Goal: Task Accomplishment & Management: Use online tool/utility

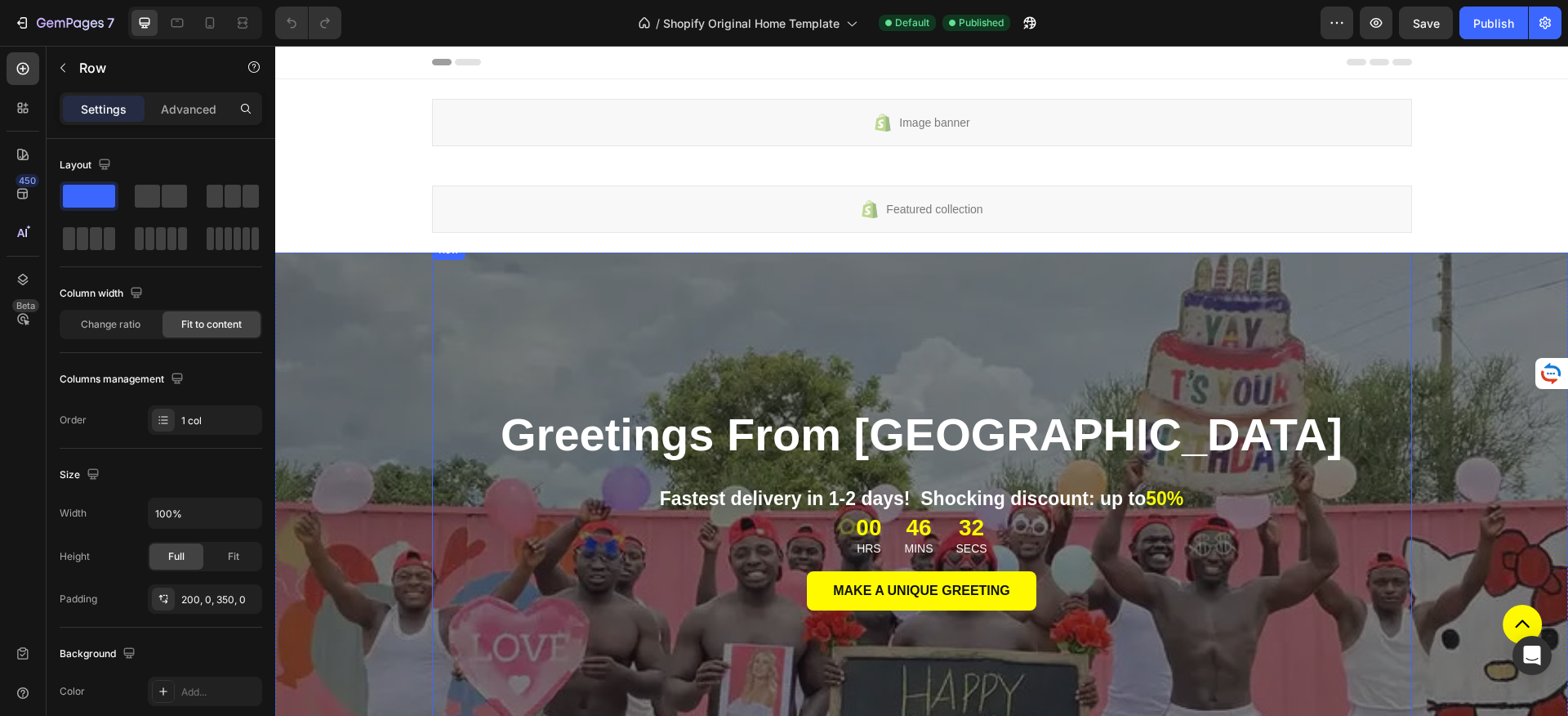
click at [1152, 313] on div "Greetings From Africa Heading Fastest delivery in 1-2 days! Shocking discount: …" at bounding box center [922, 568] width 980 height 656
click at [1468, 279] on div "Overlay" at bounding box center [921, 587] width 1293 height 670
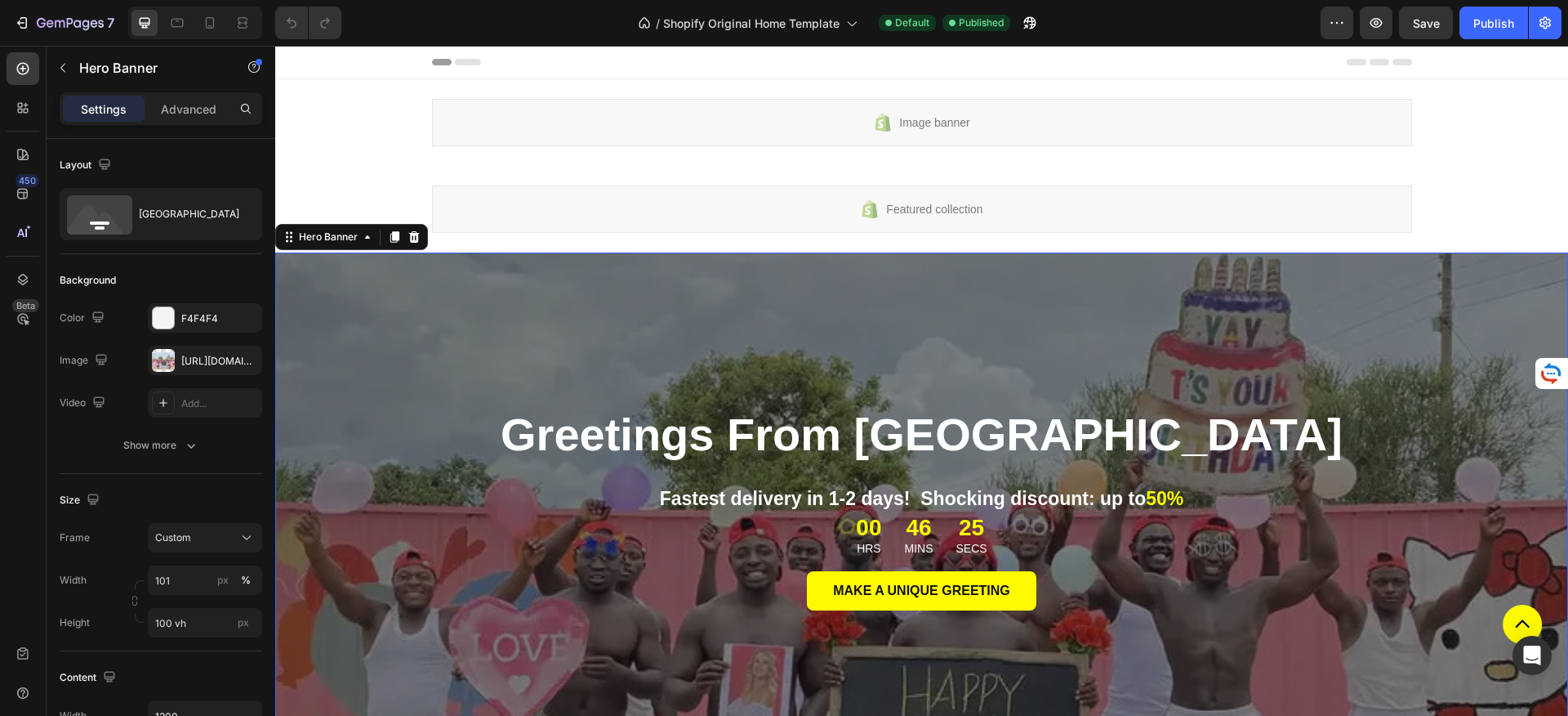
click at [1533, 271] on div "Overlay" at bounding box center [921, 587] width 1293 height 670
click at [1537, 269] on div "Overlay" at bounding box center [921, 587] width 1293 height 670
click at [1539, 267] on div "Overlay" at bounding box center [921, 587] width 1293 height 670
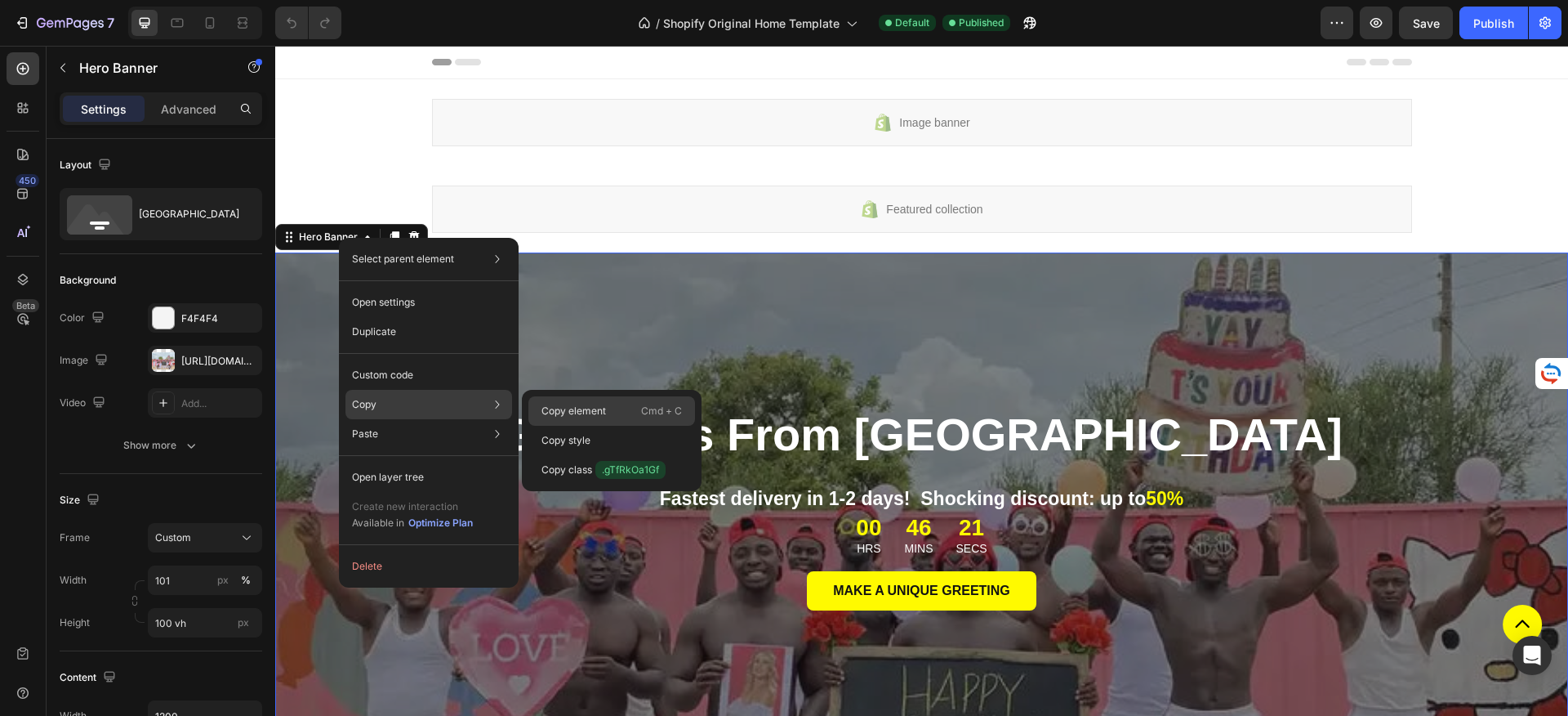
click at [604, 407] on p "Copy element" at bounding box center [573, 411] width 64 height 15
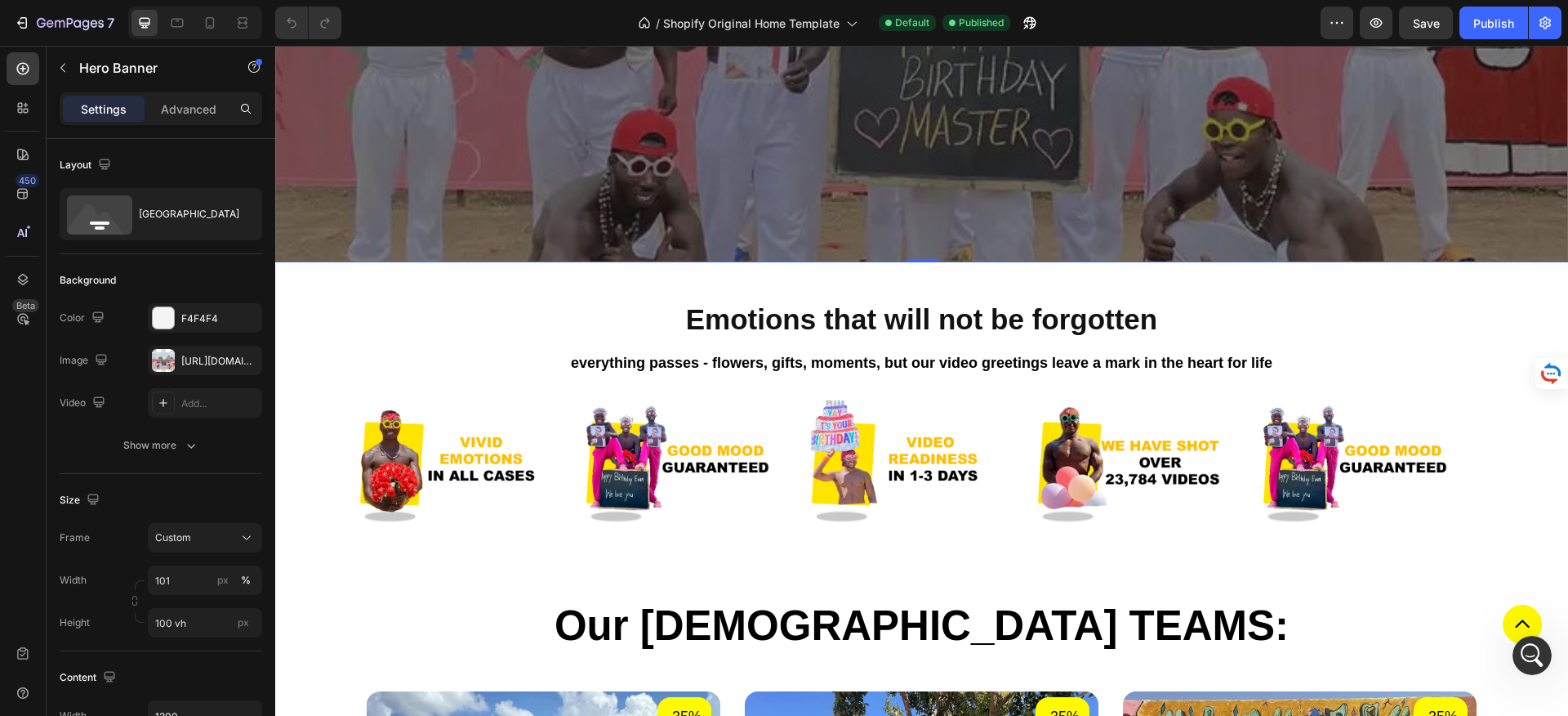
scroll to position [651, 0]
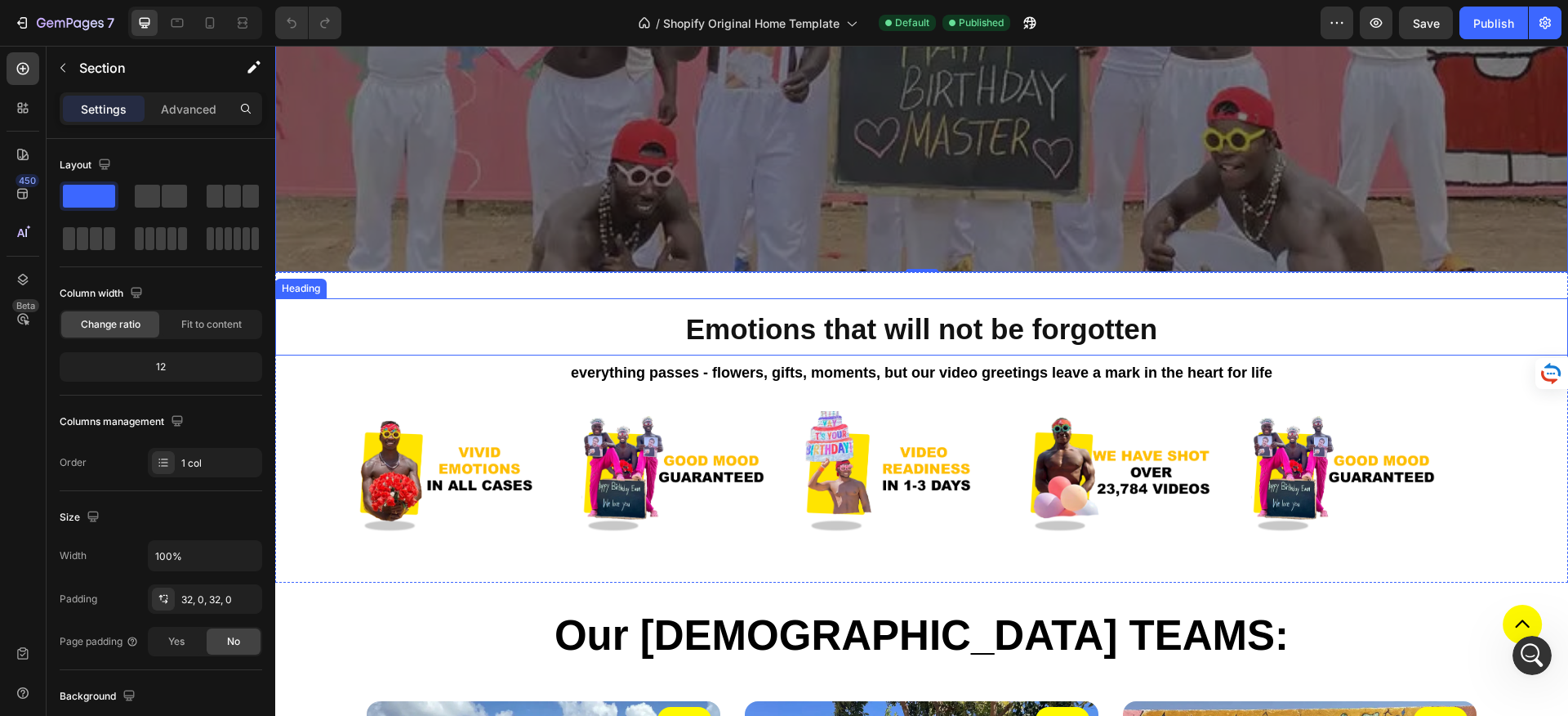
click at [916, 295] on div "Emotions that will not be forgotten Heading everything passes - flowers, gifts,…" at bounding box center [921, 428] width 1293 height 310
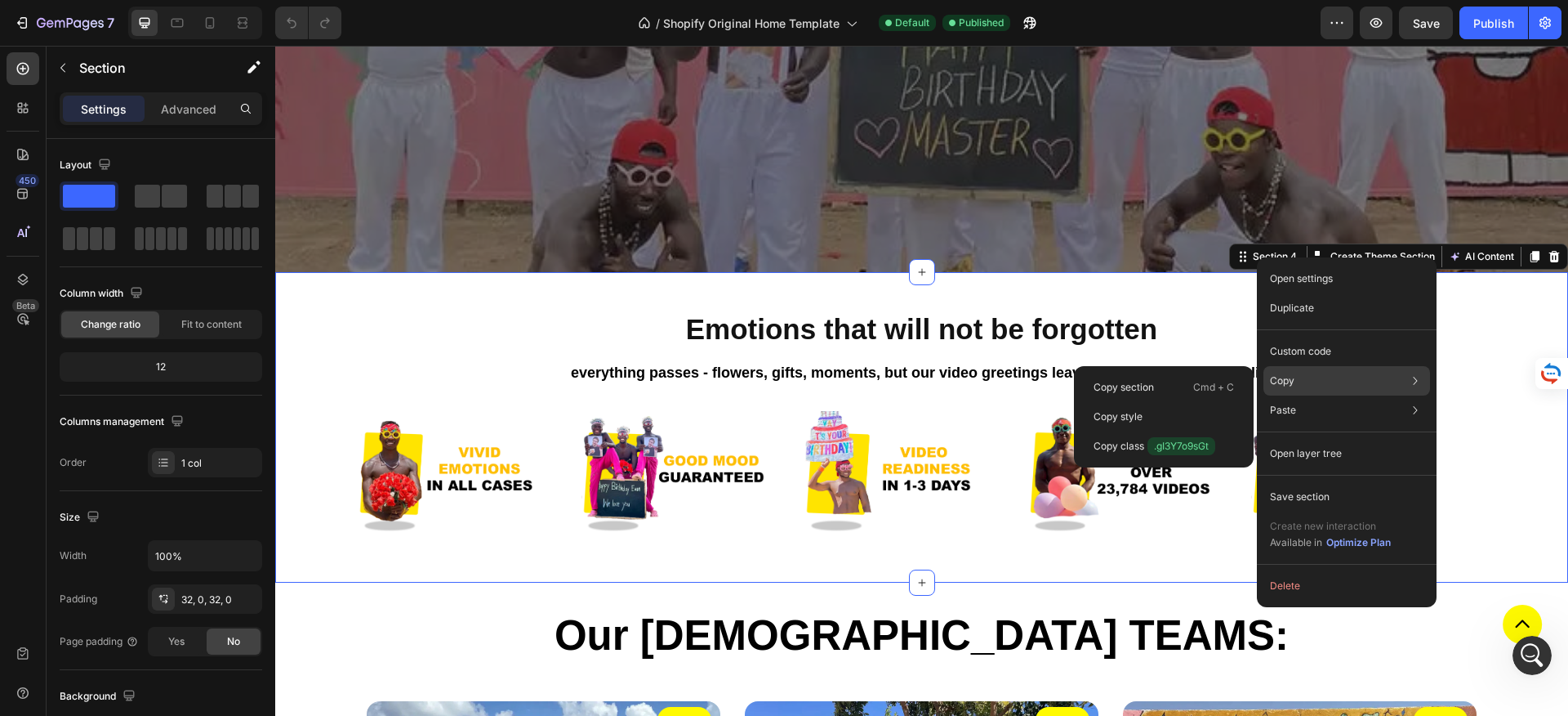
click at [1333, 381] on div "Copy Copy section Cmd + C Copy style Copy class .gI3Y7o9sGt" at bounding box center [1346, 380] width 167 height 29
click at [1144, 384] on p "Copy section" at bounding box center [1124, 387] width 61 height 15
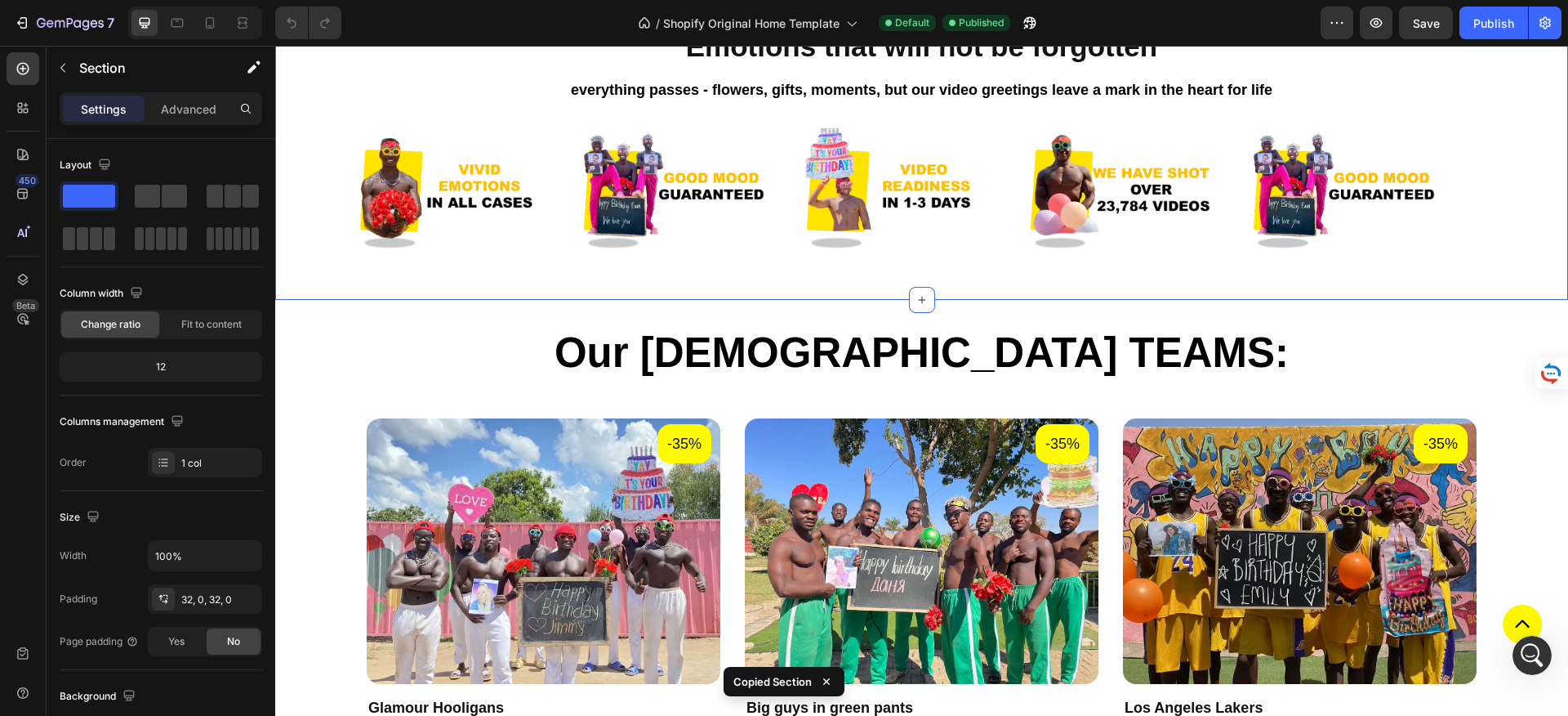
scroll to position [923, 0]
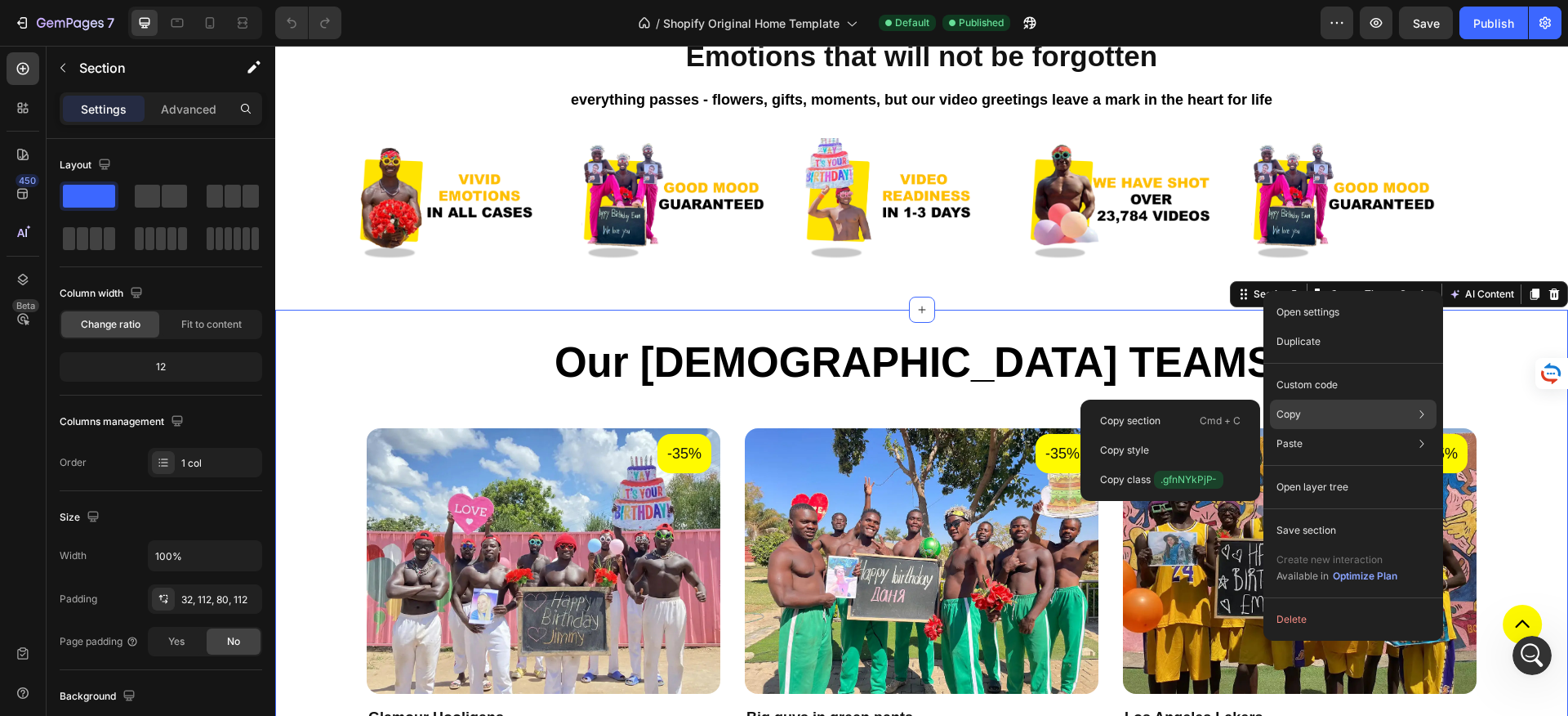
click at [1333, 407] on div "Copy Copy section Cmd + C Copy style Copy class .gfnNYkPjP-" at bounding box center [1353, 414] width 167 height 29
click at [1172, 436] on div "Copy section Cmd + C" at bounding box center [1170, 450] width 167 height 29
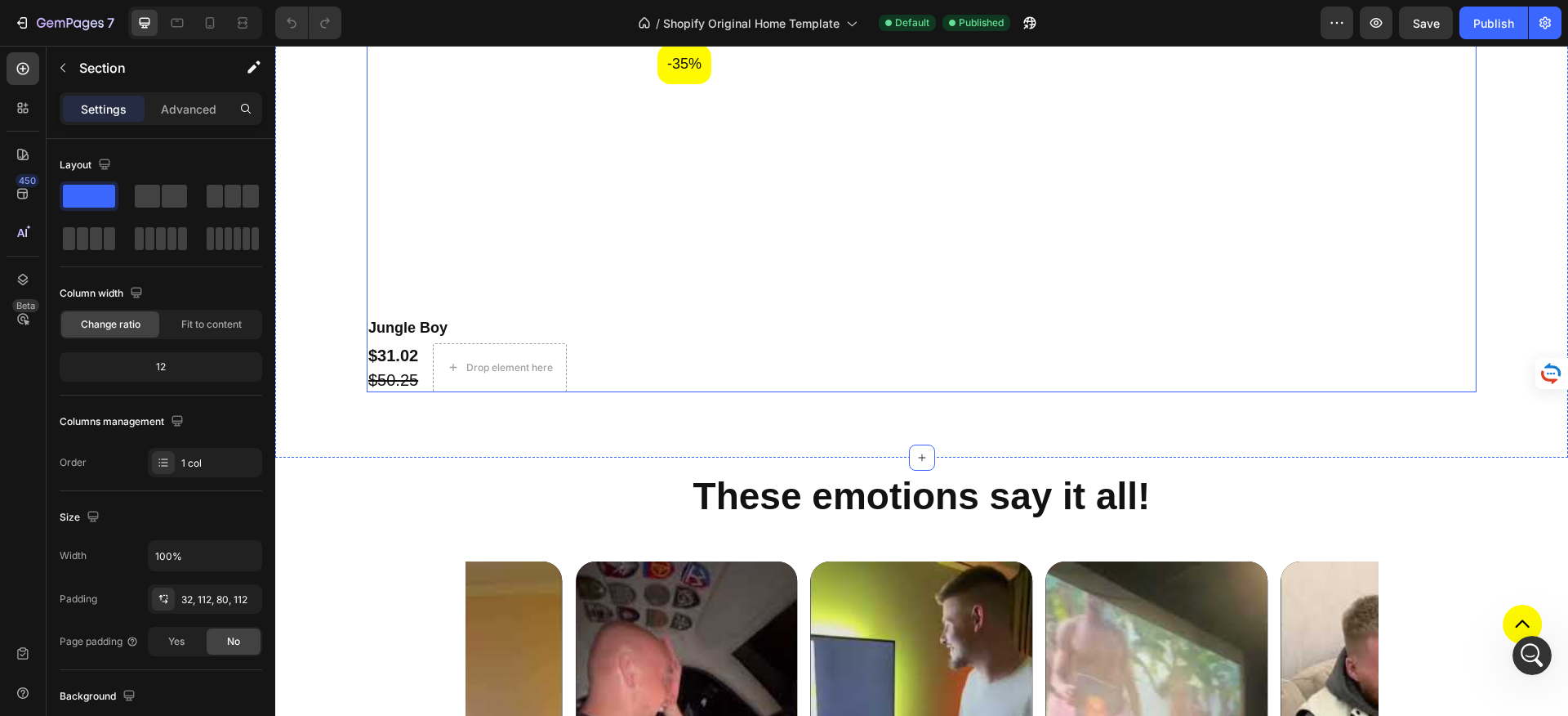
scroll to position [2843, 0]
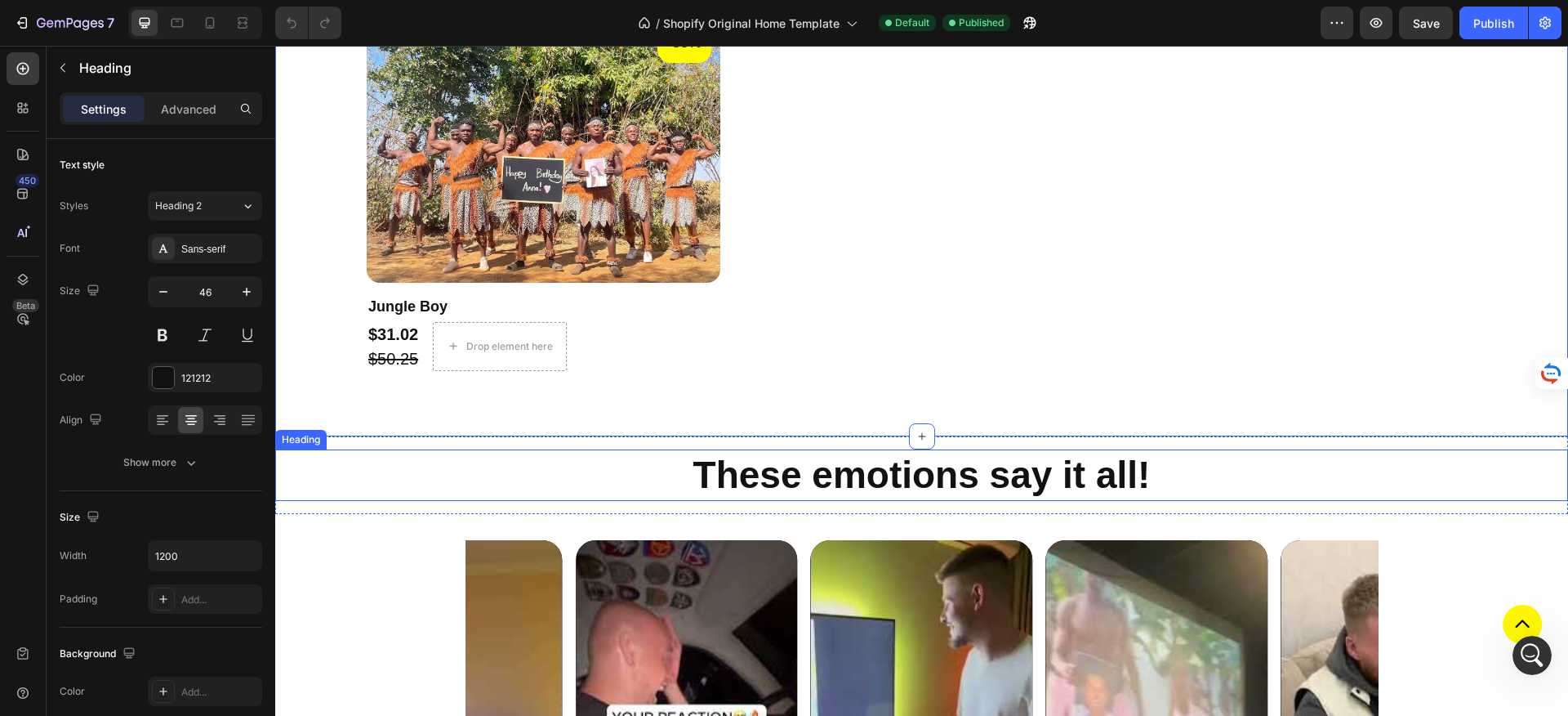
click at [1200, 450] on h2 "These emotions say it all!" at bounding box center [922, 475] width 980 height 52
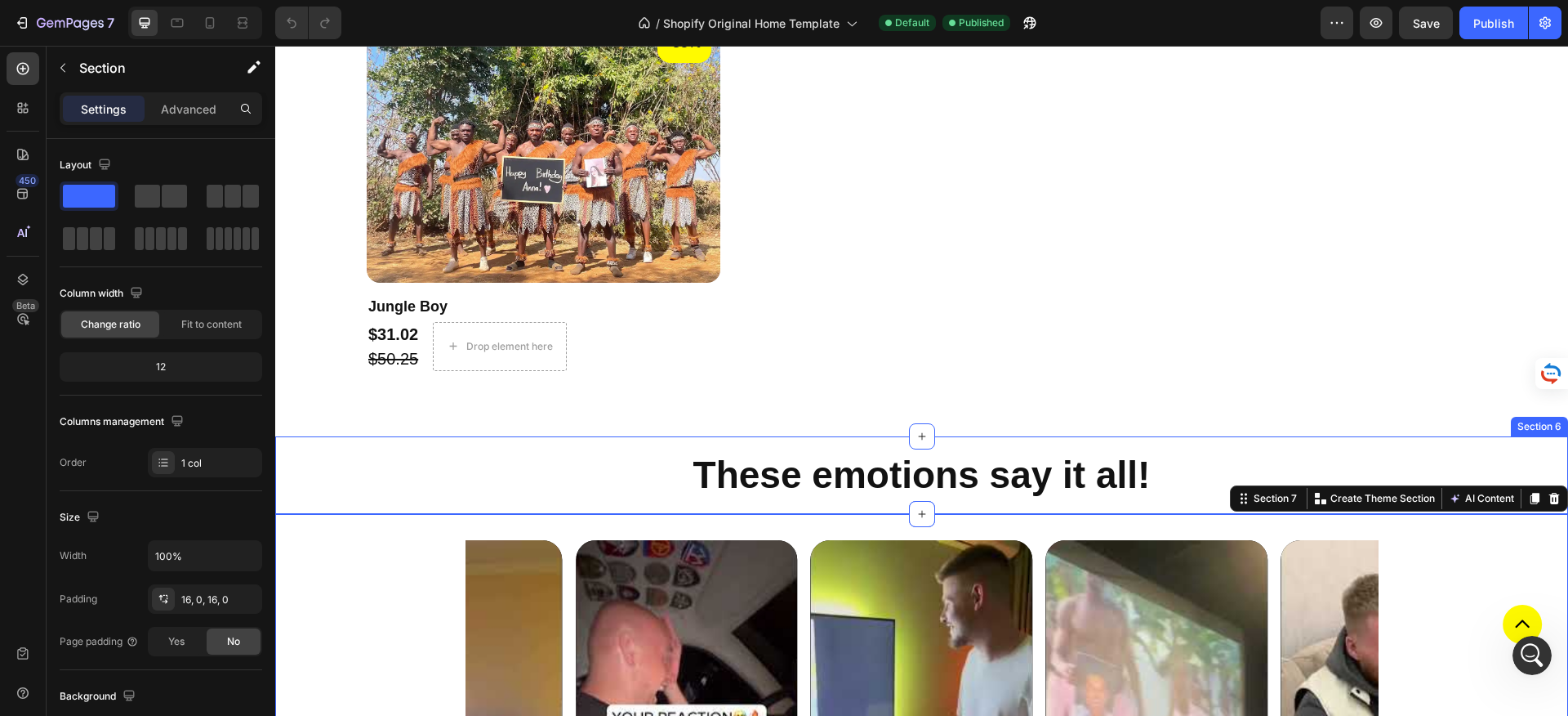
click at [1543, 436] on div "These emotions say it all! Heading Section 6" at bounding box center [921, 475] width 1293 height 78
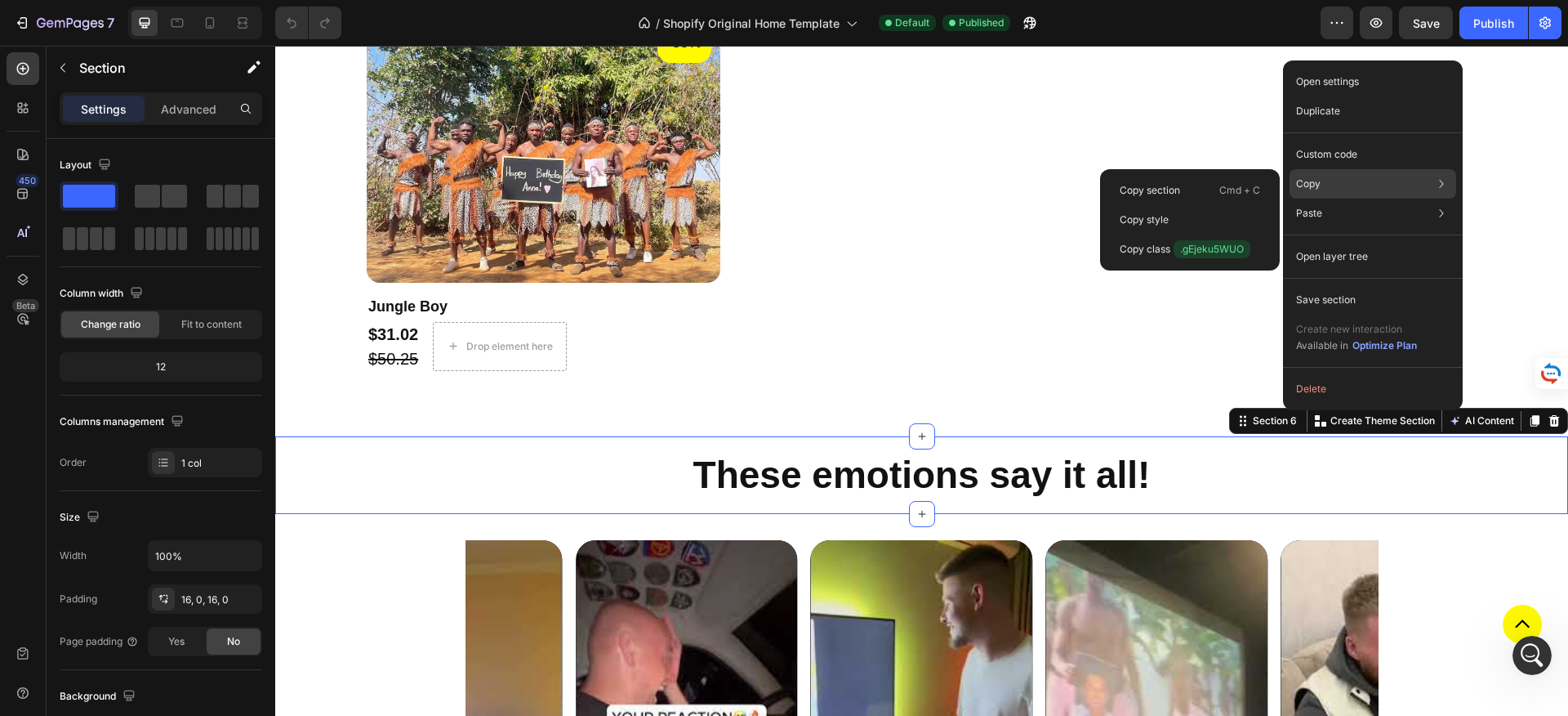
click at [1364, 187] on div "Copy Copy section Cmd + C Copy style Copy class .gEjeku5WUO" at bounding box center [1372, 183] width 167 height 29
click at [1198, 205] on div "Copy section Cmd + C" at bounding box center [1189, 220] width 167 height 29
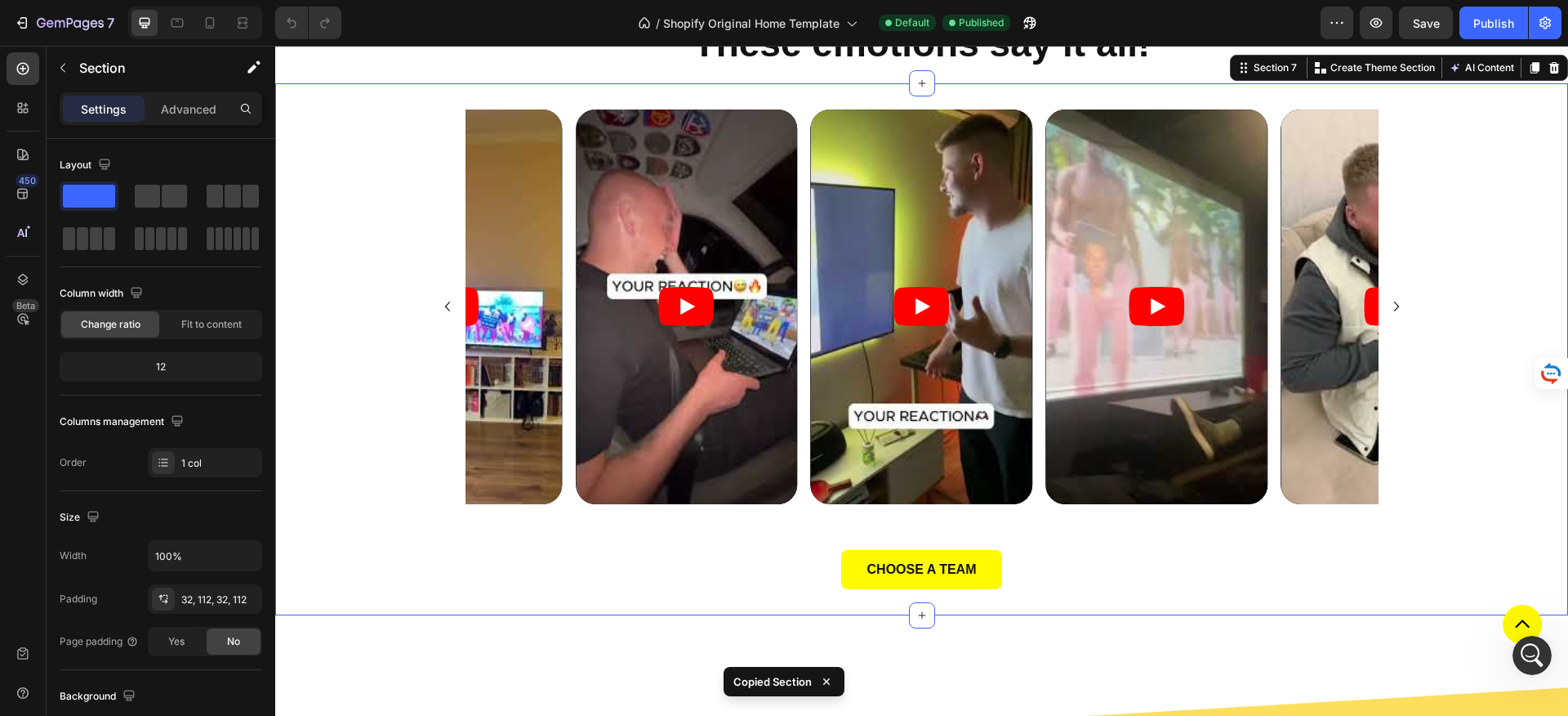
scroll to position [3604, 0]
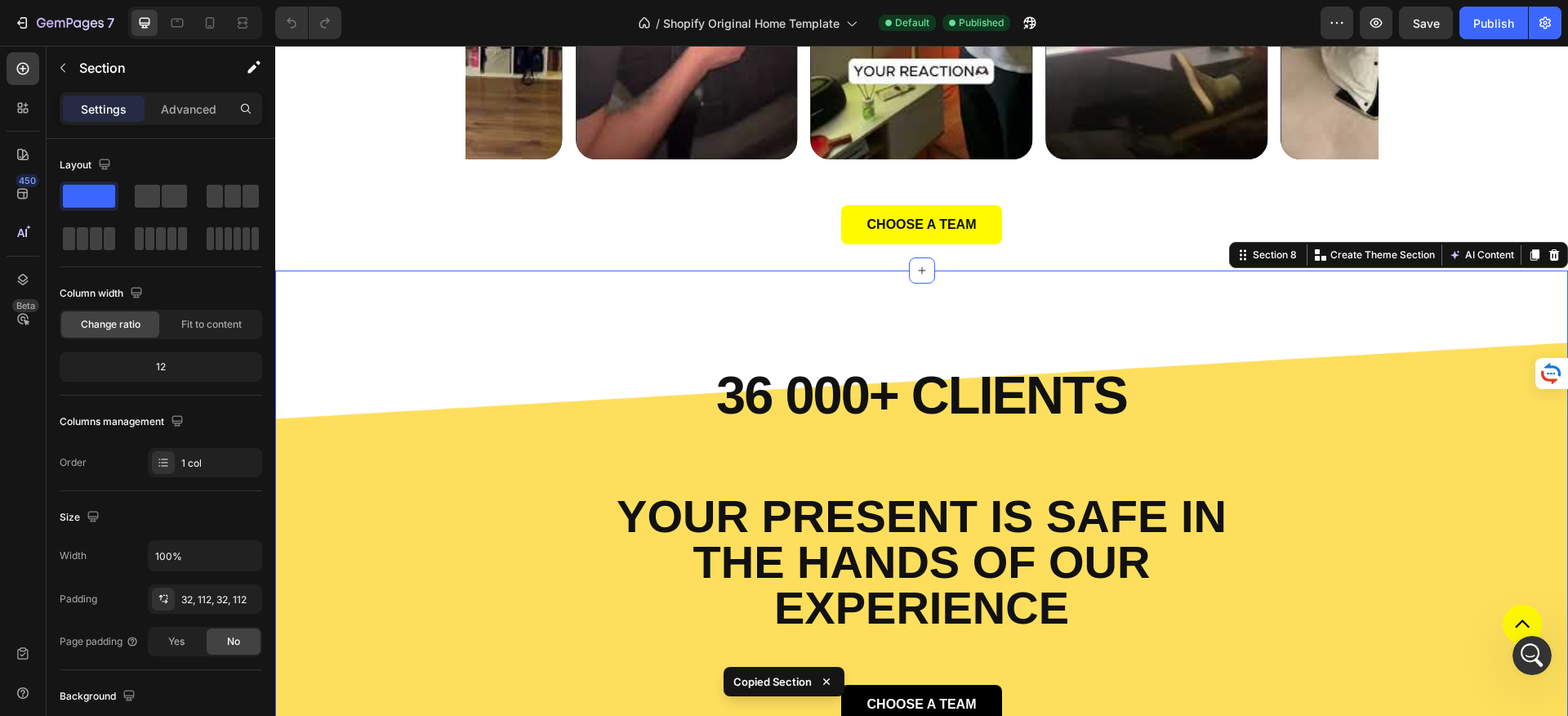
click at [1370, 312] on div "36 000+ CLIENTS Heading Your present is safe in the hands of our experience Tex…" at bounding box center [921, 498] width 1268 height 451
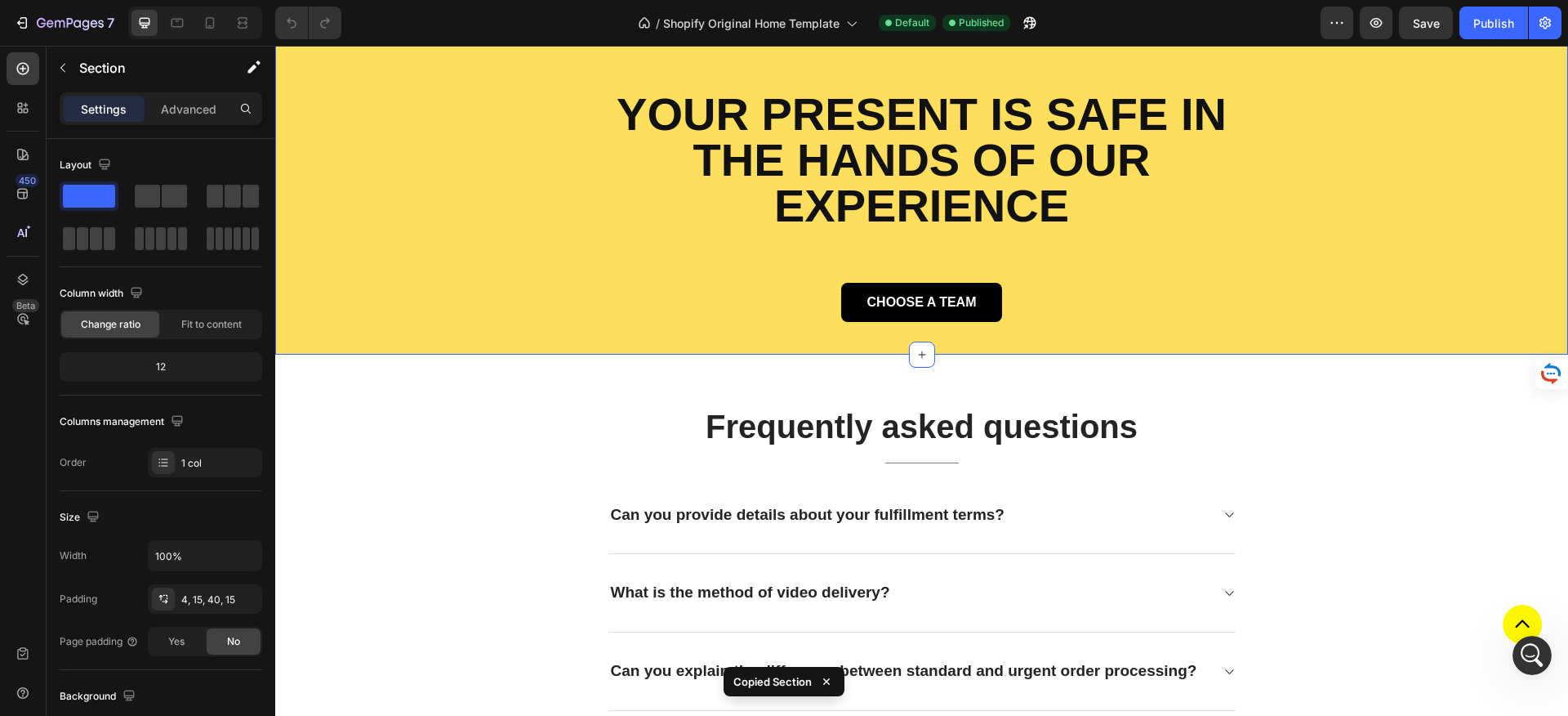
scroll to position [4204, 0]
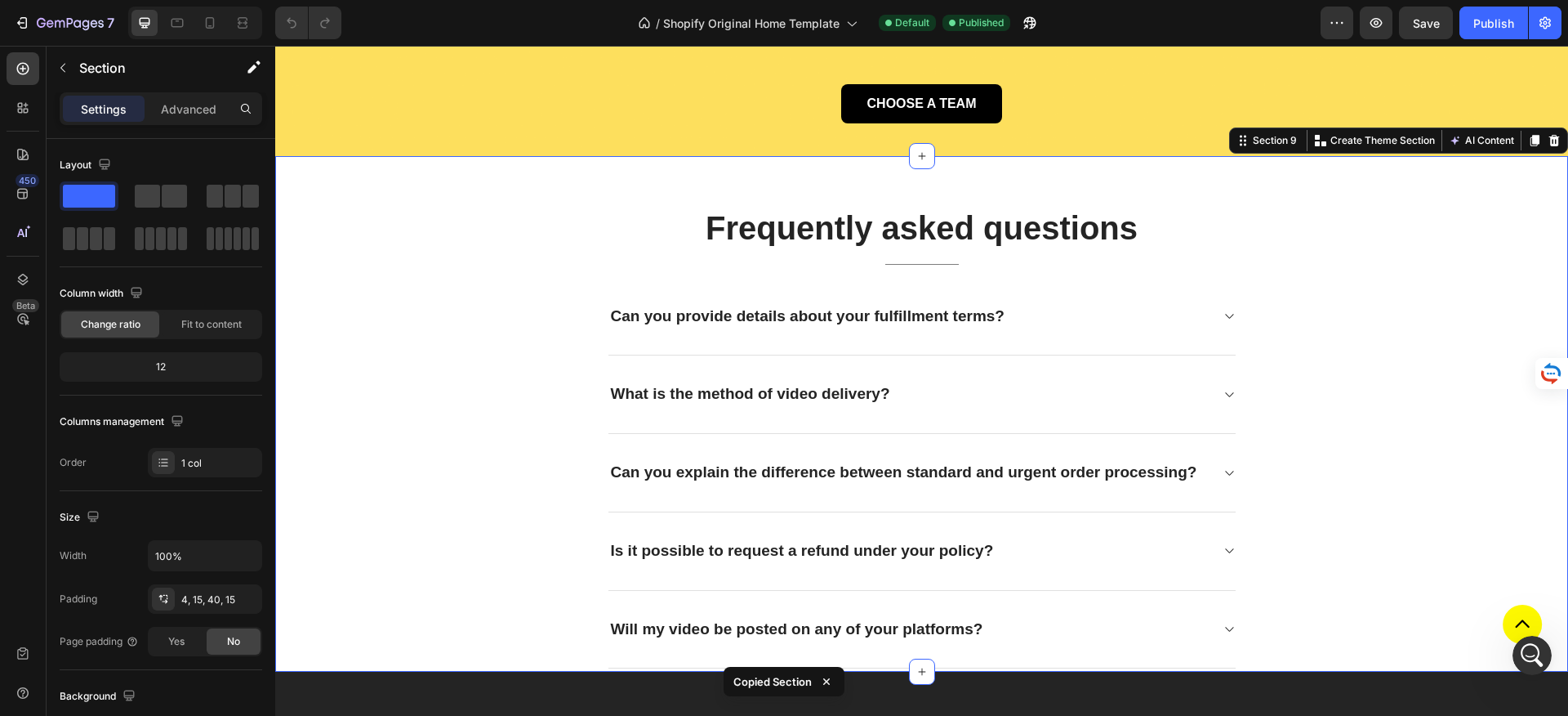
click at [1473, 211] on div "Frequently asked questions Heading Title Line Can you provide details about you…" at bounding box center [921, 437] width 1268 height 464
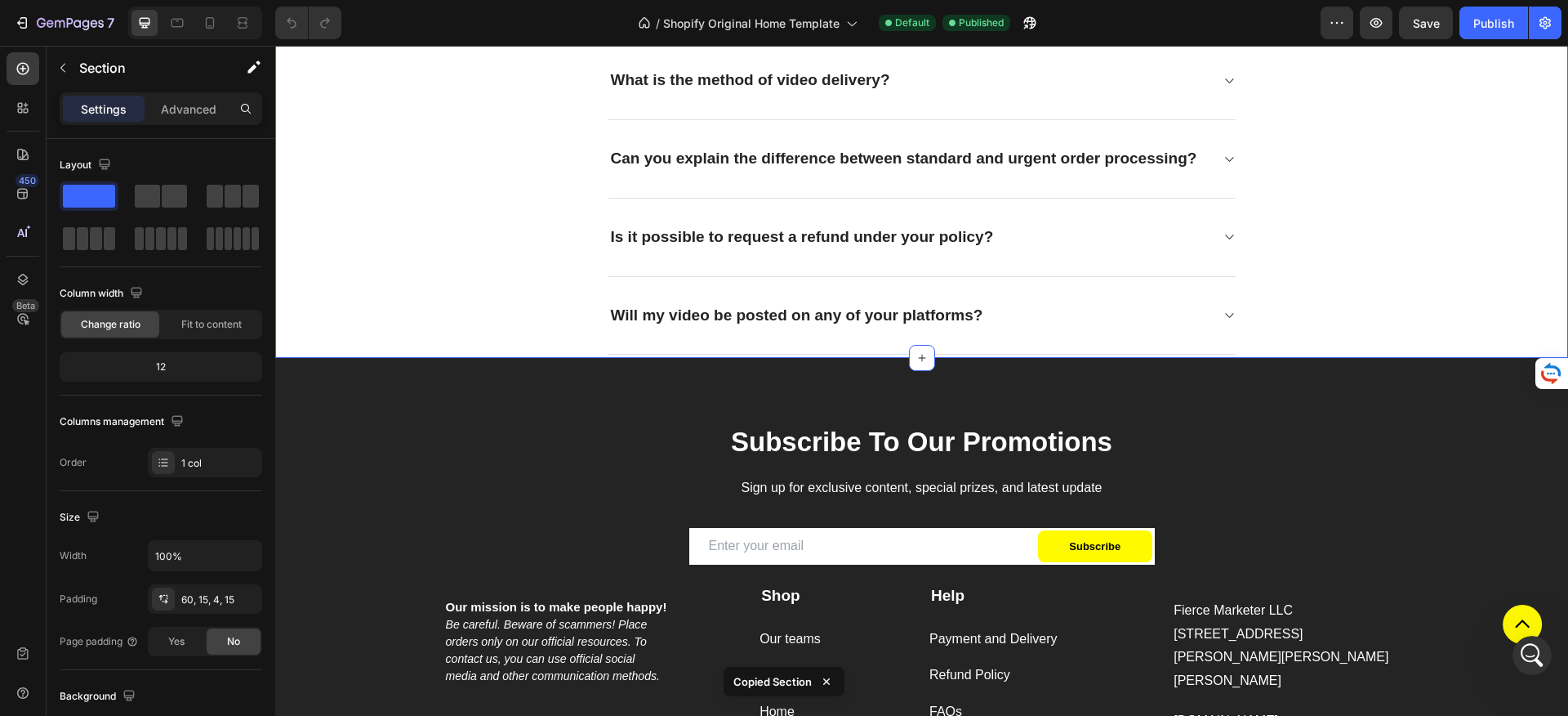
scroll to position [4601, 0]
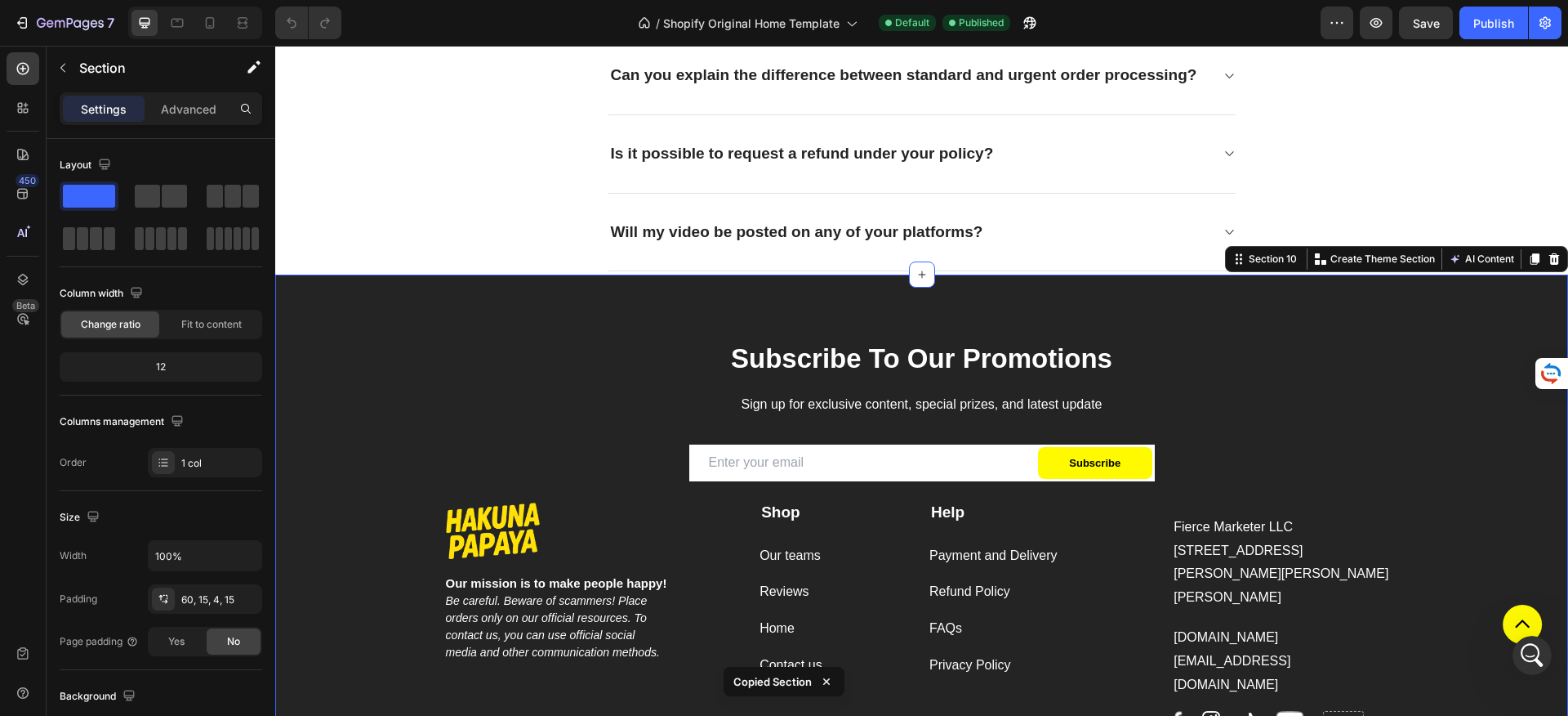
click at [1412, 316] on div "Image Our mission is to make people happy! Be careful. Beware of scammers! Plac…" at bounding box center [921, 578] width 1293 height 609
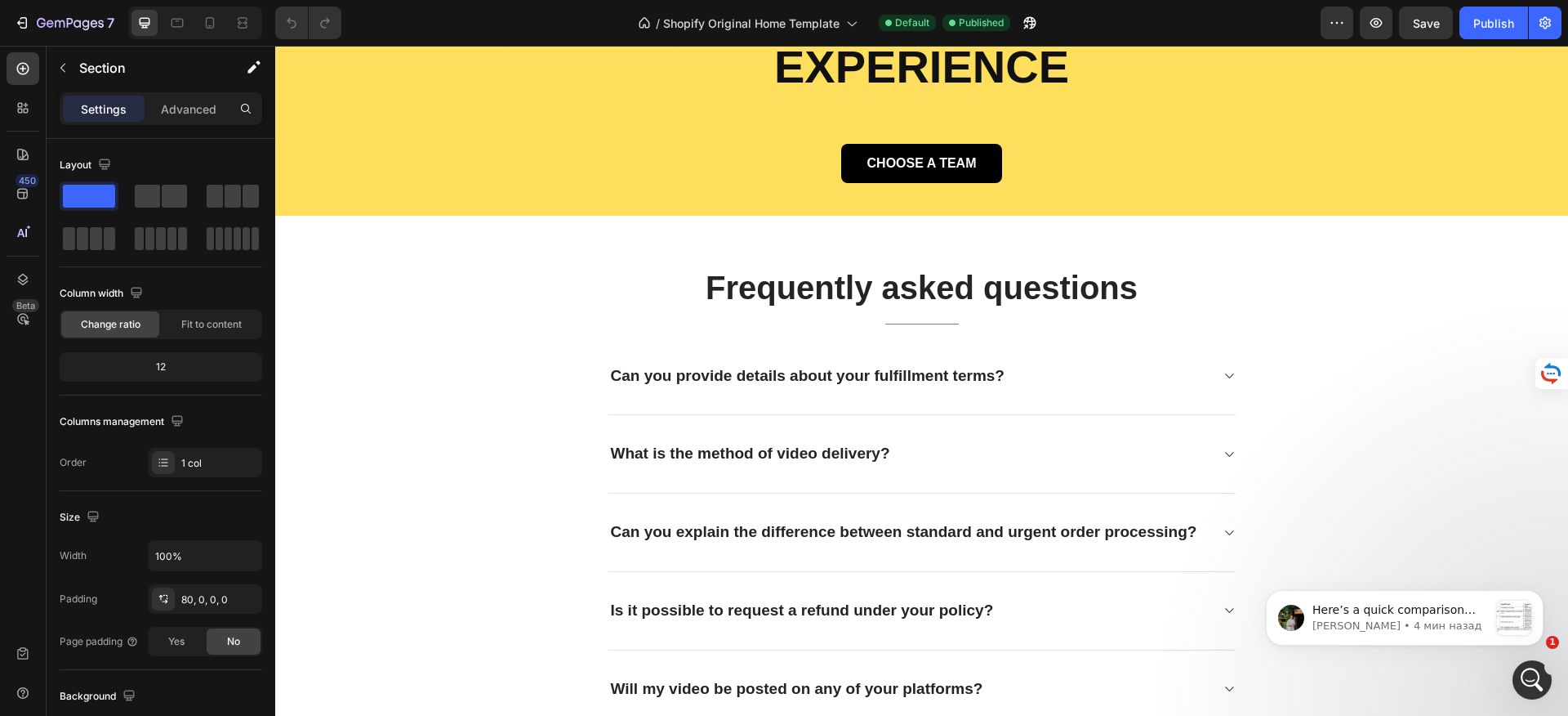
scroll to position [4648, 0]
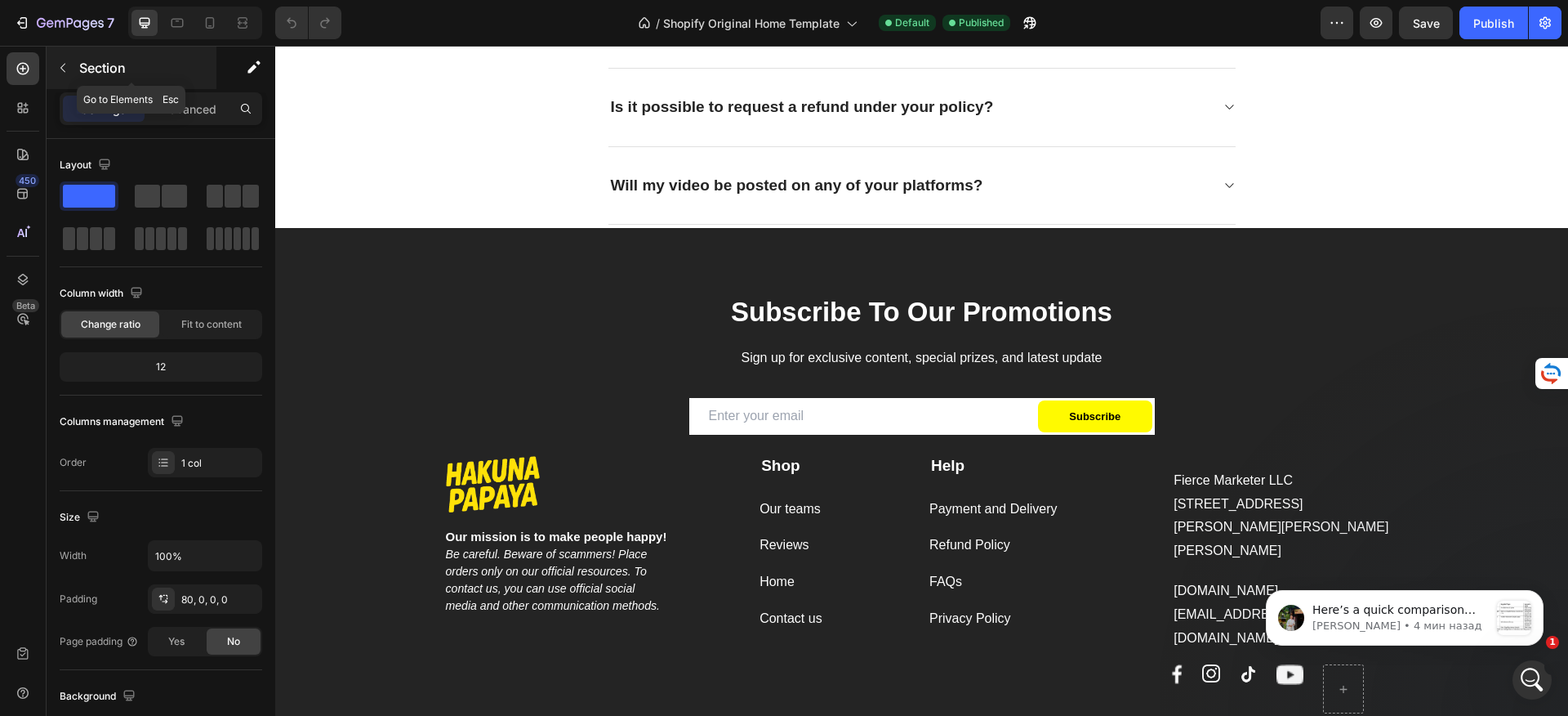
click at [63, 69] on icon "button" at bounding box center [63, 67] width 13 height 13
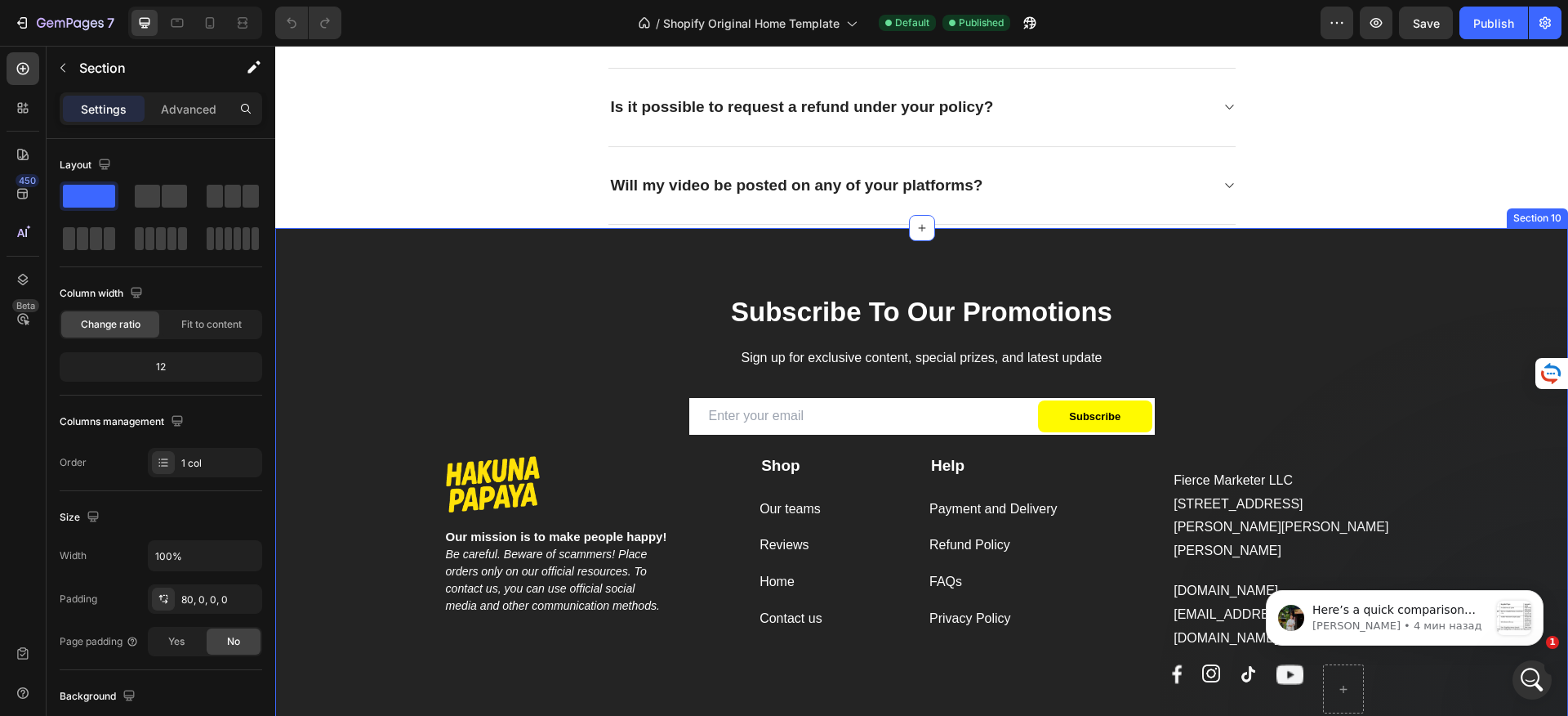
click at [372, 318] on div "Image Our mission is to make people happy! Be careful. Beware of scammers! Plac…" at bounding box center [921, 565] width 1293 height 544
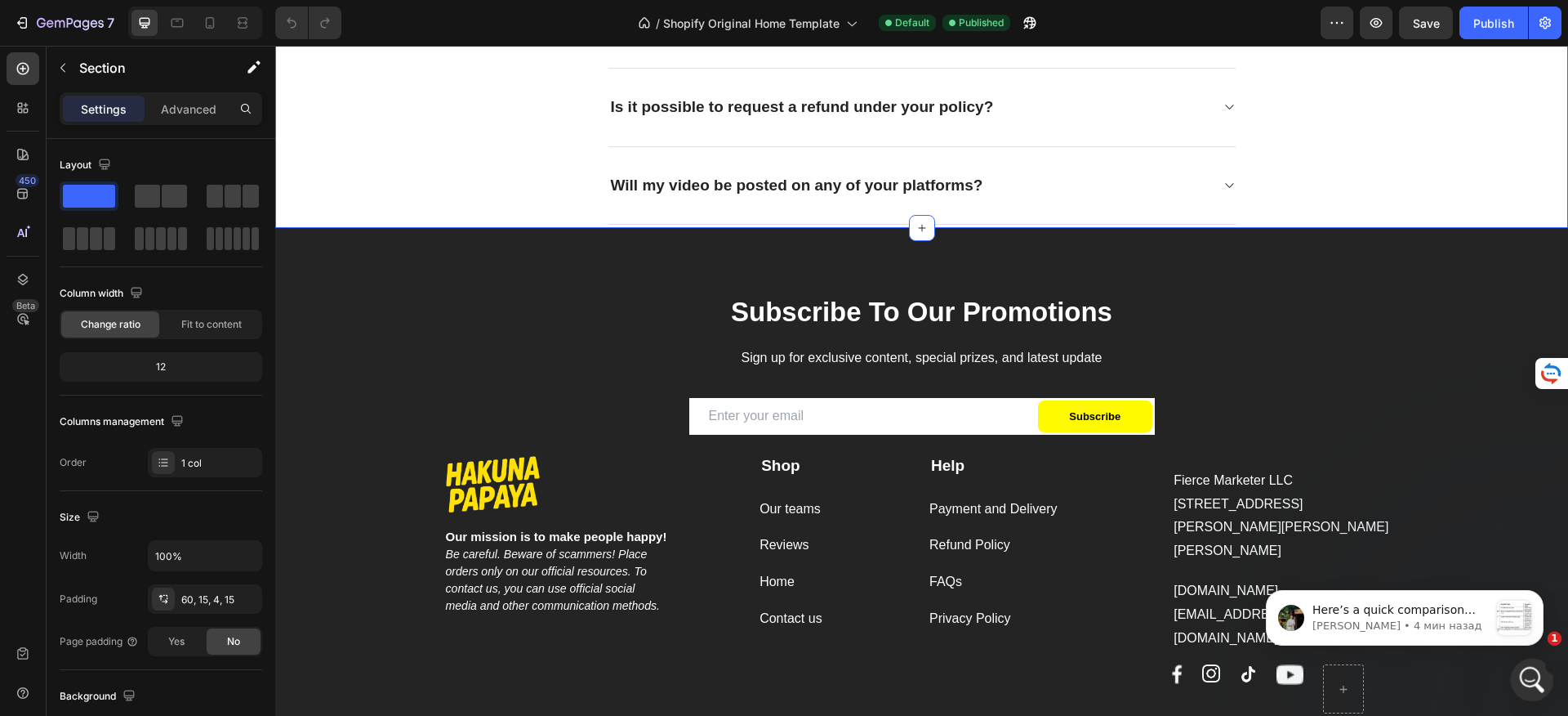
click at [1510, 679] on div "Открыть службу сообщений Intercom" at bounding box center [1529, 677] width 54 height 54
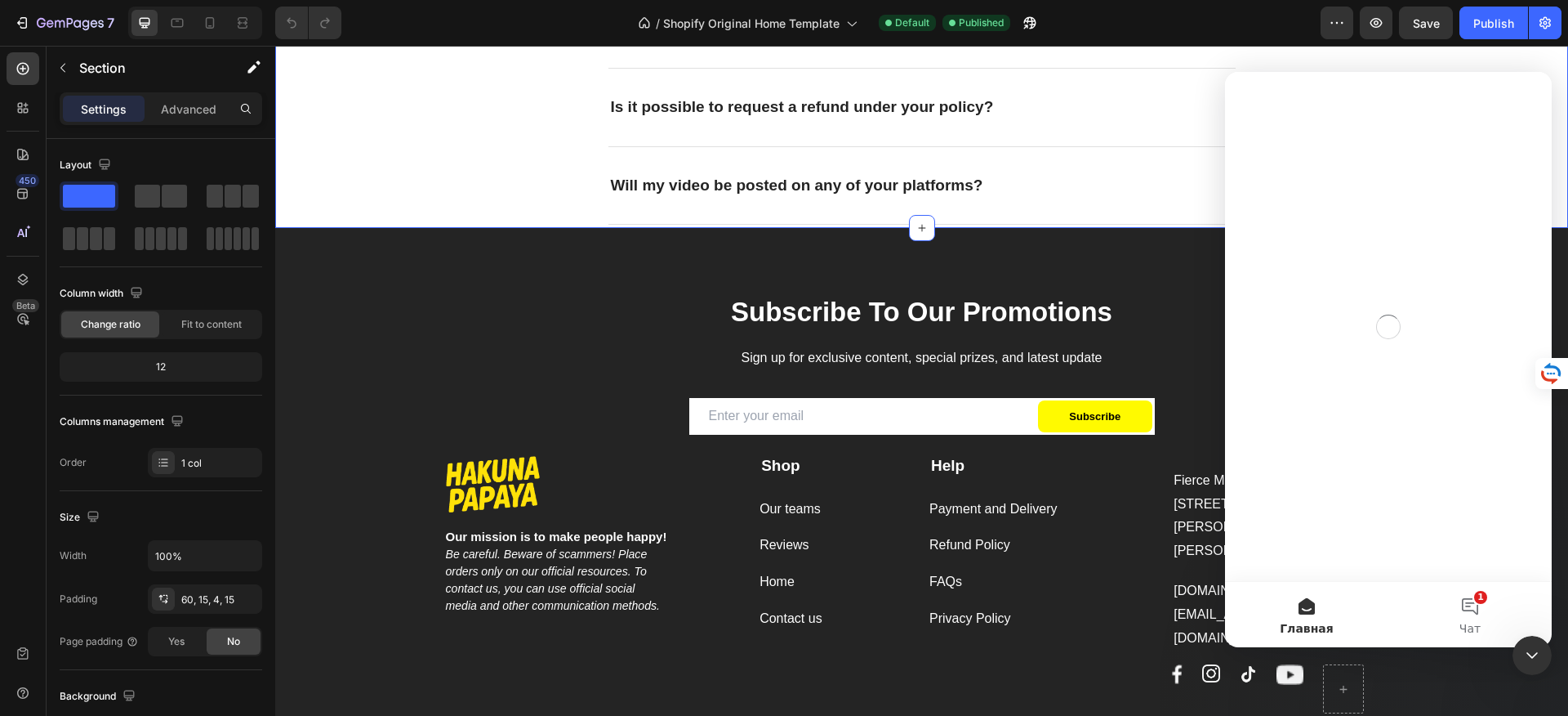
scroll to position [0, 0]
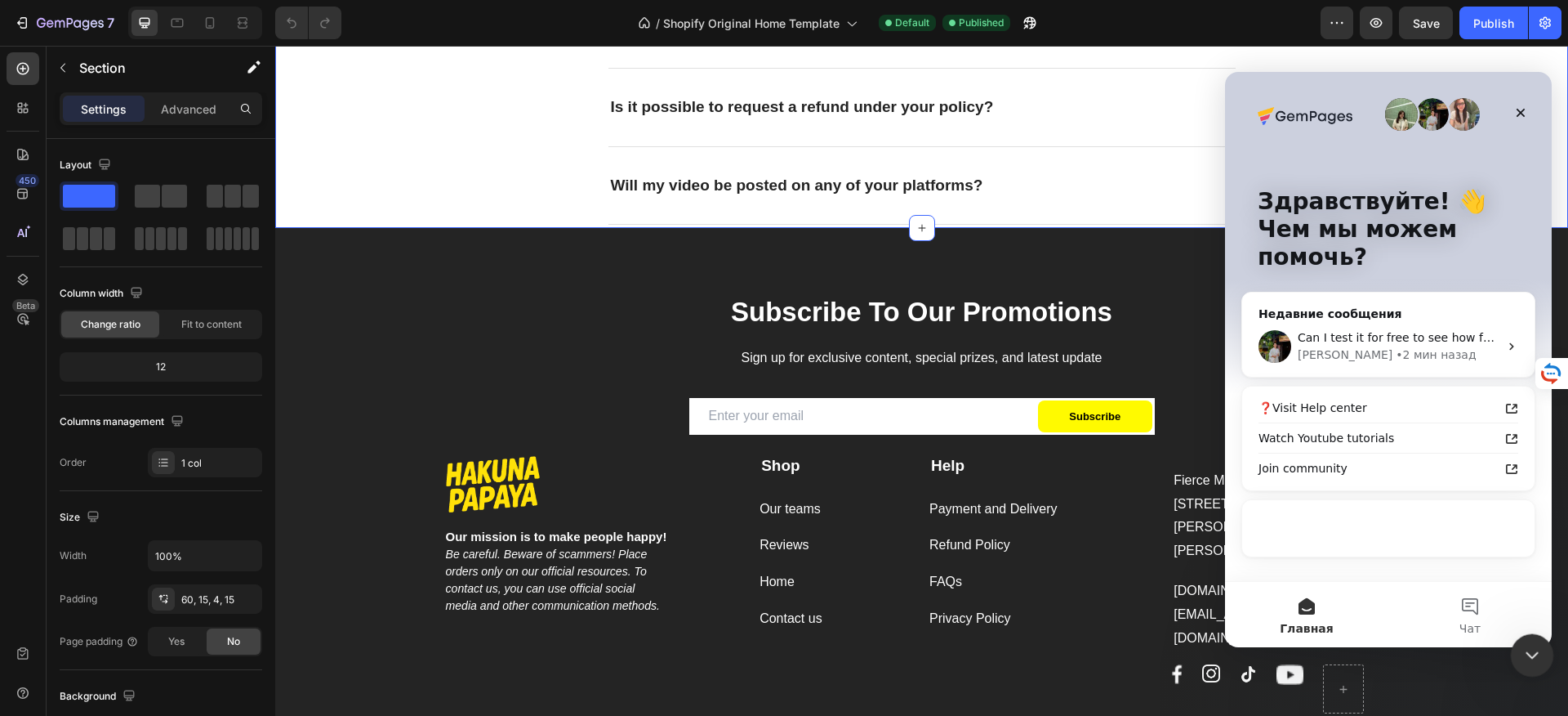
click at [1520, 653] on icon "Закрыть службу сообщений Intercom" at bounding box center [1529, 653] width 19 height 19
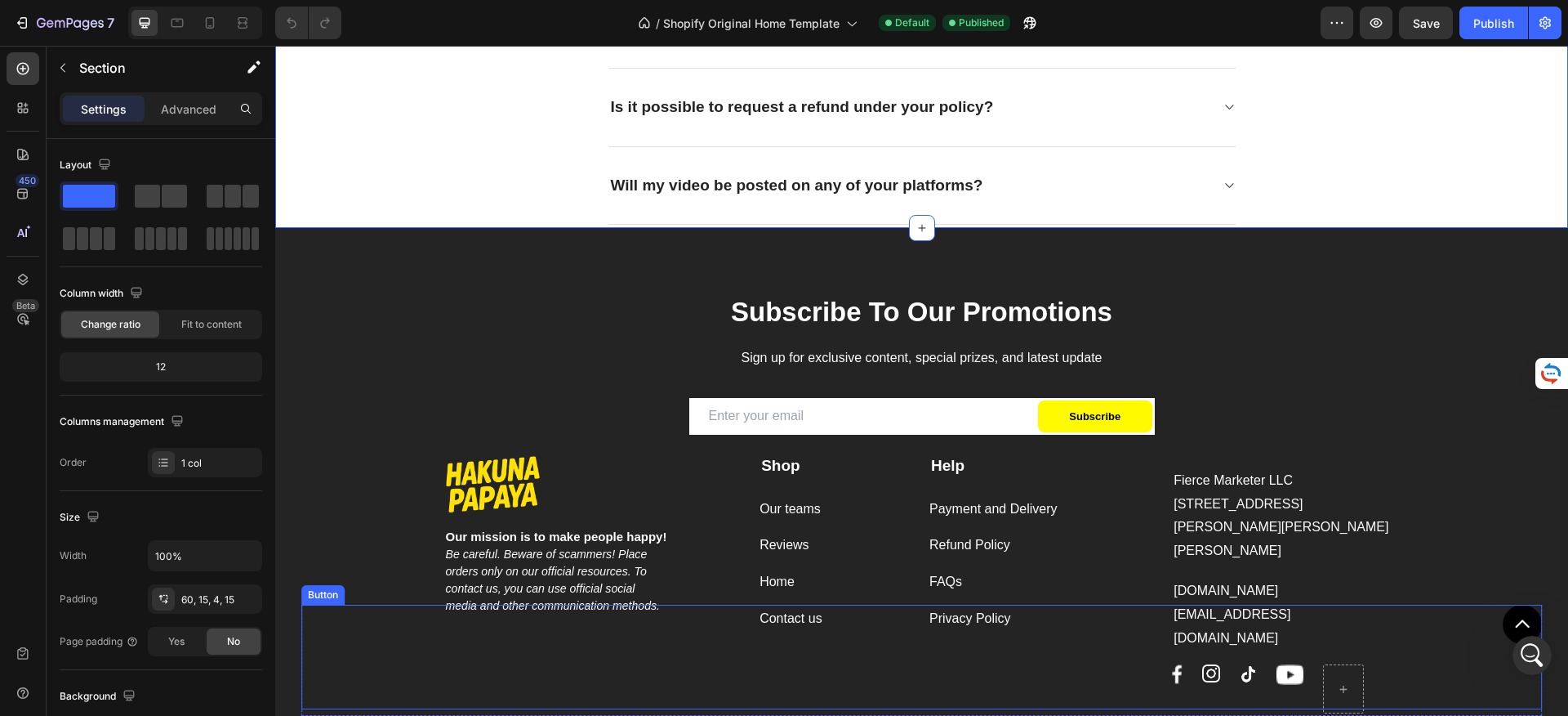
click at [1503, 623] on link at bounding box center [1522, 624] width 39 height 39
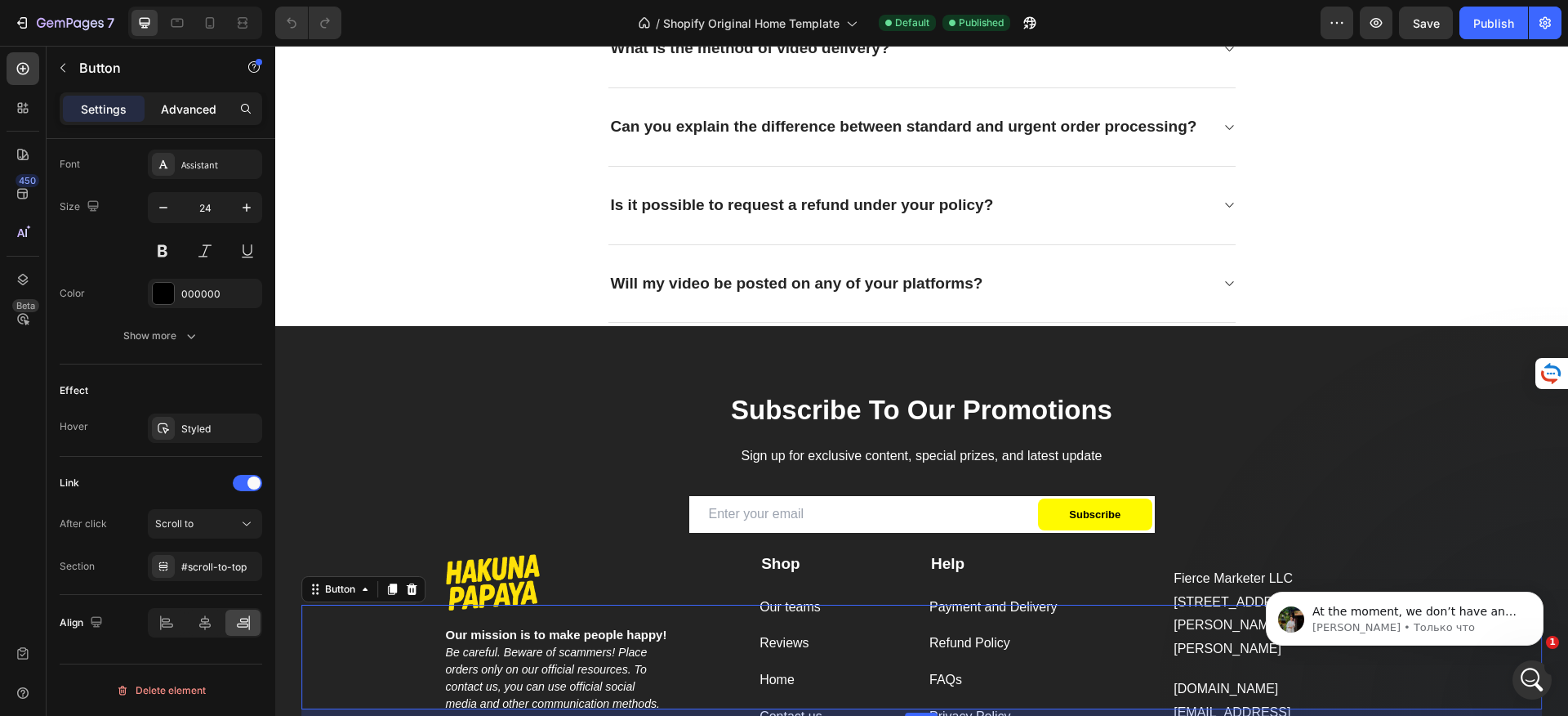
click at [162, 95] on div "Advanced" at bounding box center [189, 108] width 82 height 26
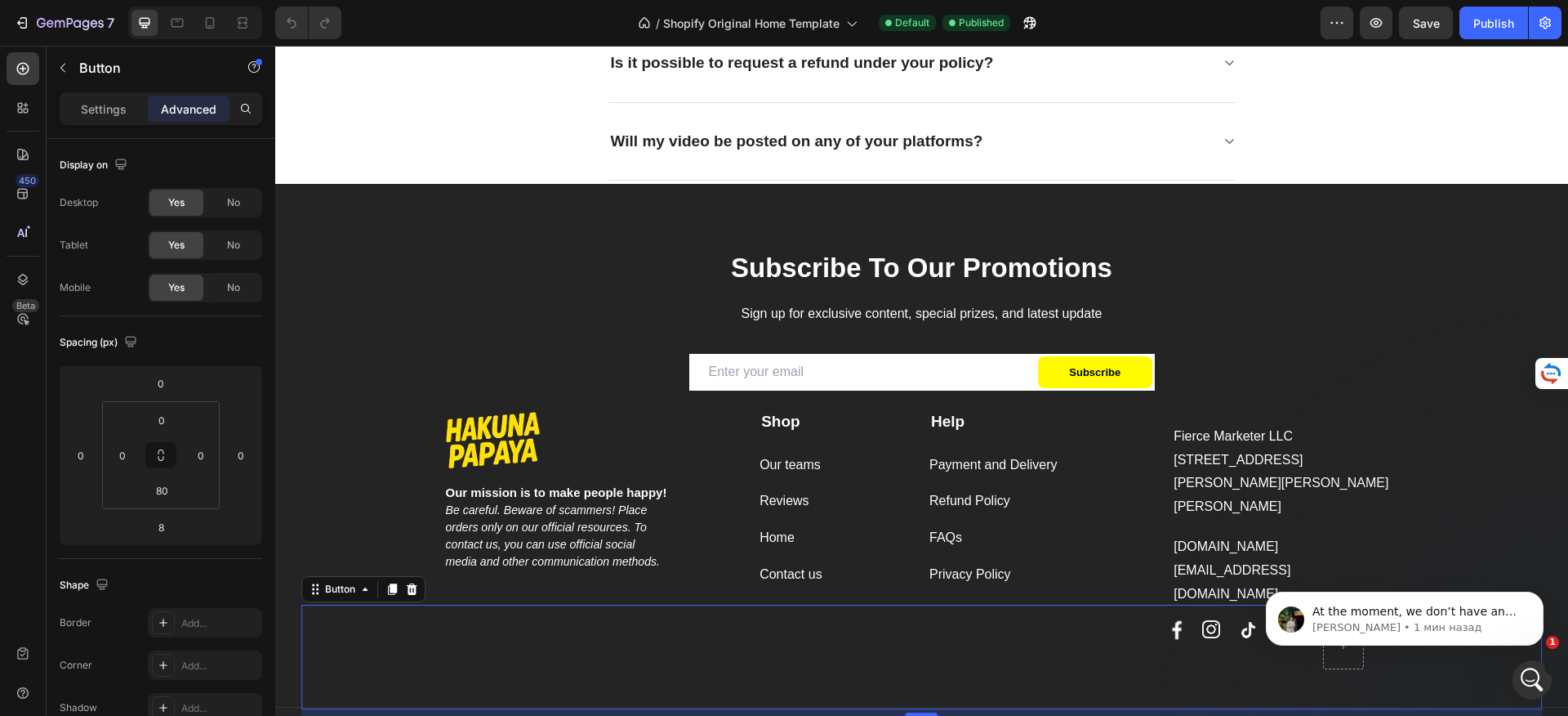
scroll to position [4896, 0]
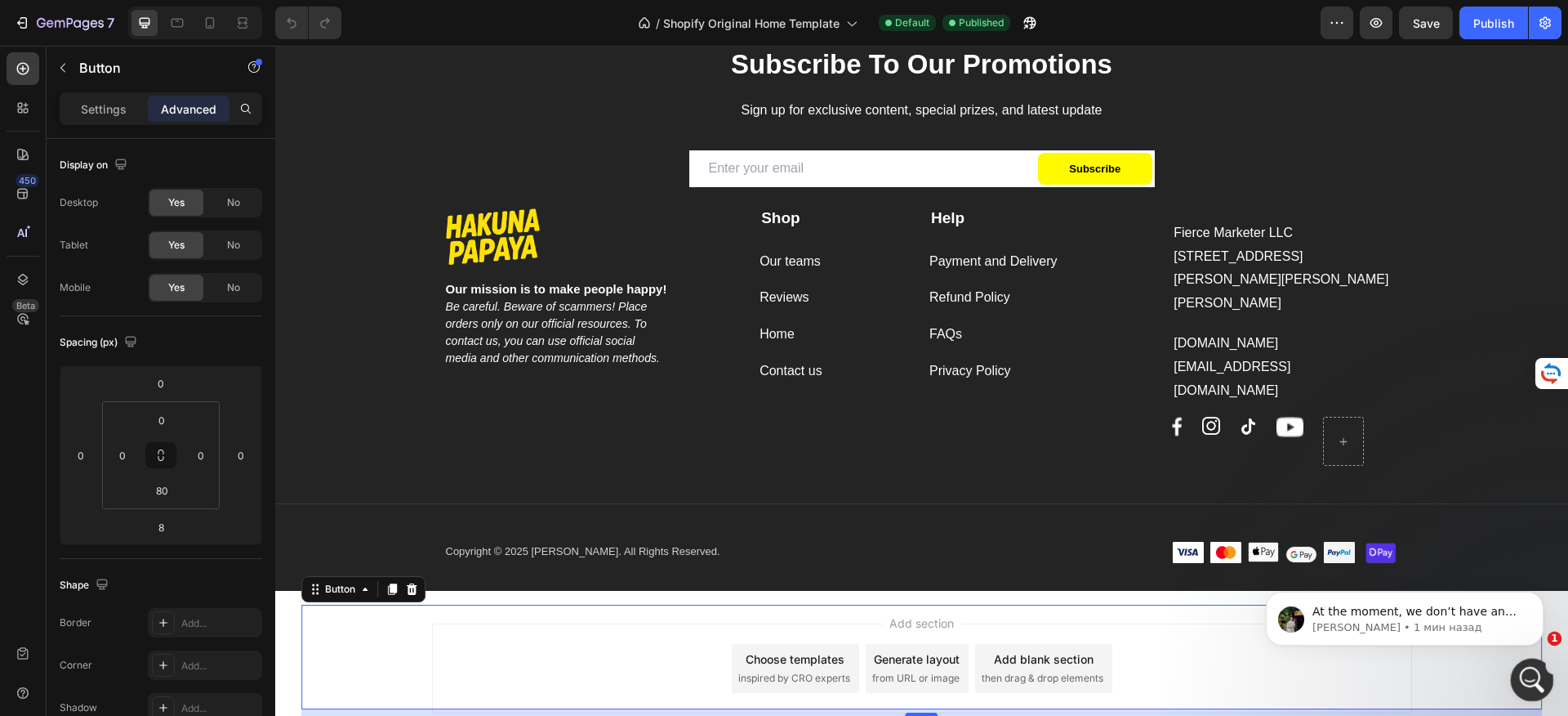
click at [1533, 691] on div "Открыть службу сообщений Intercom" at bounding box center [1529, 677] width 54 height 54
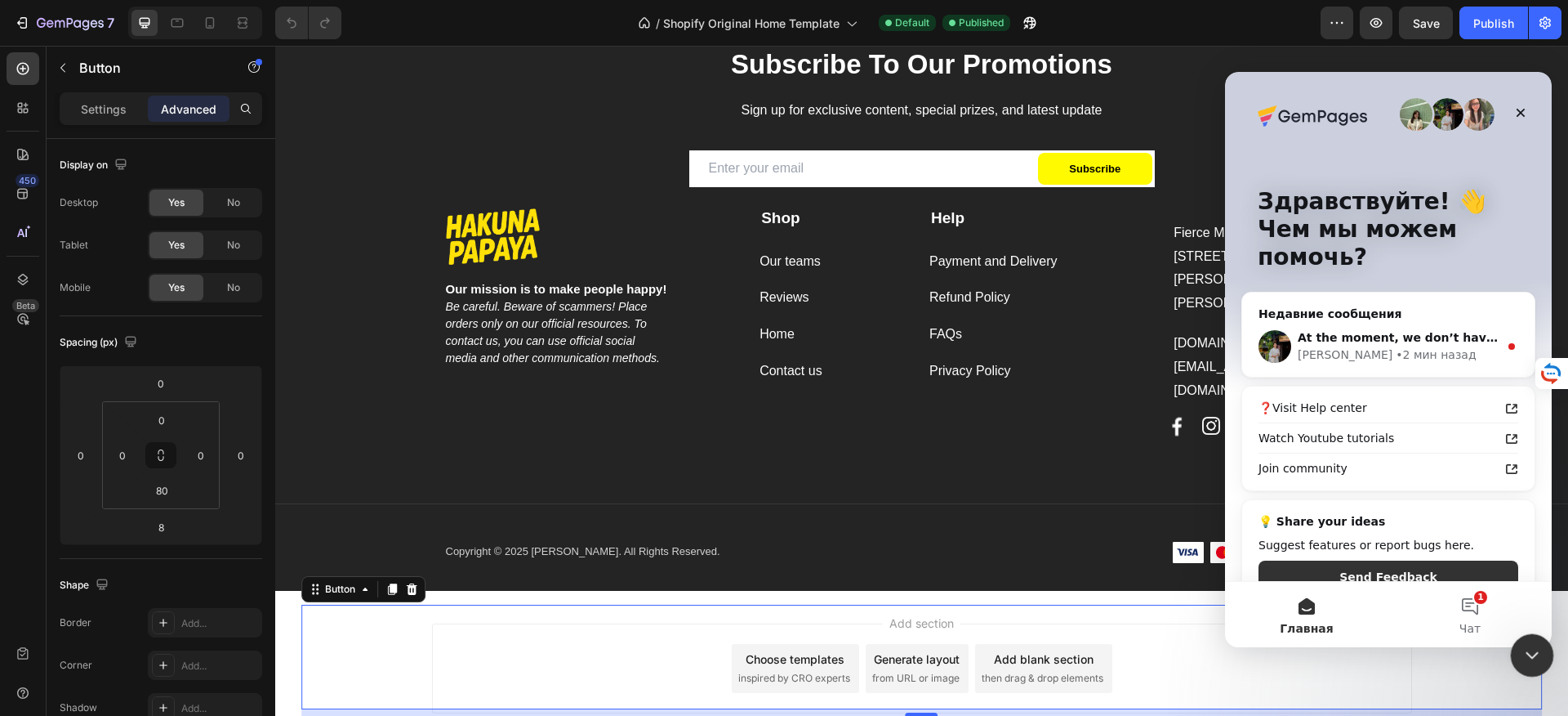
click at [1535, 653] on icon "Закрыть службу сообщений Intercom" at bounding box center [1529, 653] width 19 height 19
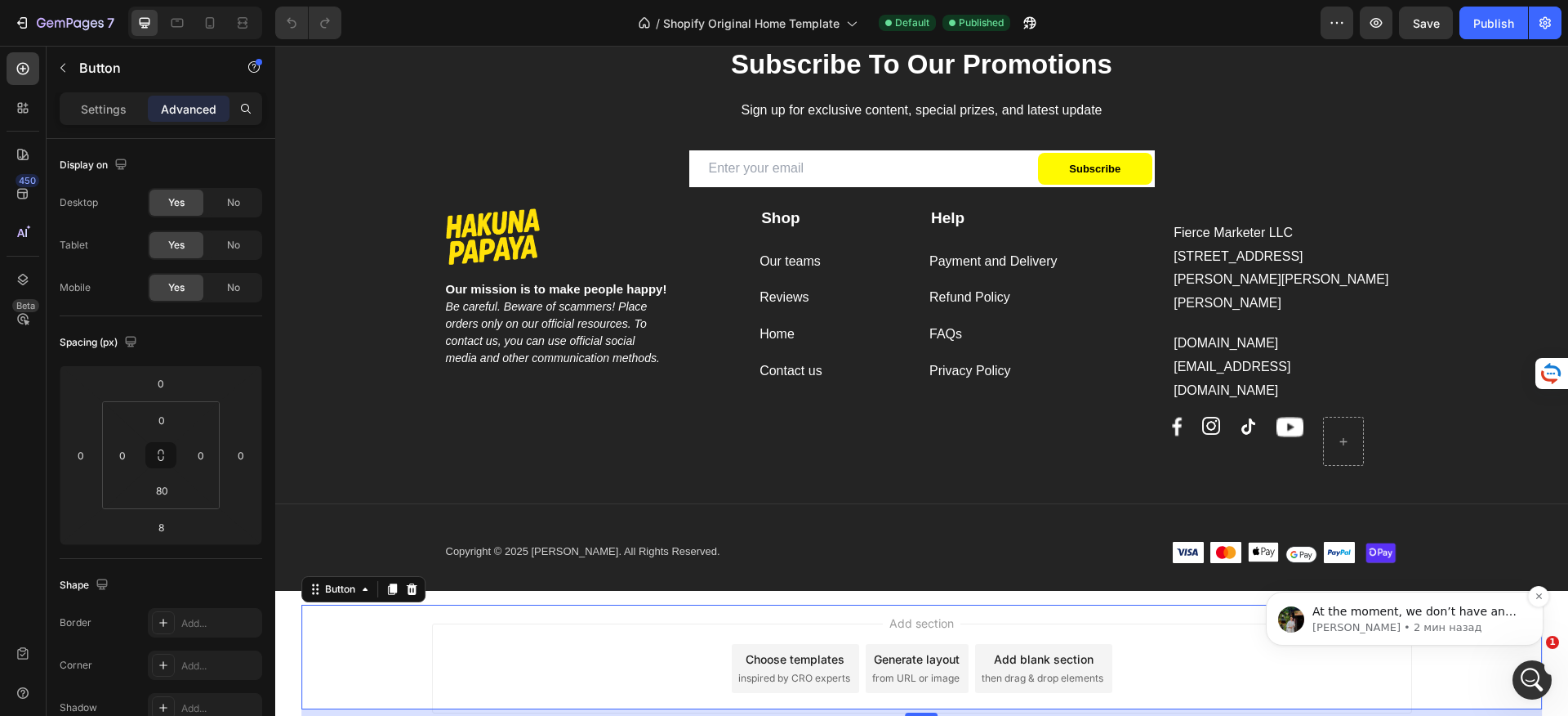
scroll to position [0, 0]
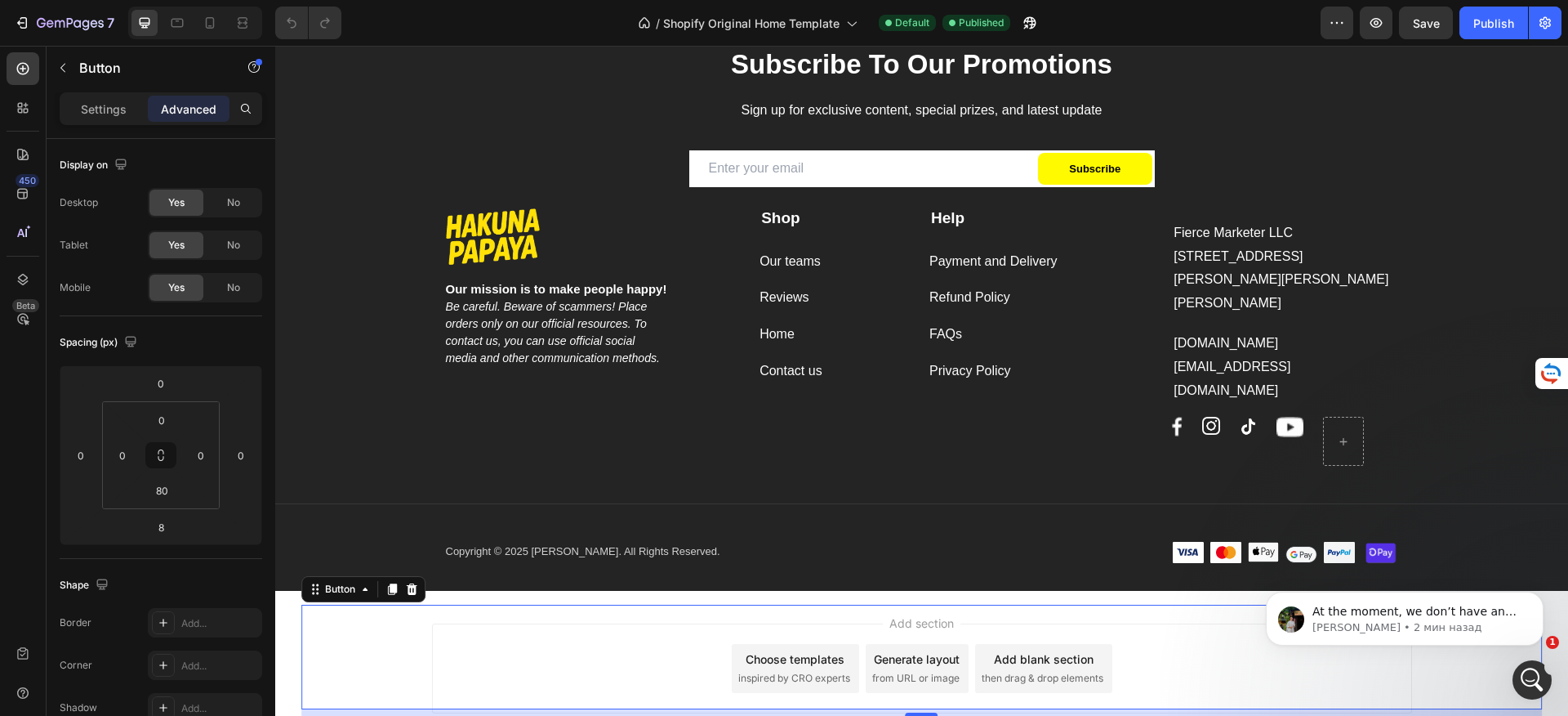
click at [1183, 643] on div "Button 8" at bounding box center [922, 657] width 1241 height 105
click at [1119, 638] on div "Button 8" at bounding box center [922, 657] width 1241 height 105
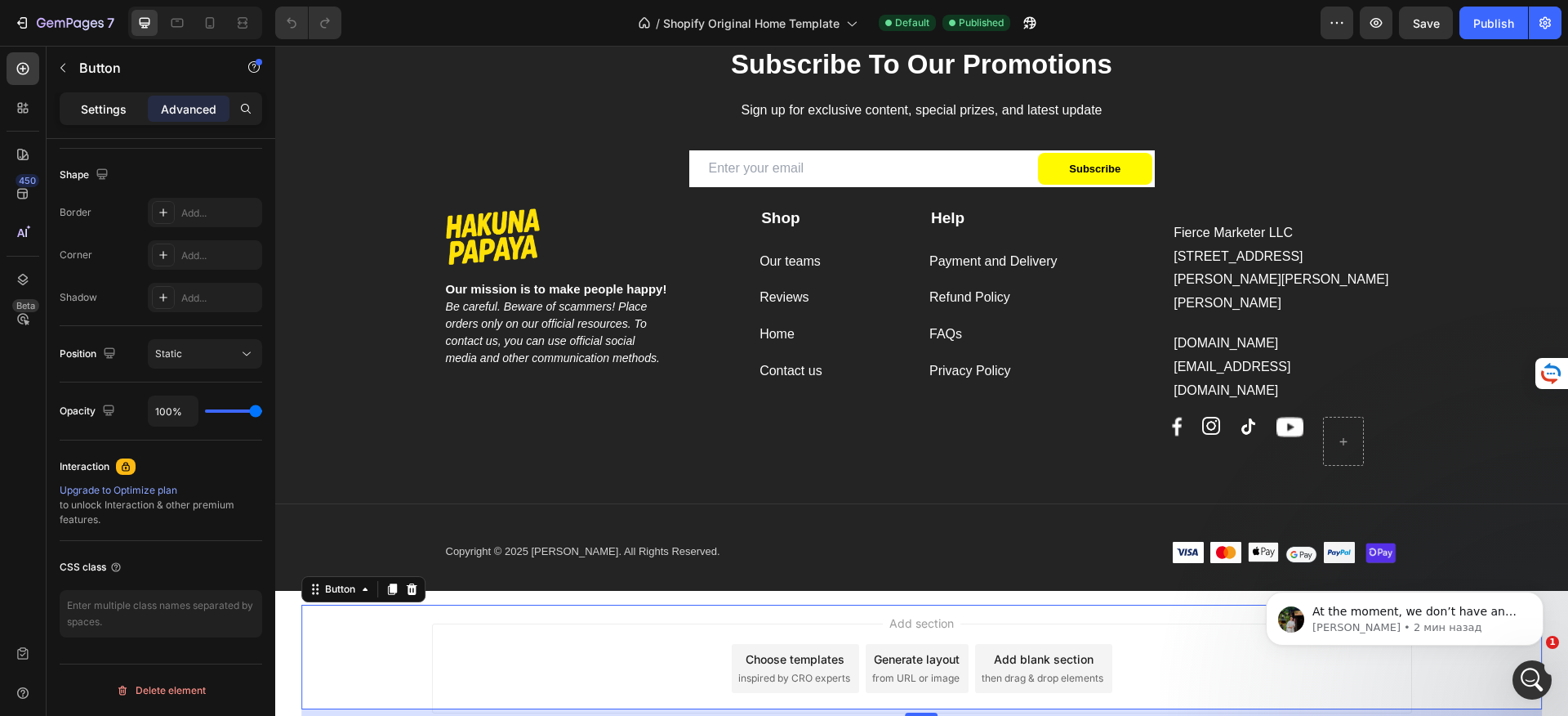
click at [127, 109] on div "Settings" at bounding box center [103, 108] width 82 height 26
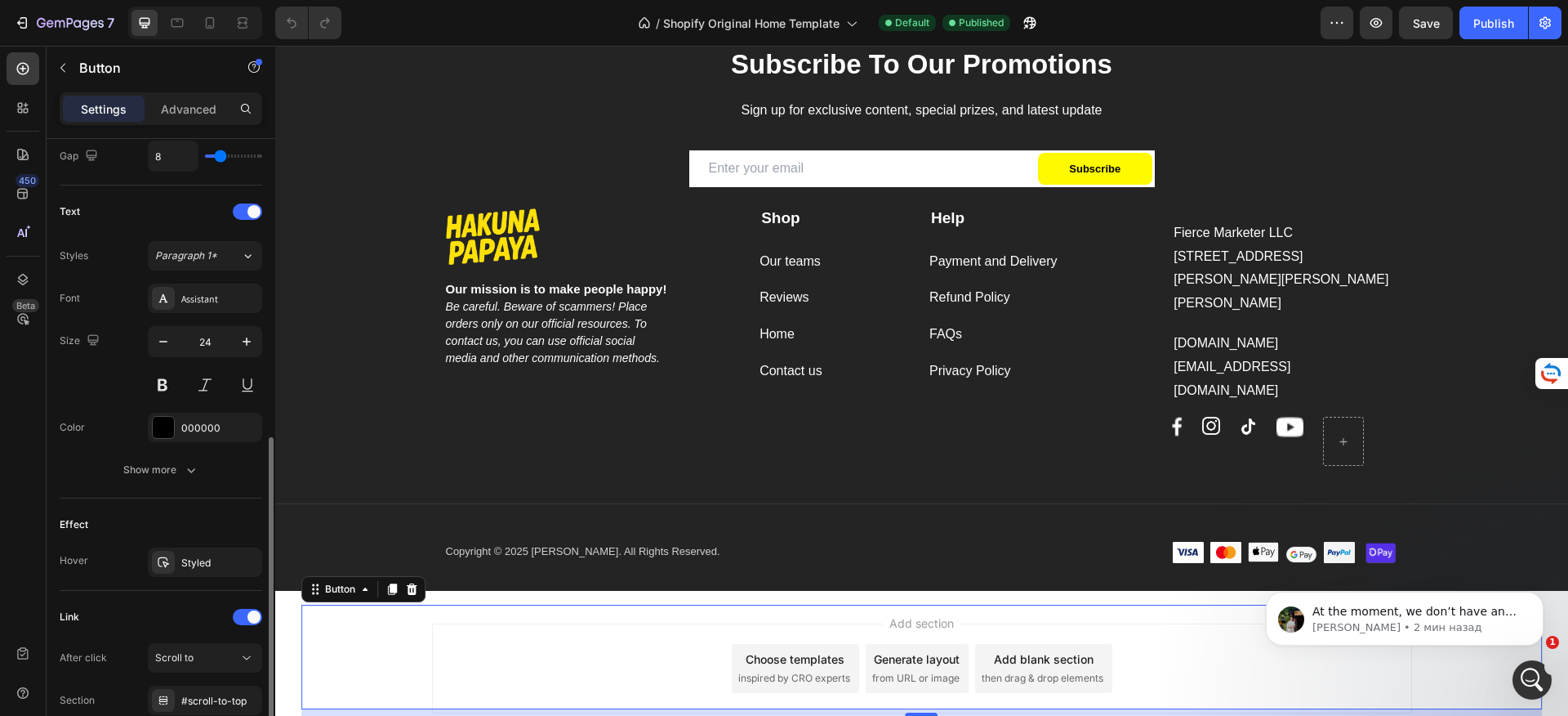
scroll to position [762, 0]
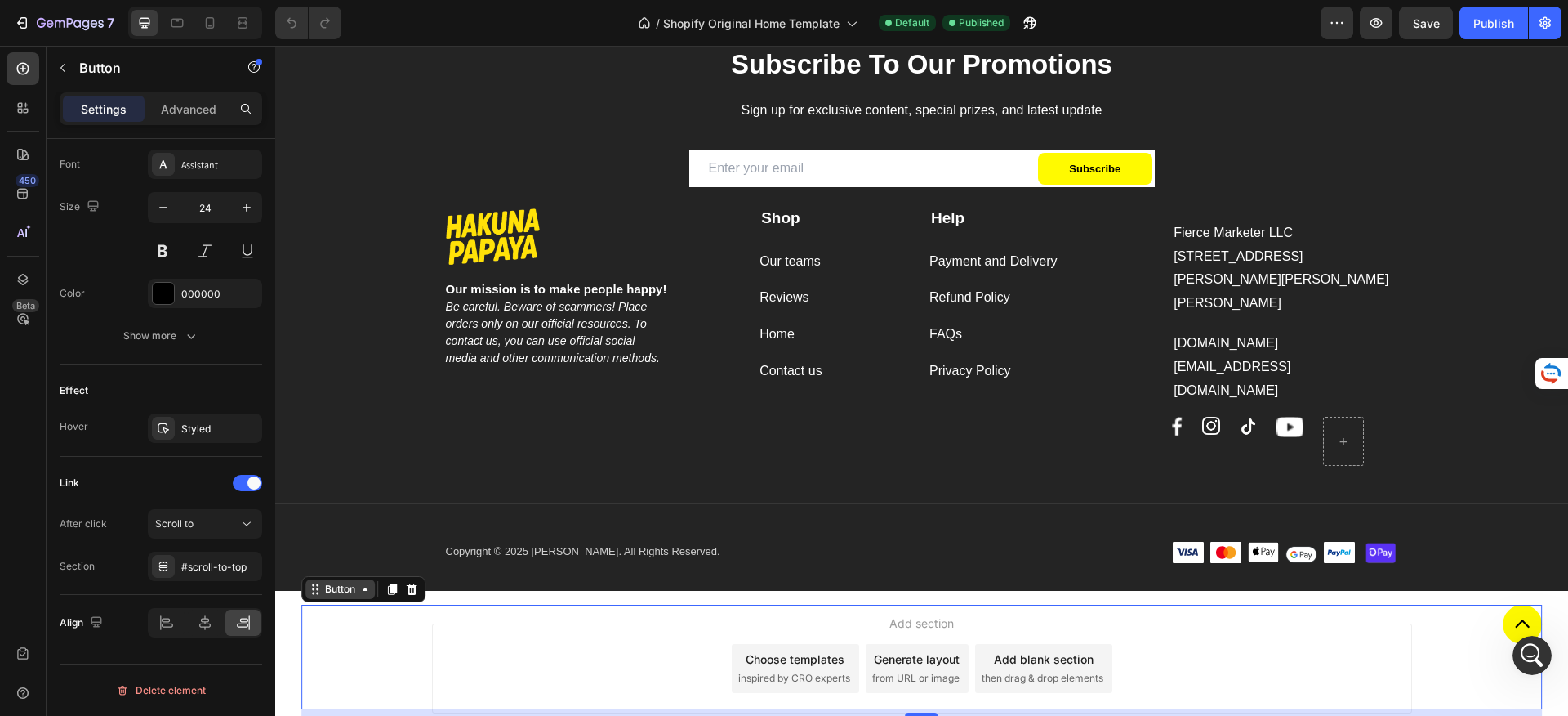
click at [356, 586] on div "Button" at bounding box center [340, 589] width 37 height 15
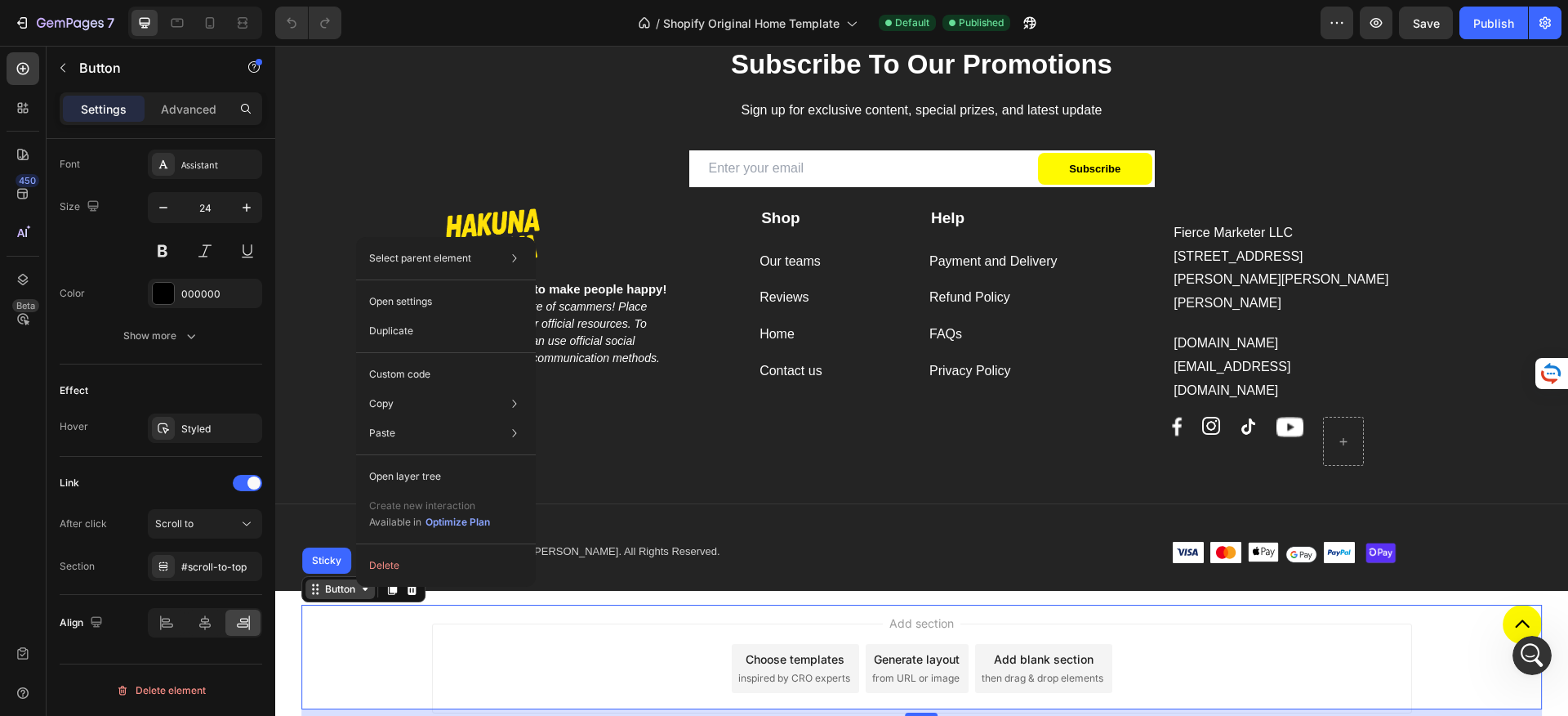
click at [354, 588] on div "Button" at bounding box center [340, 589] width 37 height 15
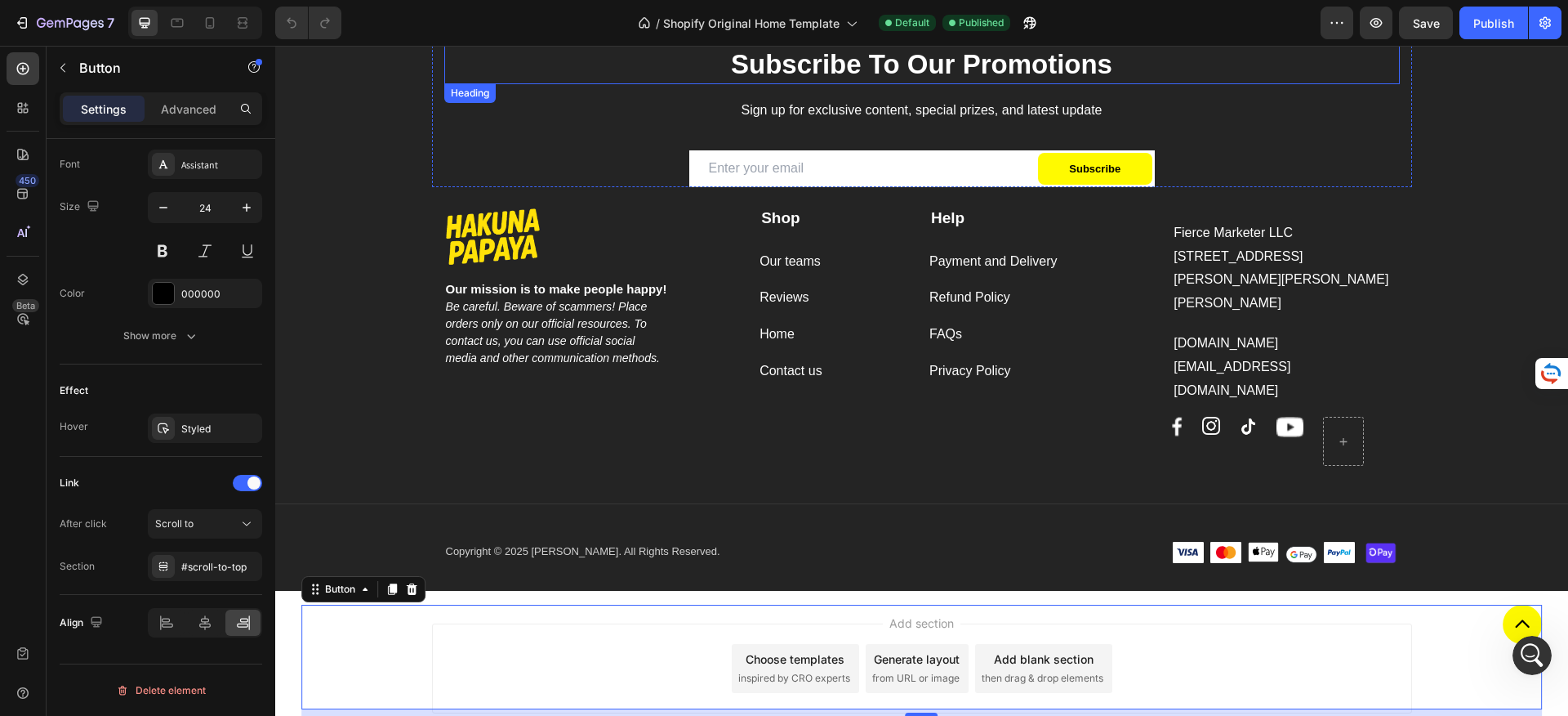
click at [1263, 88] on div "Image Our mission is to make people happy! Be careful. Beware of scammers! Plac…" at bounding box center [922, 116] width 955 height 141
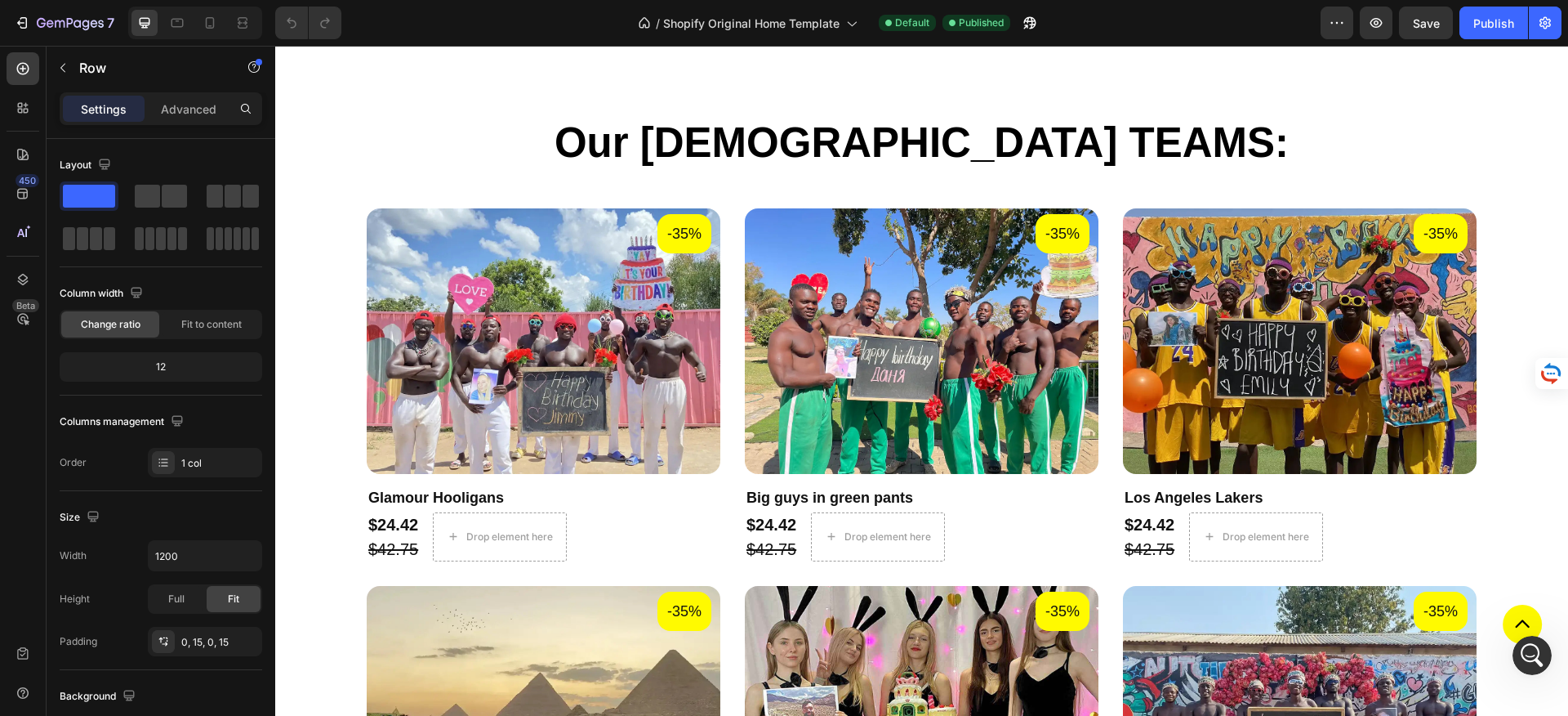
scroll to position [1316, 0]
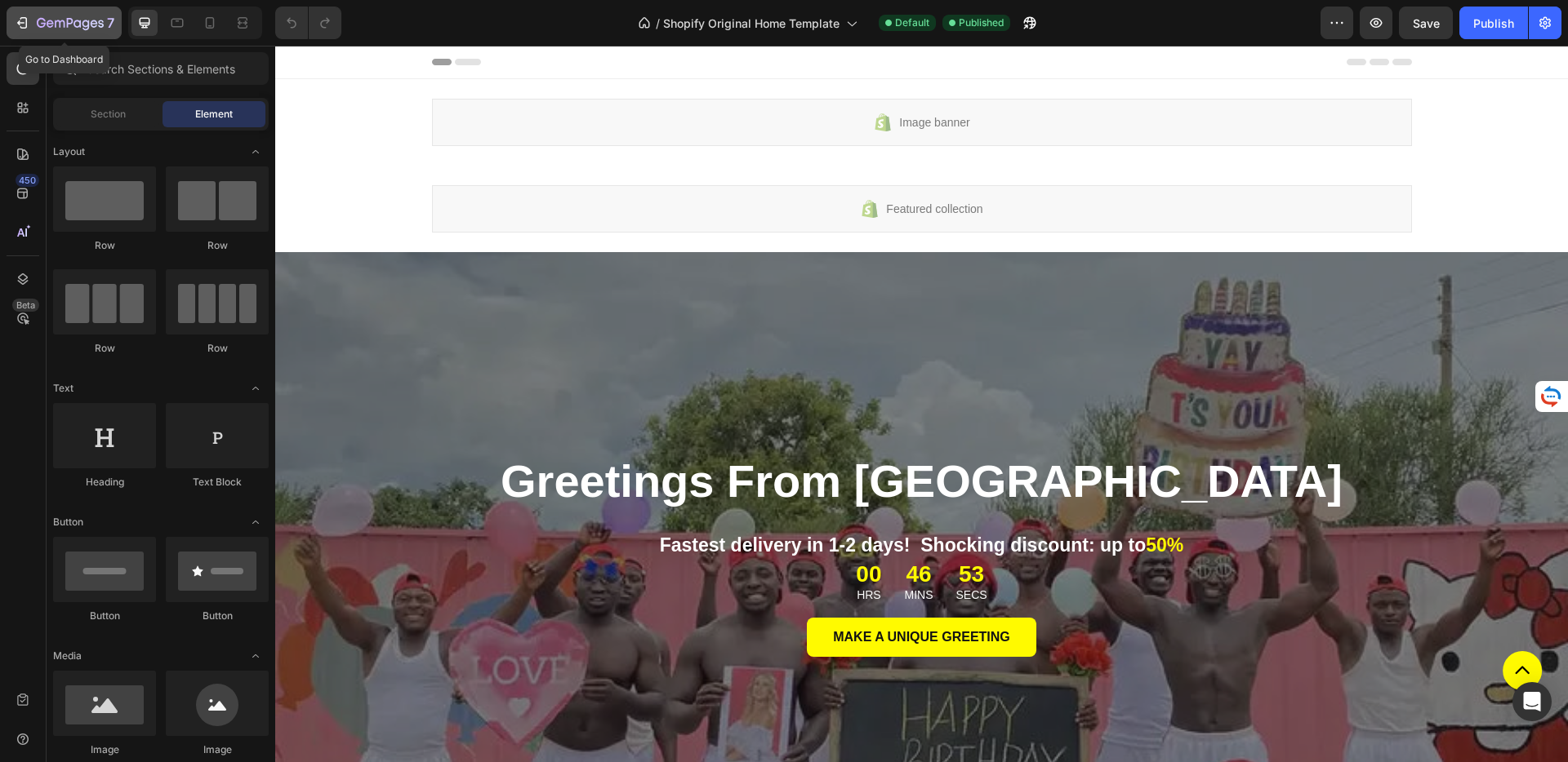
click at [41, 22] on icon "button" at bounding box center [71, 24] width 67 height 14
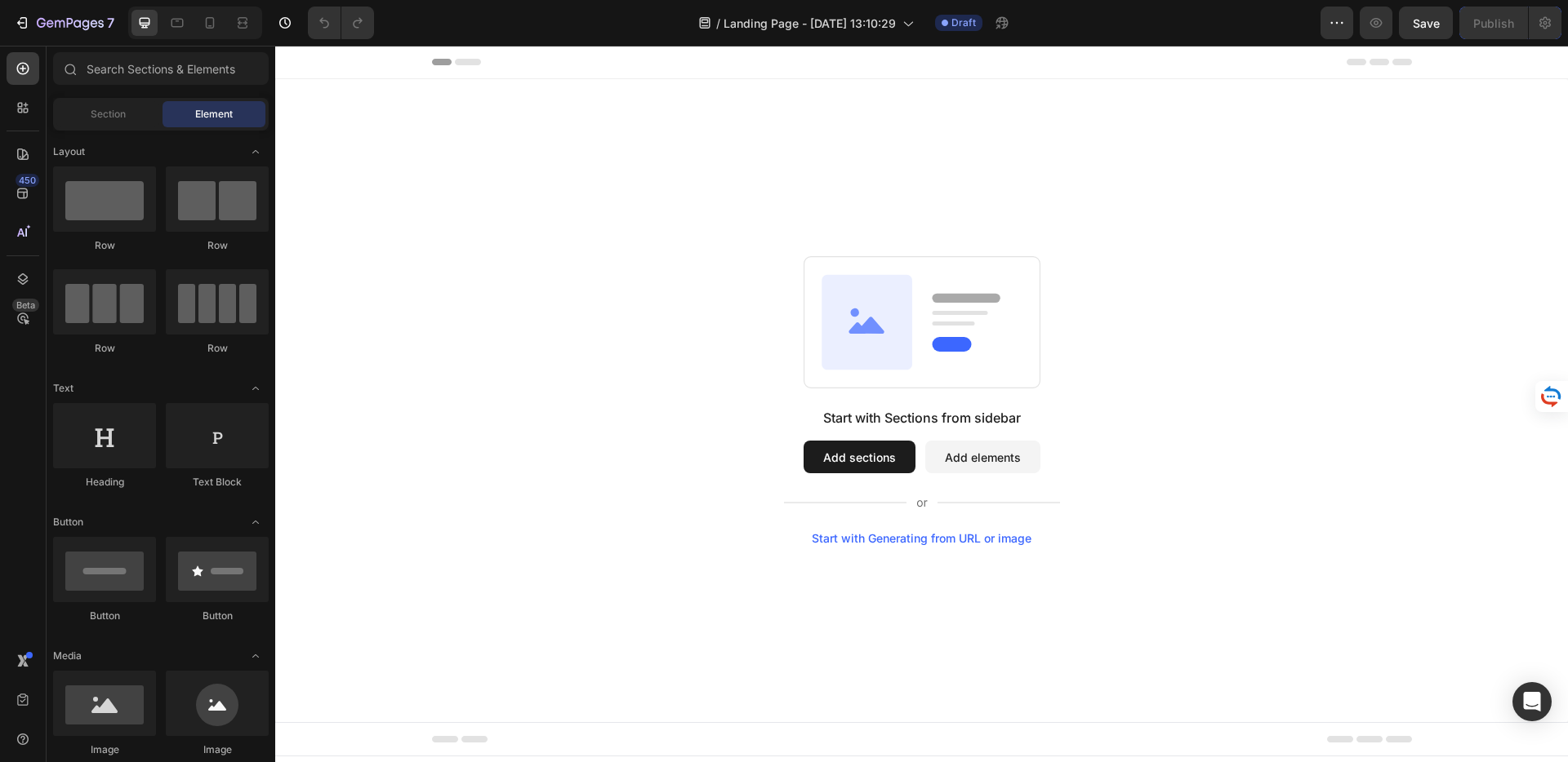
click at [585, 221] on div "Start with Sections from sidebar Add sections Add elements Start with Generatin…" at bounding box center [921, 401] width 1293 height 643
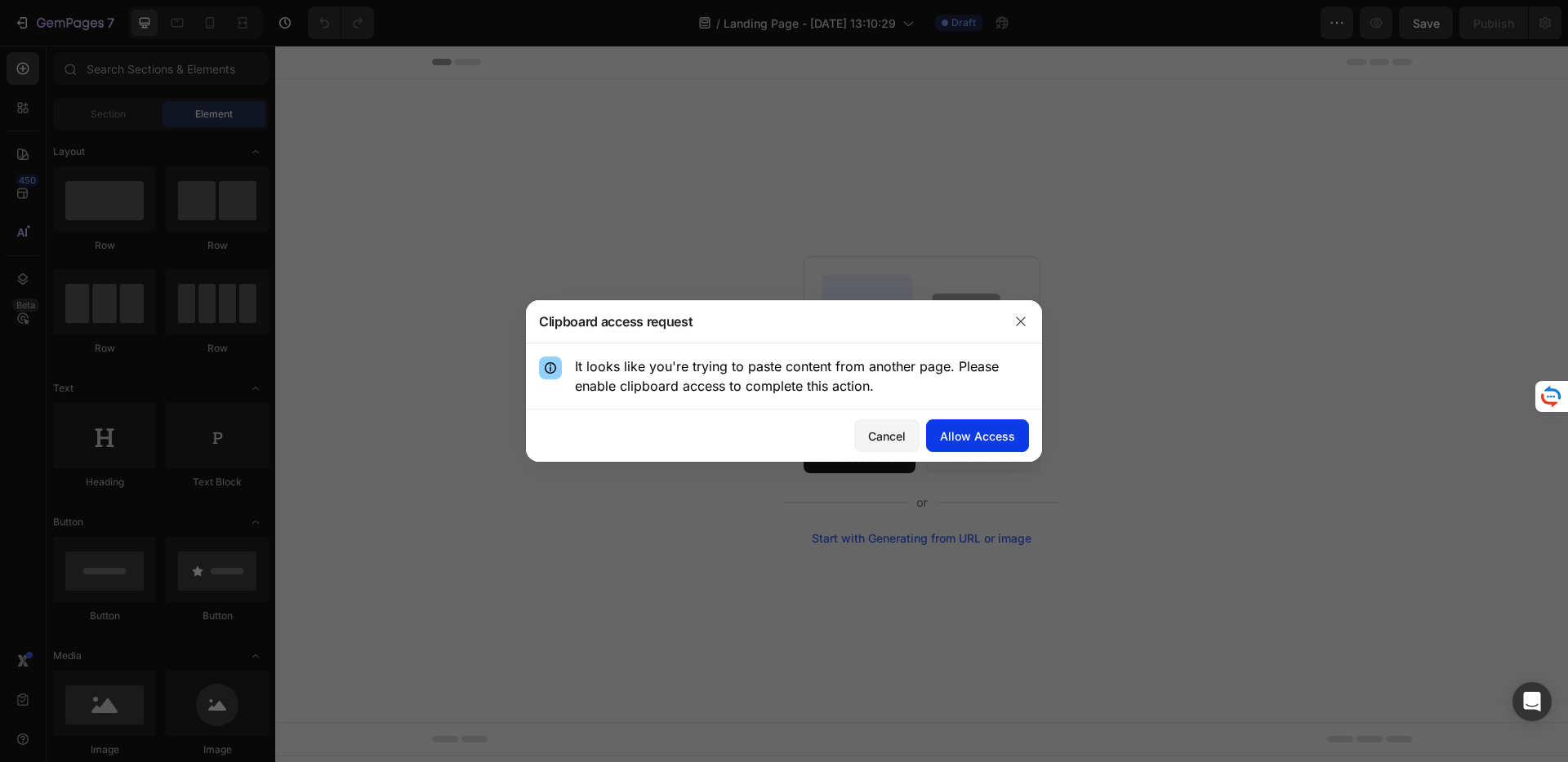
click at [979, 432] on div "Allow Access" at bounding box center [977, 435] width 75 height 17
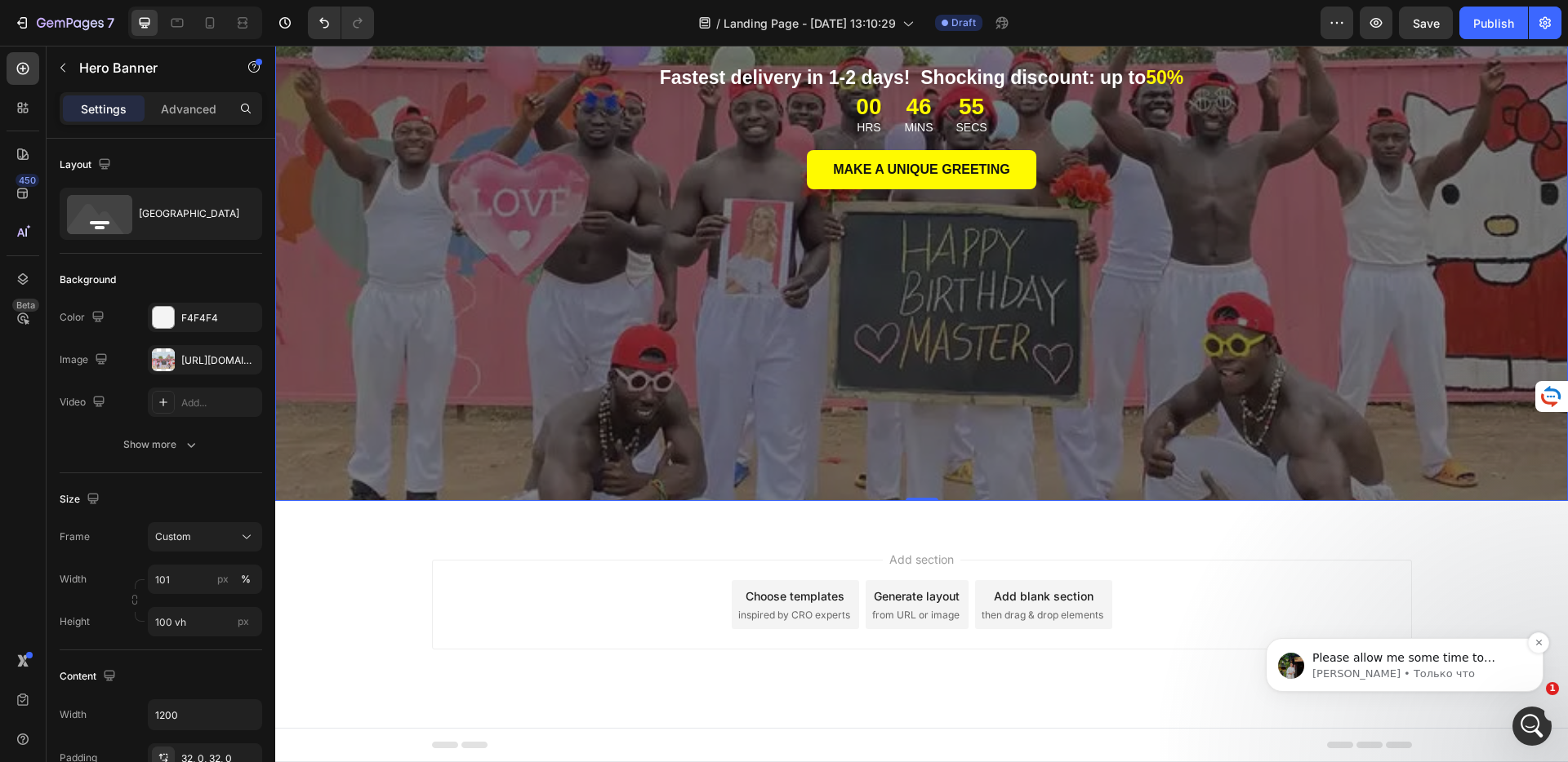
click at [1487, 677] on p "[PERSON_NAME] • Только что" at bounding box center [1417, 674] width 211 height 15
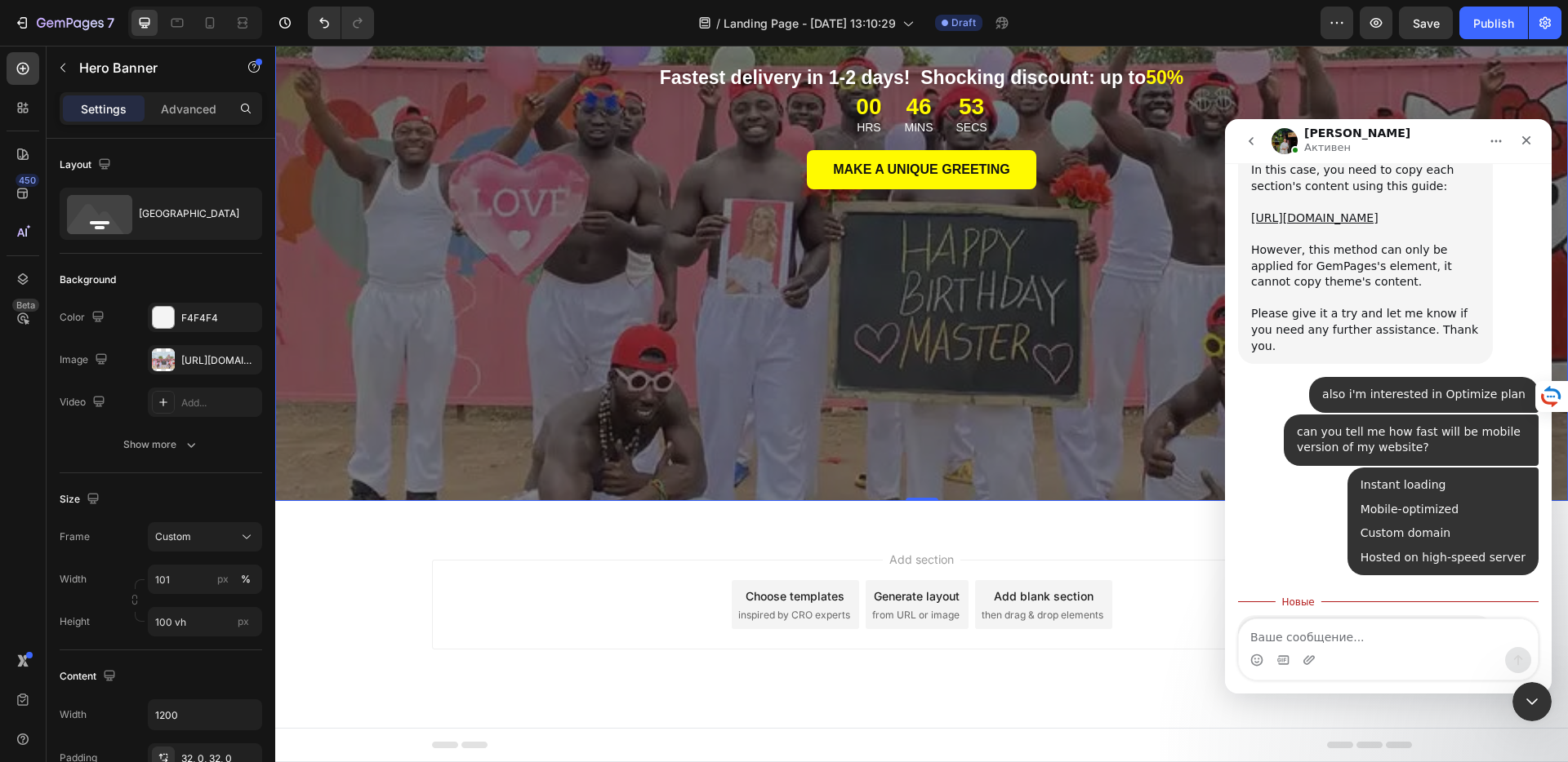
scroll to position [1113, 0]
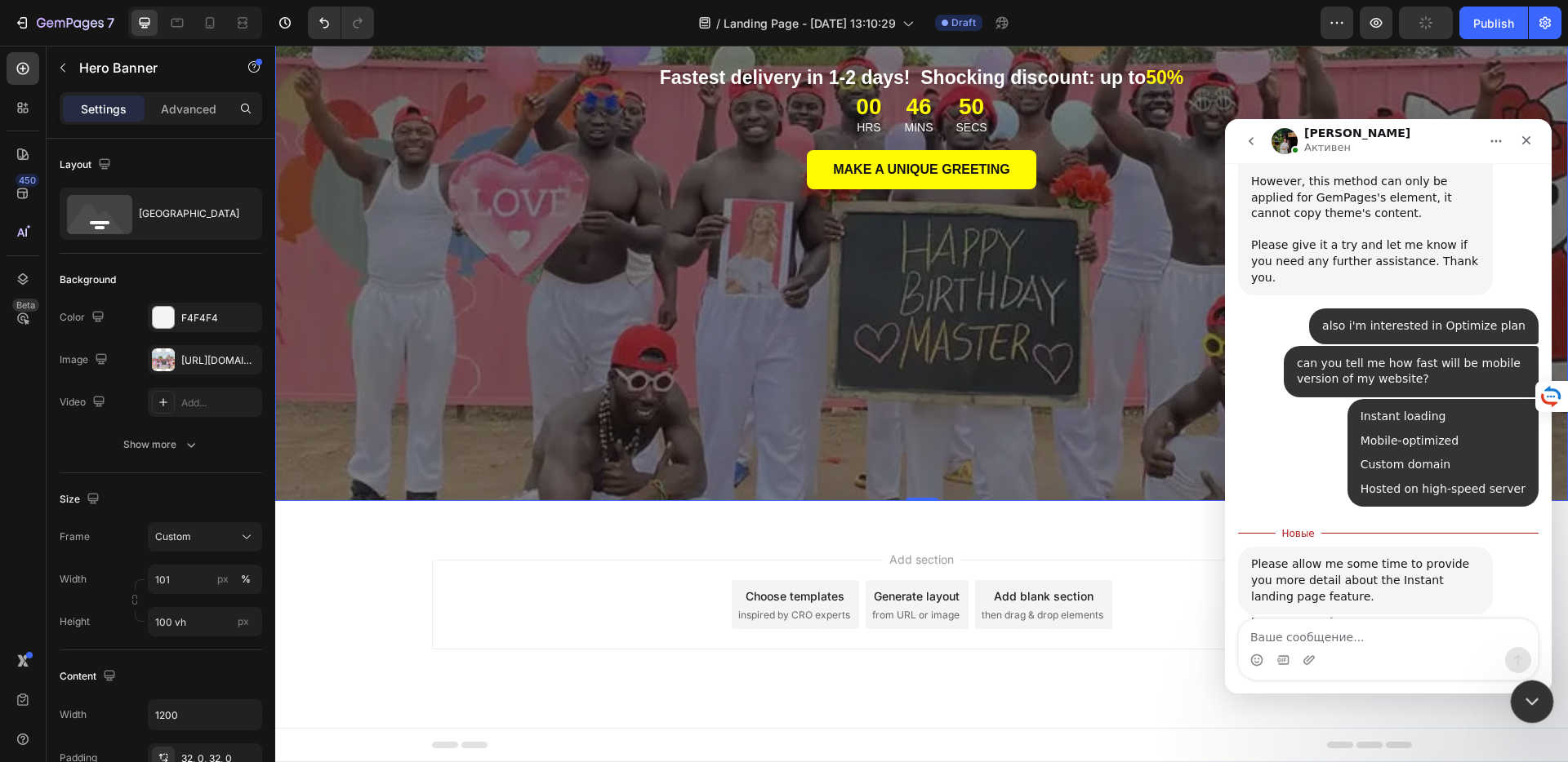
click at [1532, 694] on icon "Закрыть службу сообщений Intercom" at bounding box center [1529, 699] width 19 height 19
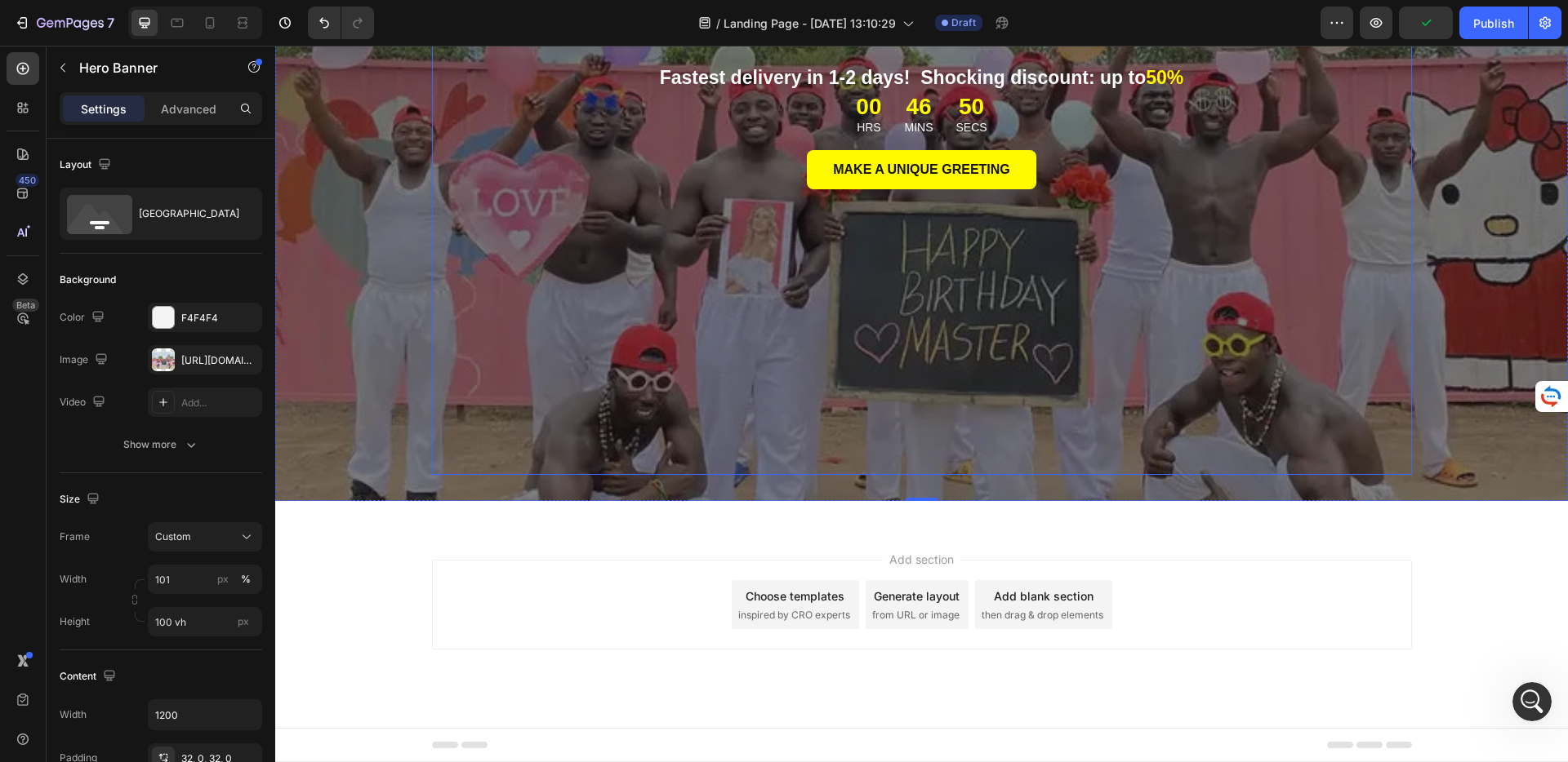
scroll to position [1085, 0]
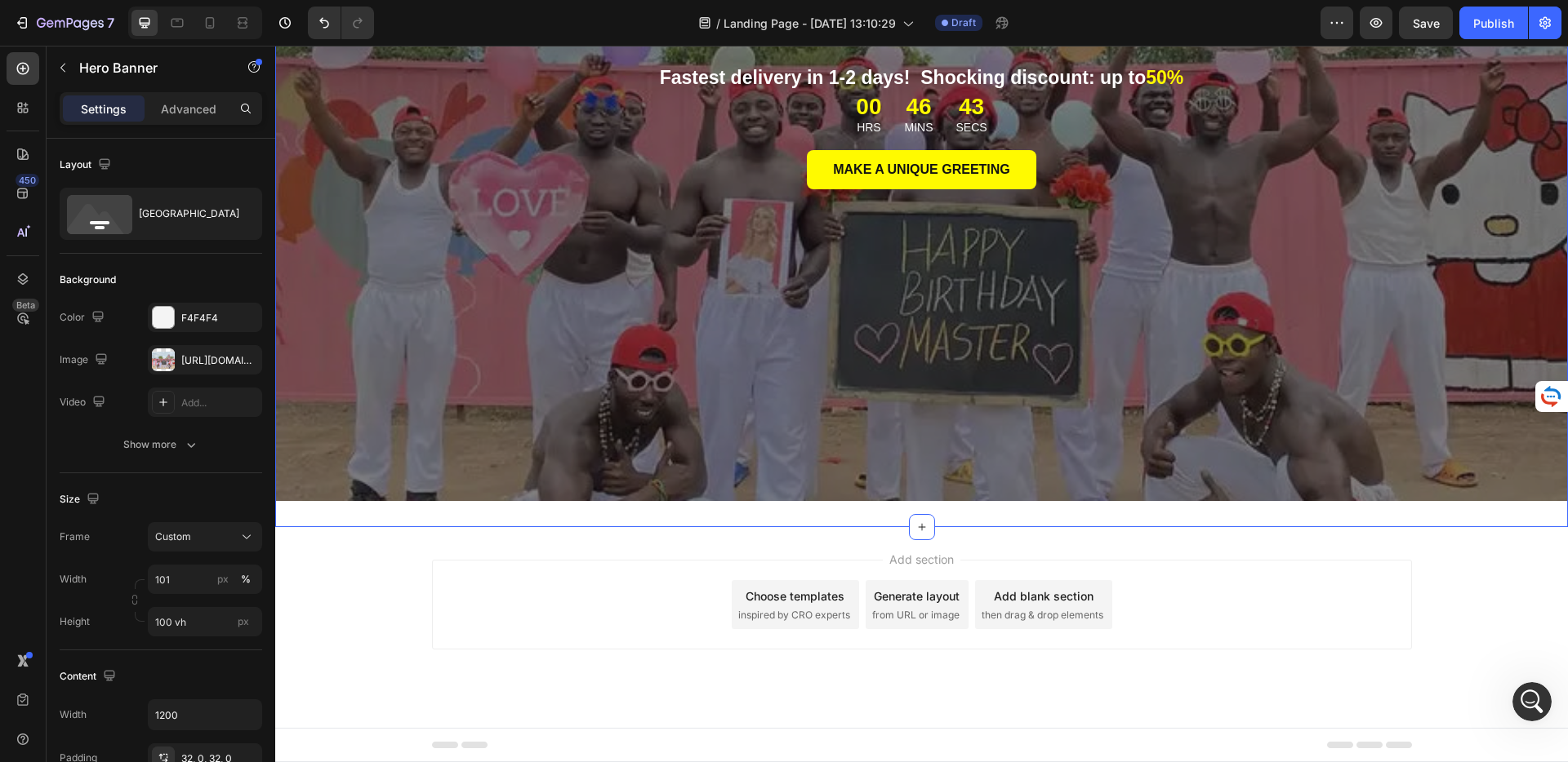
click at [617, 516] on div "Greetings From [GEOGRAPHIC_DATA] Heading Fastest delivery in 1-2 days! Shocking…" at bounding box center [921, 143] width 1293 height 769
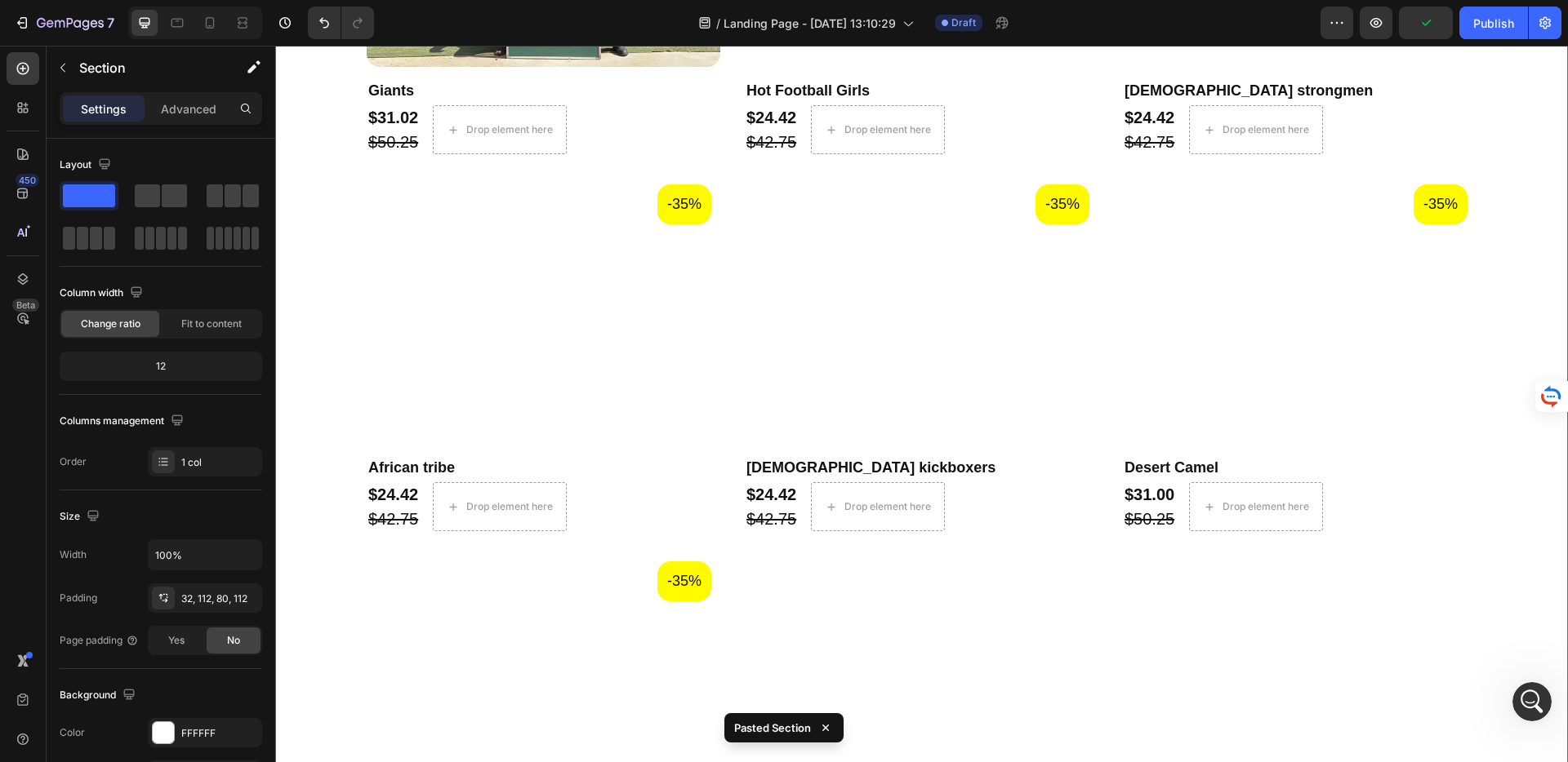
scroll to position [2660, 0]
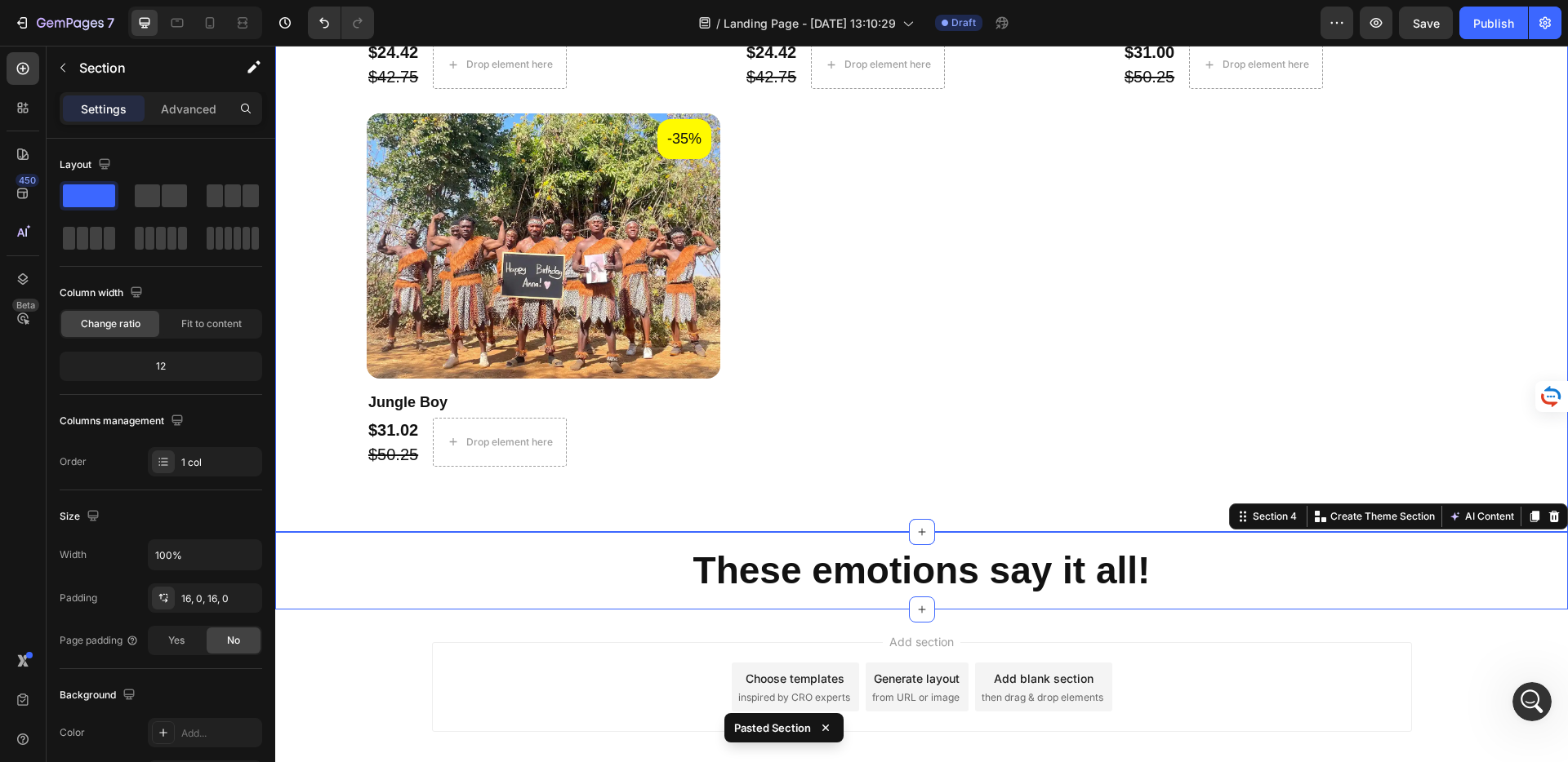
scroll to position [2738, 0]
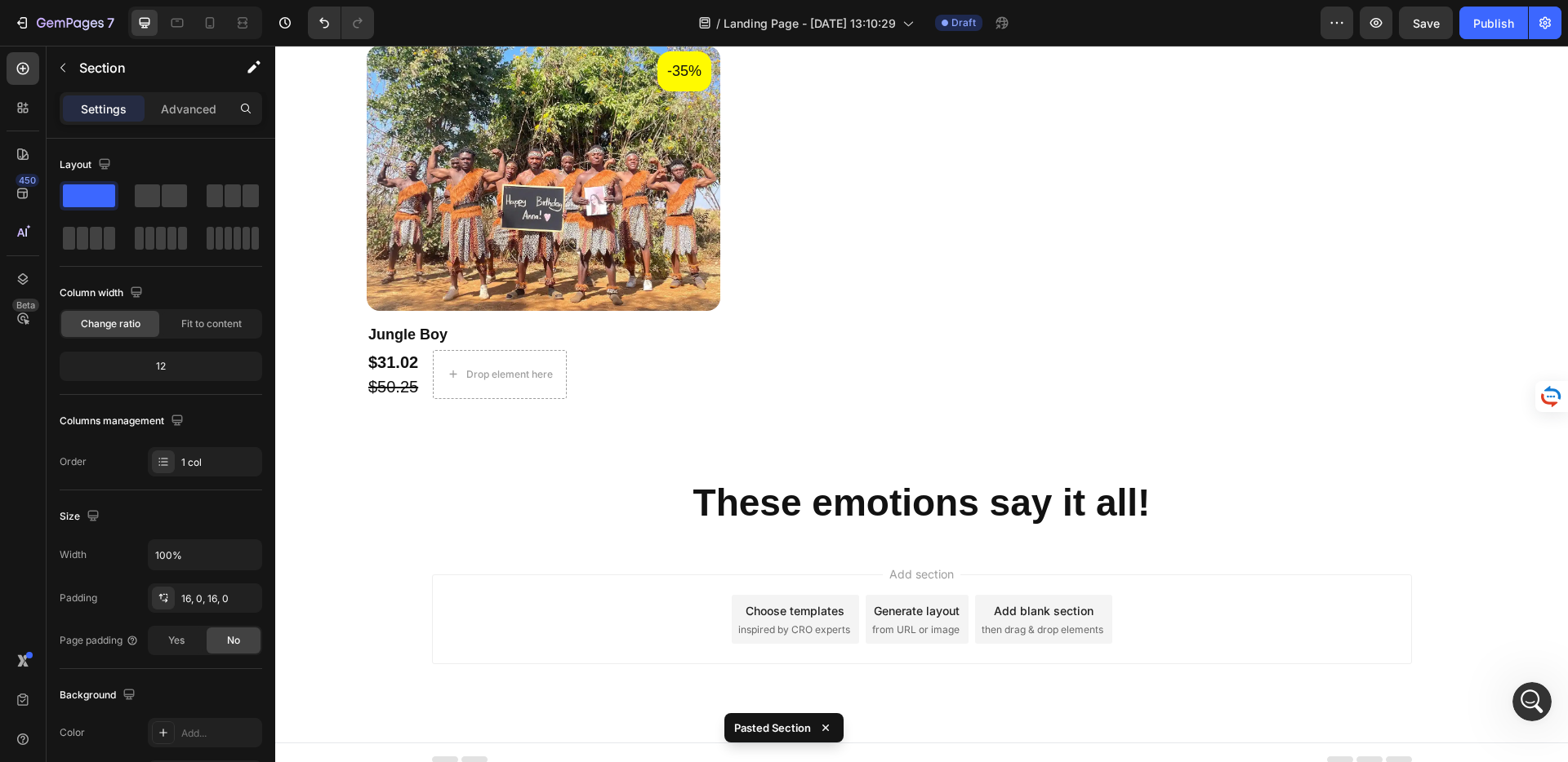
click at [628, 542] on div "Add section Choose templates inspired by CRO experts Generate layout from URL o…" at bounding box center [921, 642] width 1293 height 201
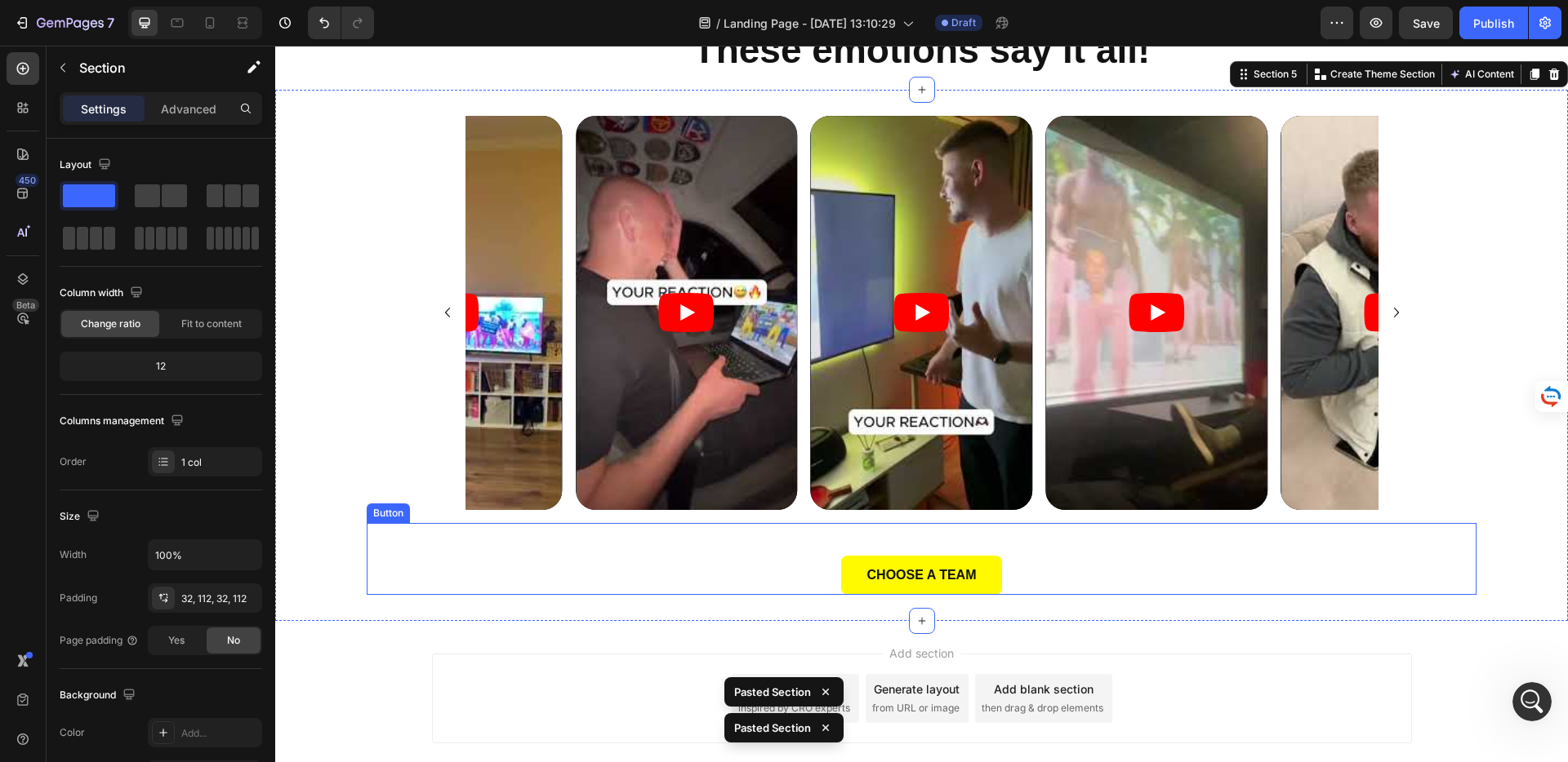
scroll to position [3270, 0]
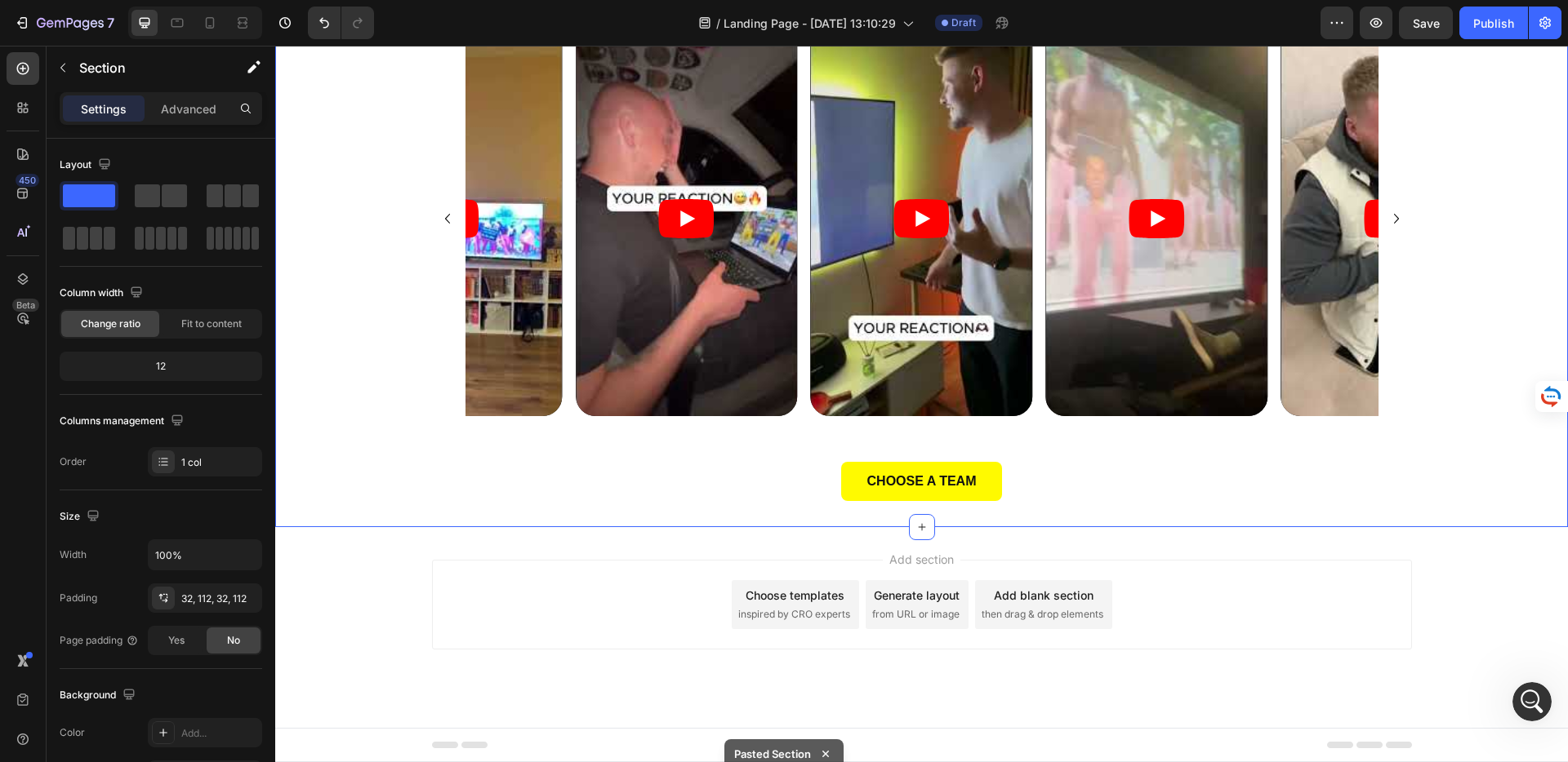
click at [692, 549] on div "Add section Choose templates inspired by CRO experts Generate layout from URL o…" at bounding box center [921, 628] width 1293 height 201
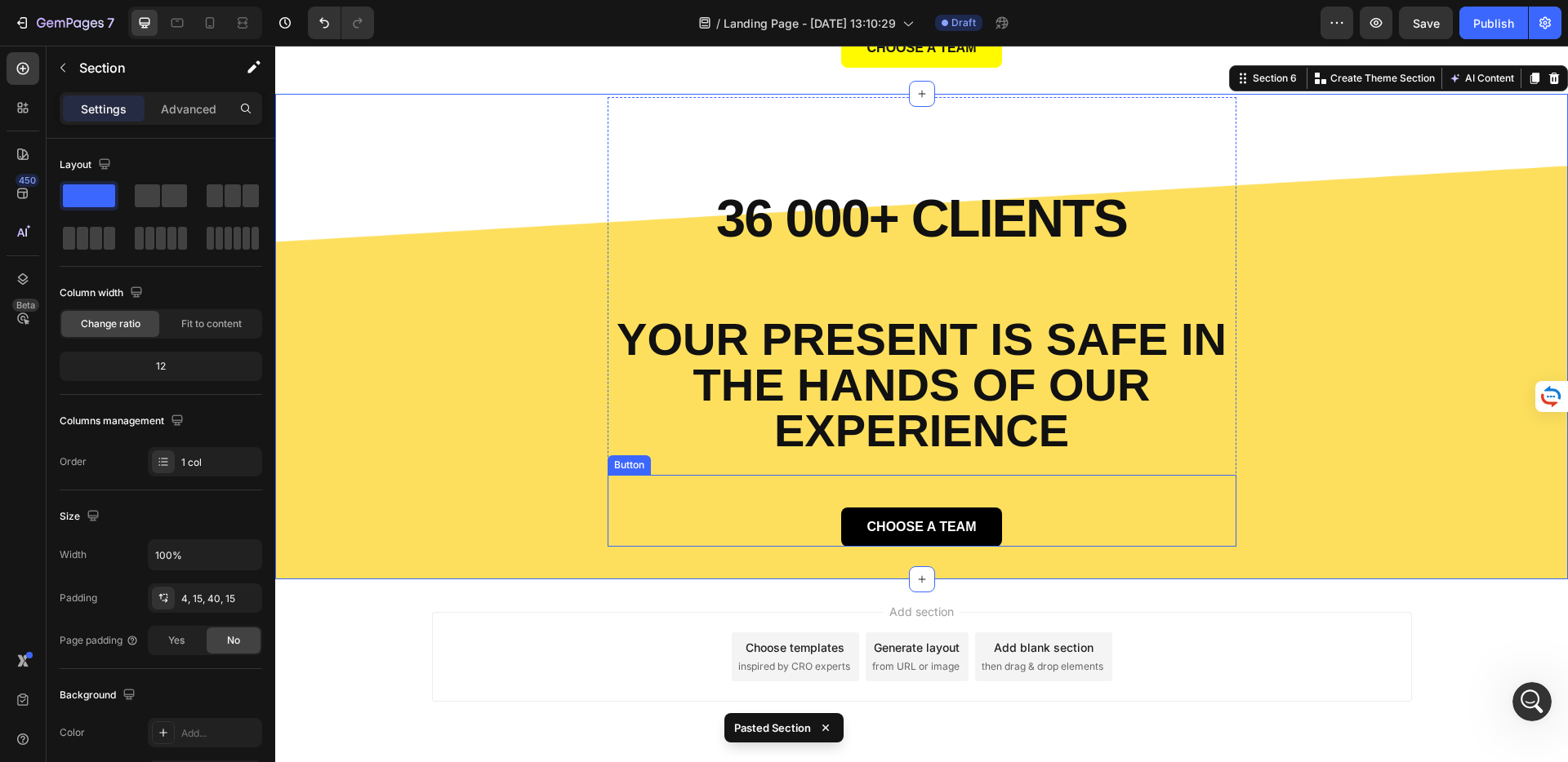
scroll to position [3707, 0]
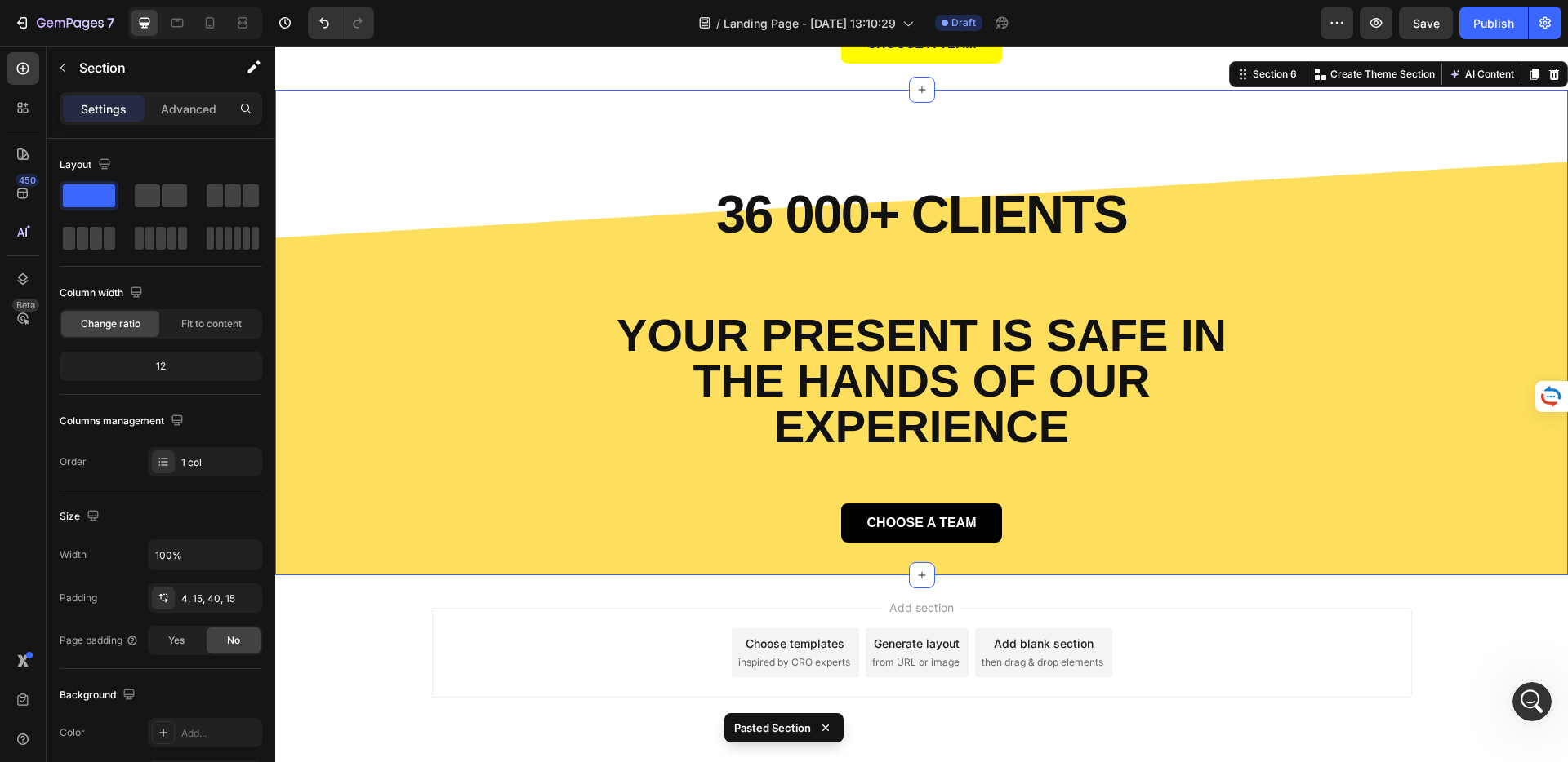
click at [613, 595] on div "Add section Choose templates inspired by CRO experts Generate layout from URL o…" at bounding box center [921, 676] width 1293 height 201
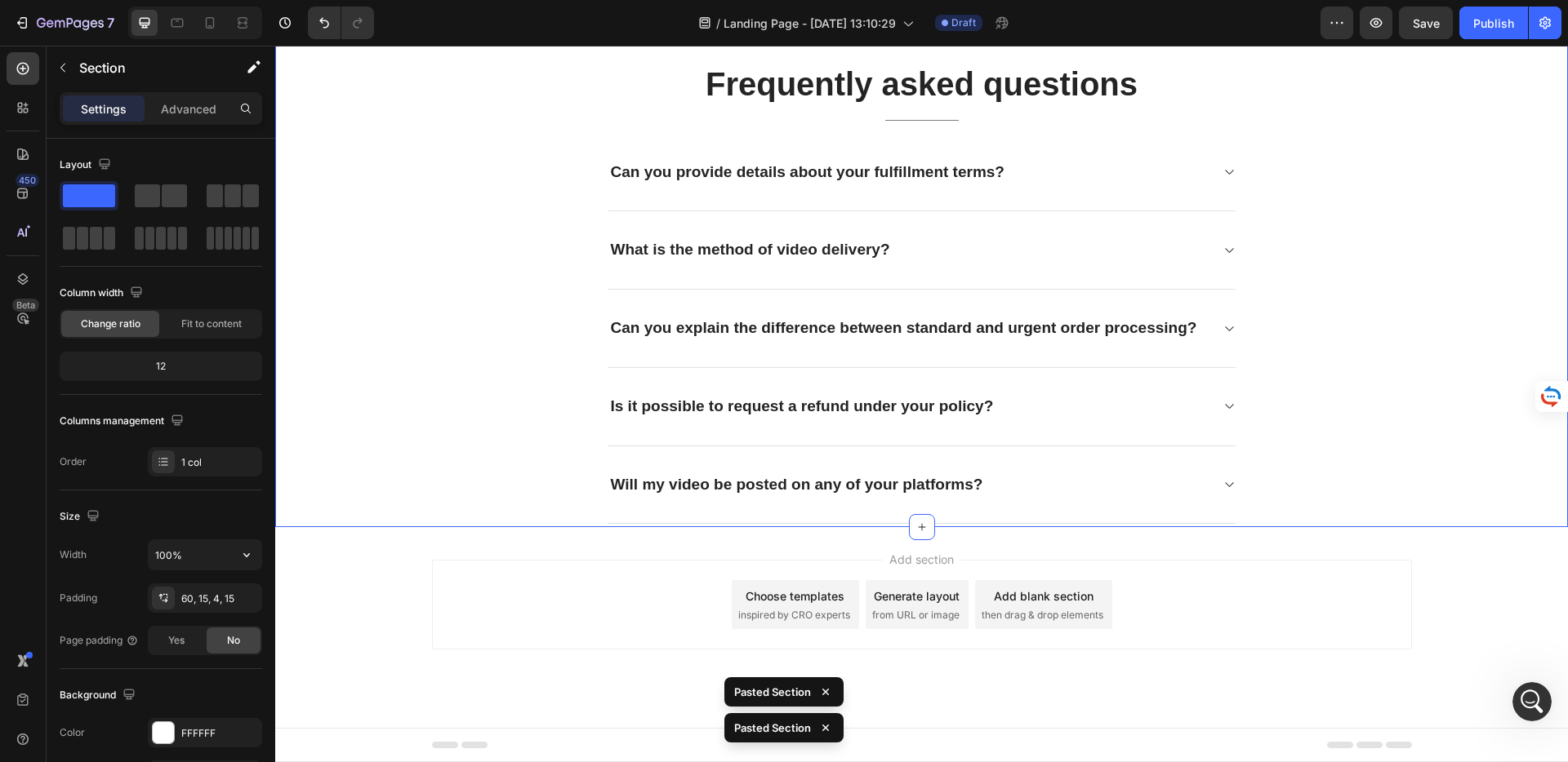
scroll to position [11, 0]
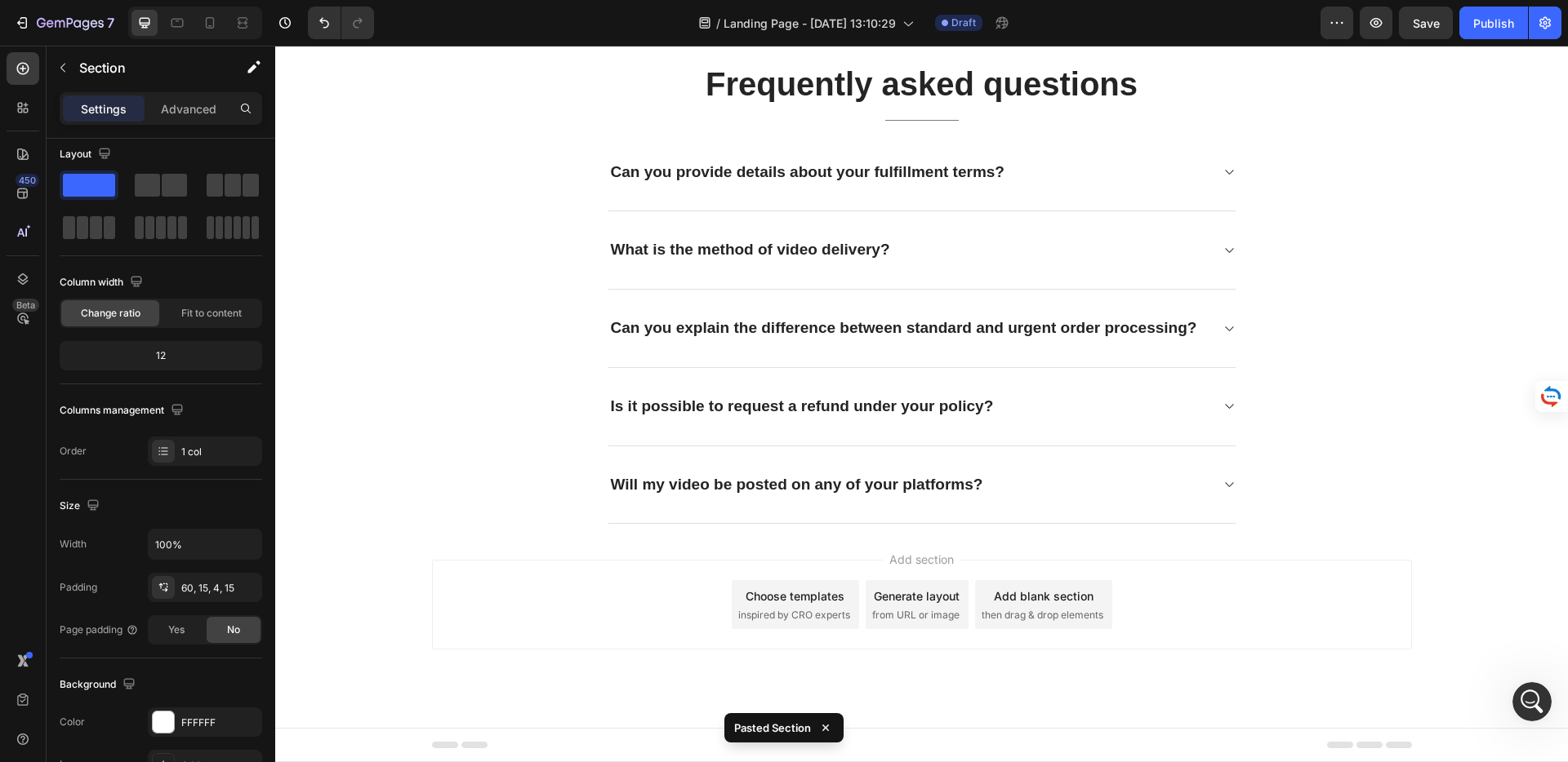
click at [601, 547] on div "Add section Choose templates inspired by CRO experts Generate layout from URL o…" at bounding box center [921, 628] width 1293 height 201
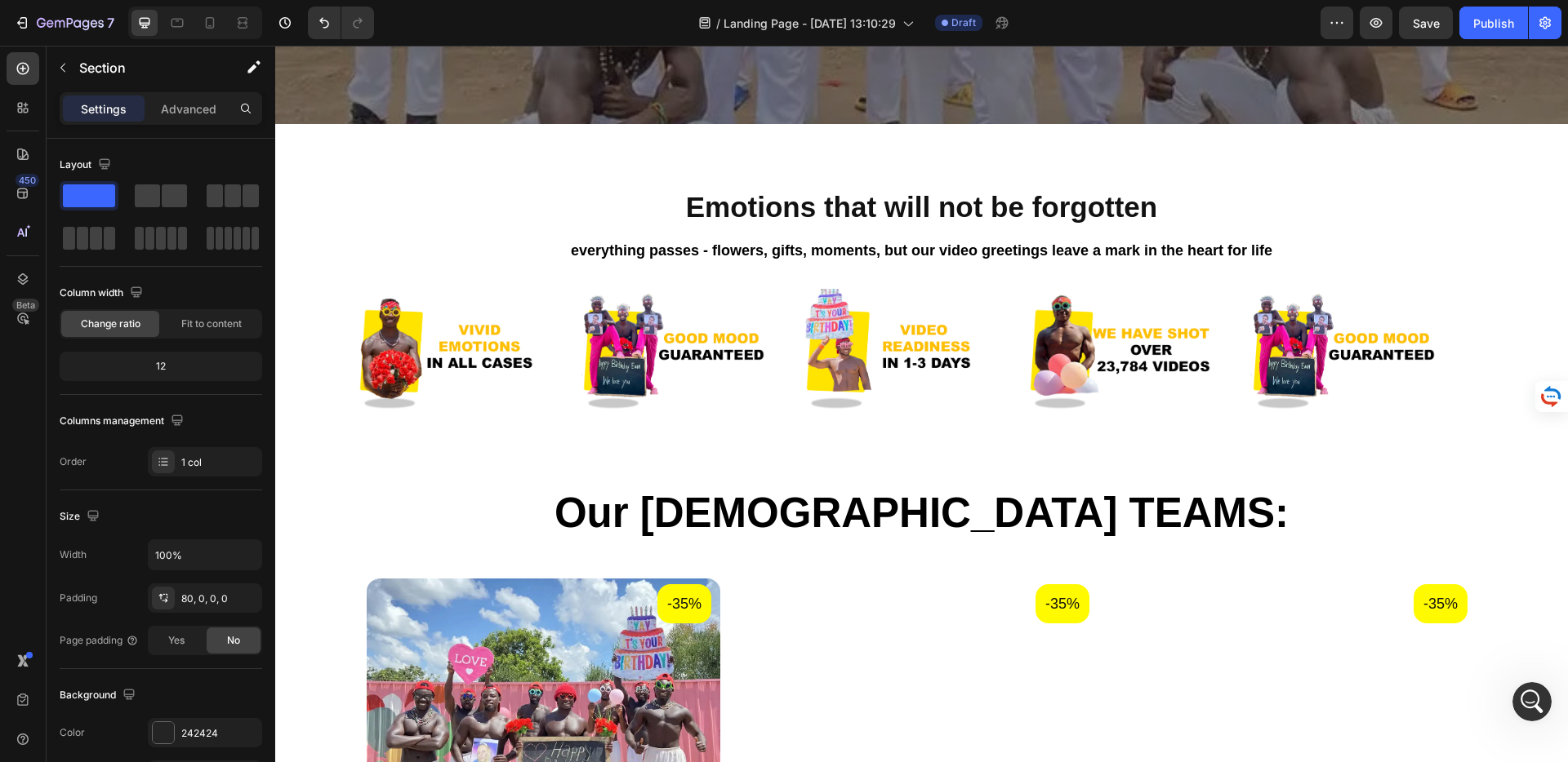
scroll to position [688, 0]
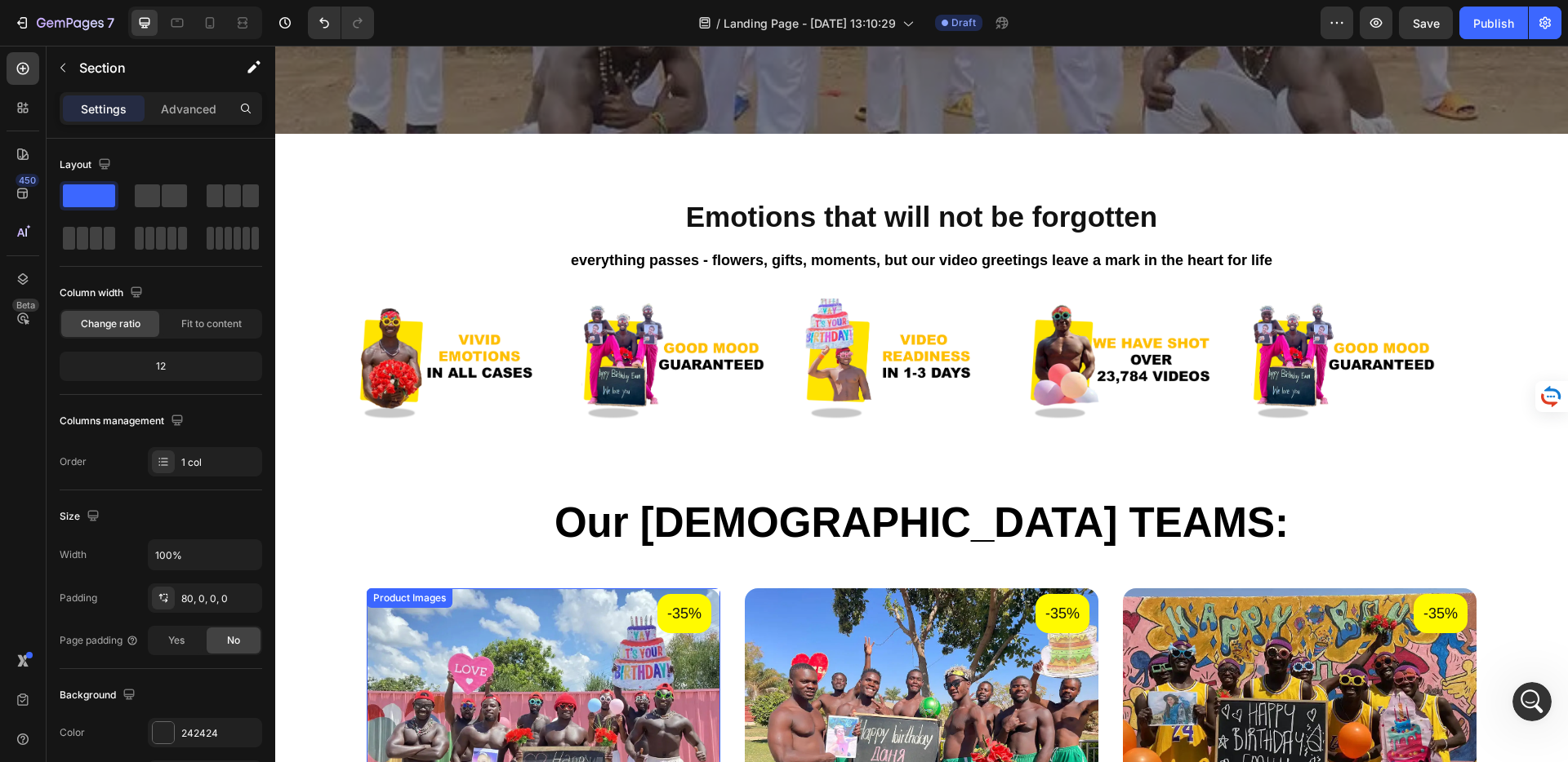
click at [499, 599] on img at bounding box center [543, 721] width 353 height 265
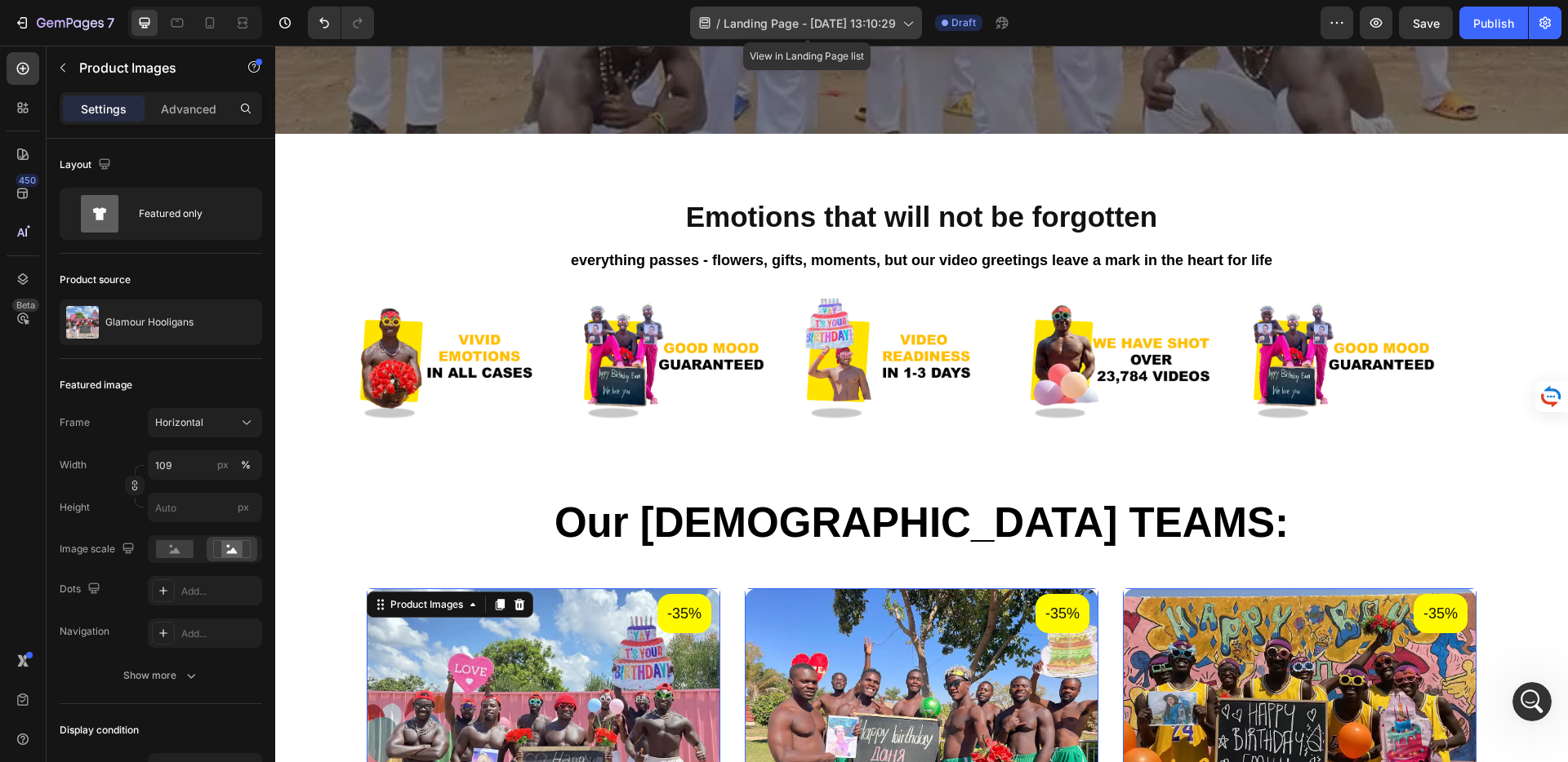
click at [852, 26] on span "Landing Page - [DATE] 13:10:29" at bounding box center [809, 23] width 172 height 17
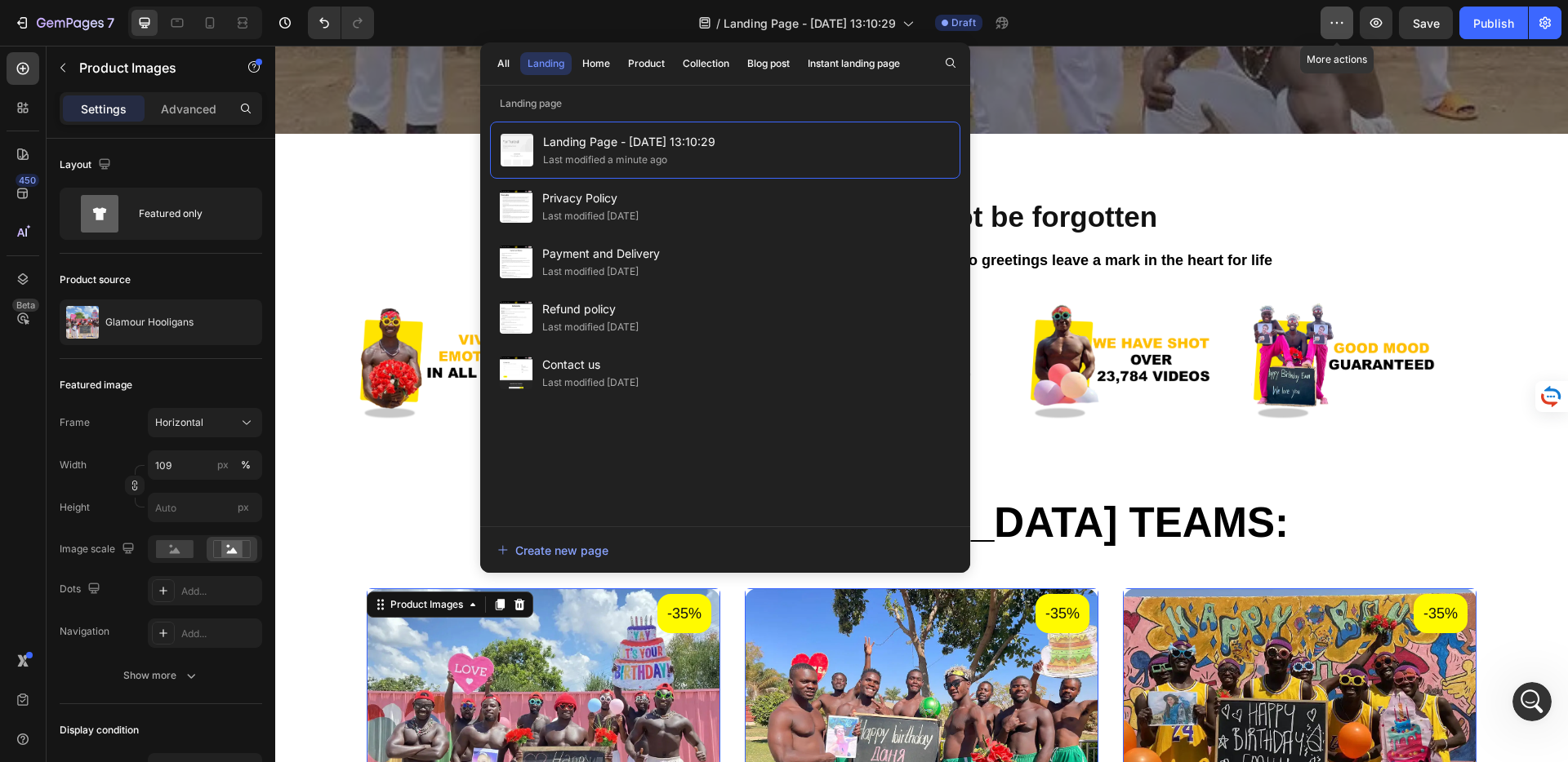
click at [1328, 25] on button "button" at bounding box center [1336, 22] width 33 height 33
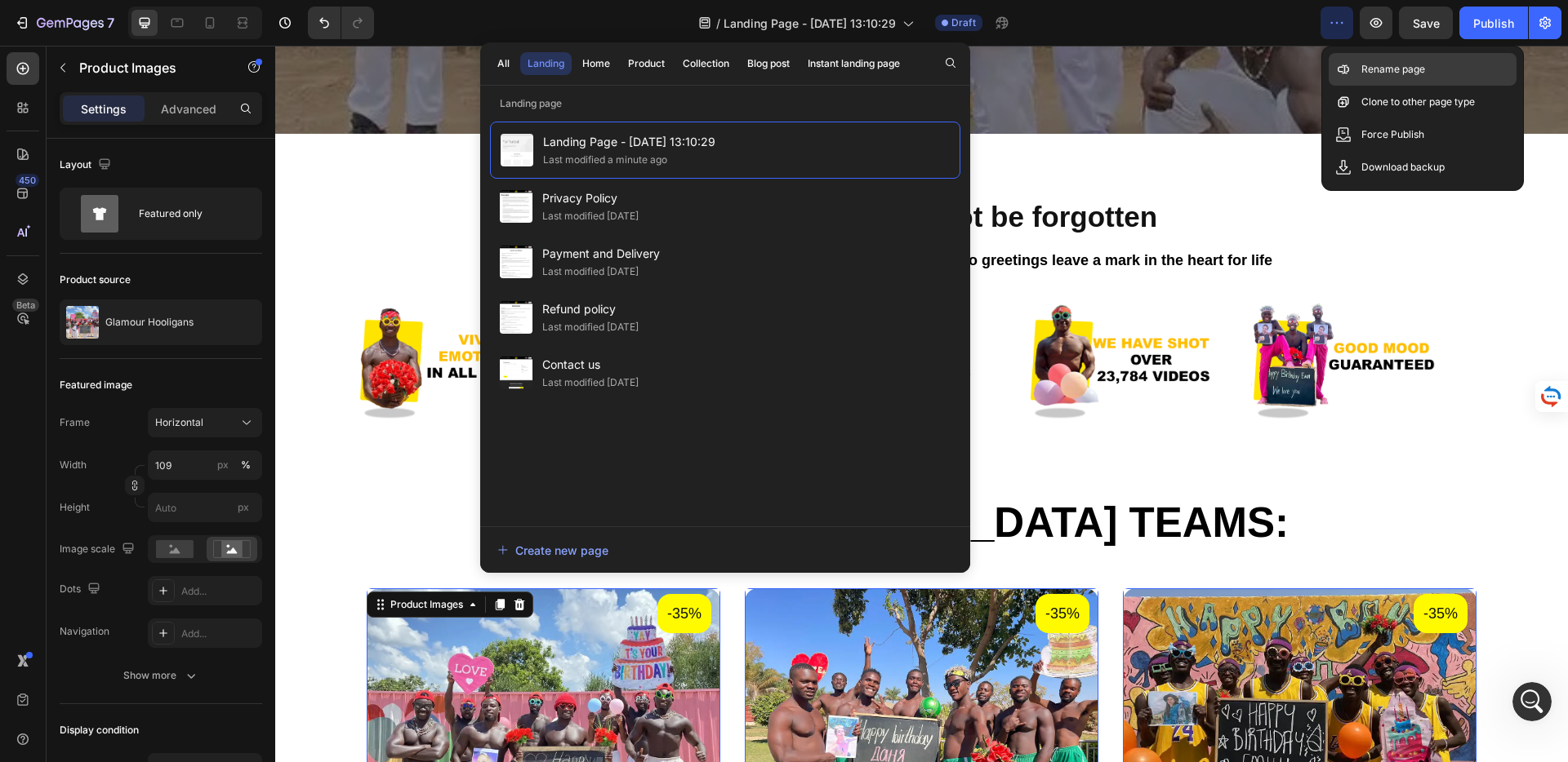
click at [1366, 69] on p "Rename page" at bounding box center [1393, 69] width 63 height 17
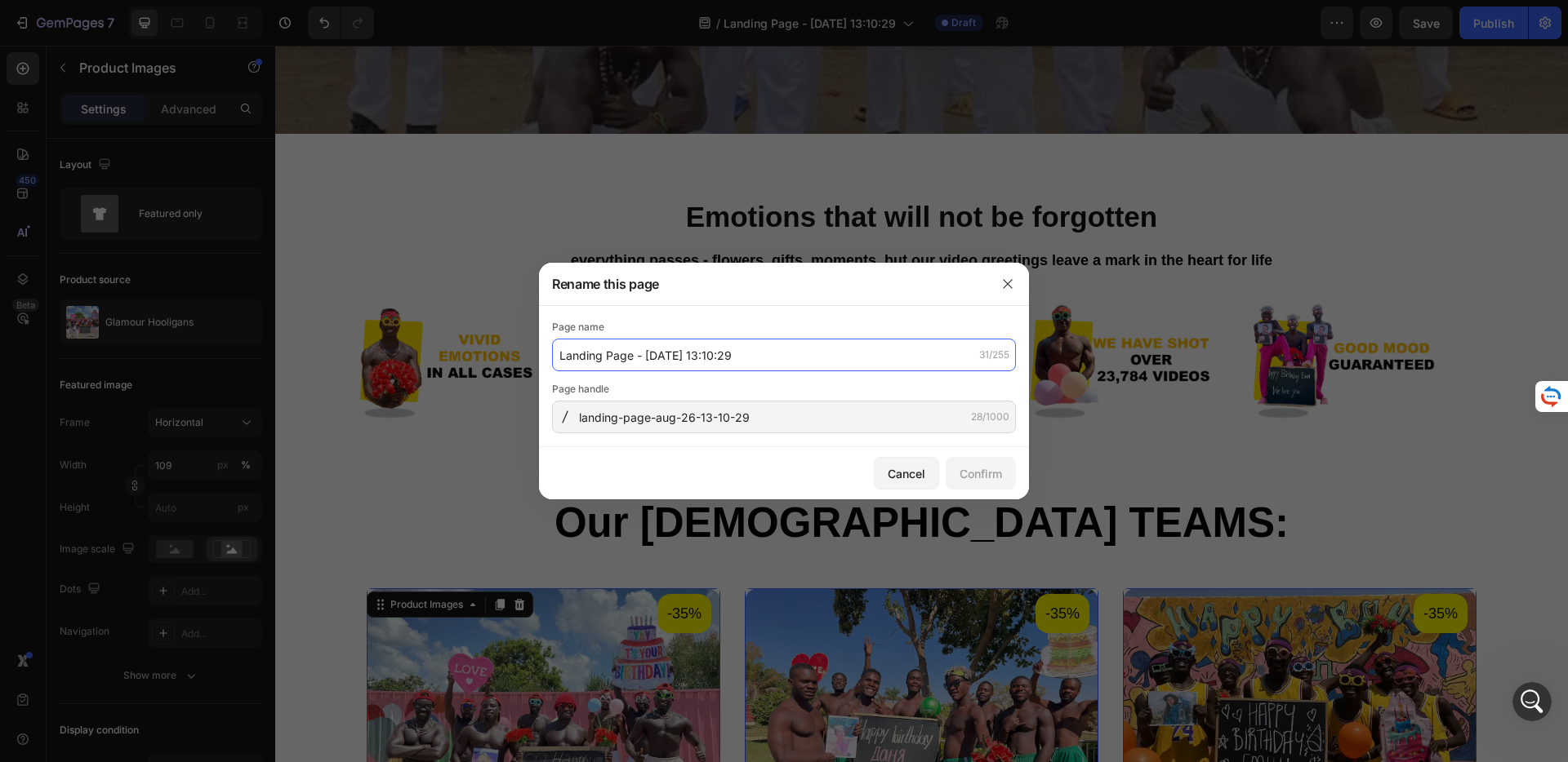
click at [629, 350] on input "Landing Page - [DATE] 13:10:29" at bounding box center [784, 355] width 464 height 33
type input "Hakuna Papaya Polska"
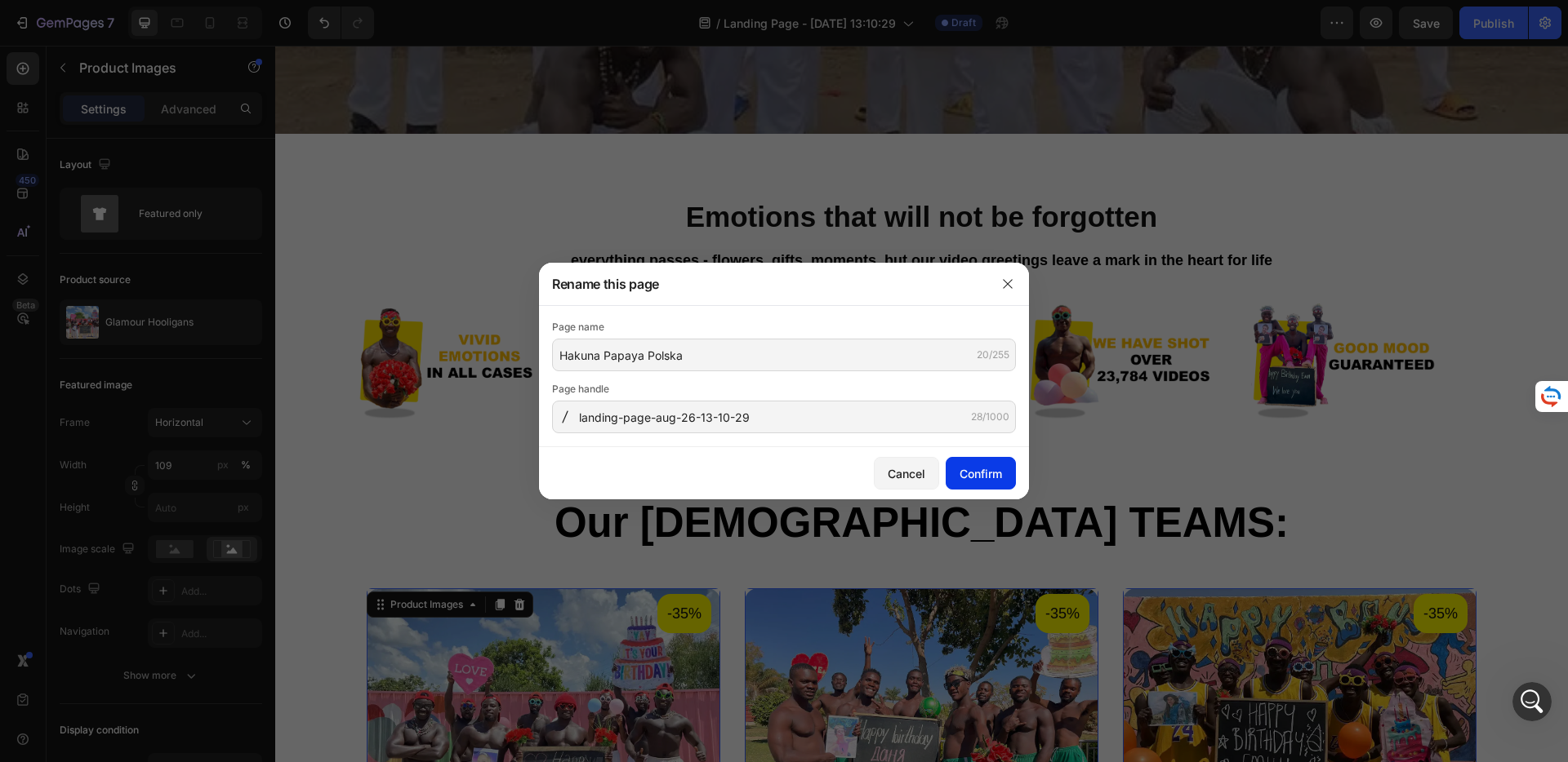
click at [976, 476] on div "Confirm" at bounding box center [981, 473] width 42 height 17
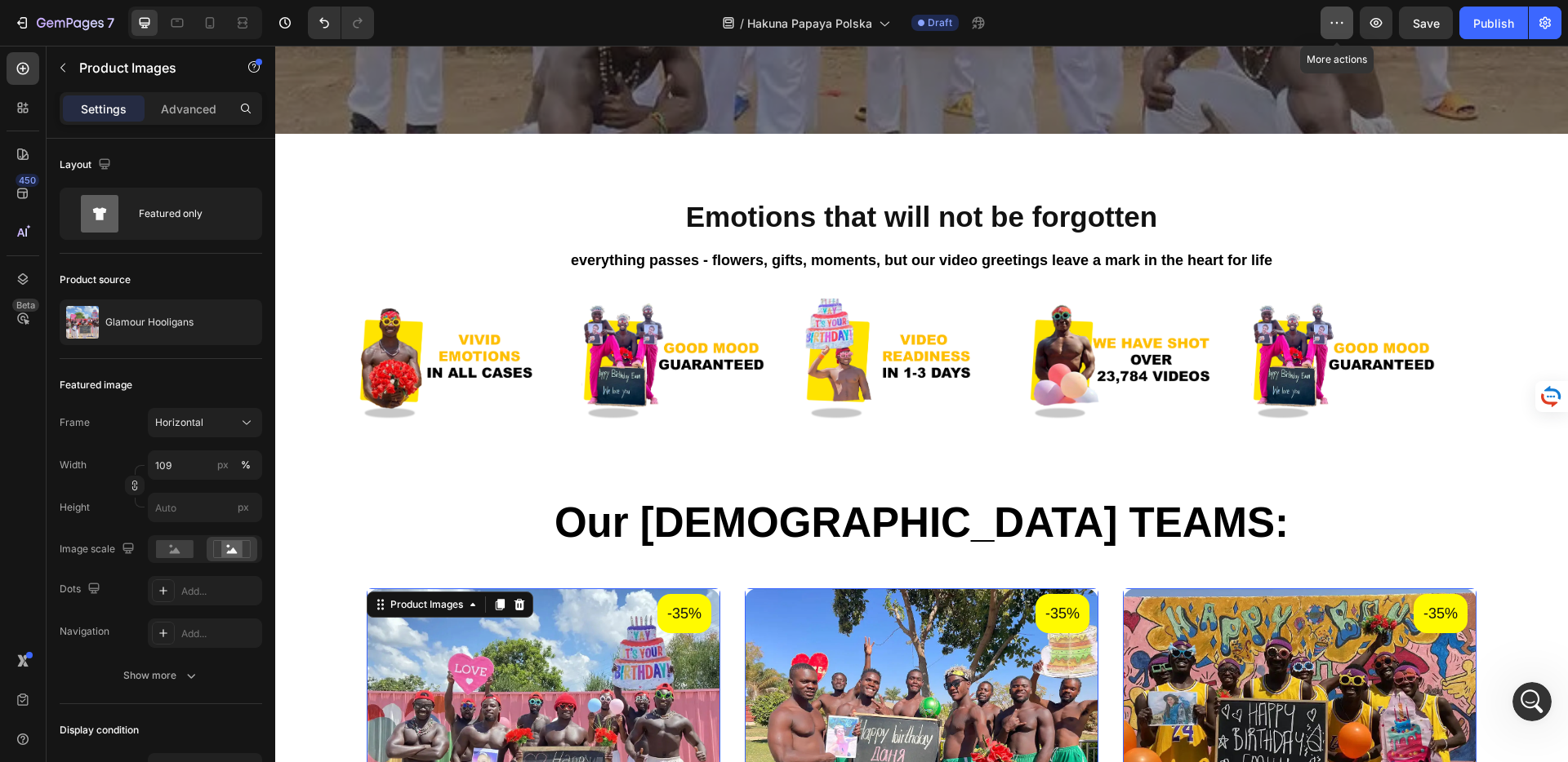
click at [1343, 27] on icon "button" at bounding box center [1336, 23] width 17 height 17
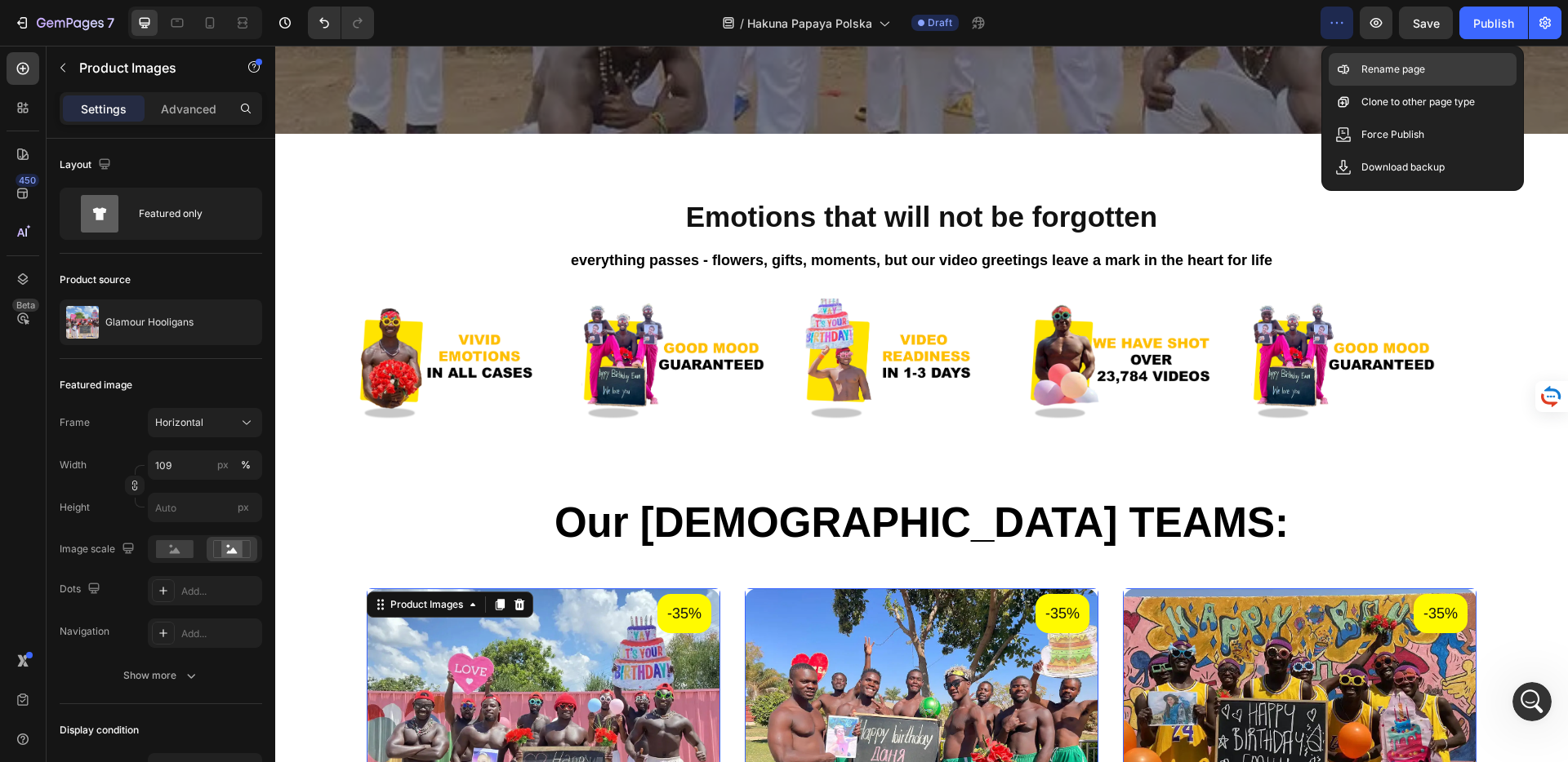
click at [1381, 69] on p "Rename page" at bounding box center [1393, 69] width 63 height 17
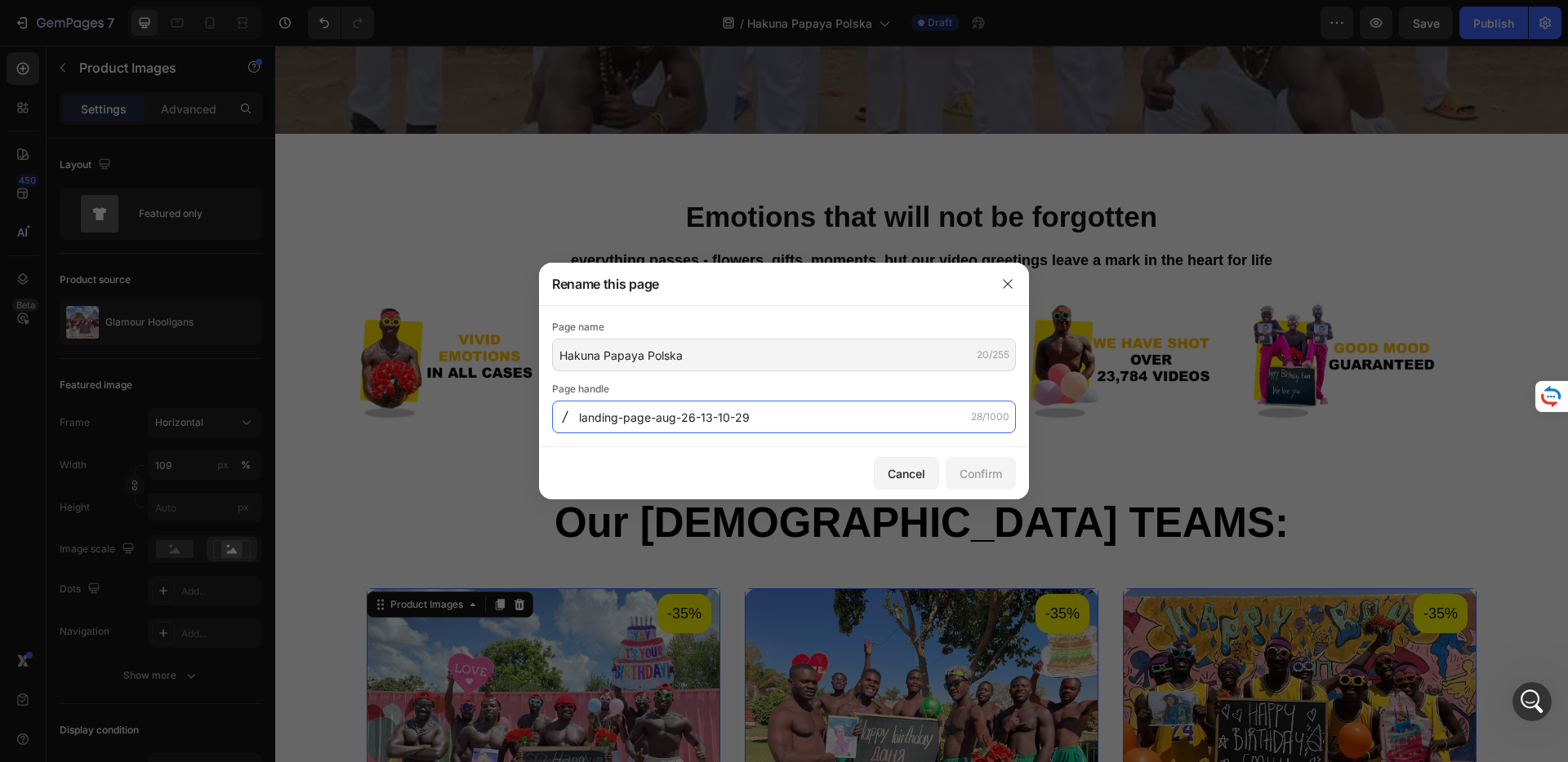
click at [640, 418] on input "landing-page-aug-26-13-10-29" at bounding box center [784, 417] width 464 height 33
type input "polska"
click at [966, 469] on div "Confirm" at bounding box center [981, 473] width 42 height 17
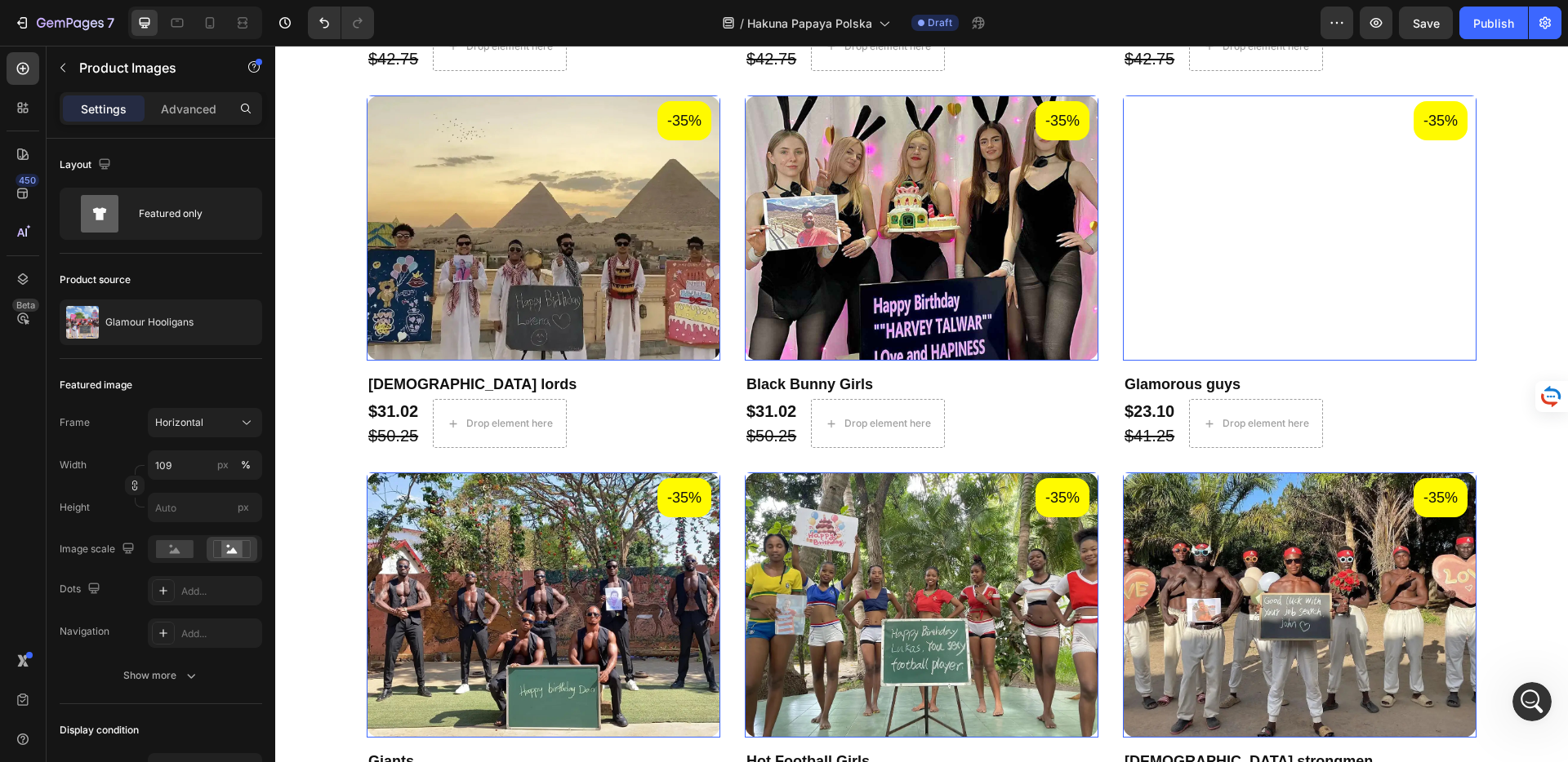
scroll to position [1045, 0]
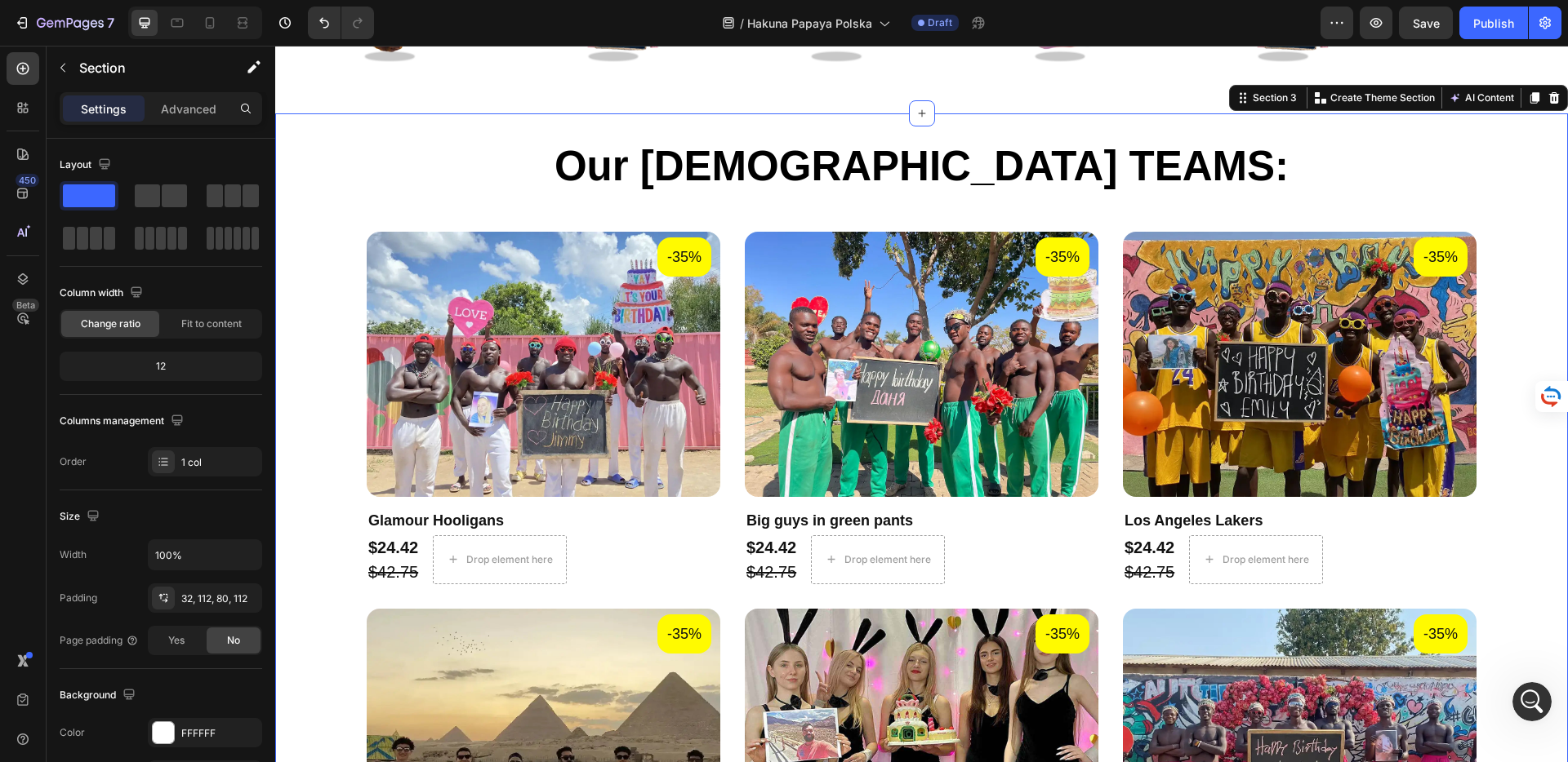
click at [484, 330] on img at bounding box center [543, 364] width 353 height 265
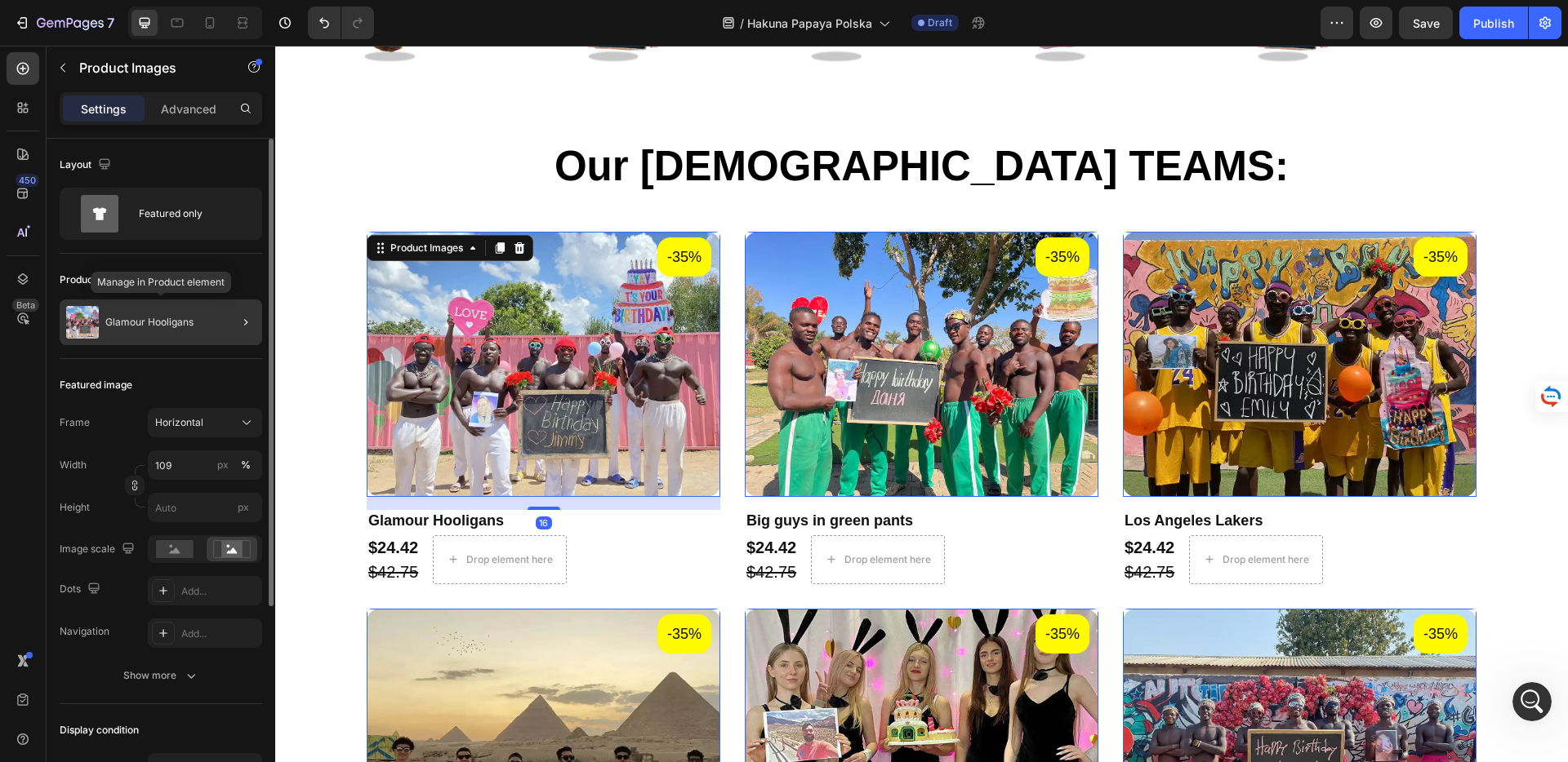
click at [197, 316] on div "Glamour Hooligans" at bounding box center [161, 322] width 203 height 46
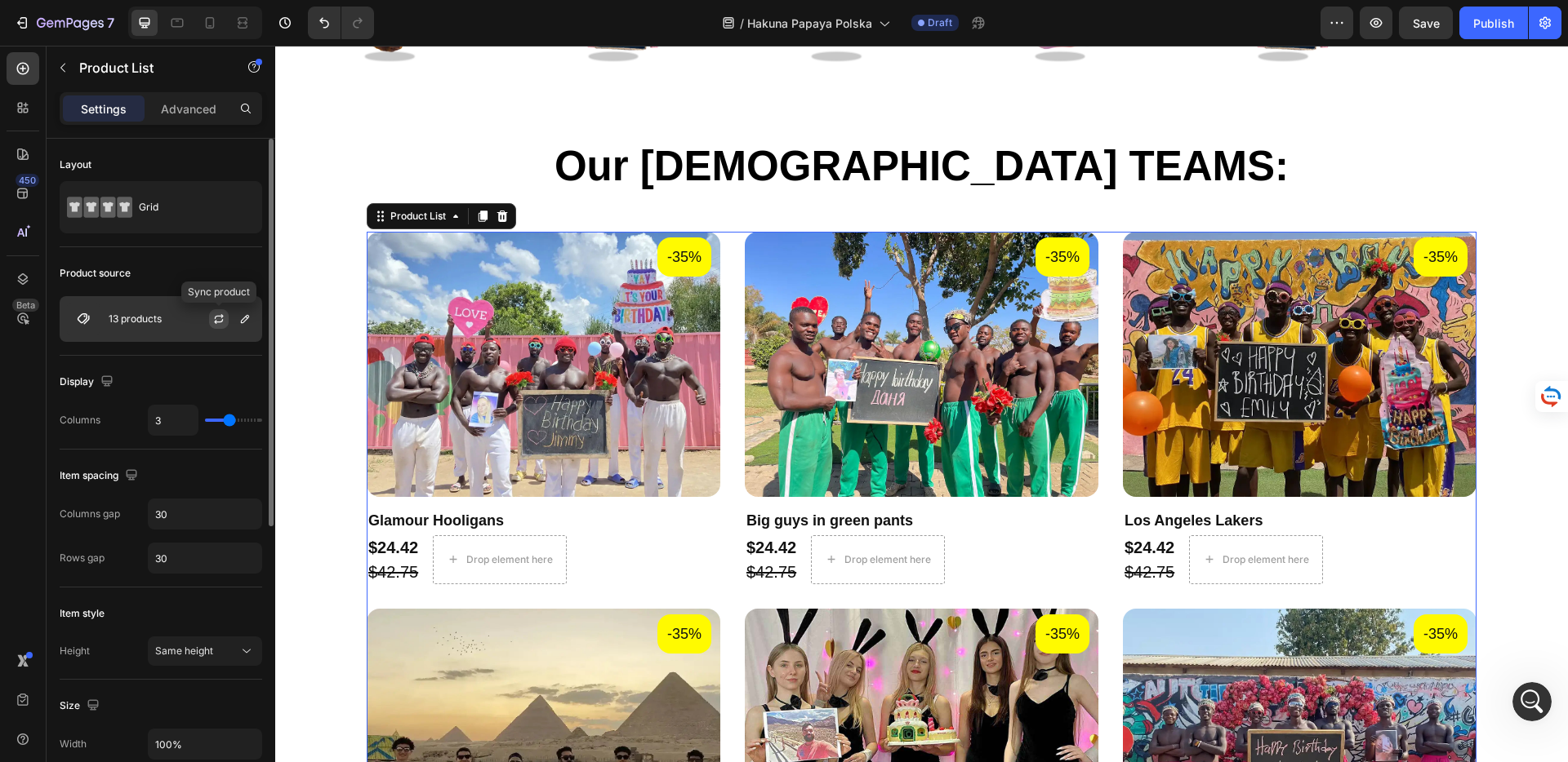
click at [213, 313] on icon "button" at bounding box center [219, 319] width 13 height 13
click at [249, 322] on icon "button" at bounding box center [245, 319] width 13 height 13
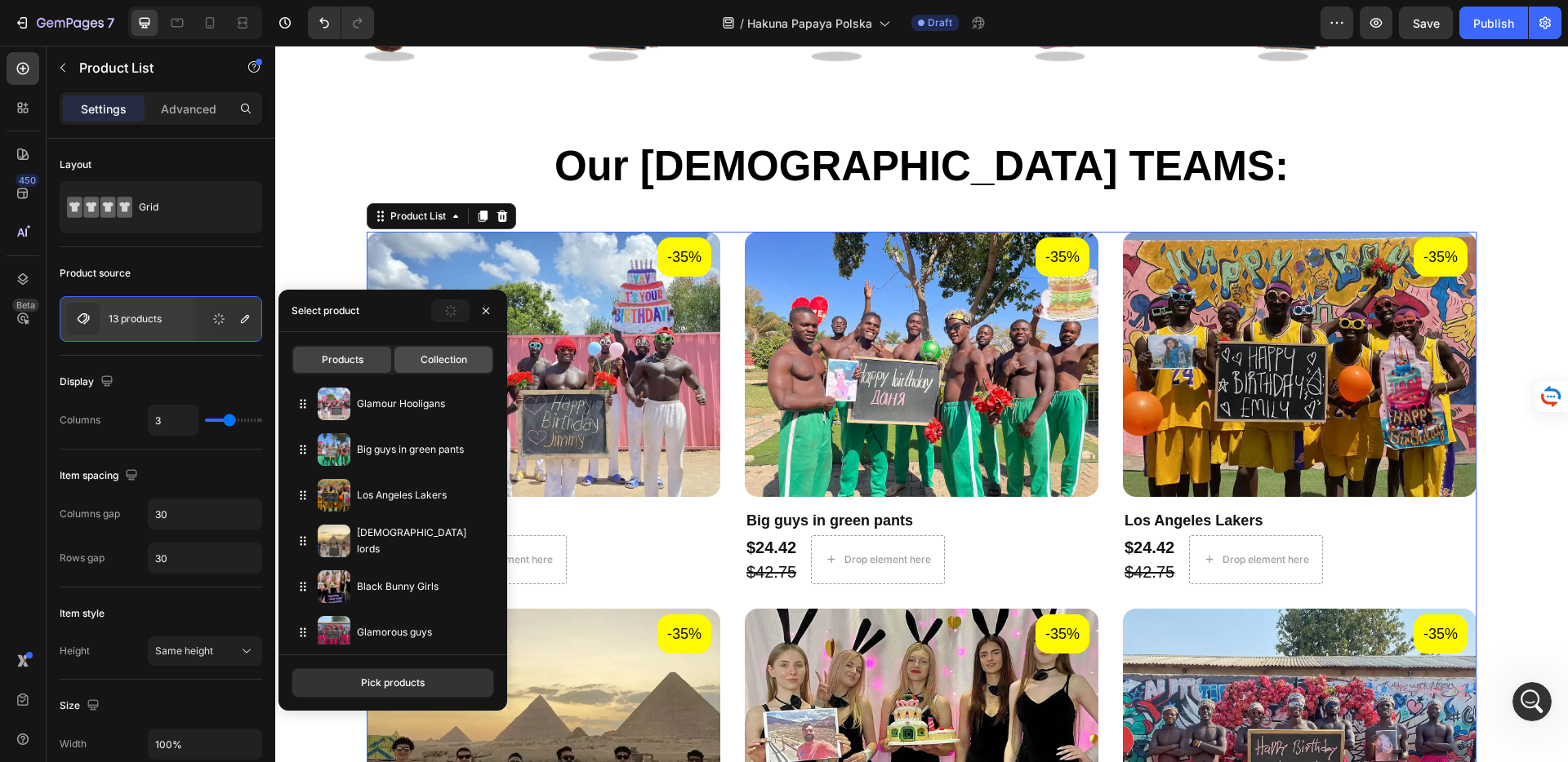
click at [427, 356] on span "Collection" at bounding box center [443, 359] width 47 height 15
type input "4"
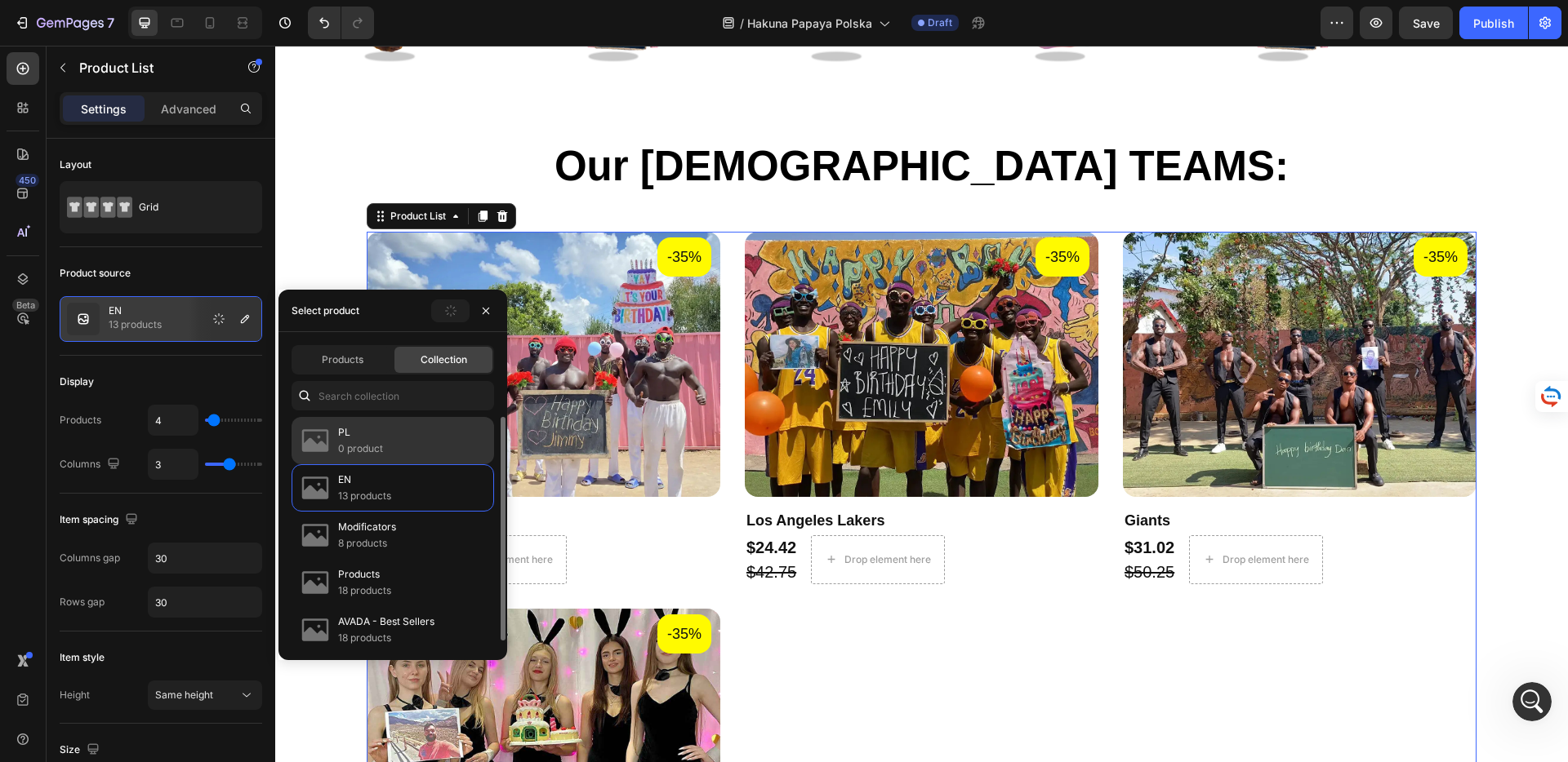
click at [365, 450] on p "0 product" at bounding box center [360, 448] width 45 height 17
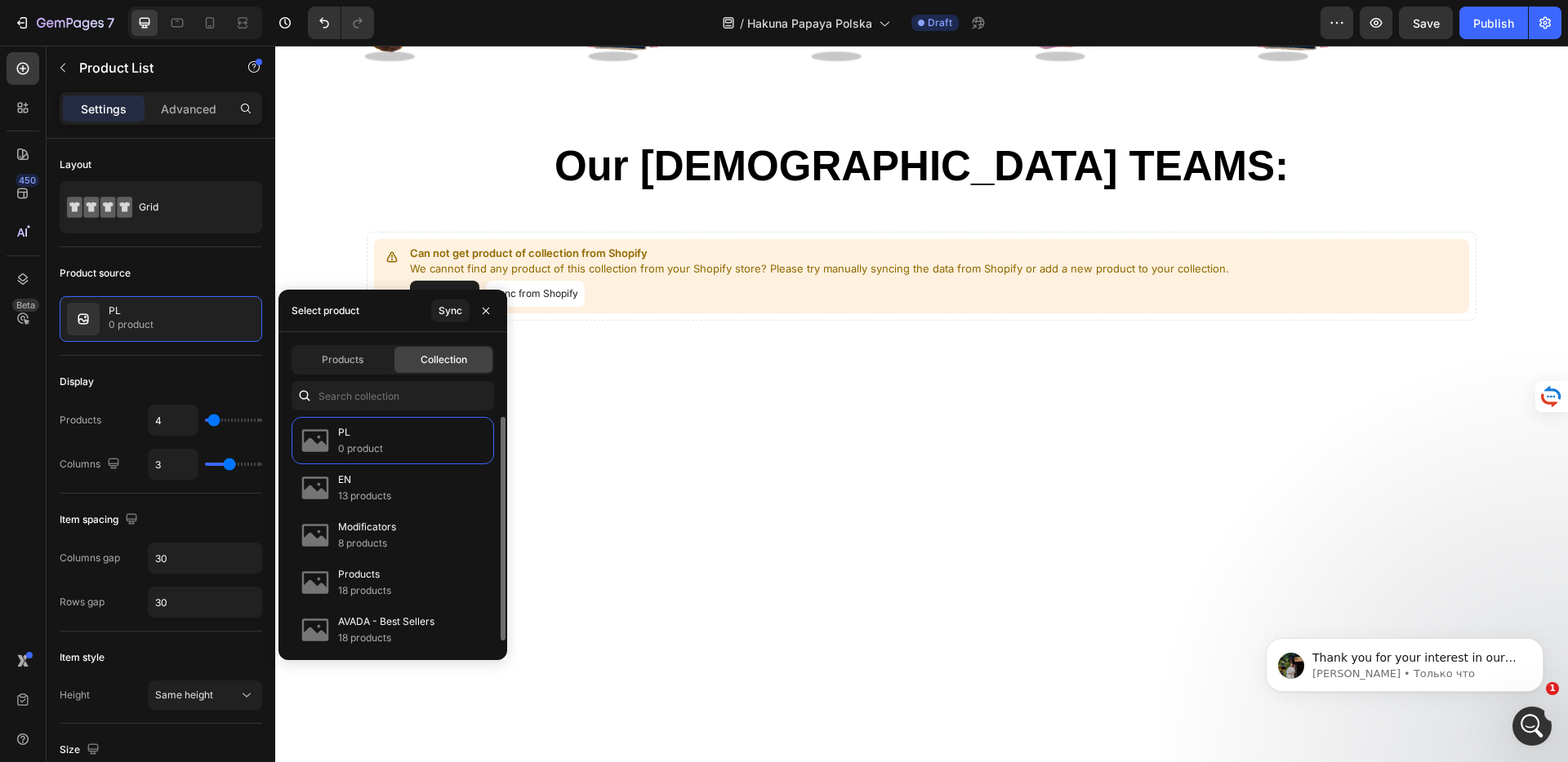
scroll to position [1354, 0]
click at [468, 305] on button "Sync" at bounding box center [450, 311] width 39 height 23
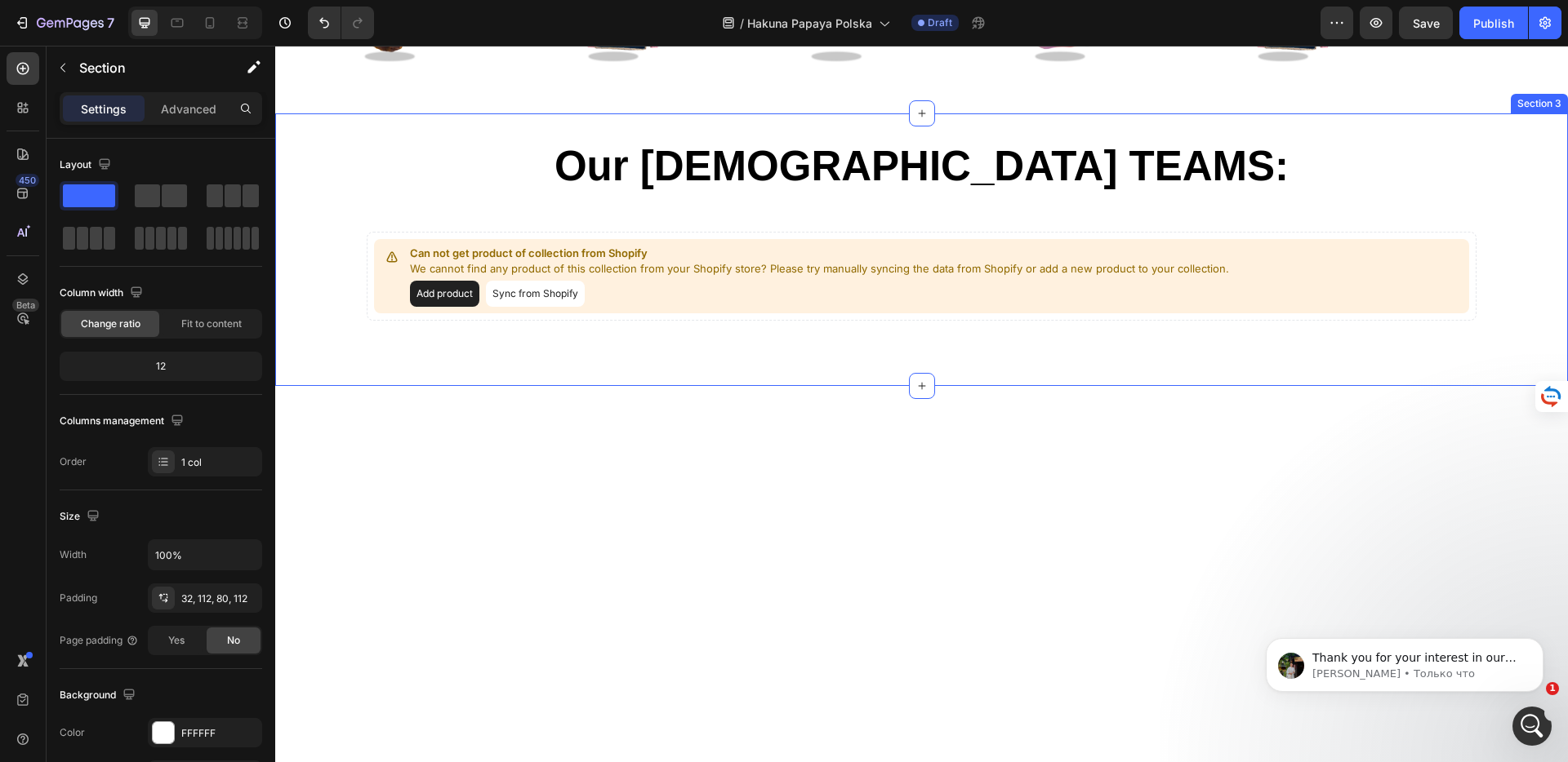
click at [673, 328] on div "Our [DEMOGRAPHIC_DATA] TEAMS: Heading Row Can not get product of collection fro…" at bounding box center [921, 249] width 1293 height 272
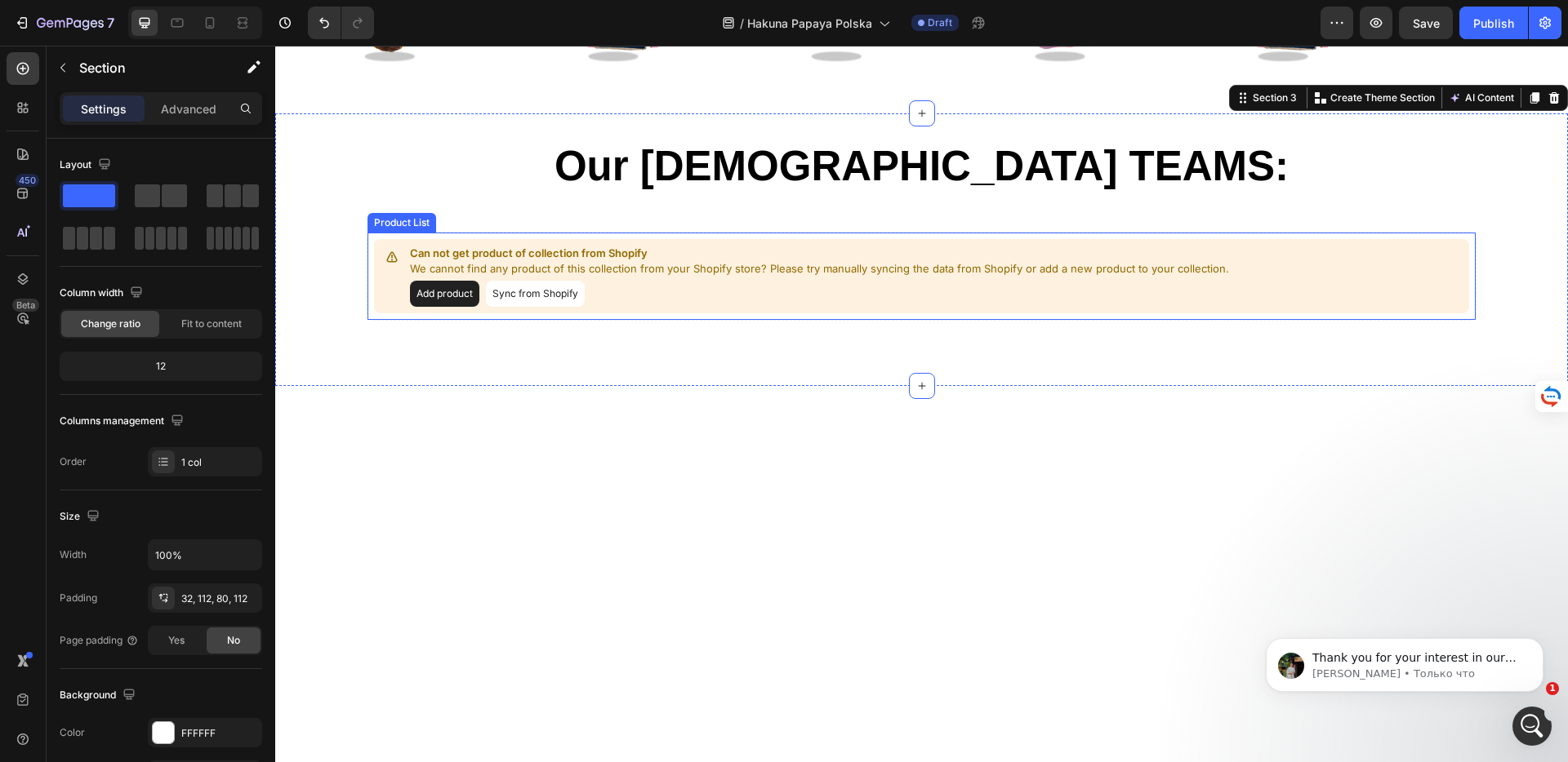
click at [456, 292] on button "Add product" at bounding box center [444, 294] width 70 height 26
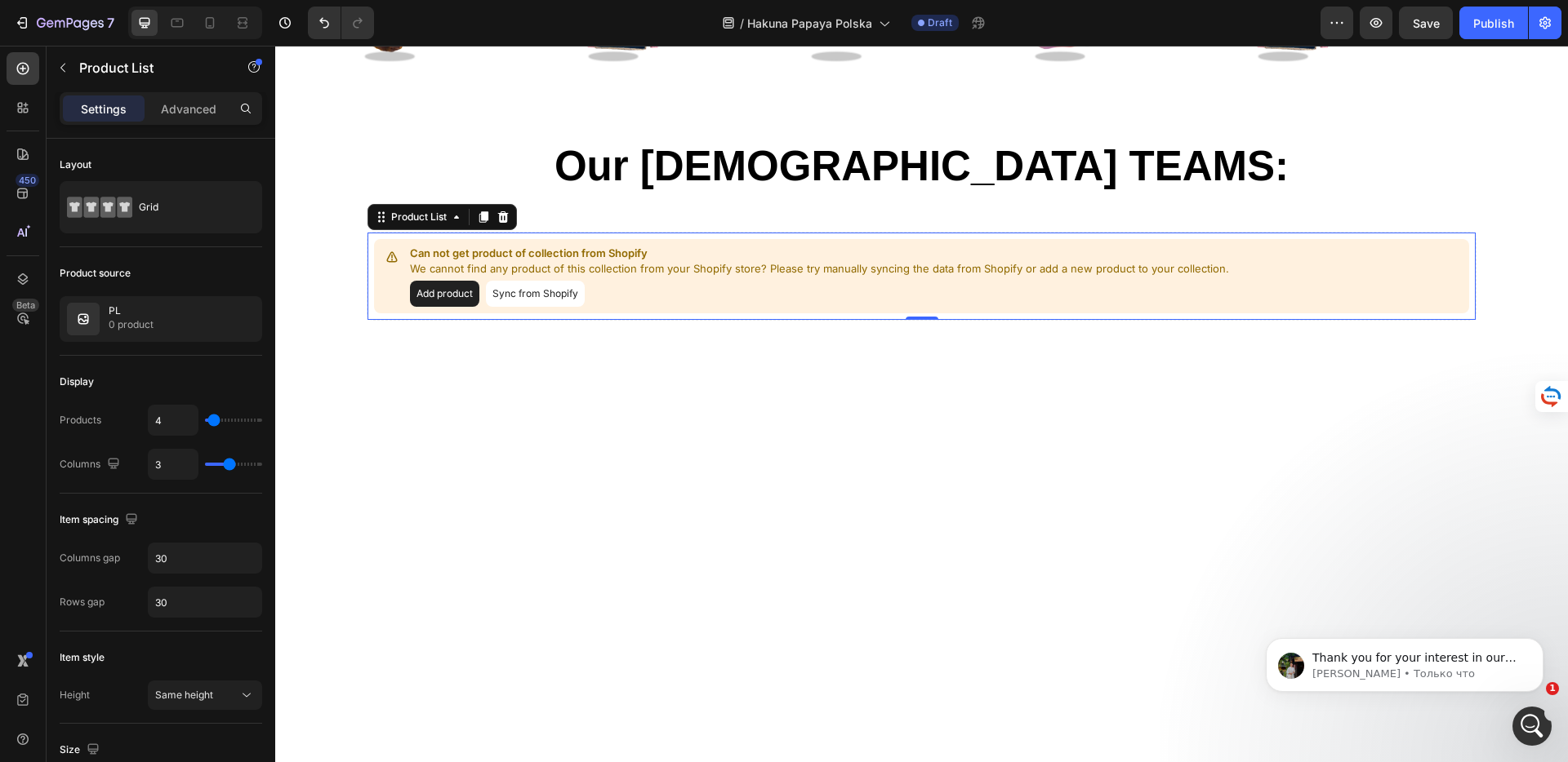
click at [516, 304] on button "Sync from Shopify" at bounding box center [535, 294] width 99 height 26
click at [522, 296] on button "Sync from Shopify" at bounding box center [535, 294] width 99 height 26
click at [550, 293] on button "Sync from Shopify" at bounding box center [535, 294] width 99 height 26
click at [776, 281] on div "Add product Sync from Shopify" at bounding box center [819, 294] width 819 height 26
click at [1386, 712] on body "Thank you for your interest in our Instant Landing Page (ILP). ILP is built wit…" at bounding box center [1405, 661] width 314 height 101
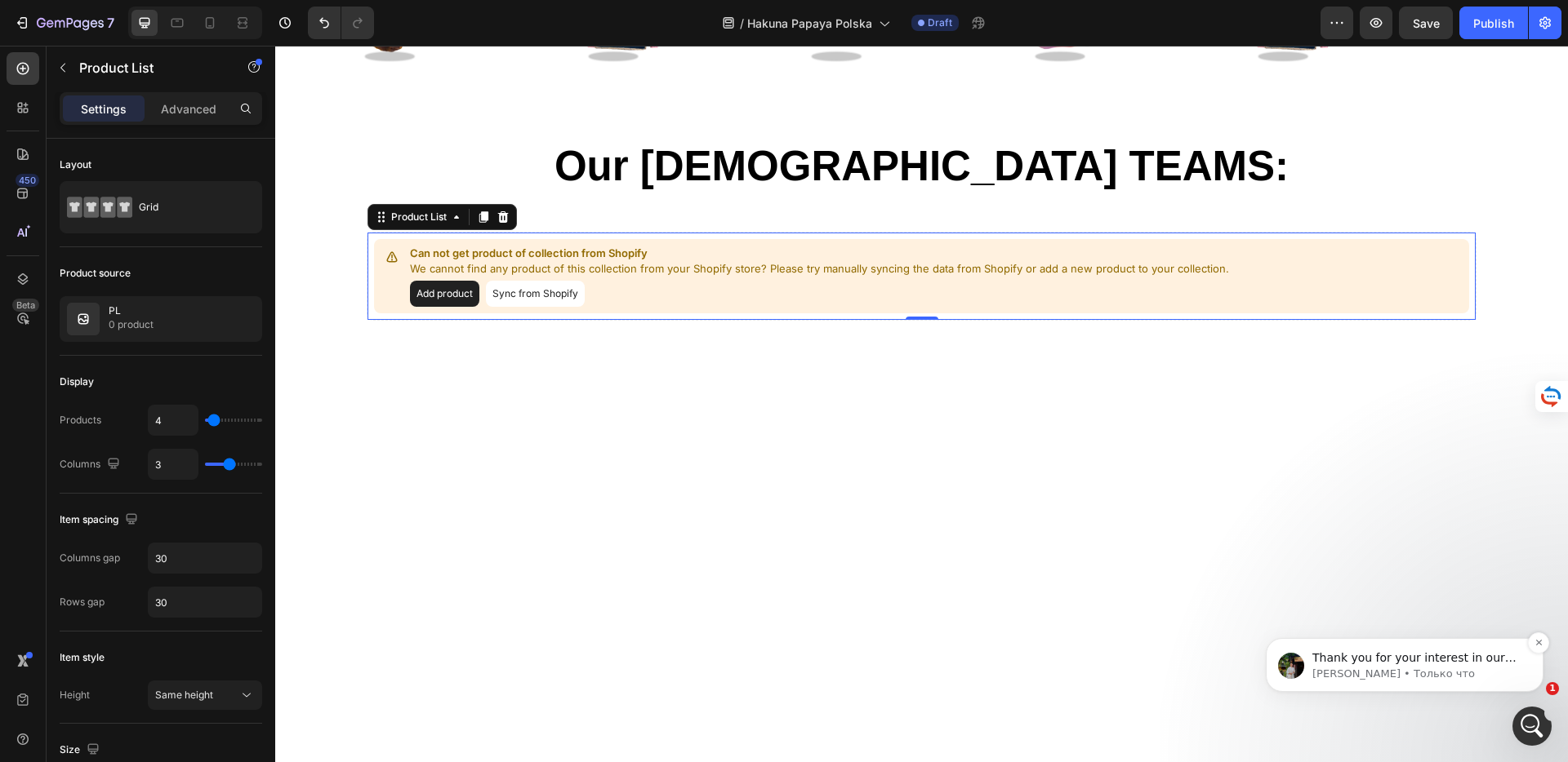
click at [1391, 673] on p "[PERSON_NAME] • Только что" at bounding box center [1417, 674] width 211 height 15
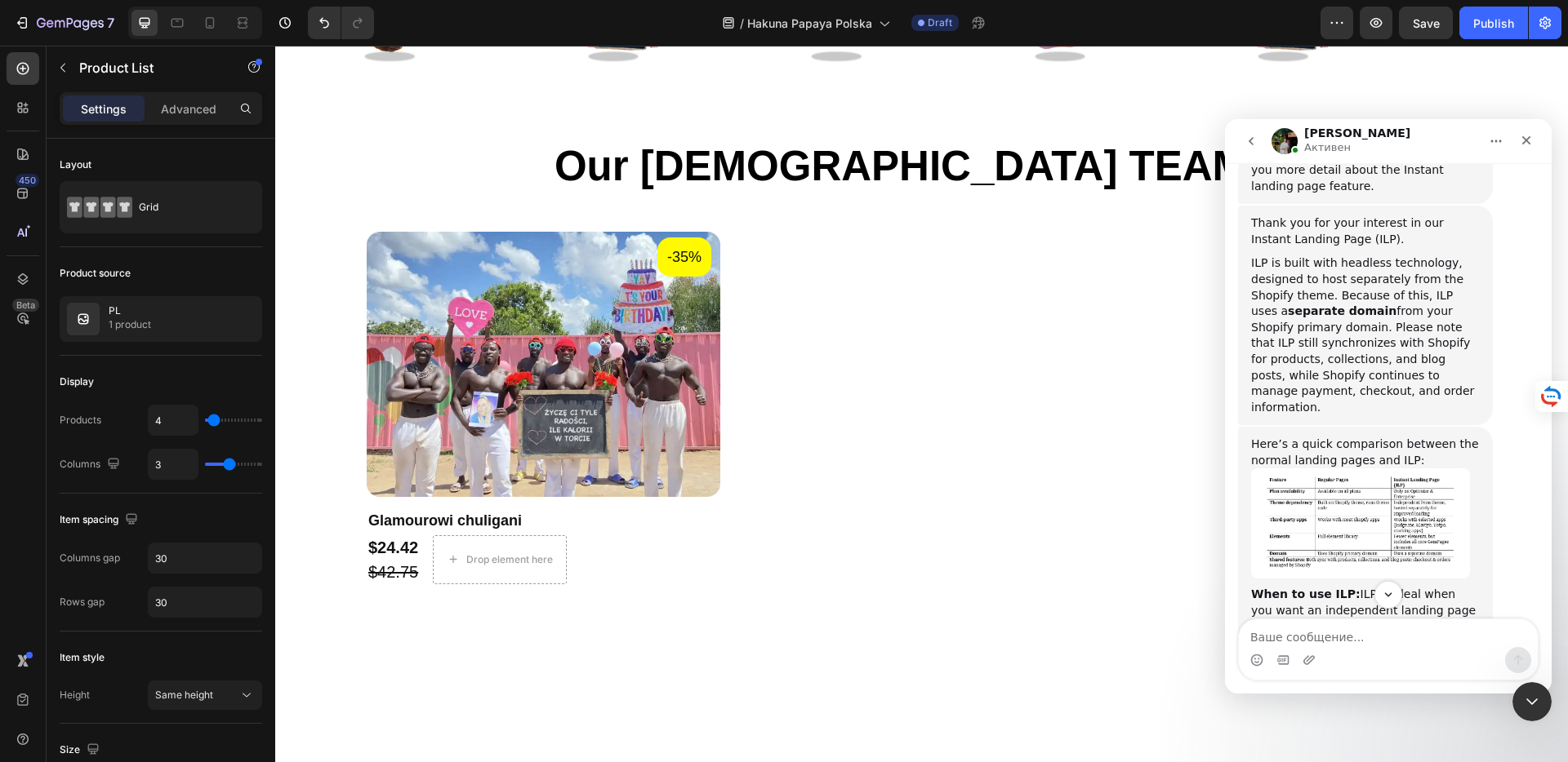
scroll to position [1506, 0]
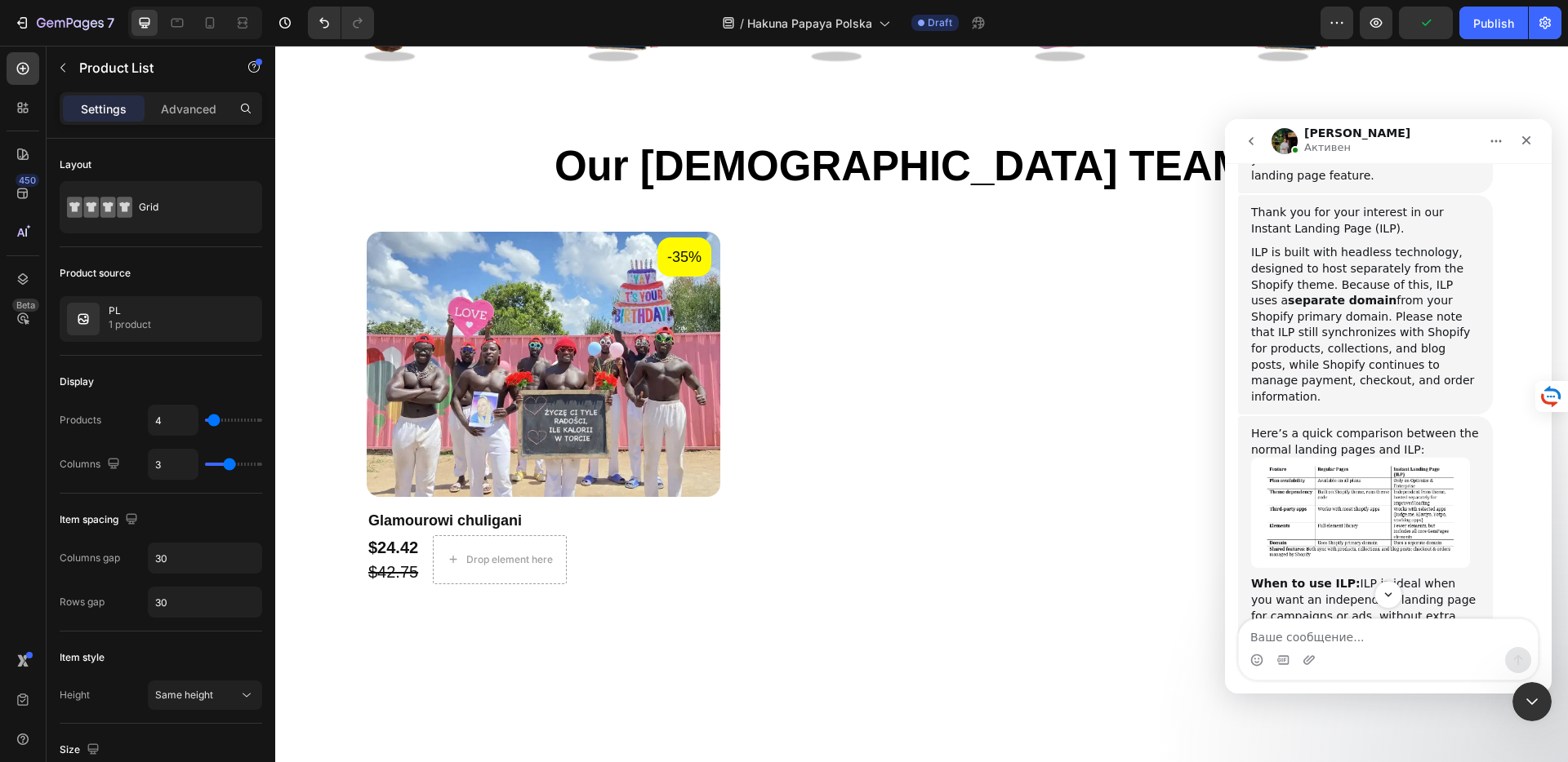
click at [1319, 458] on img "Jeremy говорит…" at bounding box center [1360, 513] width 219 height 110
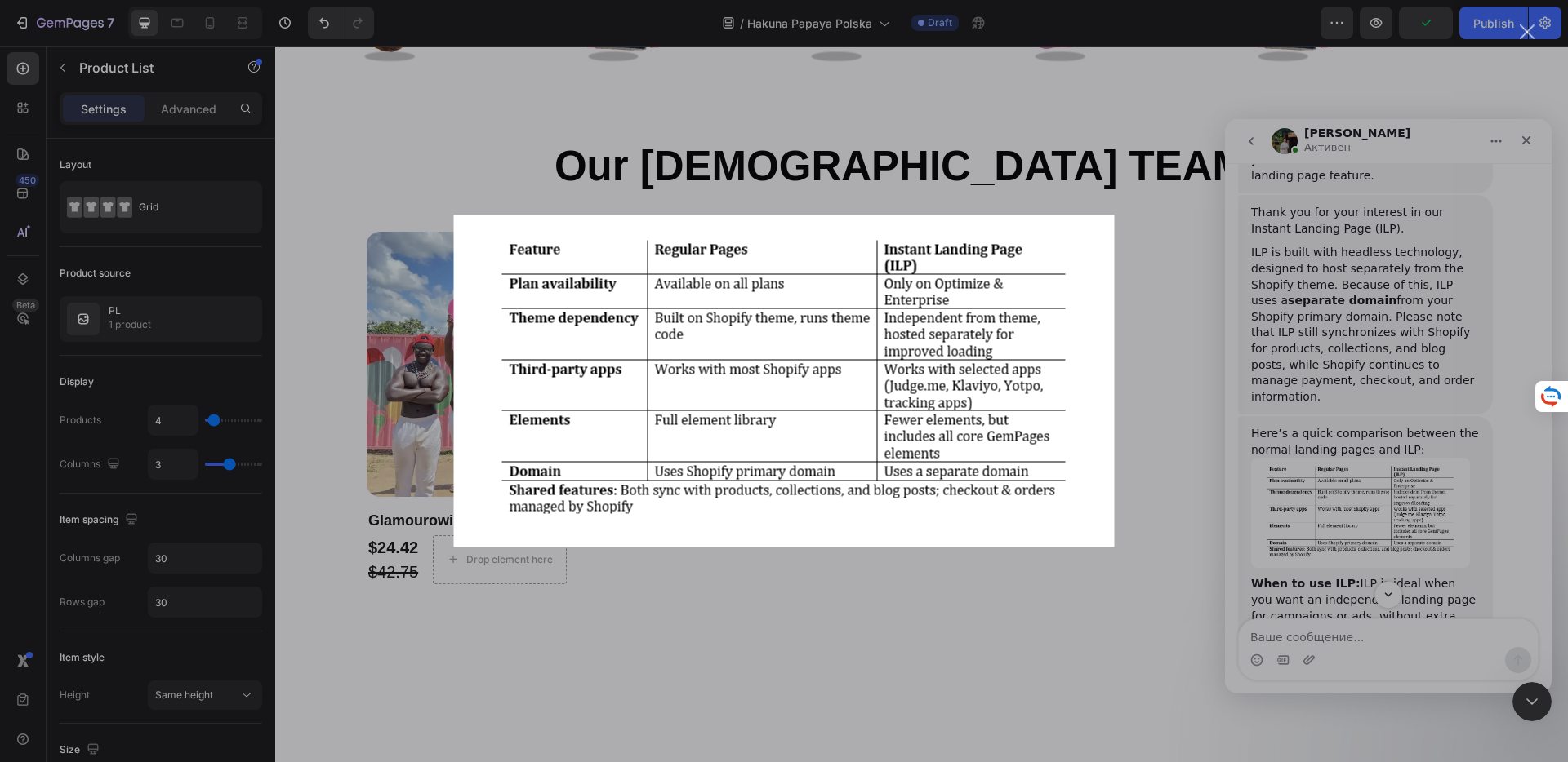
click at [1370, 447] on div "Мессенджер Intercom" at bounding box center [784, 381] width 1568 height 762
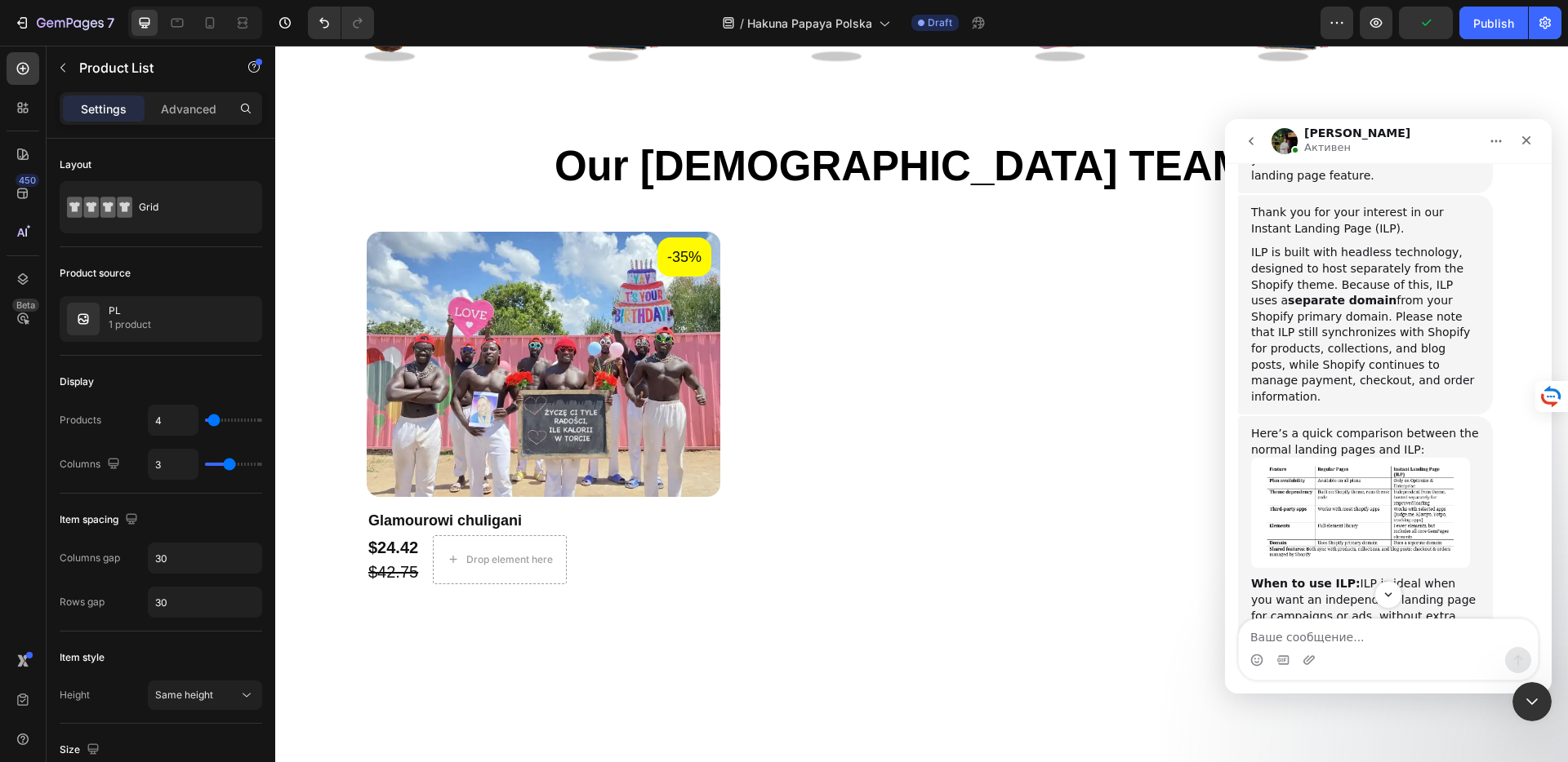
click at [1370, 458] on img "Jeremy говорит…" at bounding box center [1360, 513] width 219 height 110
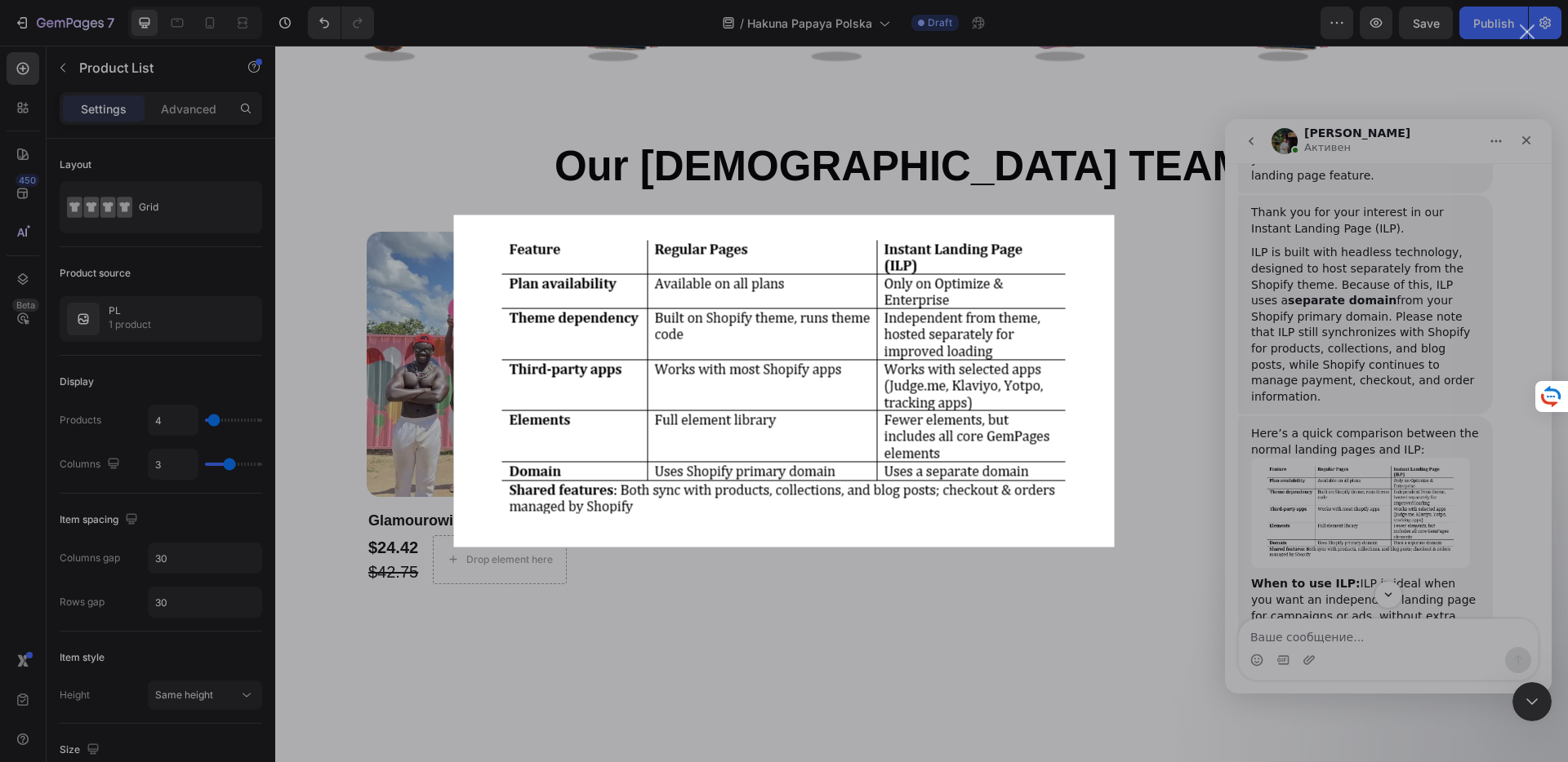
click at [1150, 259] on div "Мессенджер Intercom" at bounding box center [784, 381] width 1568 height 762
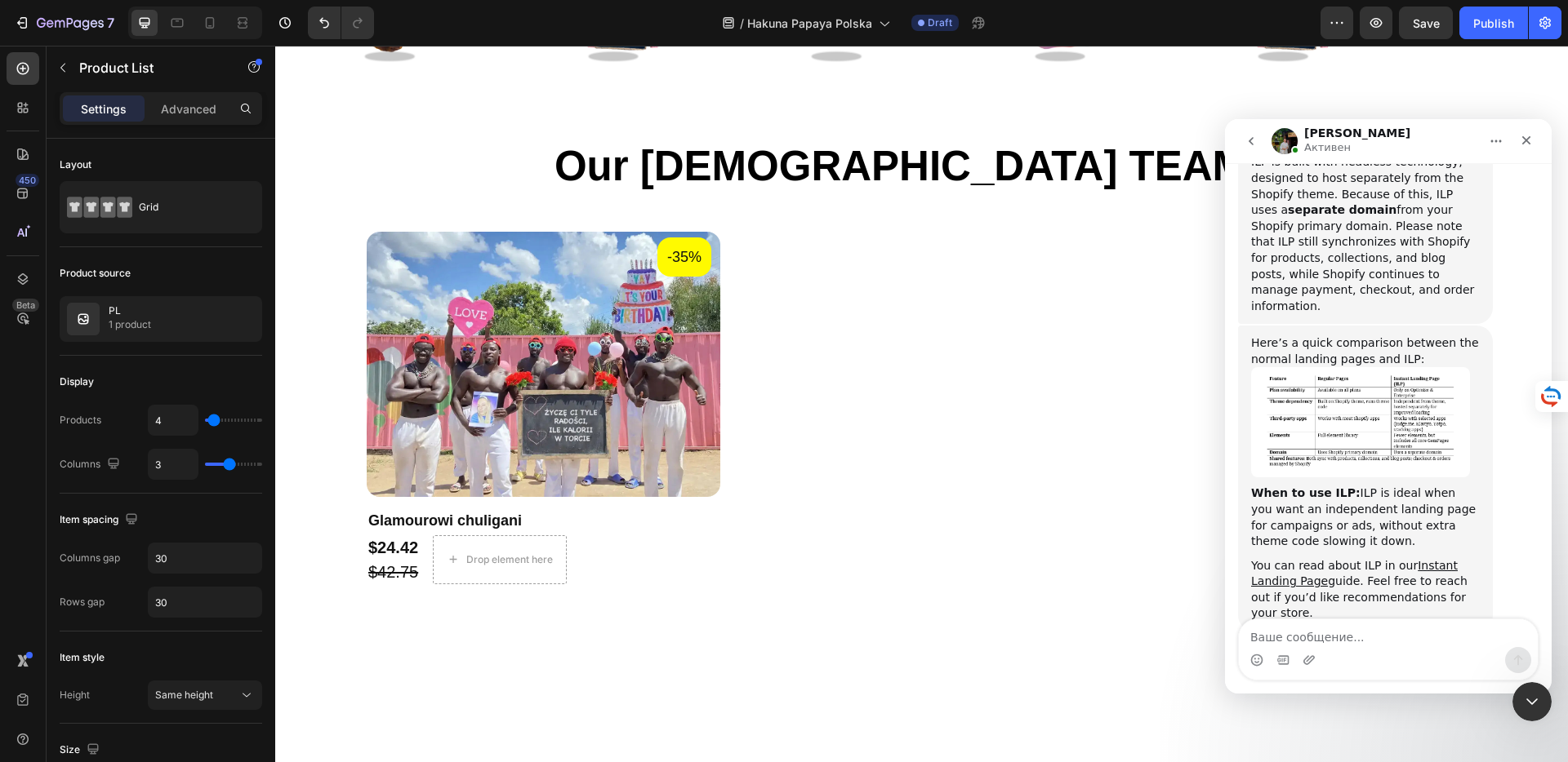
scroll to position [1598, 0]
click at [1436, 559] on link "Instant Landing Page" at bounding box center [1354, 573] width 206 height 29
click at [1373, 635] on textarea "Ваше сообщение..." at bounding box center [1388, 633] width 299 height 28
paste textarea "Can I test it for free to see how fast my website will be?"
type textarea "Can I test it for free to see how fast my website will be?"
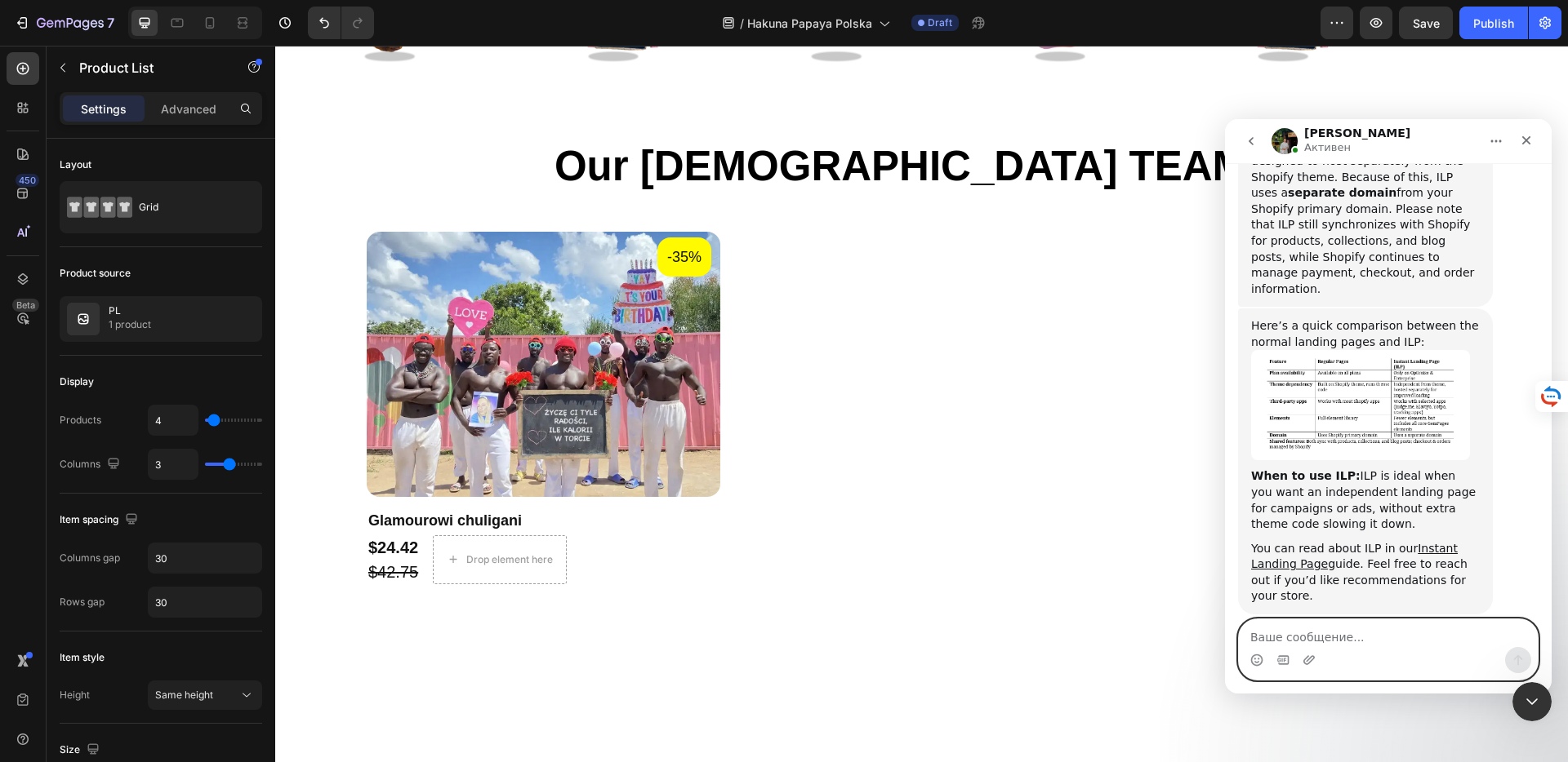
scroll to position [1662, 0]
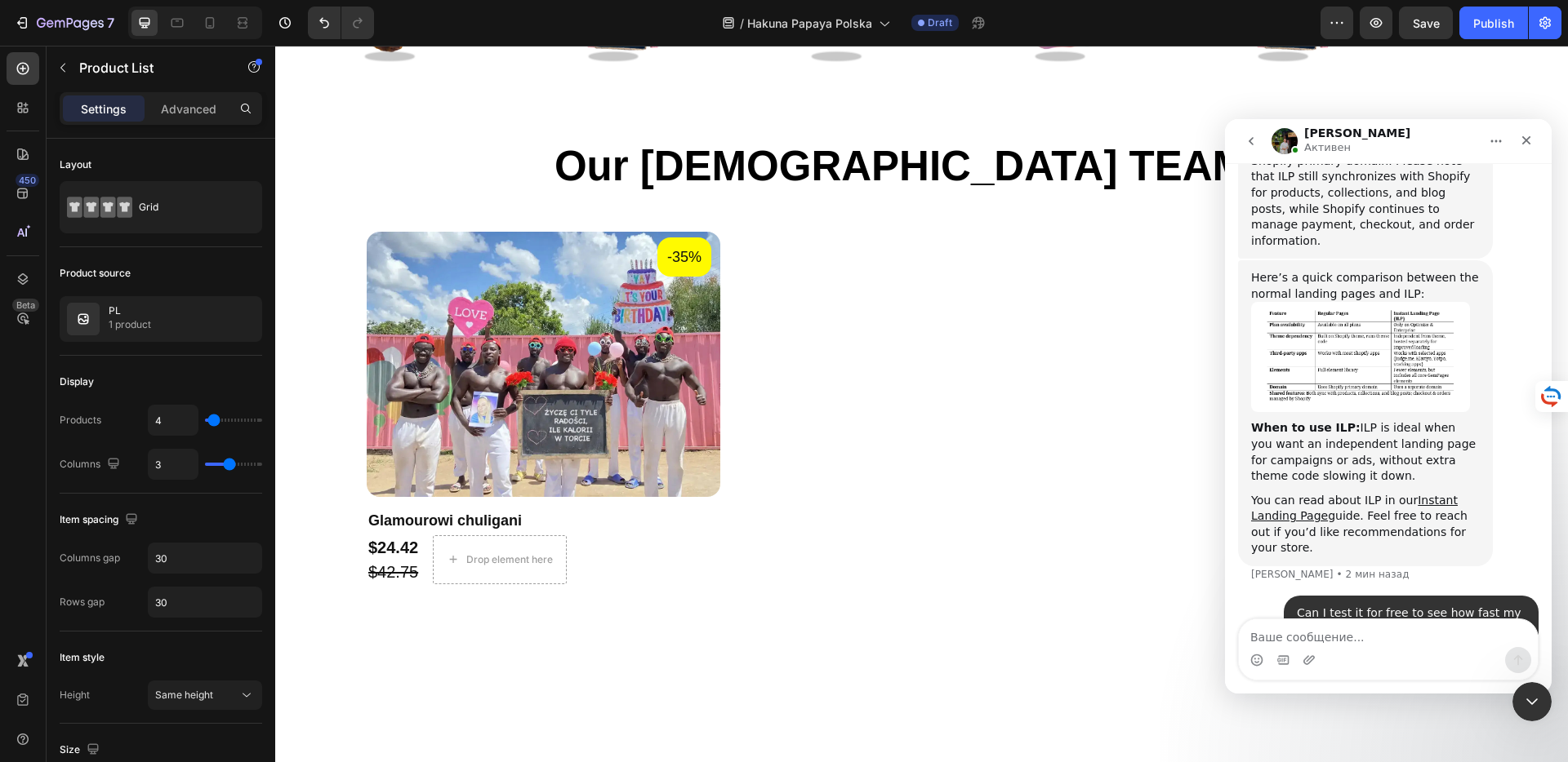
click at [990, 451] on div "-35% Product Badge Product Images Glamourowi chuligani Product Title $24.42 Pro…" at bounding box center [921, 408] width 1110 height 352
click at [824, 430] on div "-35% Product Badge Product Images Glamourowi chuligani Product Title $24.42 Pro…" at bounding box center [921, 408] width 1110 height 352
click at [633, 372] on img at bounding box center [543, 364] width 353 height 265
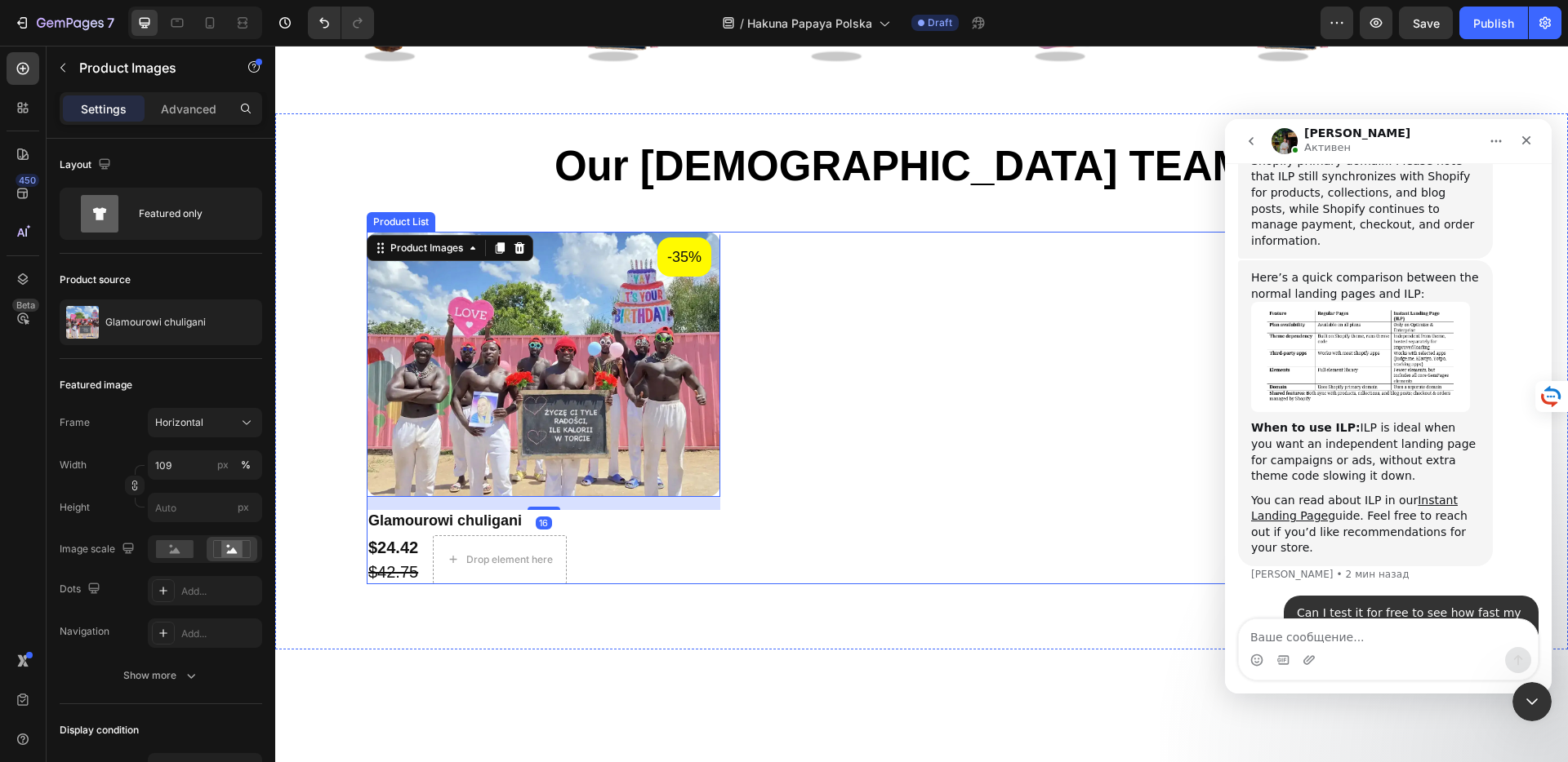
click at [963, 369] on div "-35% Product Badge Product Images 16 Glamourowi chuligani Product Title $24.42 …" at bounding box center [921, 408] width 1110 height 352
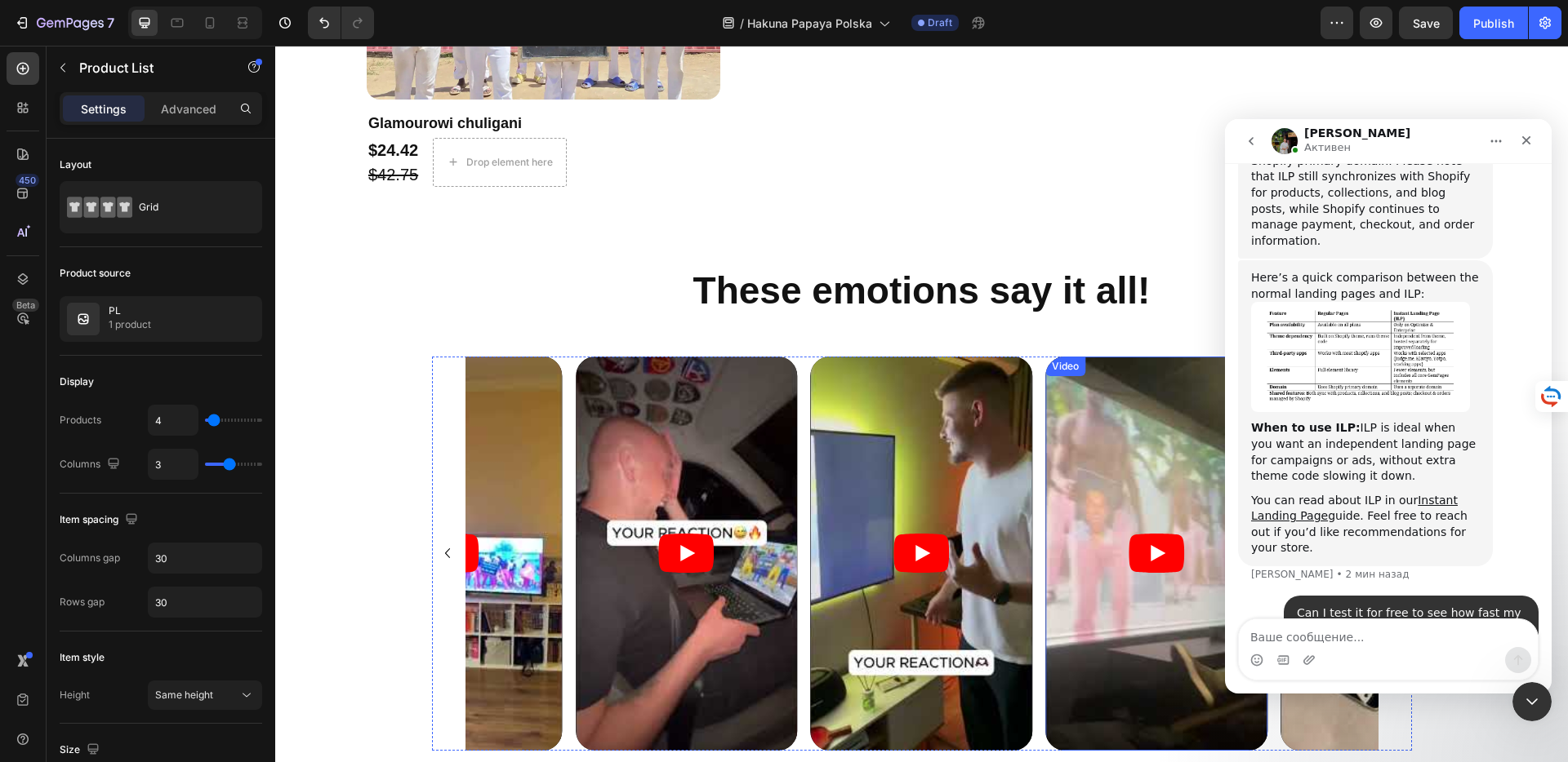
scroll to position [1450, 0]
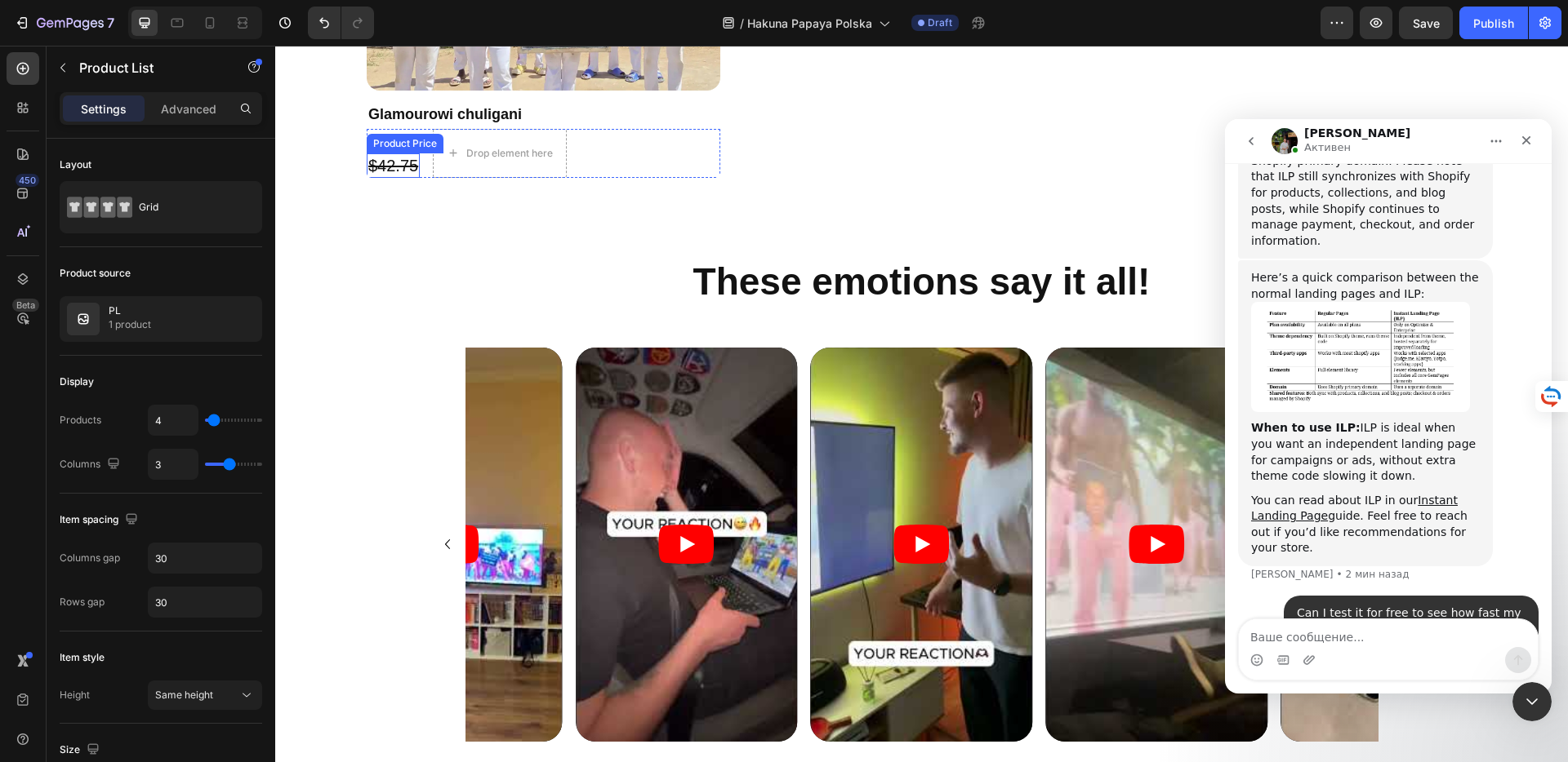
click at [395, 144] on div "Product Price" at bounding box center [405, 144] width 71 height 15
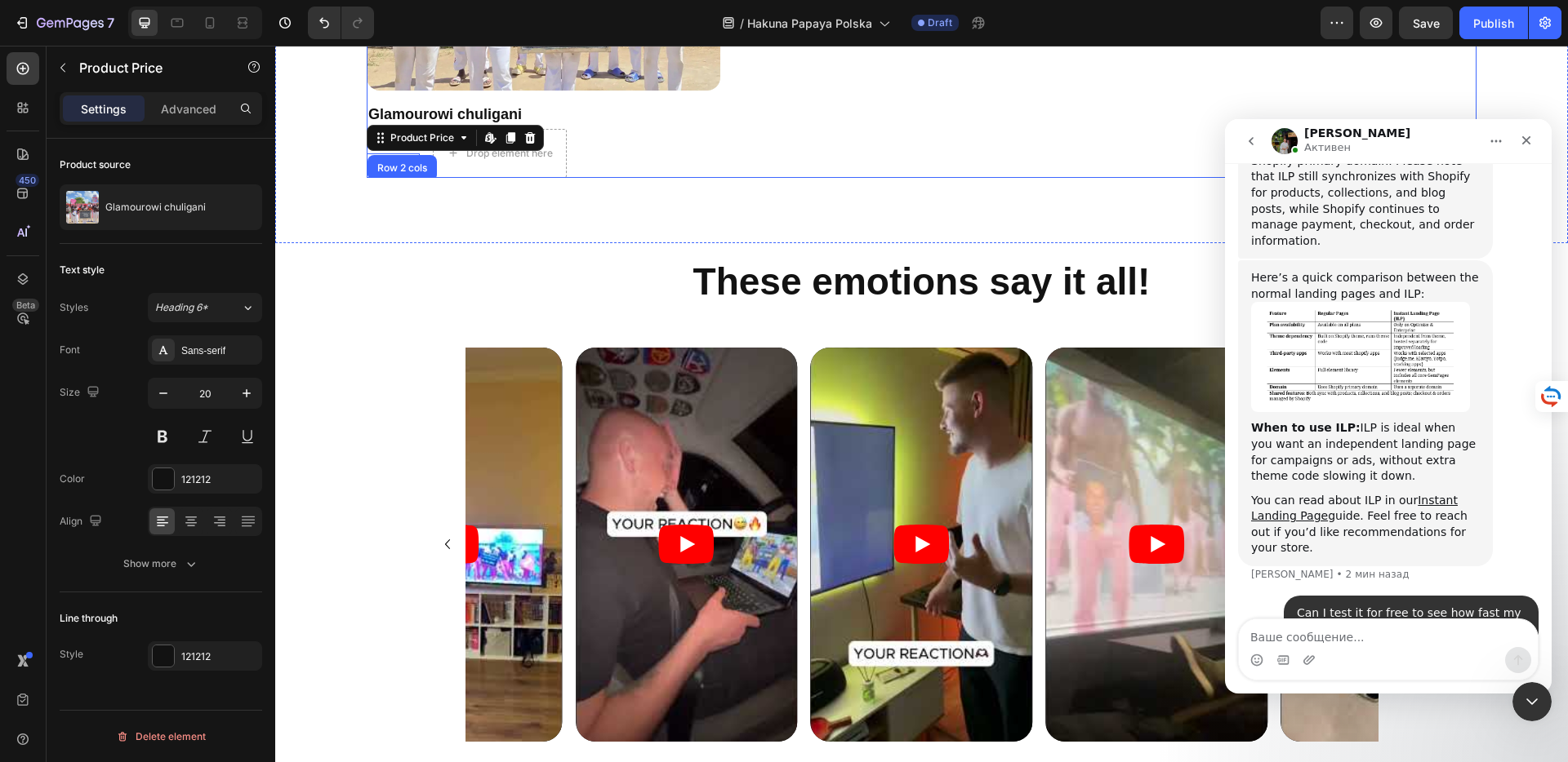
click at [762, 118] on div "-35% Product Badge Product Images Glamourowi chuligani Product Title $24.42 Pro…" at bounding box center [921, 2] width 1110 height 352
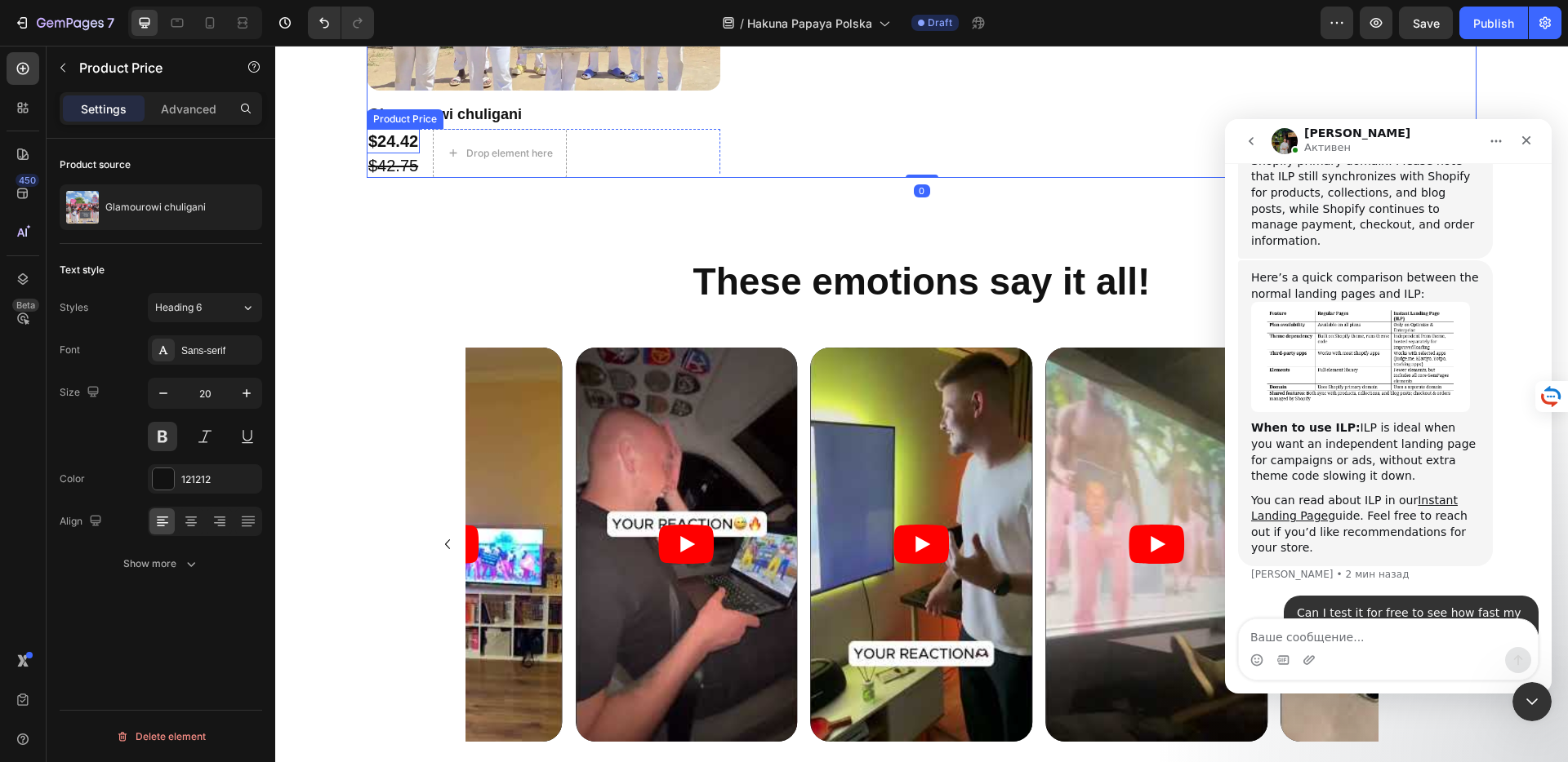
click at [379, 134] on div "$24.42" at bounding box center [393, 141] width 53 height 25
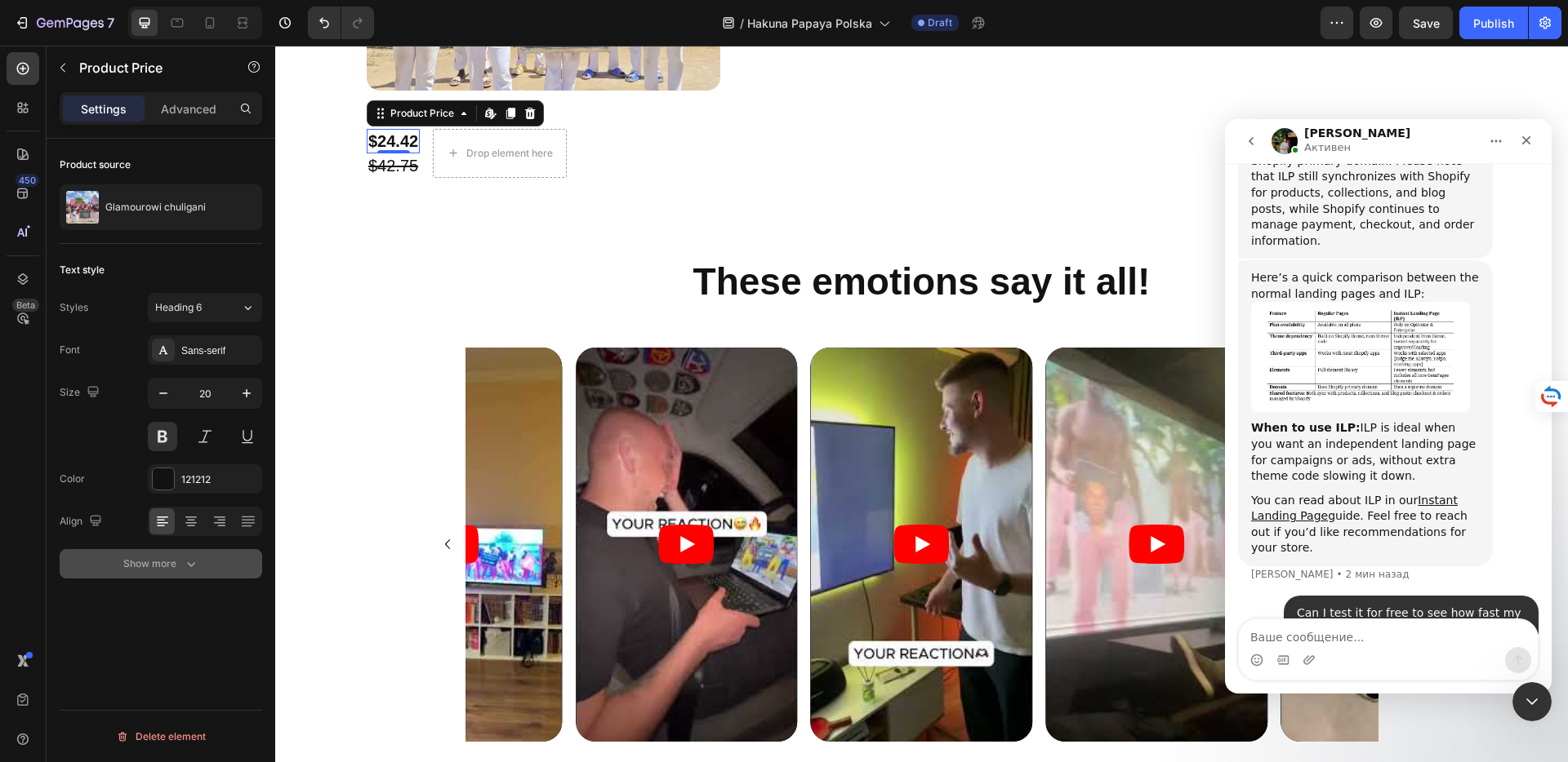
click at [167, 551] on button "Show more" at bounding box center [161, 564] width 203 height 29
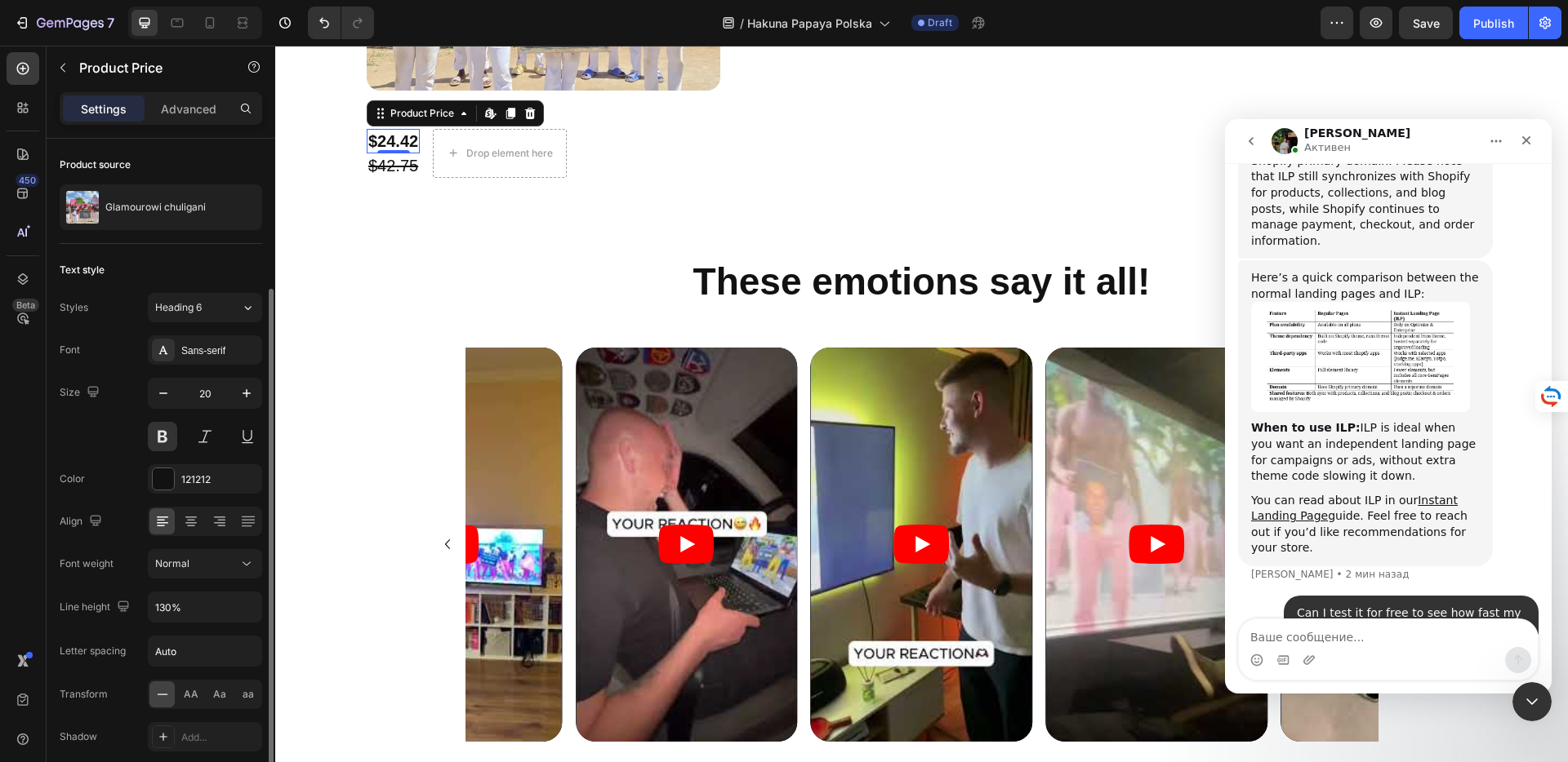
scroll to position [110, 0]
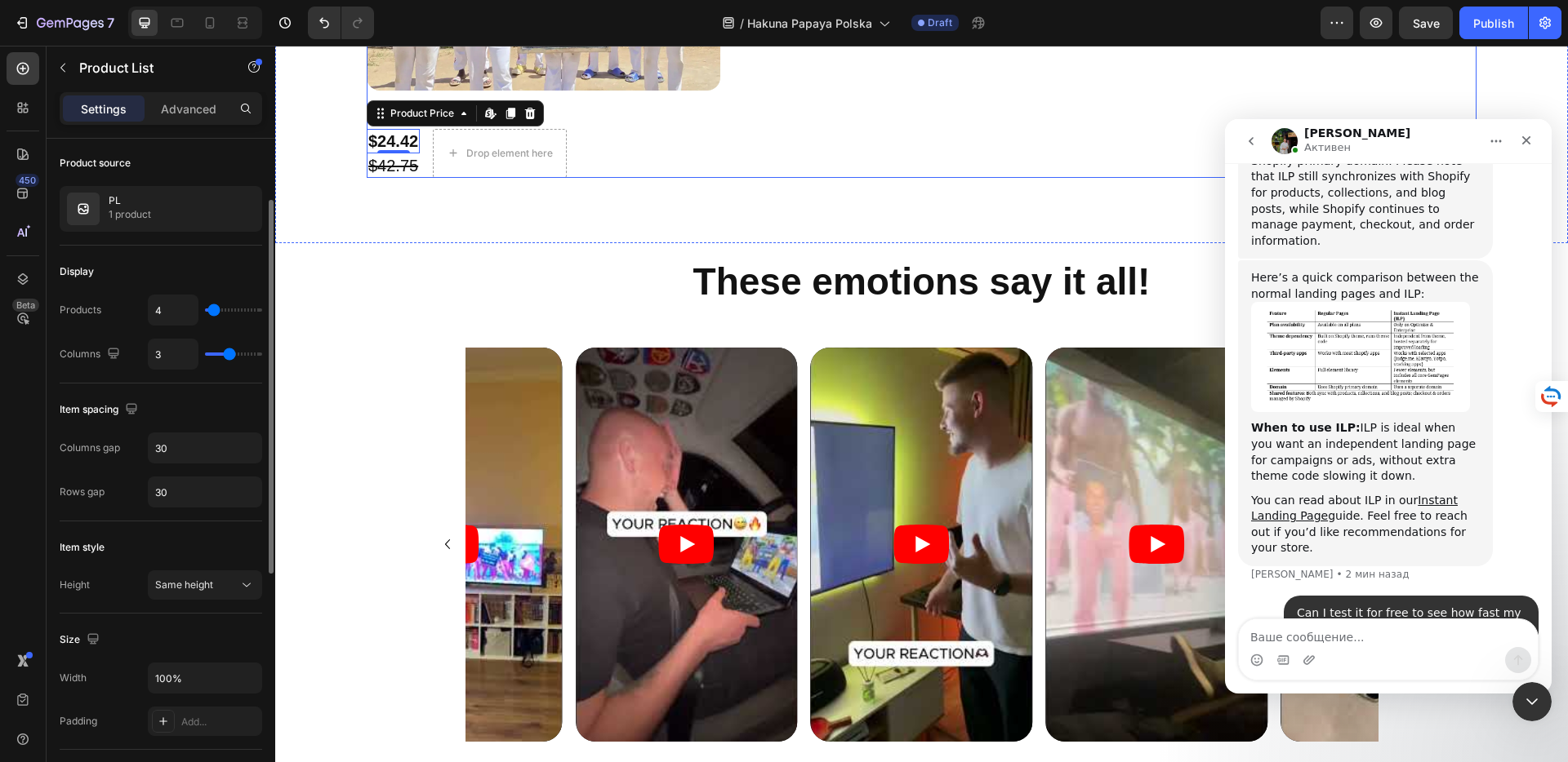
click at [759, 145] on div "-35% Product Badge Product Images Glamourowi chuligani Product Title $24.42 Pro…" at bounding box center [921, 2] width 1110 height 352
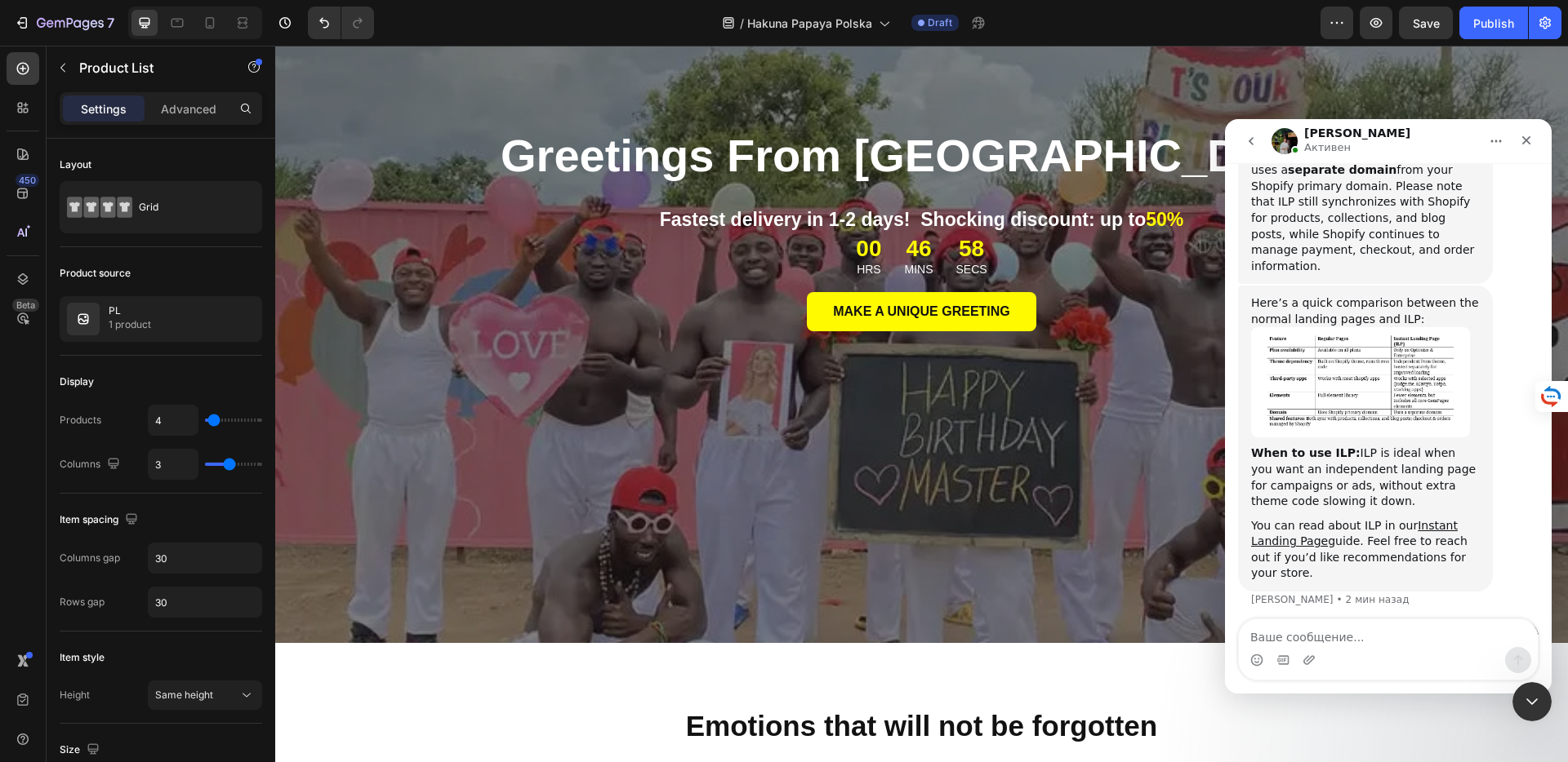
scroll to position [1627, 0]
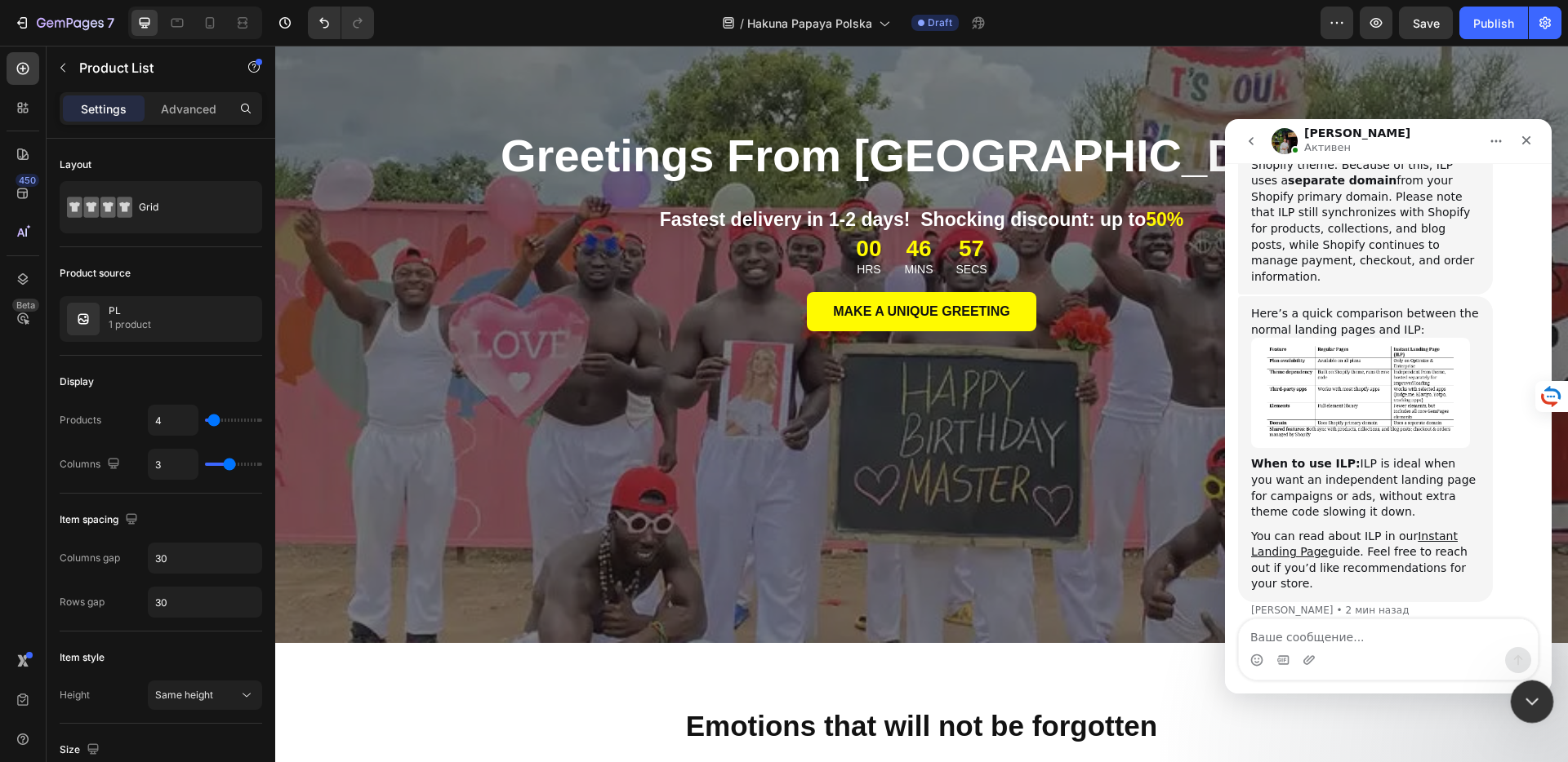
click at [1541, 714] on div "Закрыть службу сообщений Intercom" at bounding box center [1529, 699] width 39 height 39
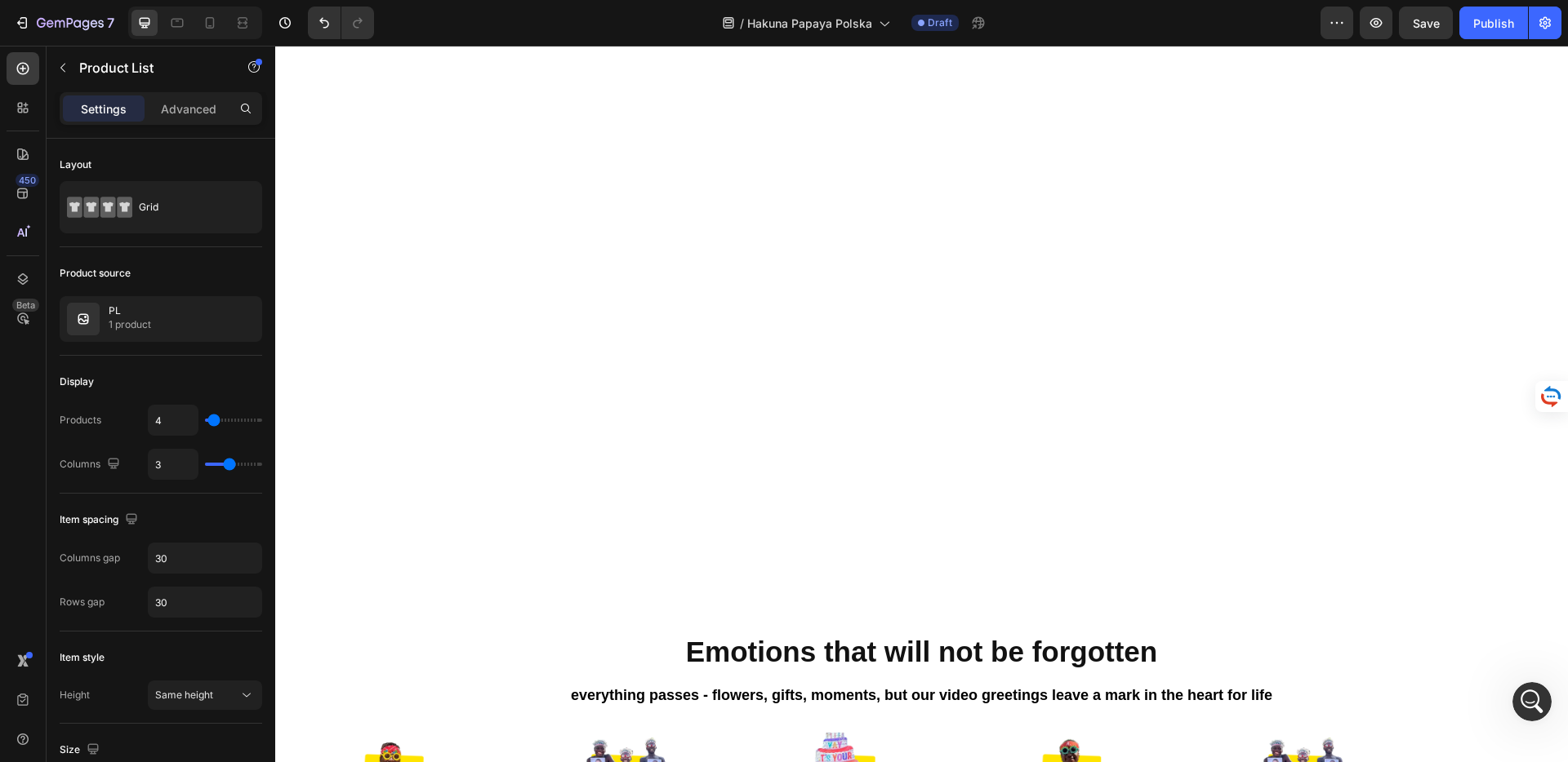
scroll to position [0, 0]
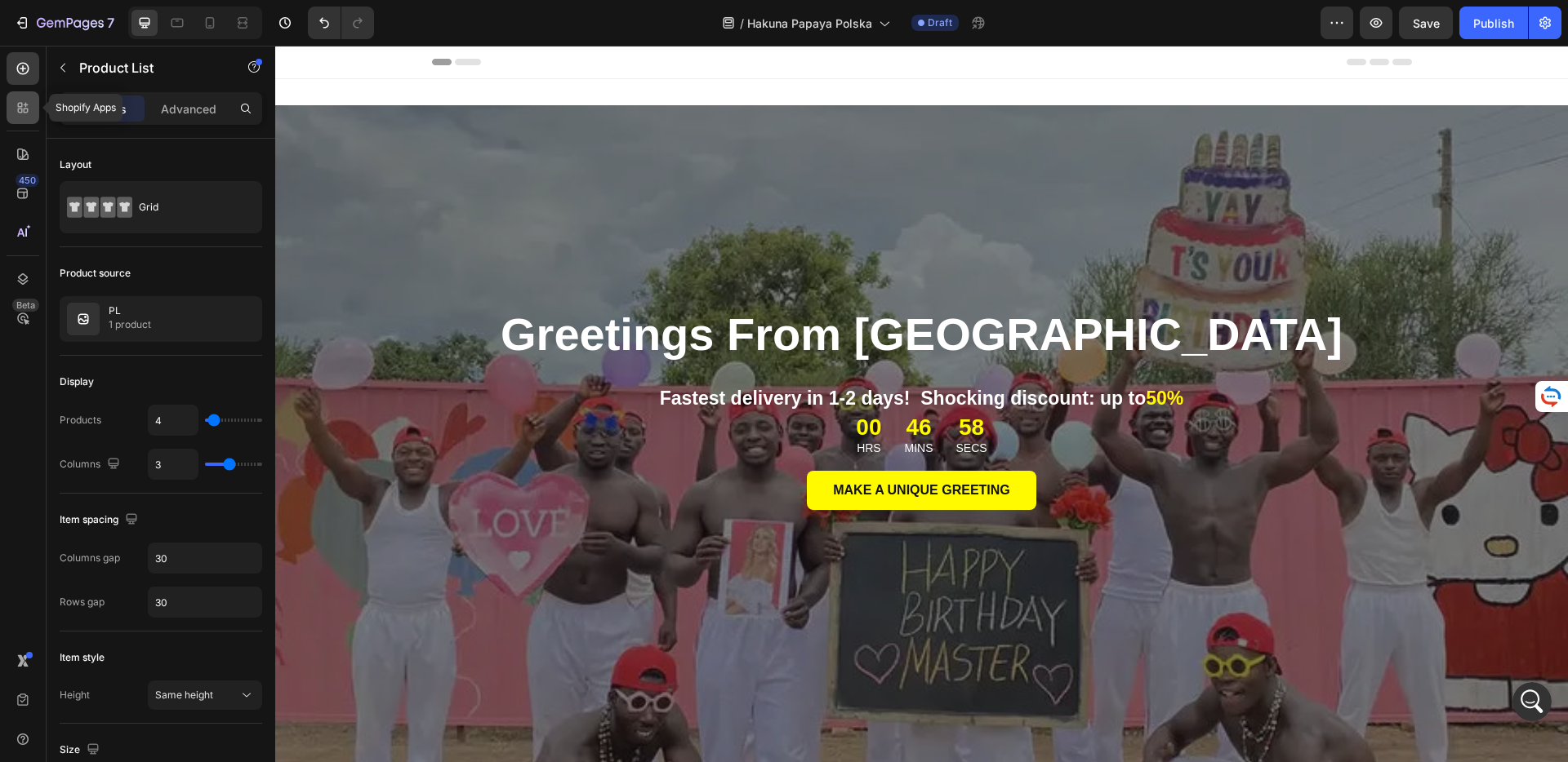
click at [33, 115] on div at bounding box center [22, 107] width 33 height 33
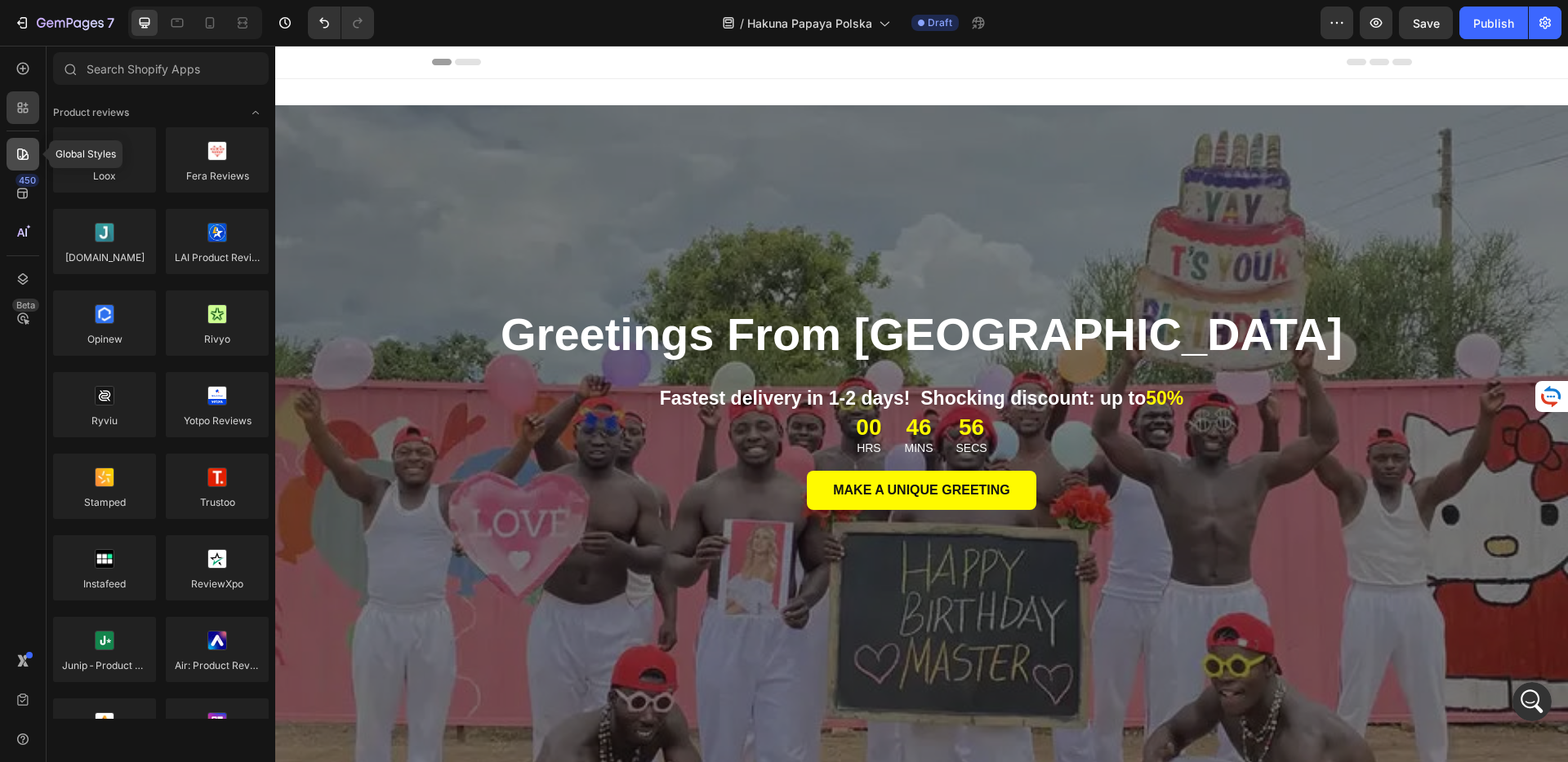
click at [20, 166] on div at bounding box center [22, 154] width 33 height 33
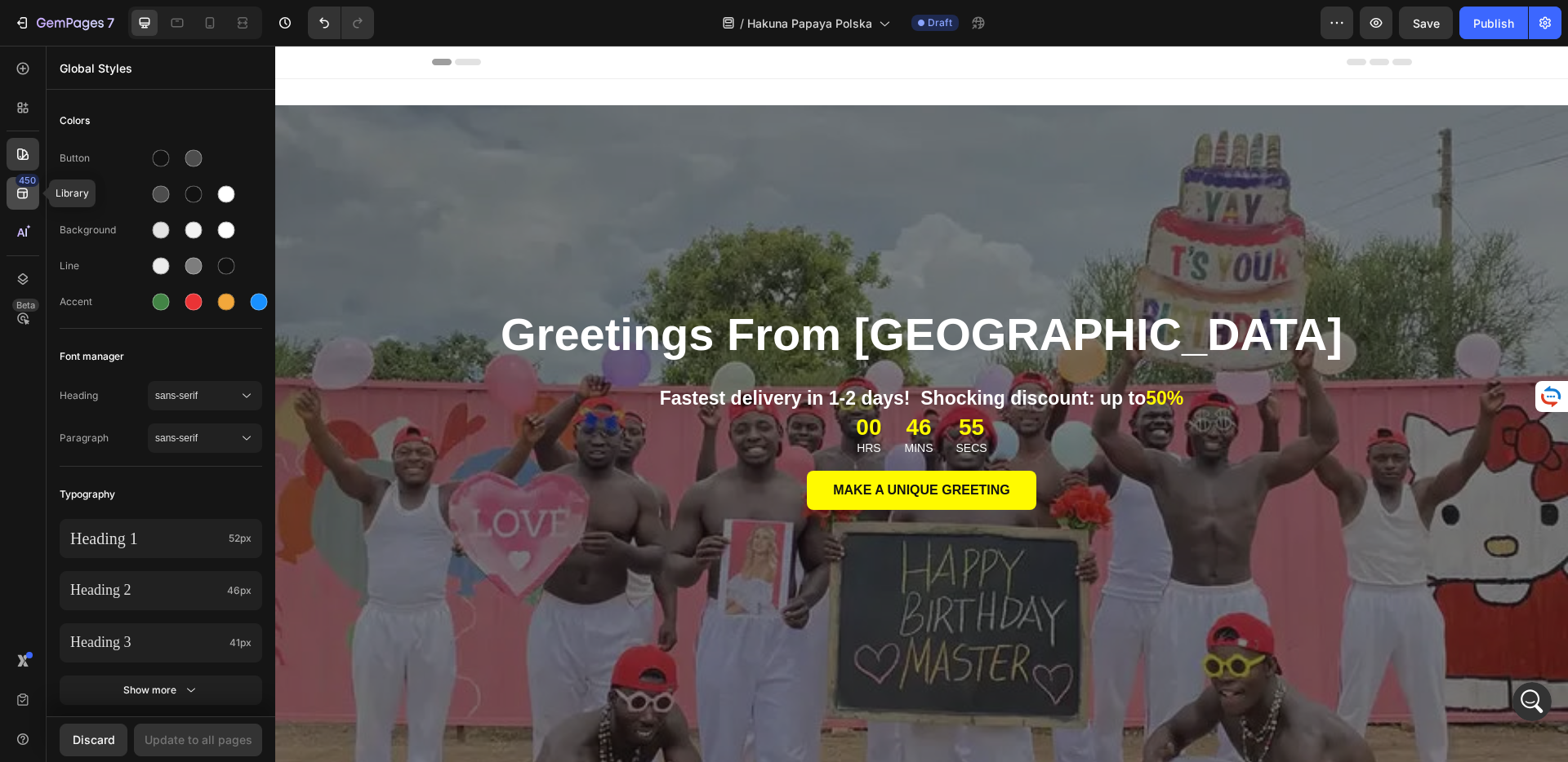
click at [30, 188] on icon at bounding box center [23, 193] width 17 height 17
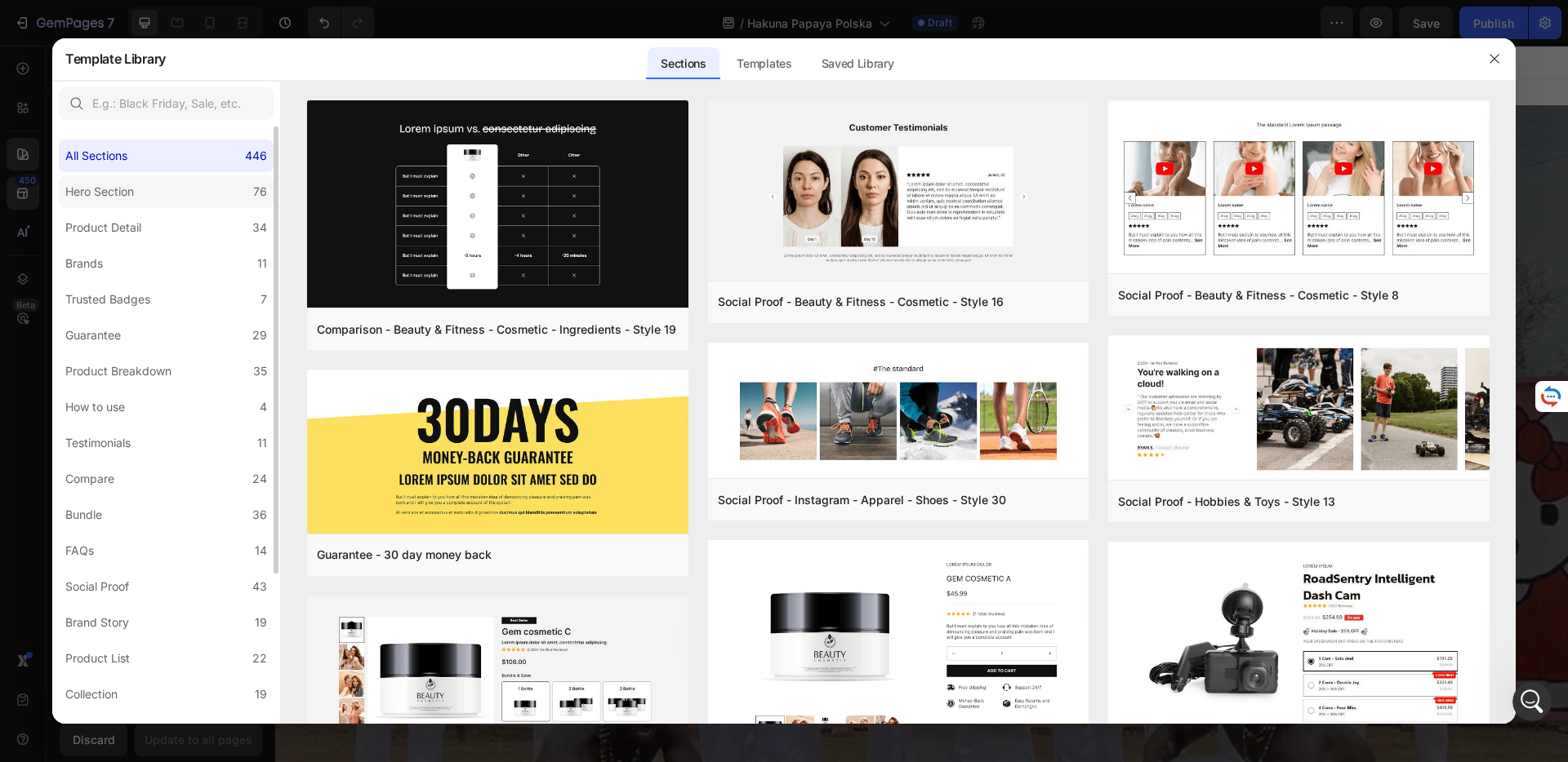
click at [186, 186] on label "Hero Section 76" at bounding box center [167, 191] width 215 height 33
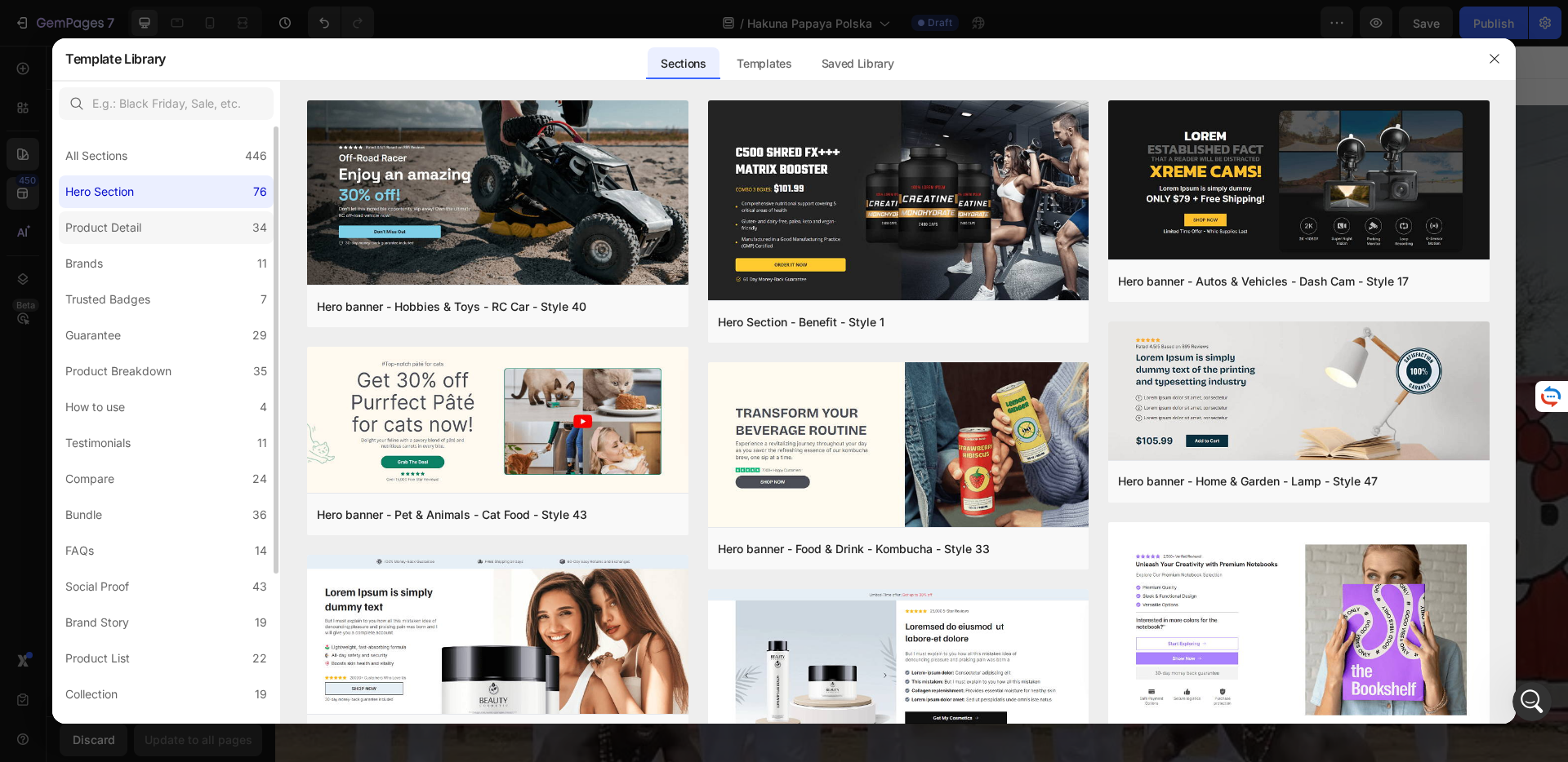
click at [171, 217] on label "Product Detail 34" at bounding box center [167, 227] width 215 height 33
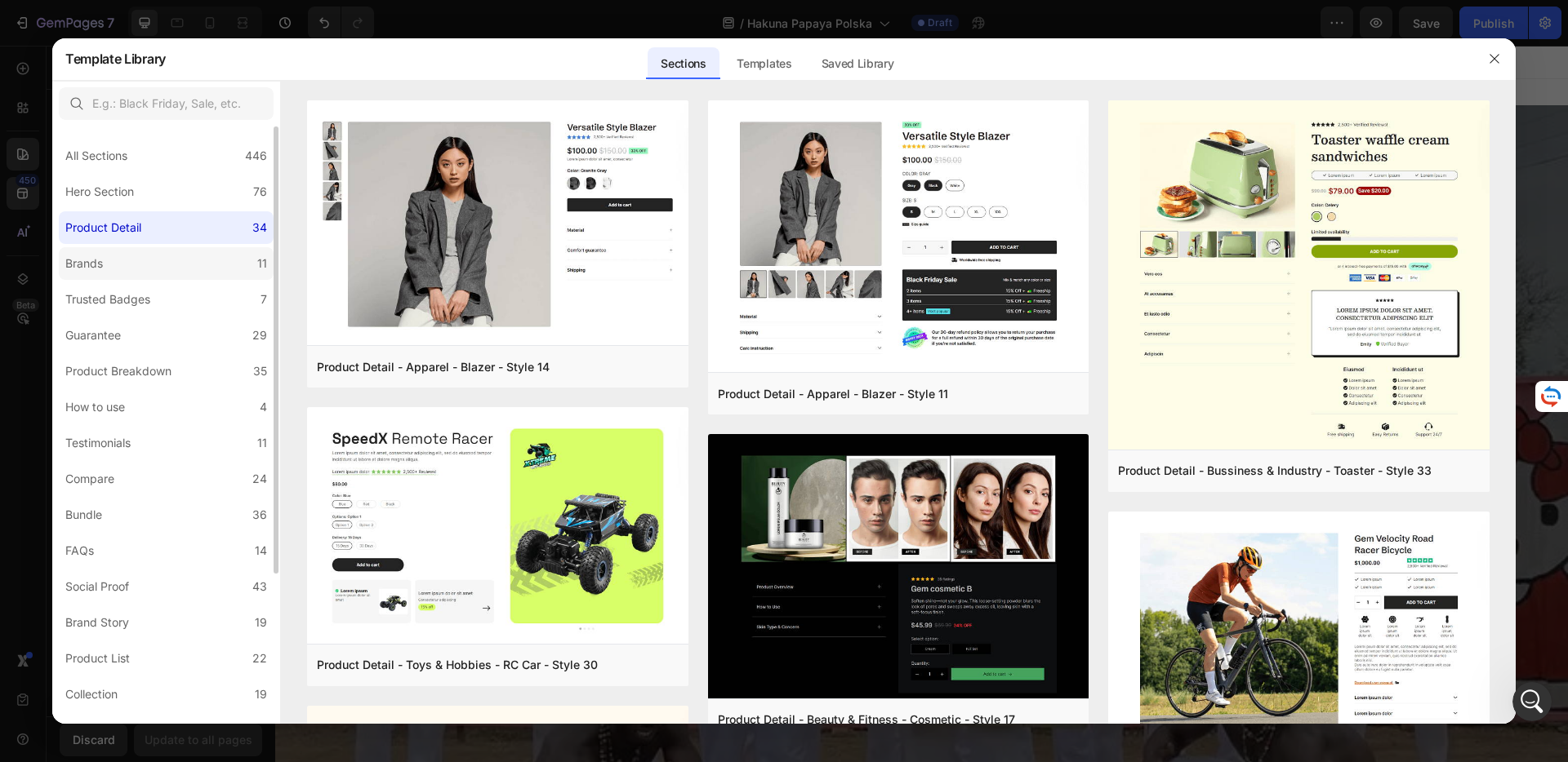
click at [139, 255] on label "Brands 11" at bounding box center [167, 263] width 215 height 33
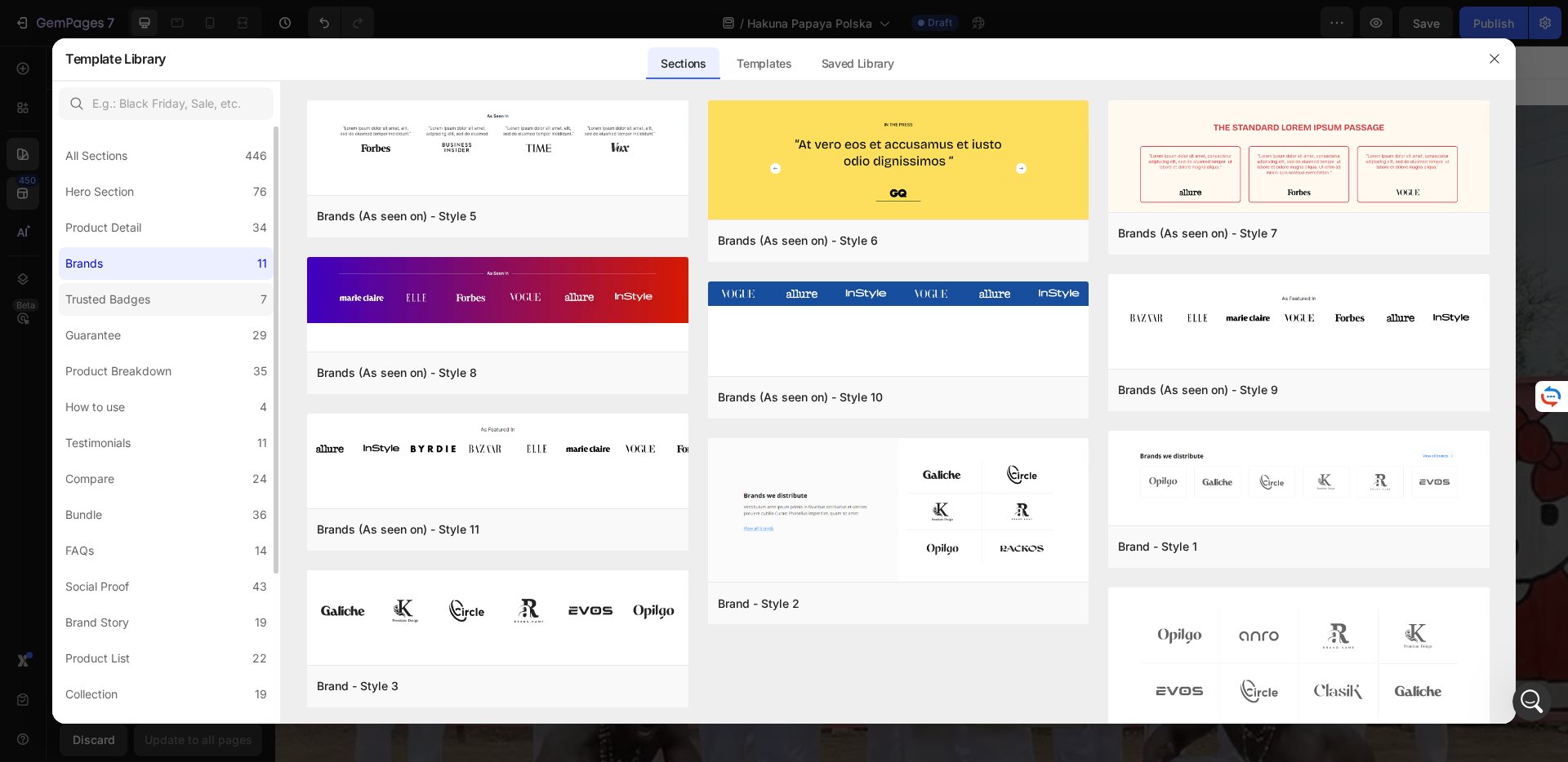
click at [189, 309] on label "Trusted Badges 7" at bounding box center [167, 300] width 215 height 33
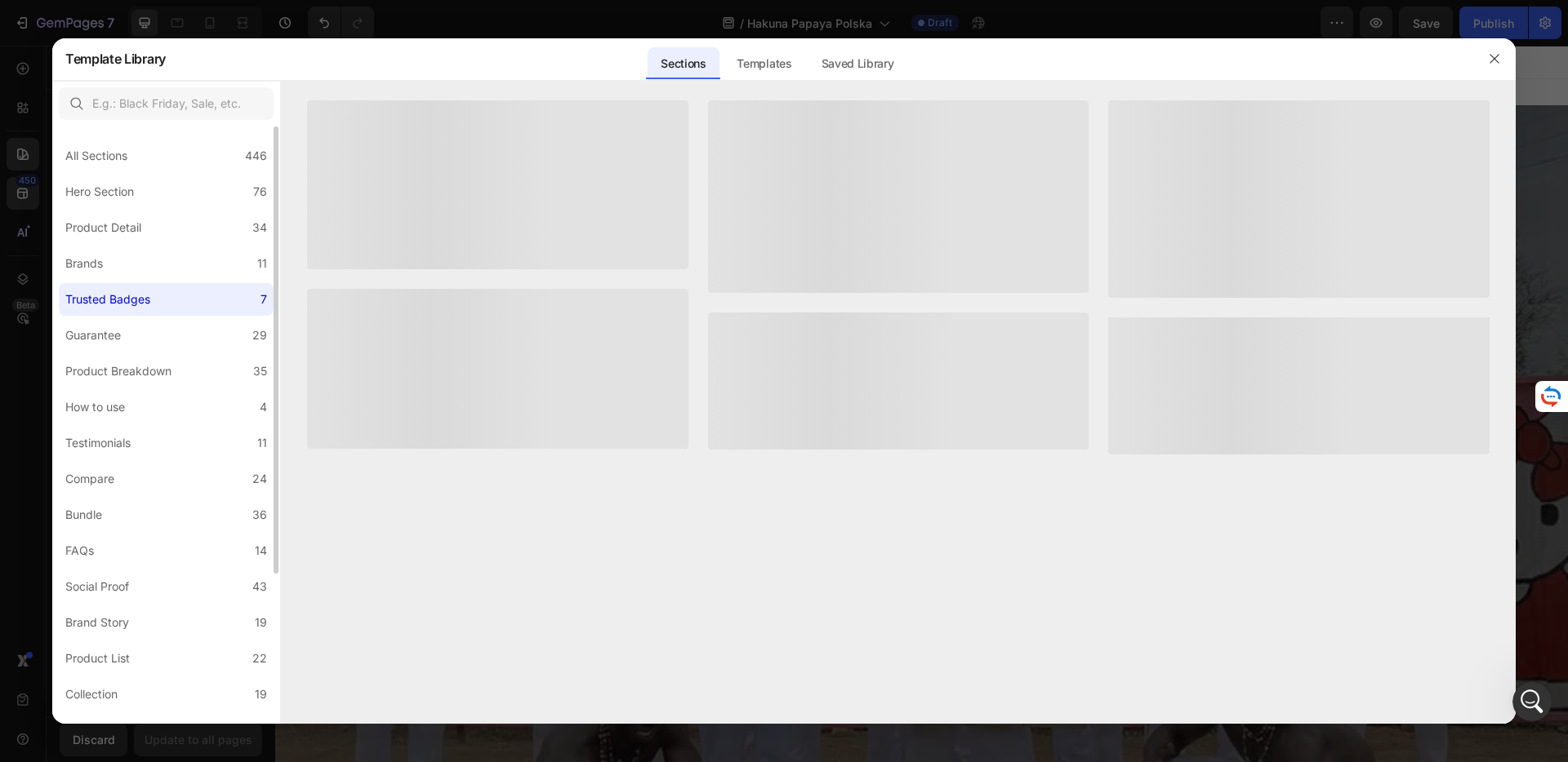
click at [165, 353] on div "All Sections 446 Hero Section 76 Product Detail 34 Brands 11 Trusted Badges 7 G…" at bounding box center [166, 527] width 228 height 800
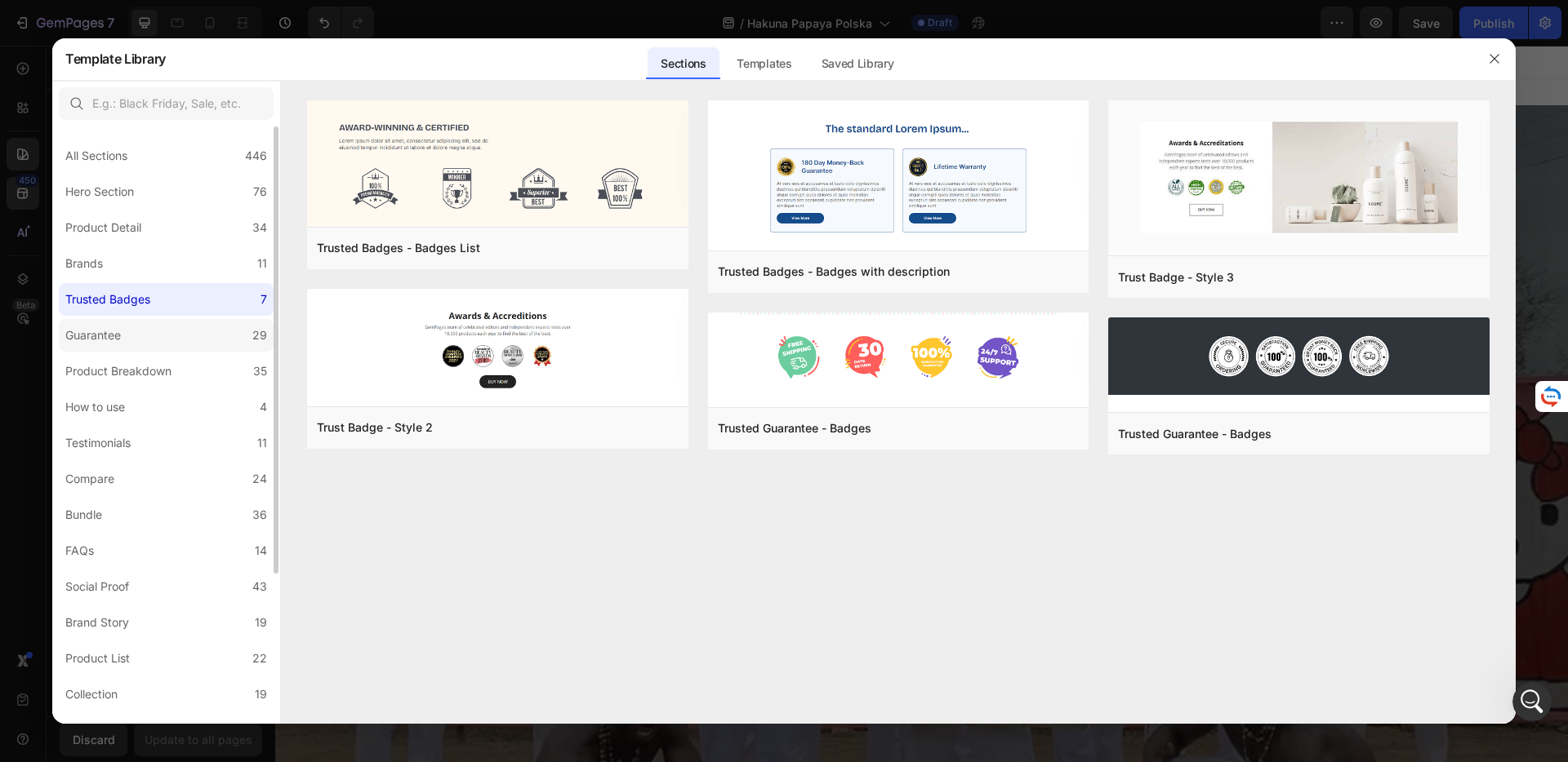
click at [165, 346] on label "Guarantee 29" at bounding box center [167, 335] width 215 height 33
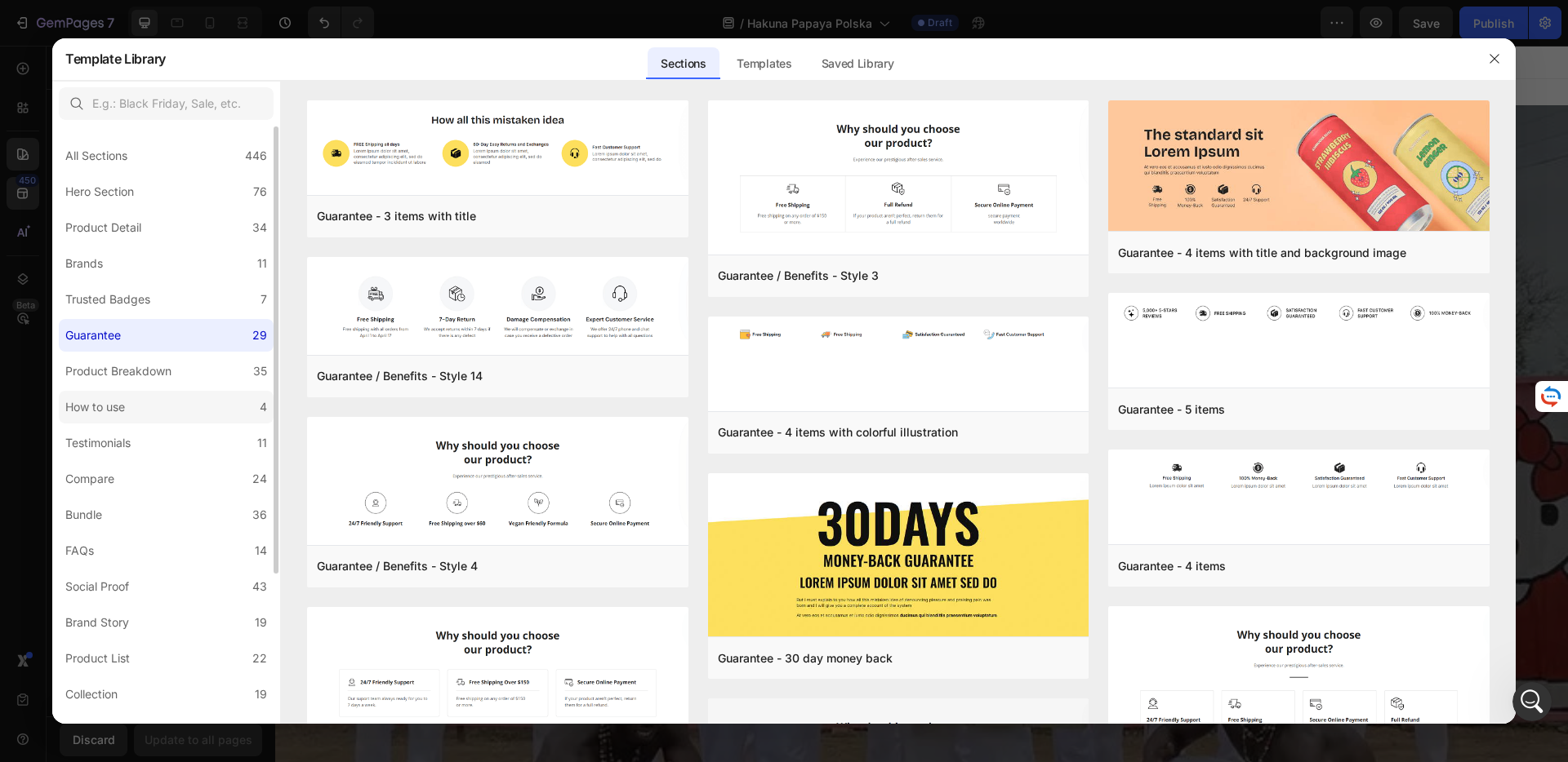
click at [151, 396] on label "How to use 4" at bounding box center [167, 407] width 215 height 33
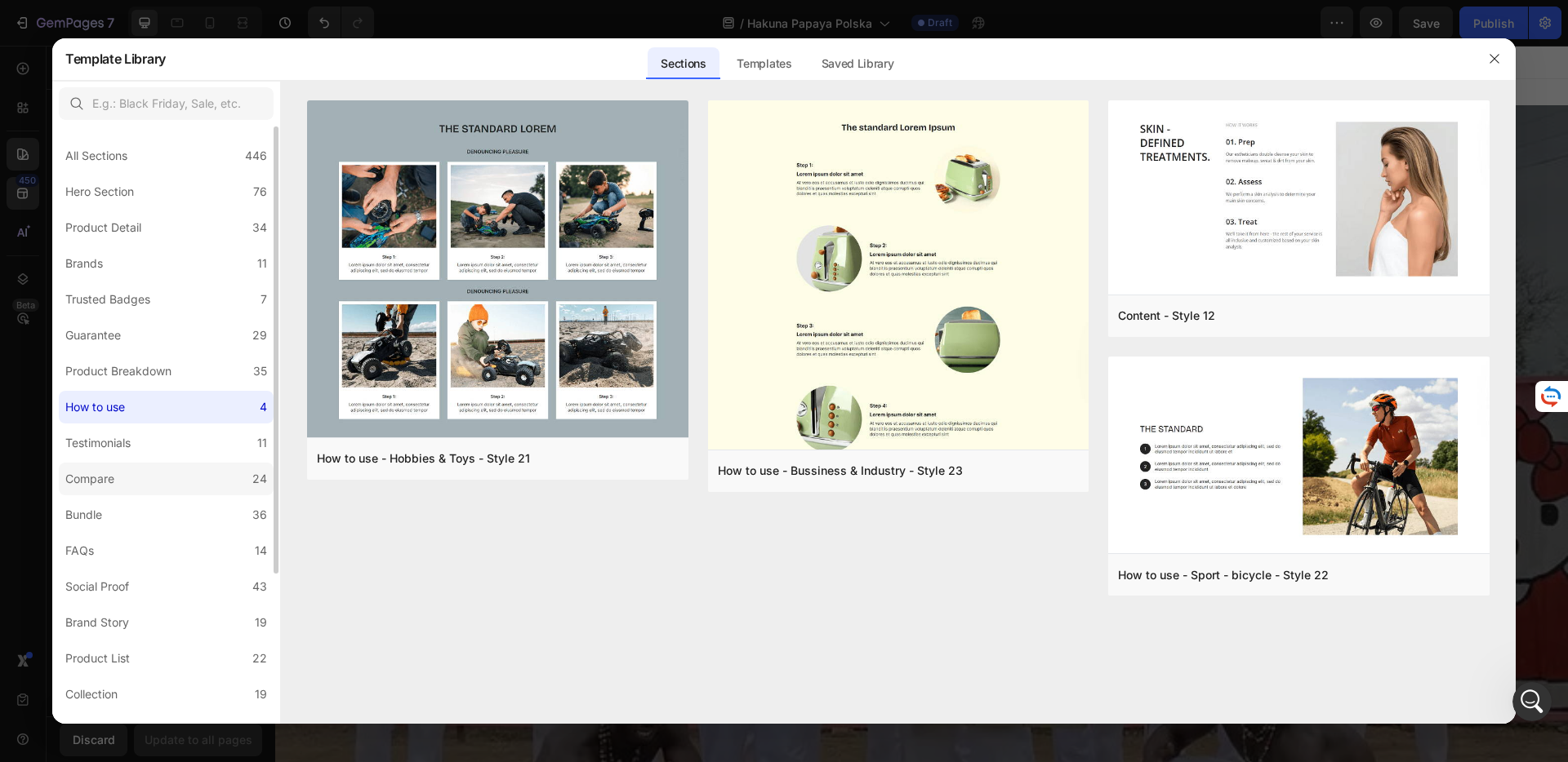
click at [172, 463] on label "Compare 24" at bounding box center [167, 478] width 215 height 33
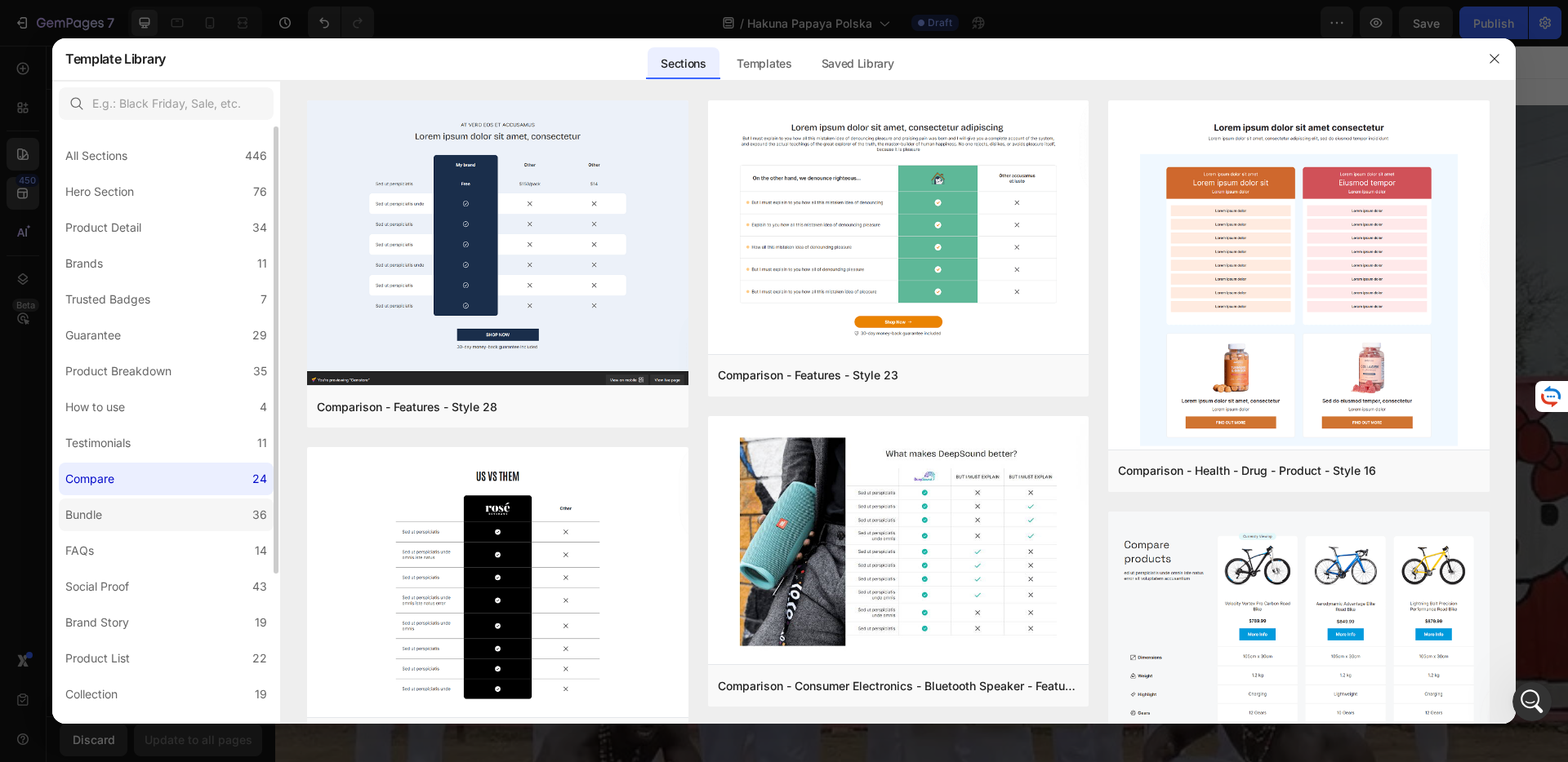
scroll to position [1726, 0]
click at [160, 516] on label "Bundle 36" at bounding box center [167, 514] width 215 height 33
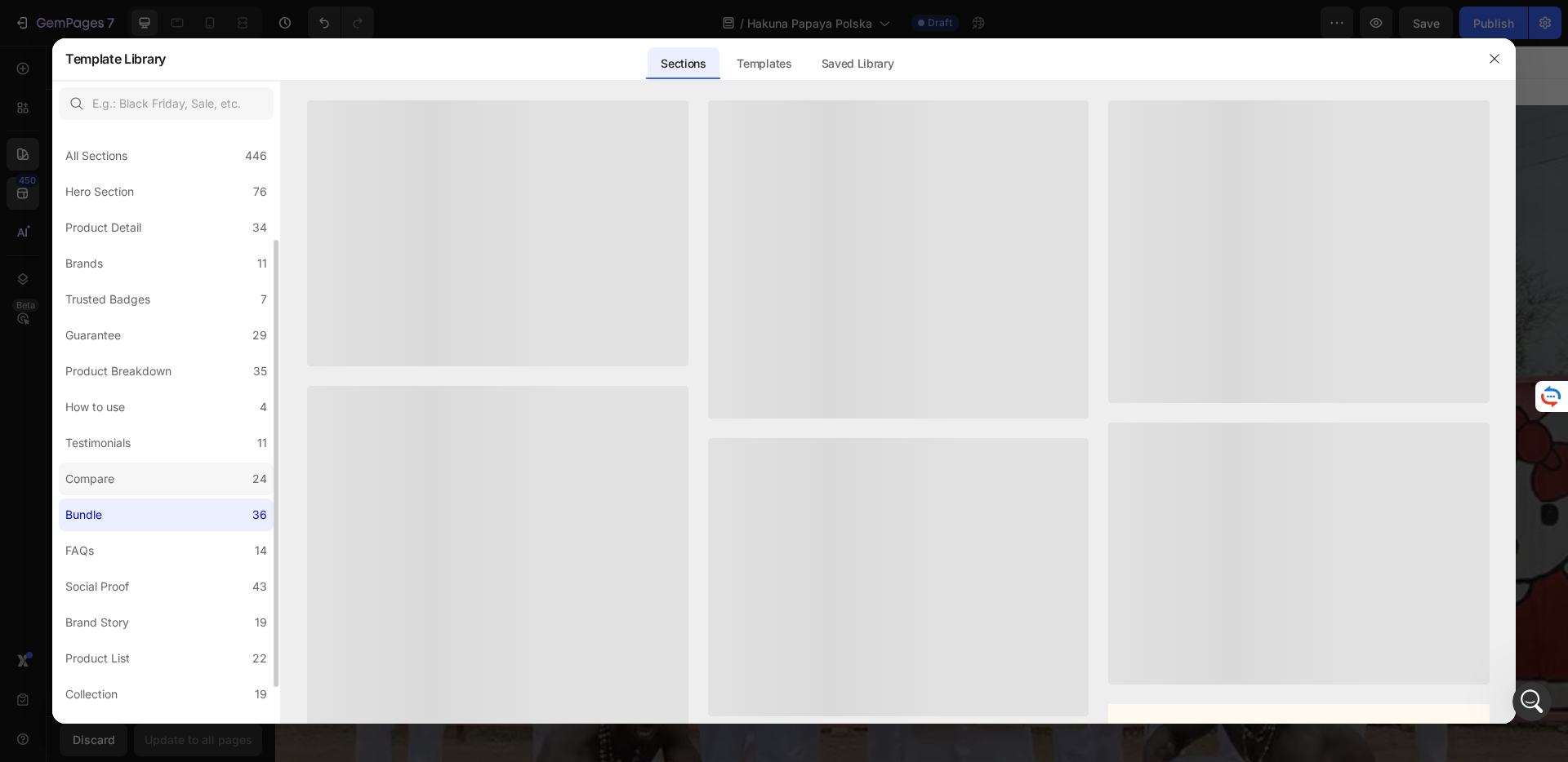
scroll to position [202, 0]
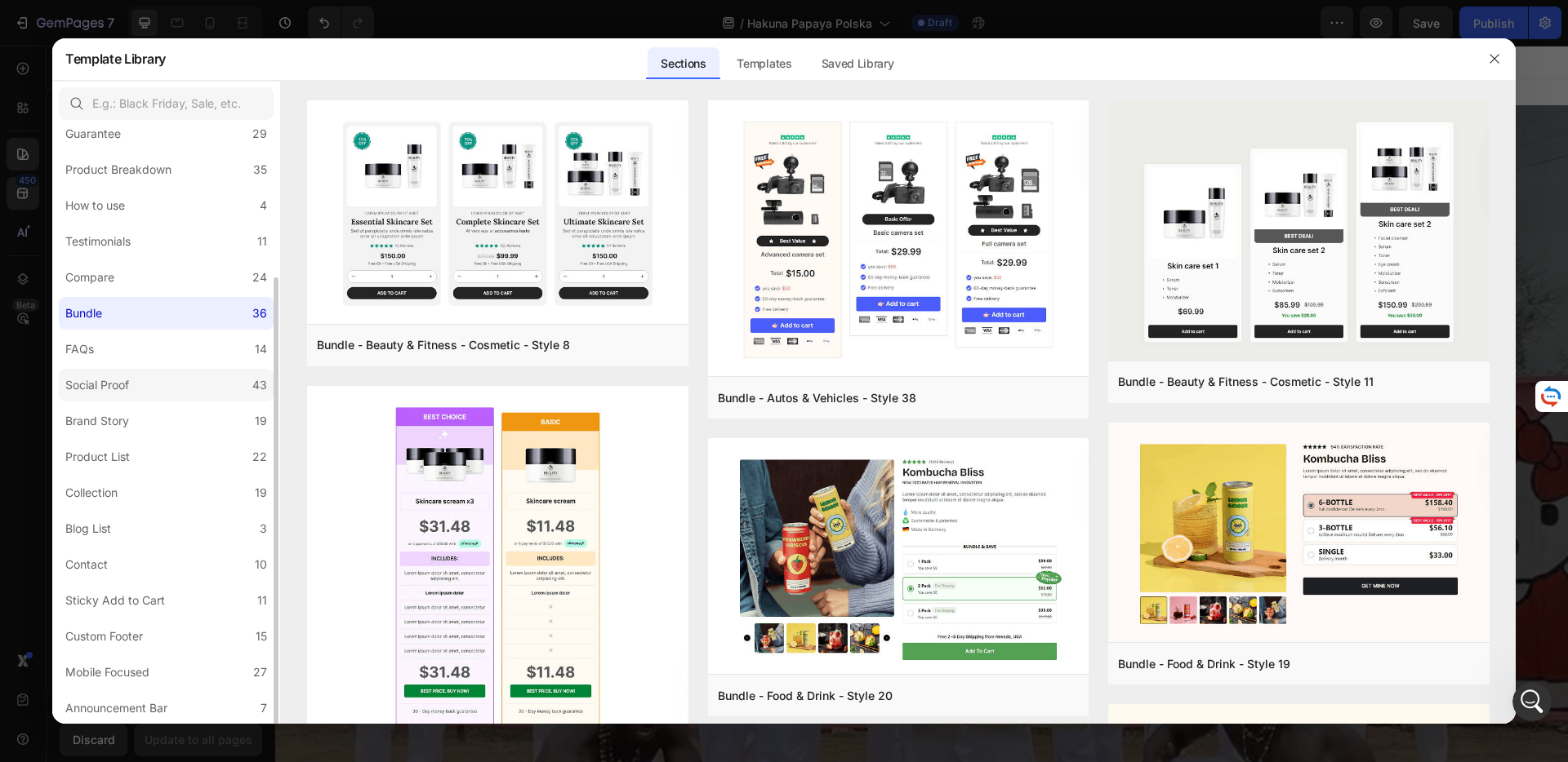
click at [158, 381] on label "Social Proof 43" at bounding box center [167, 385] width 215 height 33
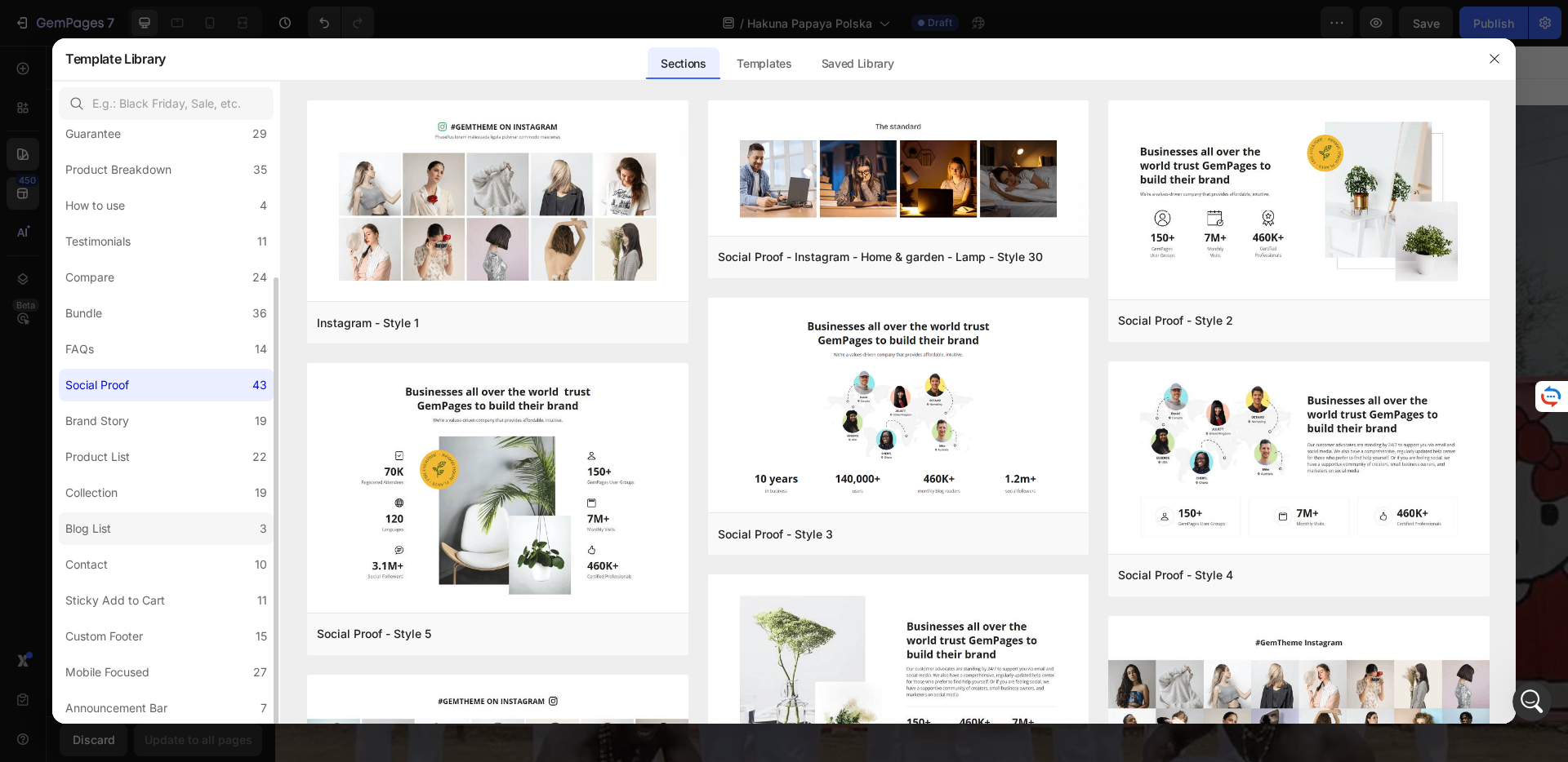
click at [142, 527] on label "Blog List 3" at bounding box center [167, 529] width 215 height 33
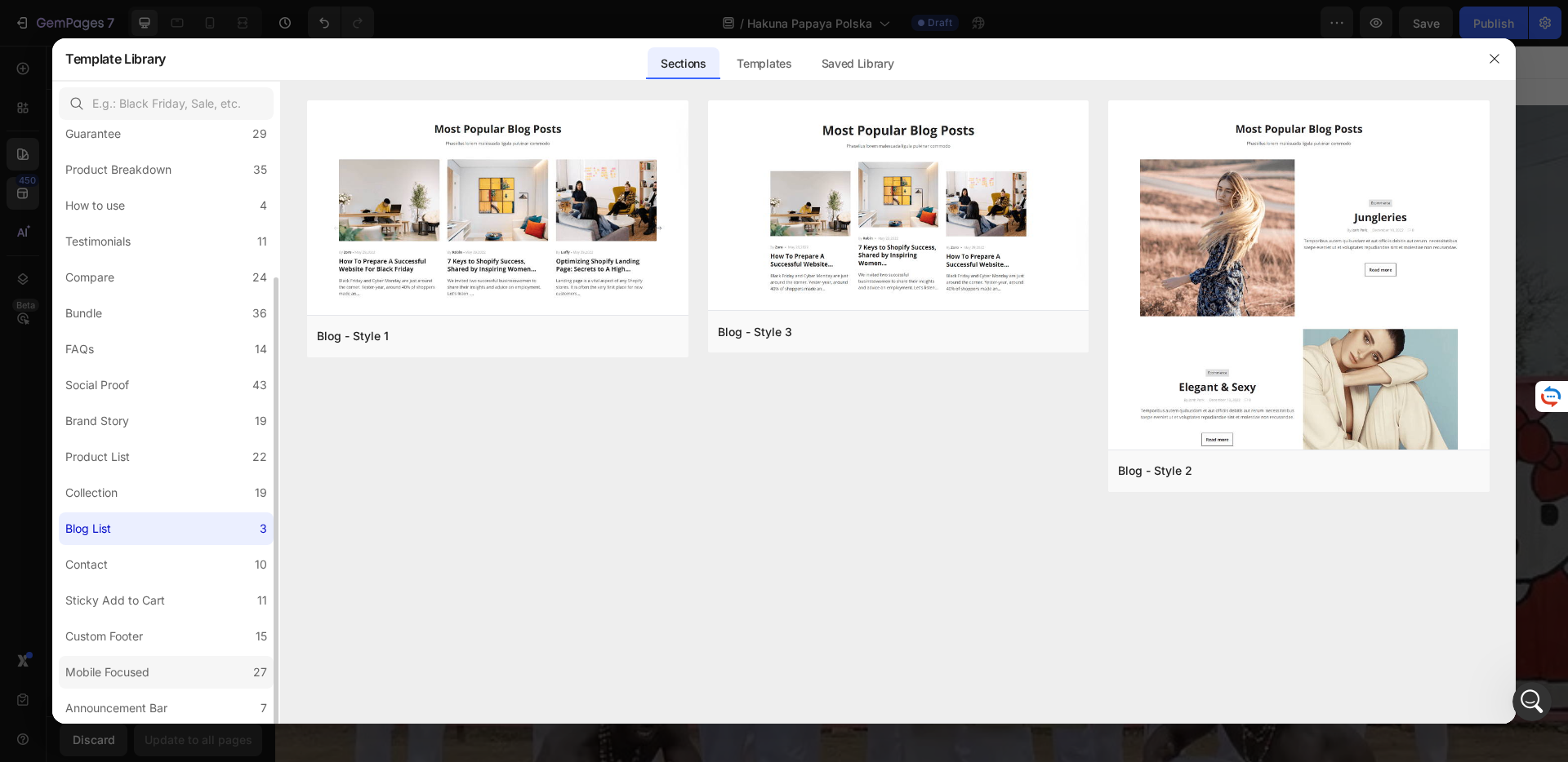
click at [166, 670] on label "Mobile Focused 27" at bounding box center [167, 672] width 215 height 33
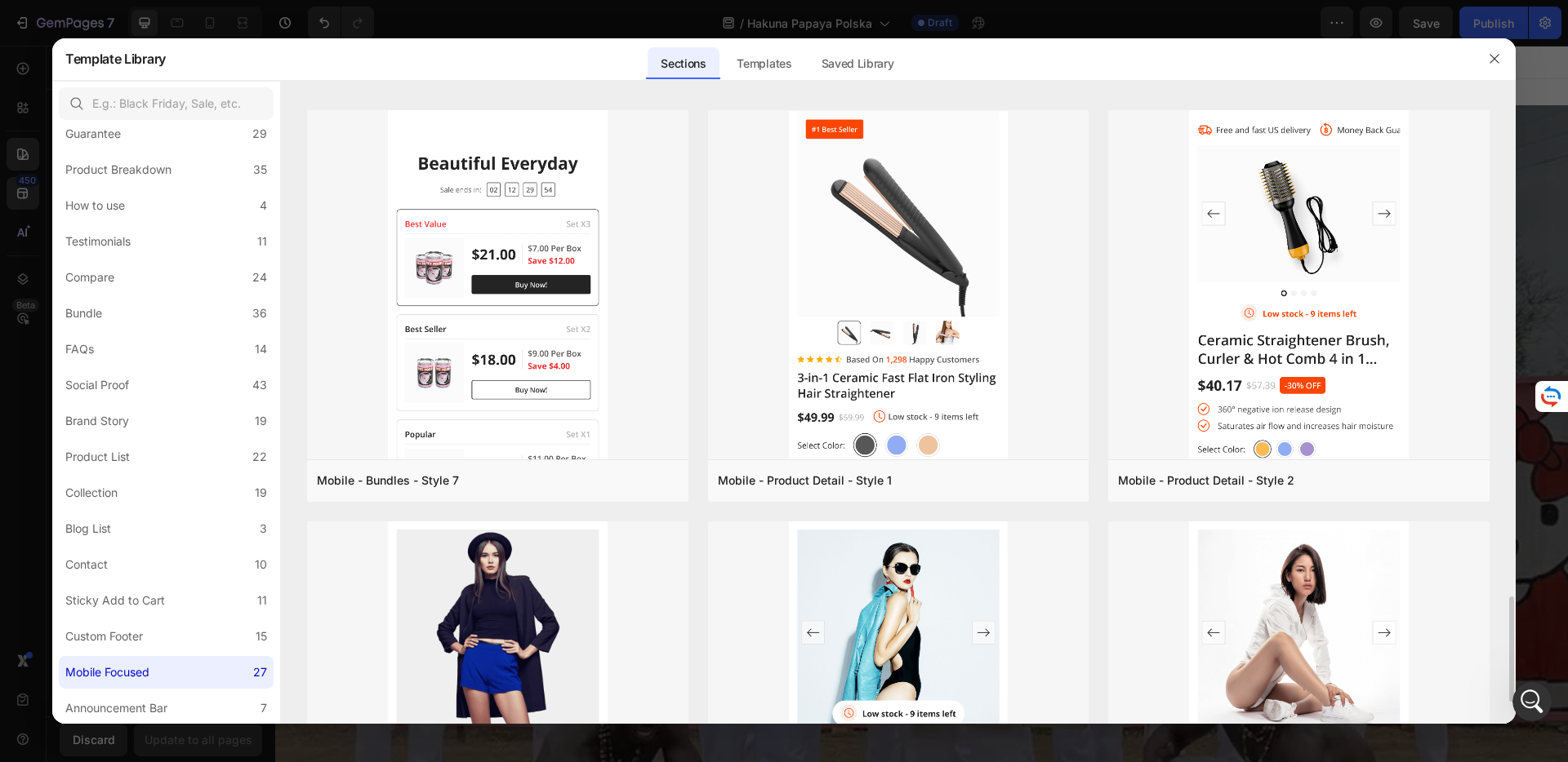
scroll to position [3078, 0]
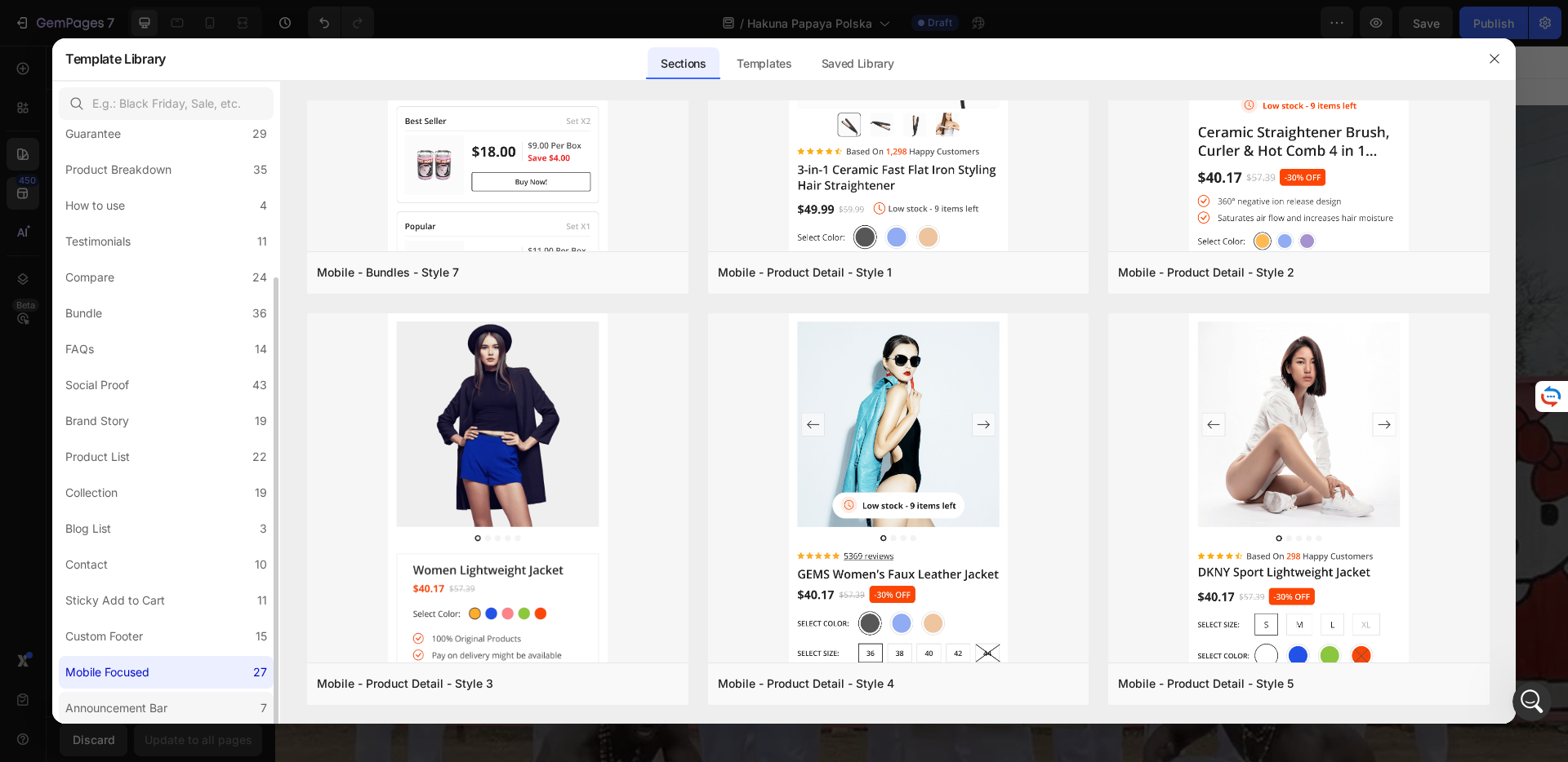
click at [167, 700] on div "Announcement Bar" at bounding box center [116, 708] width 102 height 19
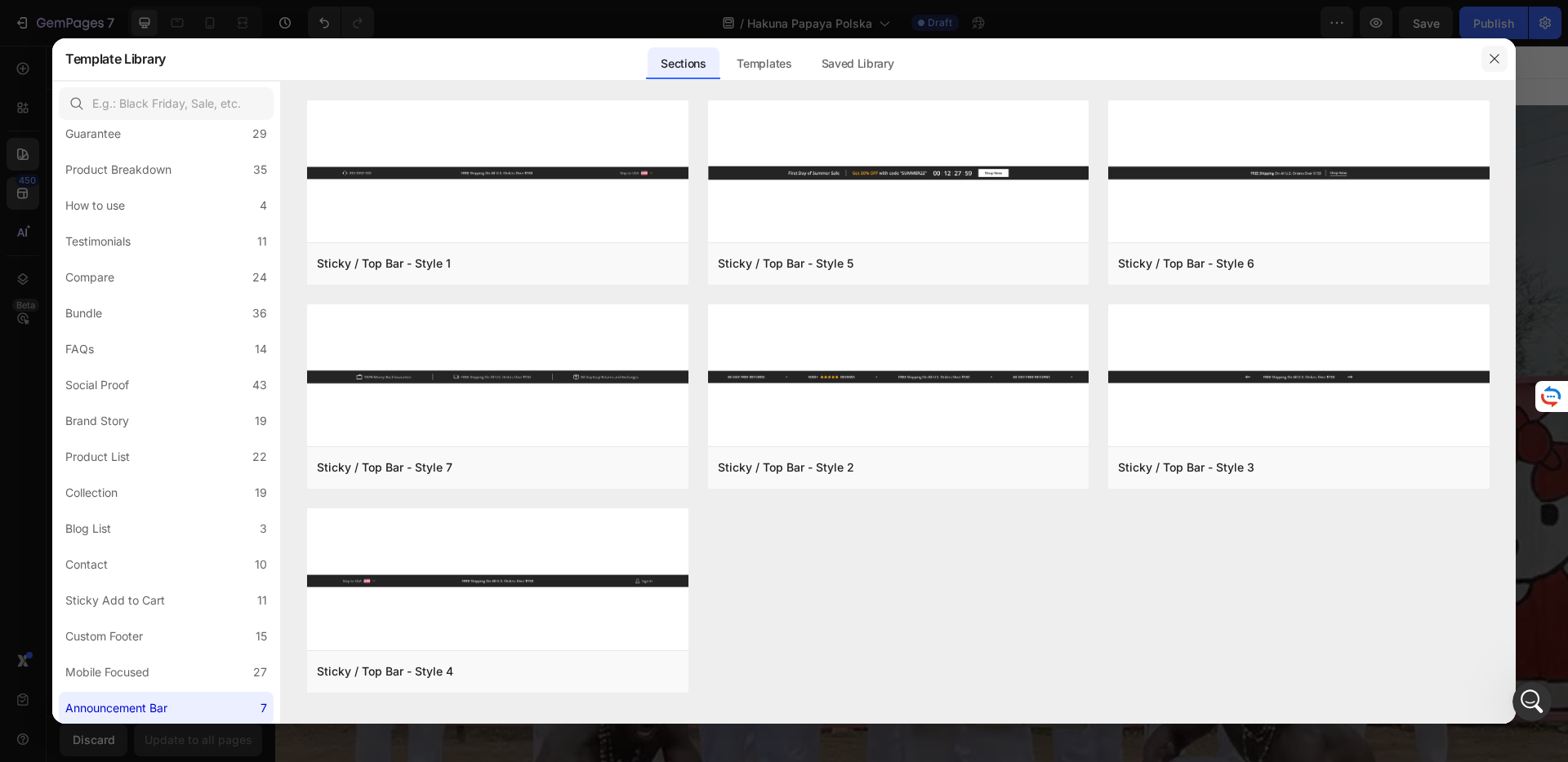
click at [1496, 61] on icon "button" at bounding box center [1494, 58] width 13 height 13
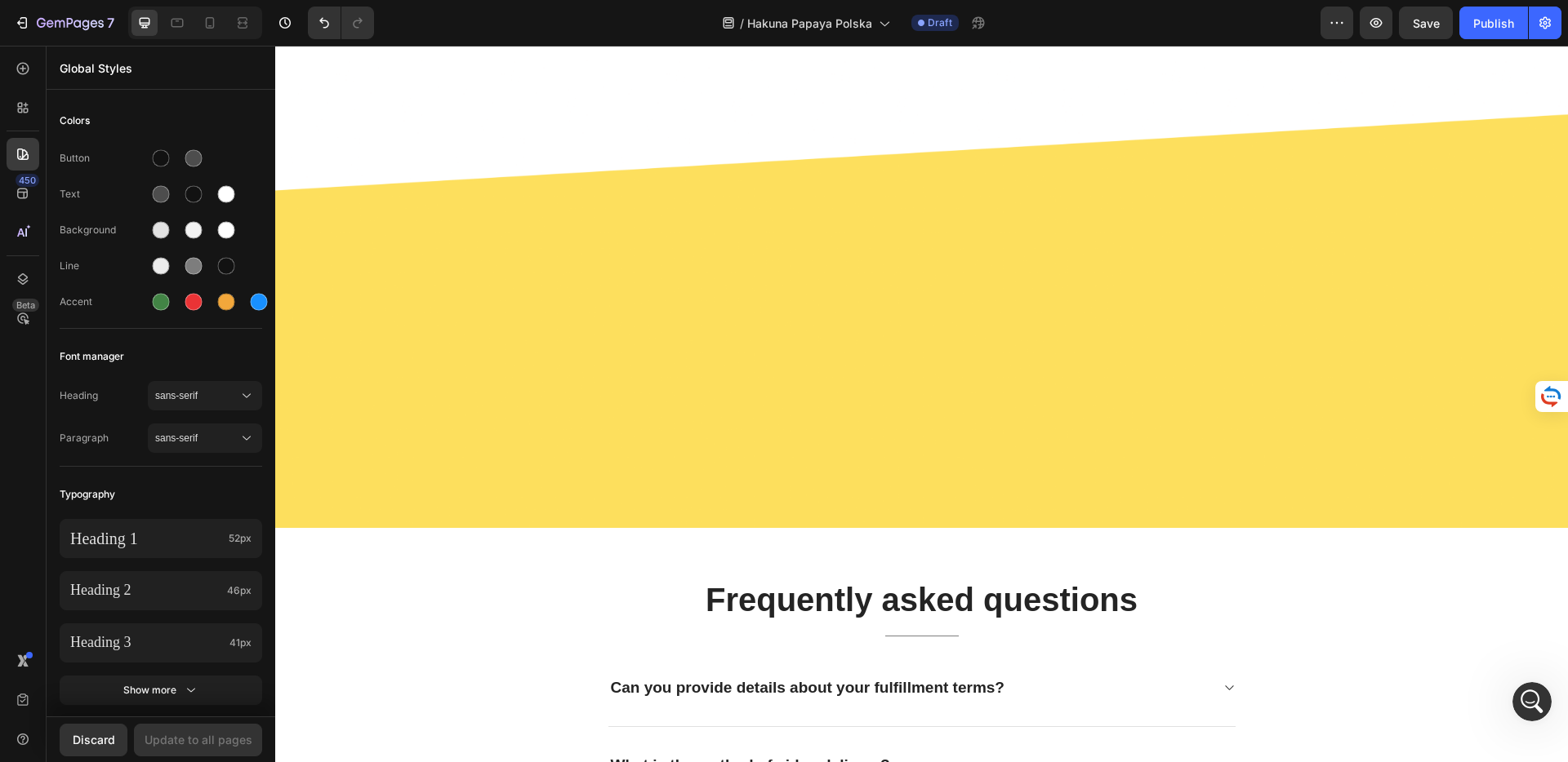
scroll to position [2976, 0]
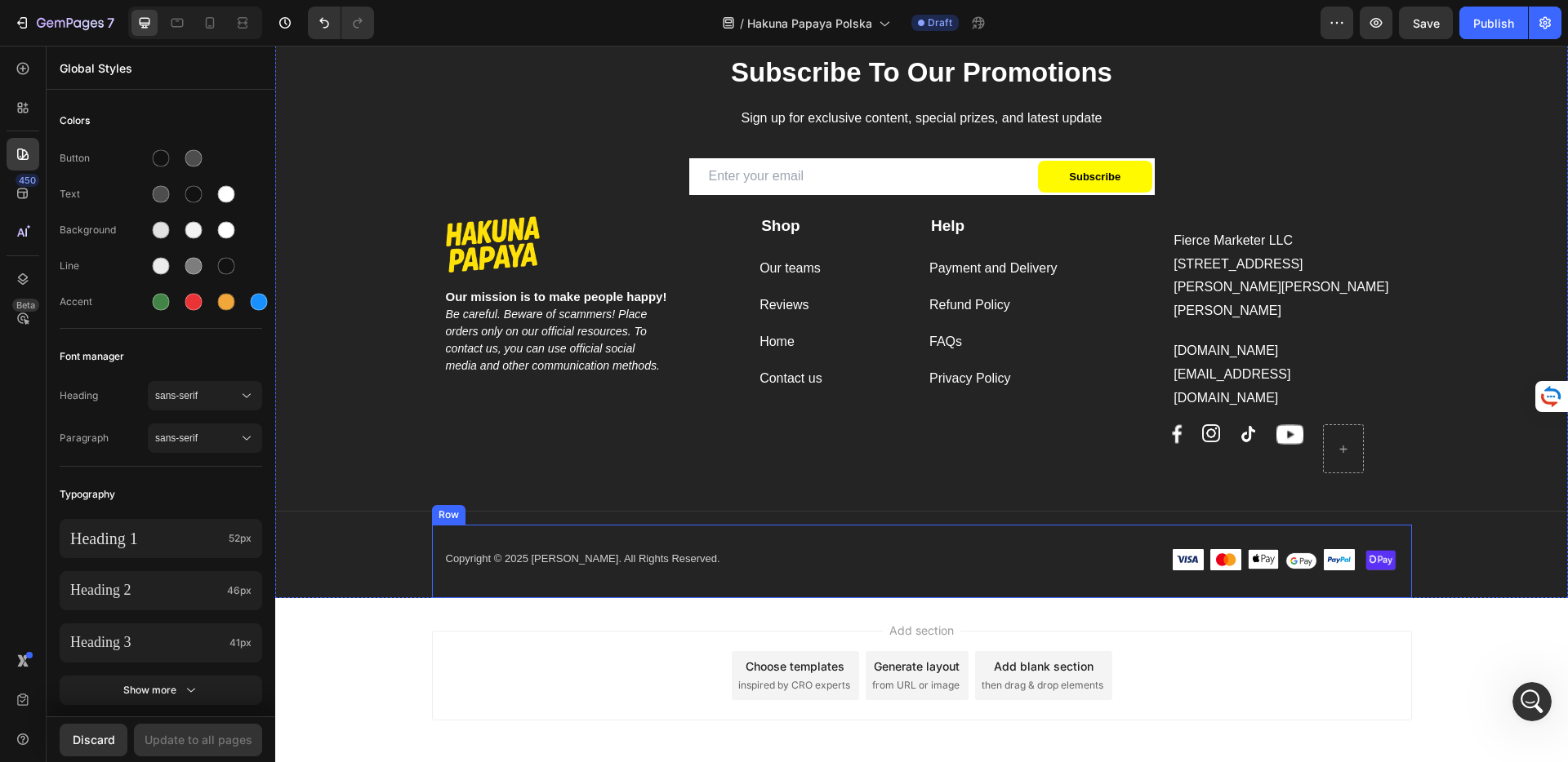
click at [1066, 525] on div "Copyright © 2025 [PERSON_NAME]. All Rights Reserved. Text block Image Image Ima…" at bounding box center [922, 561] width 980 height 72
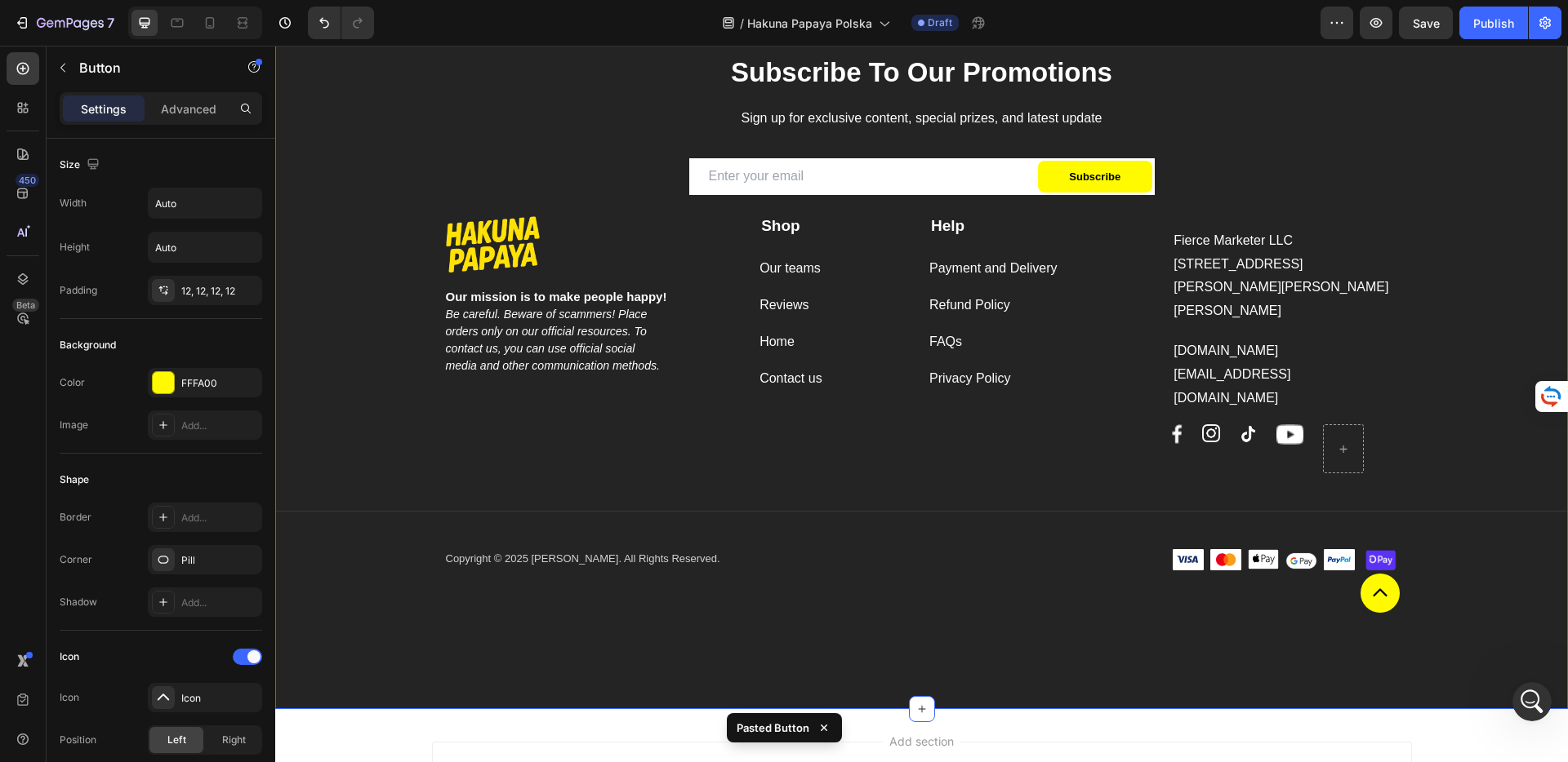
click at [1456, 553] on div "Image Our mission is to make people happy! Be careful. Beware of scammers! Plac…" at bounding box center [921, 381] width 1293 height 655
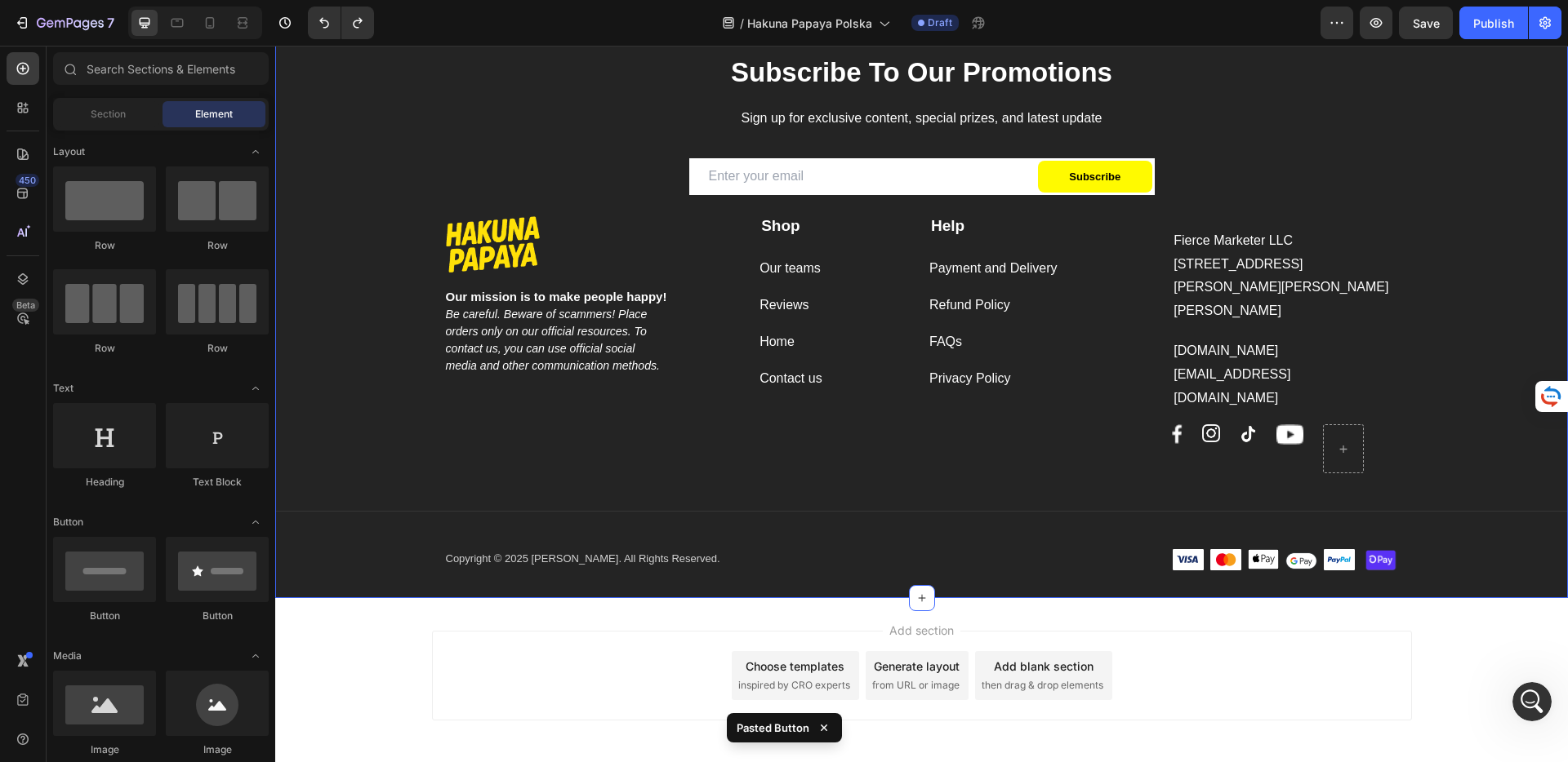
click at [1540, 616] on div "Add section Choose templates inspired by CRO experts Generate layout from URL o…" at bounding box center [921, 699] width 1293 height 201
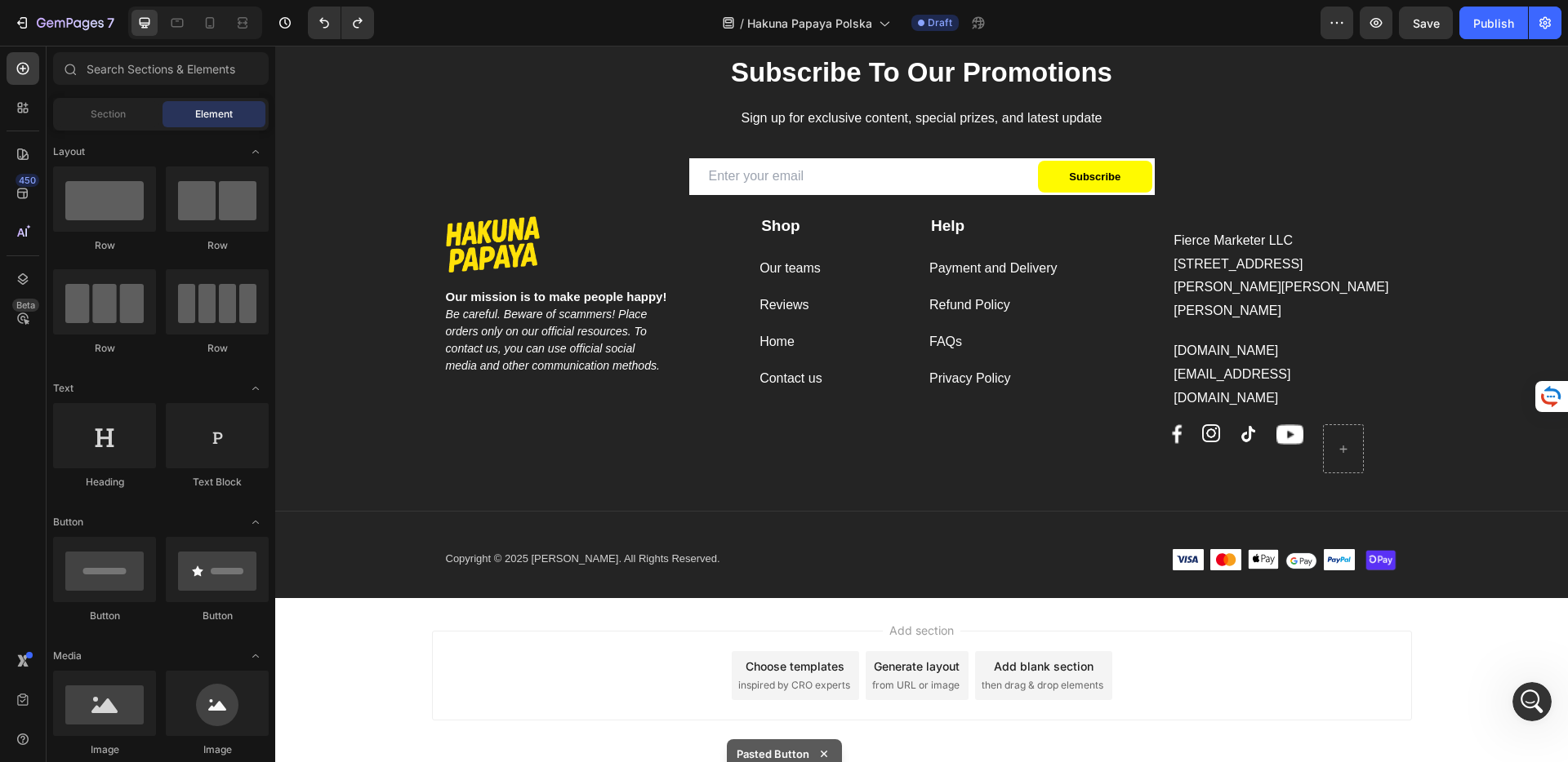
click at [1517, 616] on div "Add section Choose templates inspired by CRO experts Generate layout from URL o…" at bounding box center [921, 699] width 1293 height 201
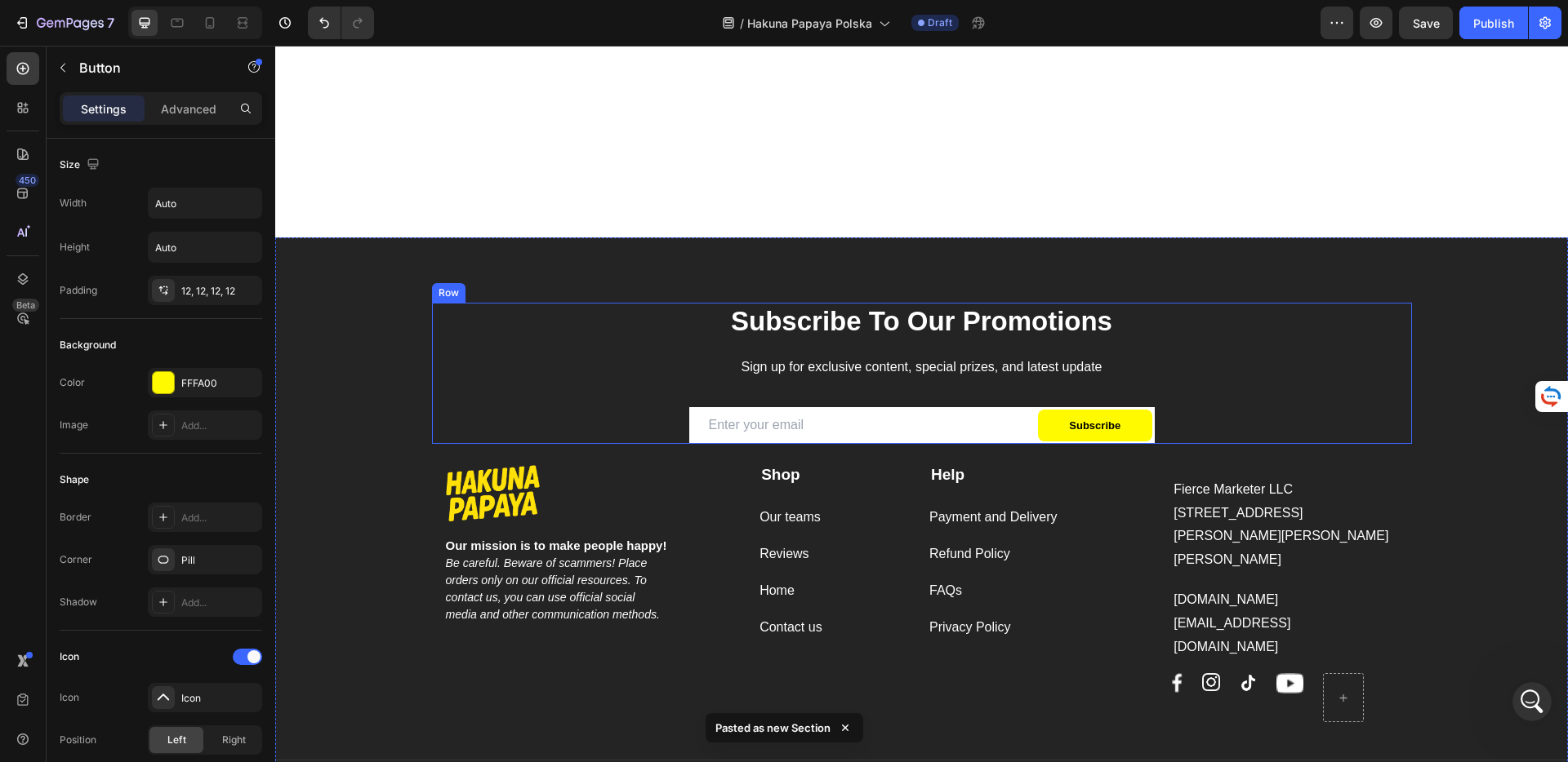
scroll to position [3139, 0]
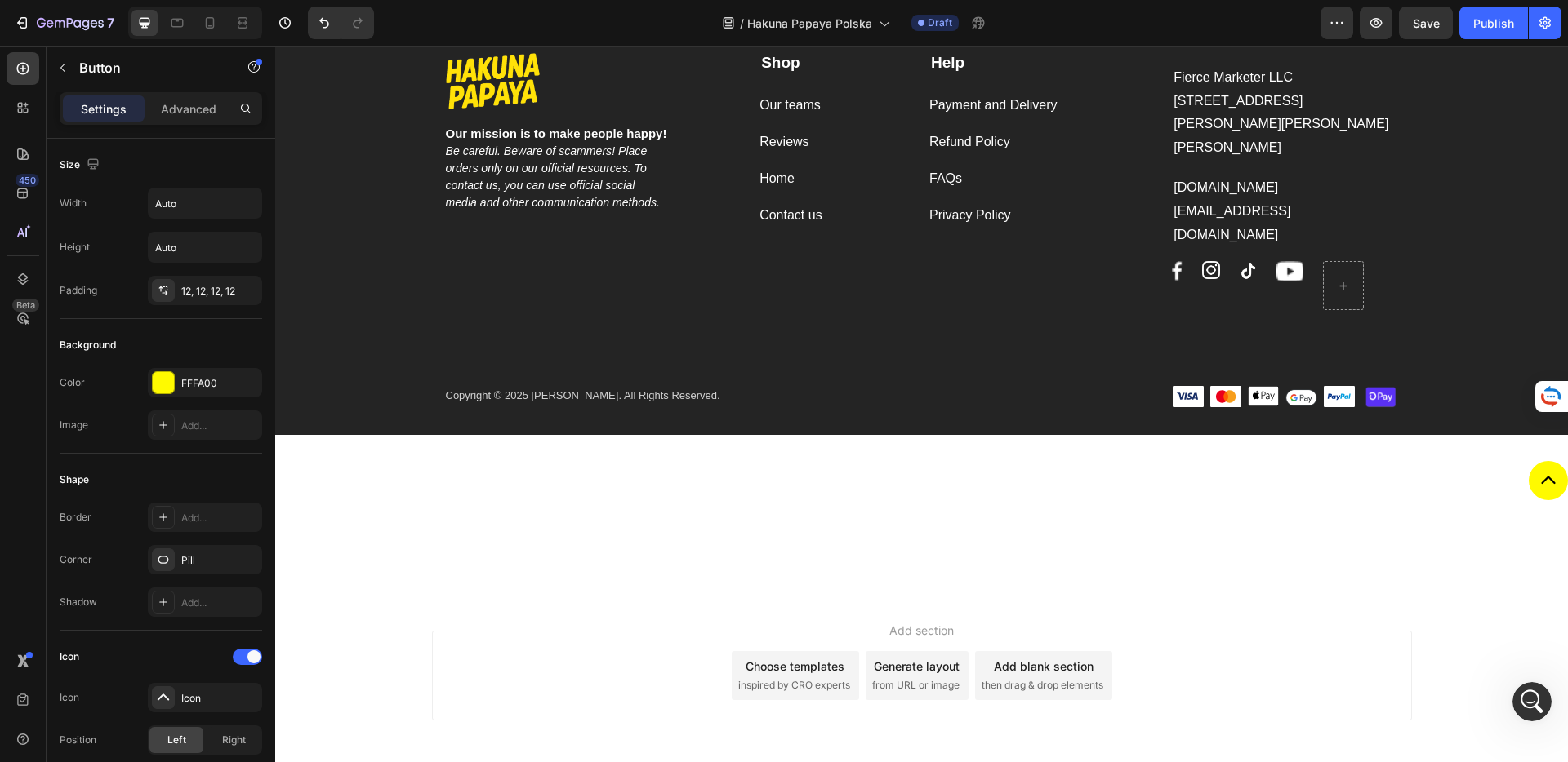
click at [1191, 461] on div "Button" at bounding box center [921, 513] width 1293 height 105
click at [1346, 461] on div "Button" at bounding box center [921, 513] width 1293 height 105
click at [1528, 461] on link at bounding box center [1548, 480] width 39 height 39
click at [1445, 461] on div "Button" at bounding box center [921, 513] width 1293 height 105
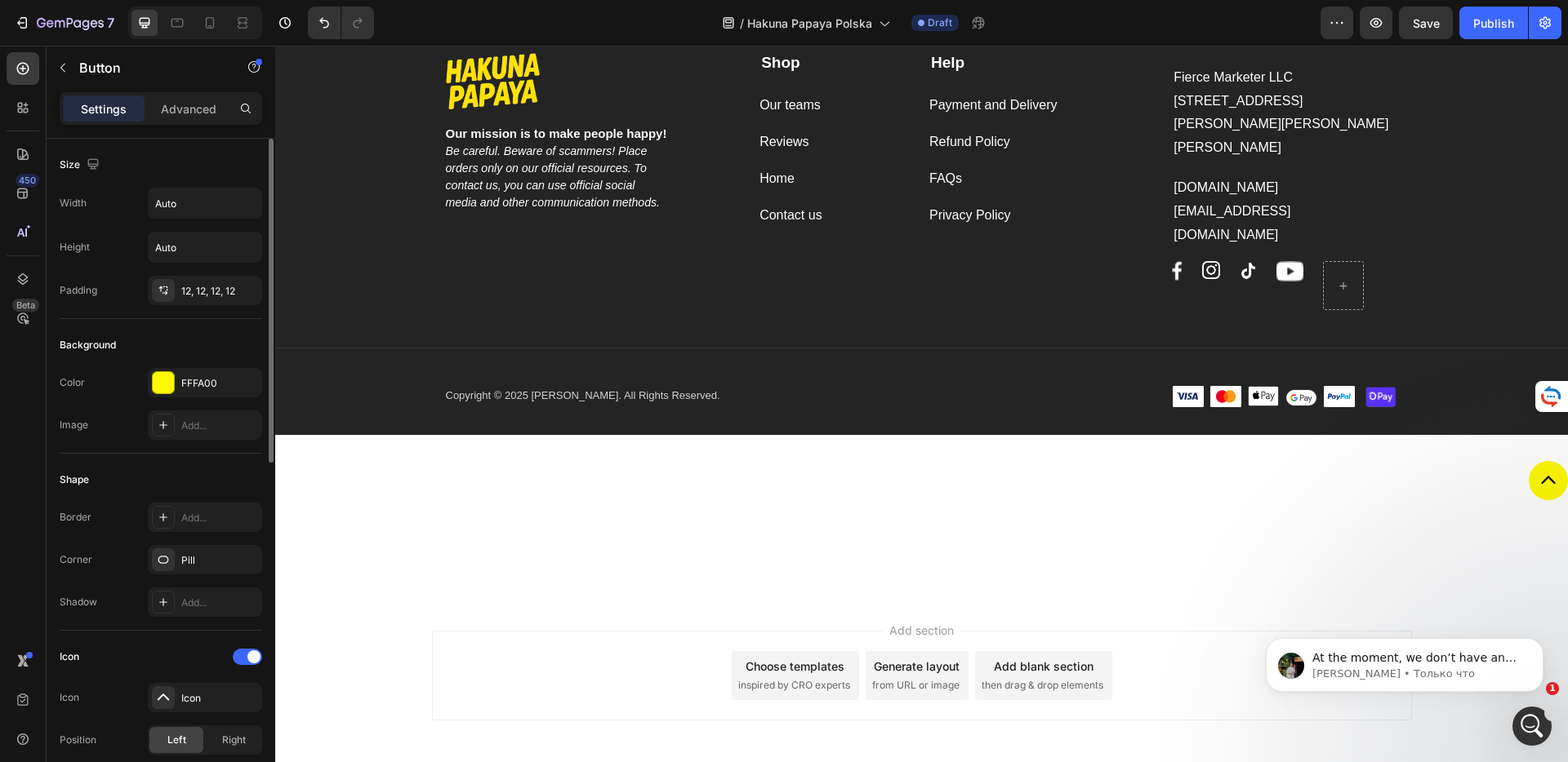
scroll to position [20, 0]
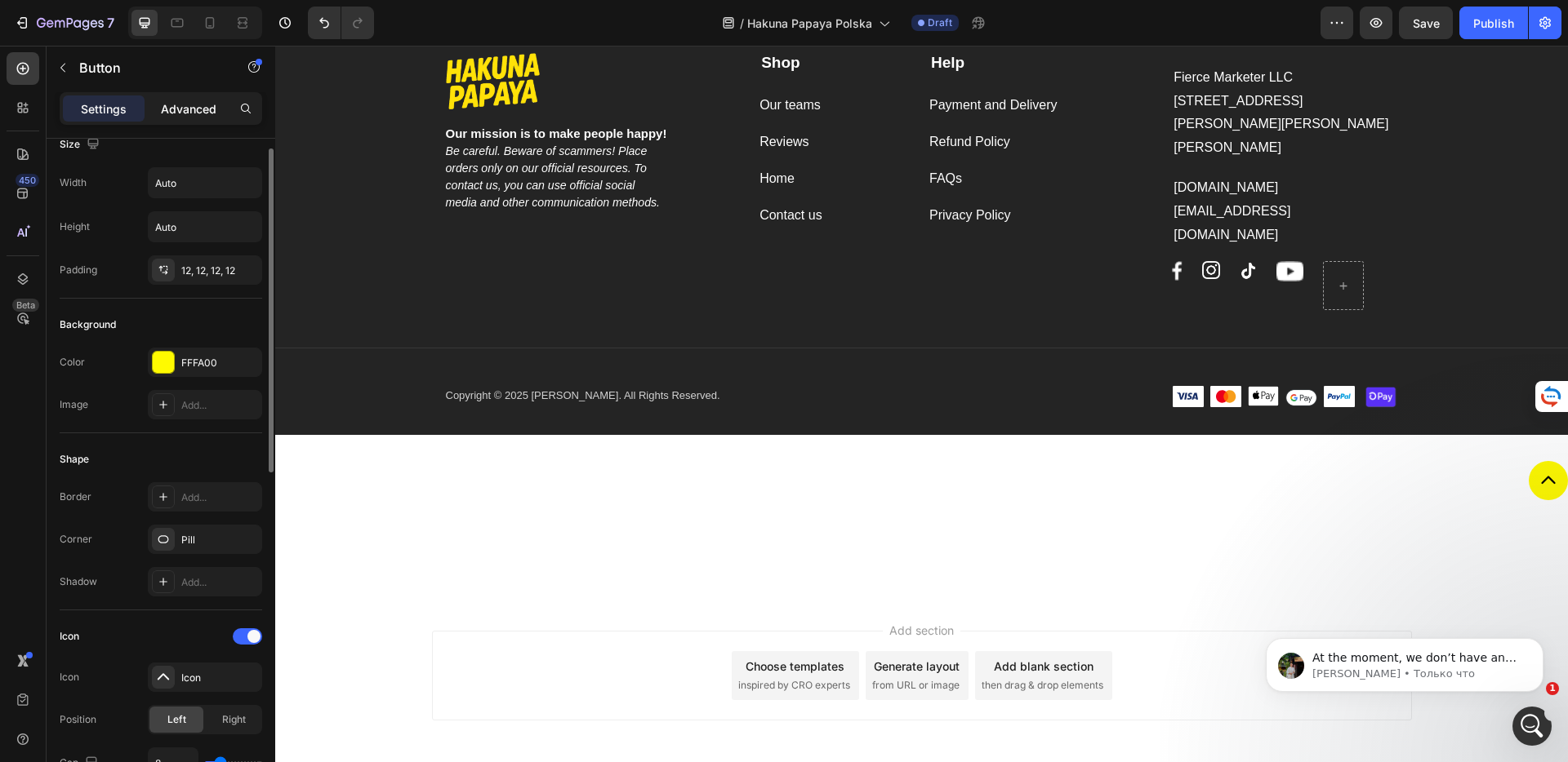
click at [186, 117] on div "Advanced" at bounding box center [189, 108] width 82 height 26
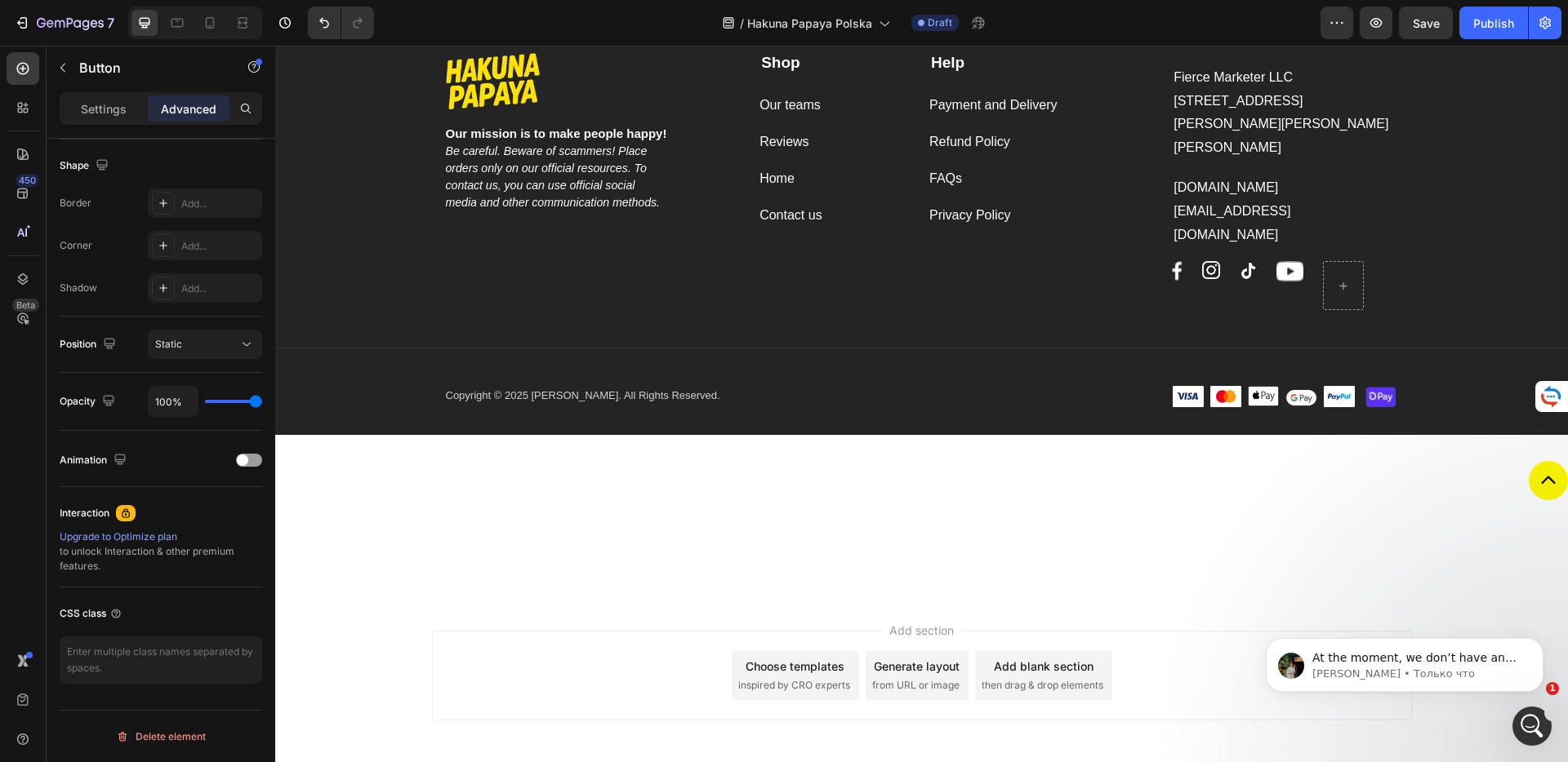
scroll to position [0, 0]
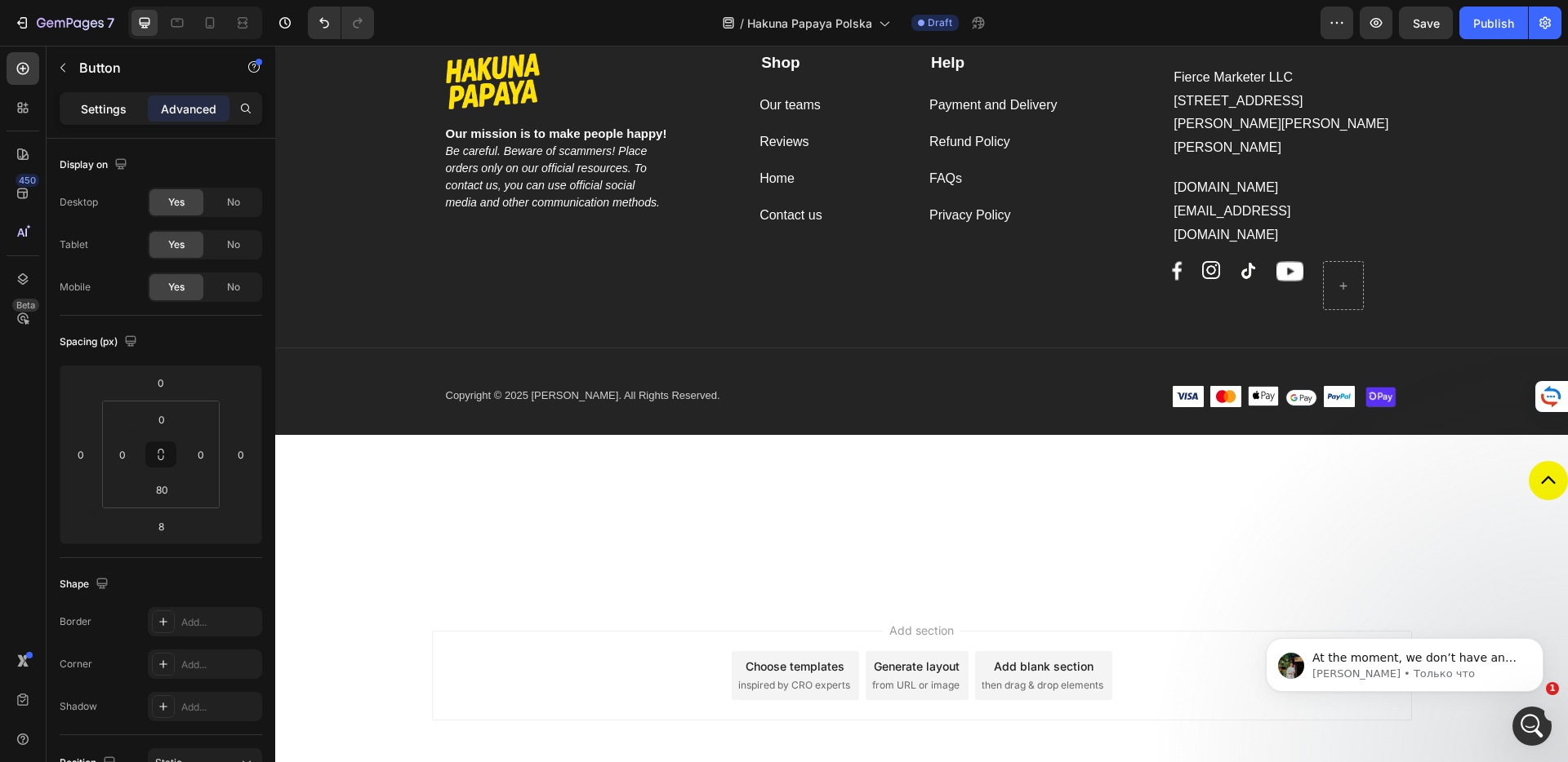
click at [111, 114] on p "Settings" at bounding box center [104, 108] width 46 height 17
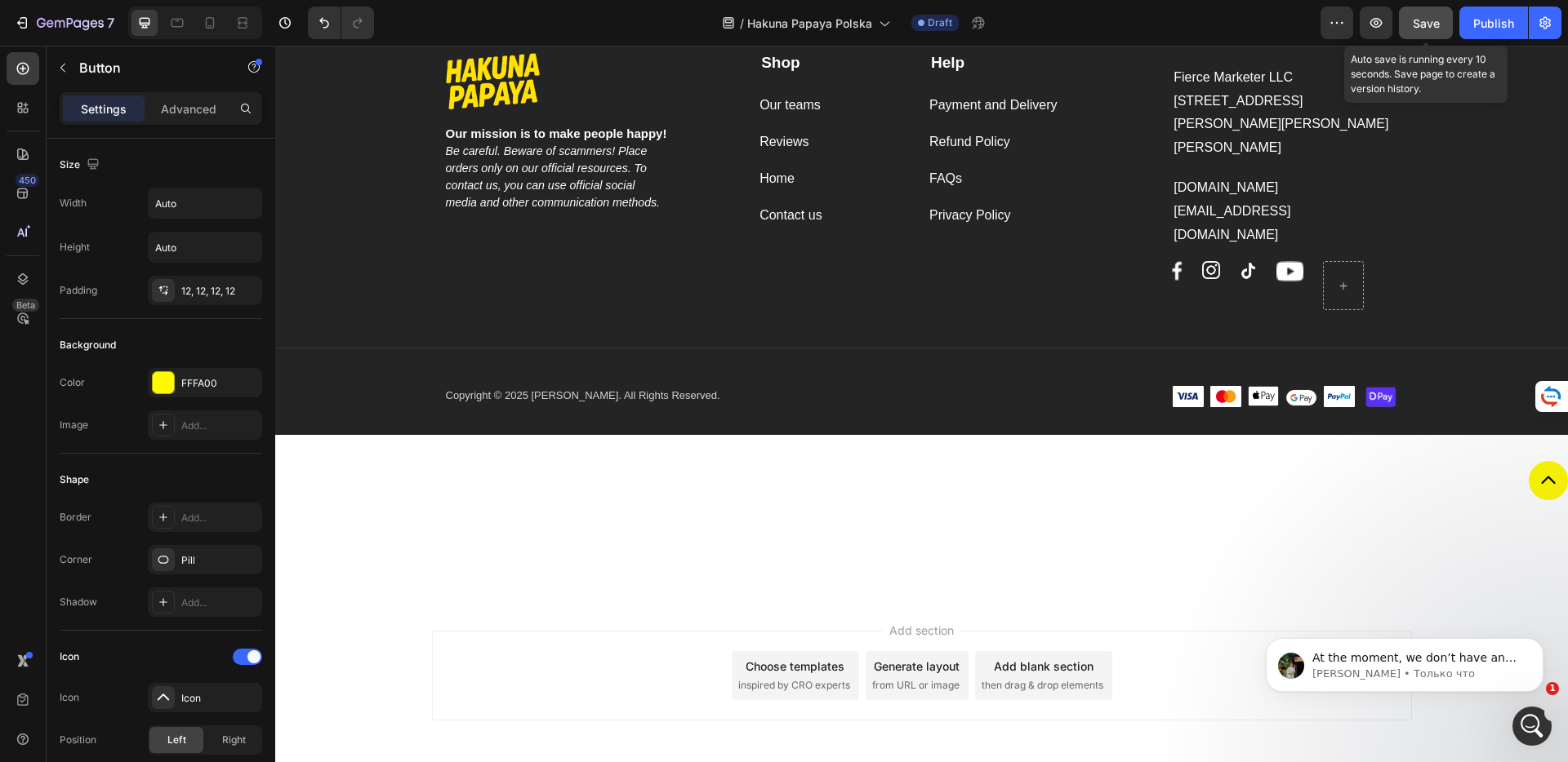
drag, startPoint x: 1436, startPoint y: 26, endPoint x: 1446, endPoint y: 26, distance: 10.0
click at [1435, 26] on span "Save" at bounding box center [1426, 24] width 27 height 14
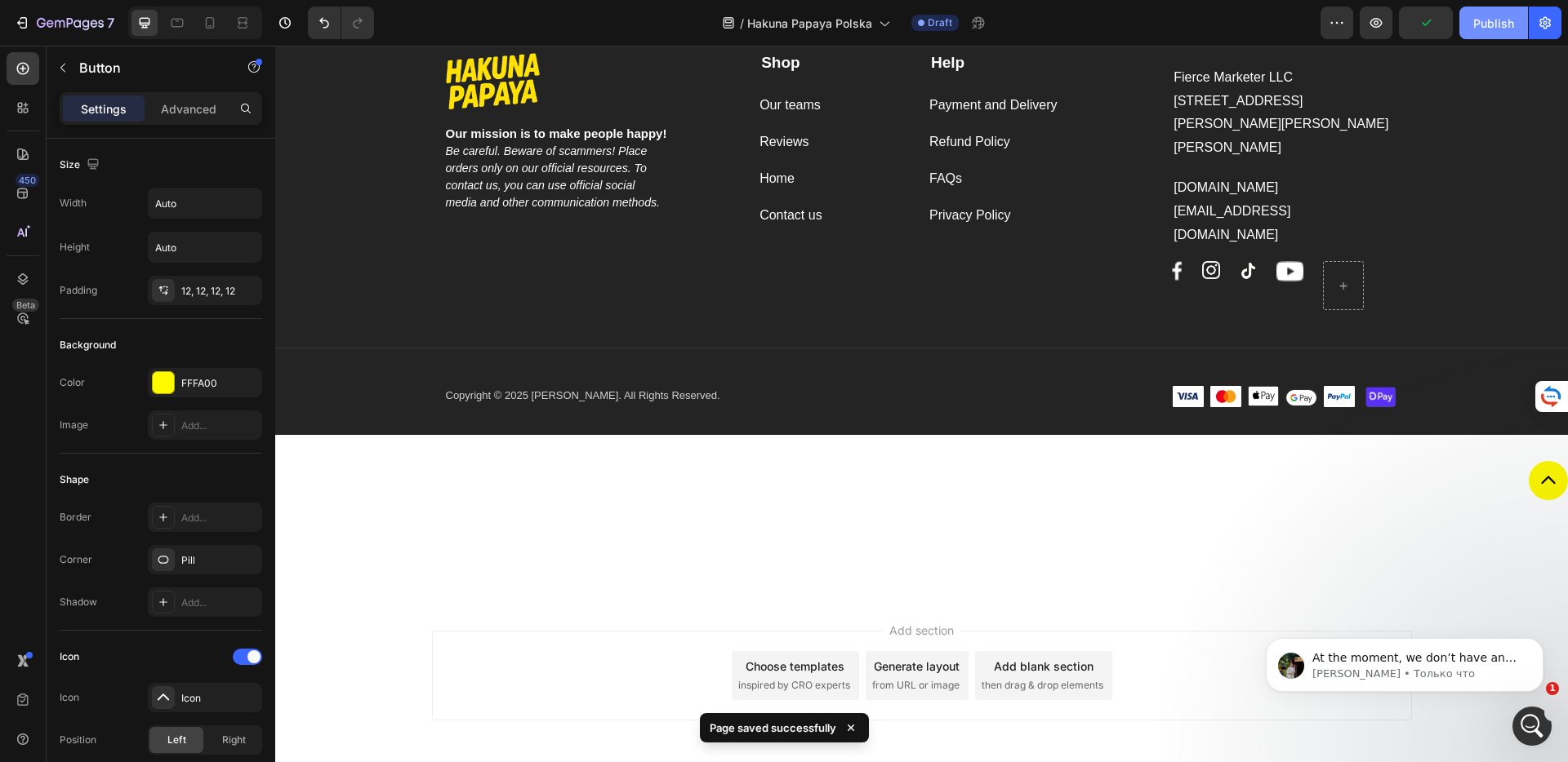
click at [1507, 18] on div "Publish" at bounding box center [1493, 23] width 41 height 17
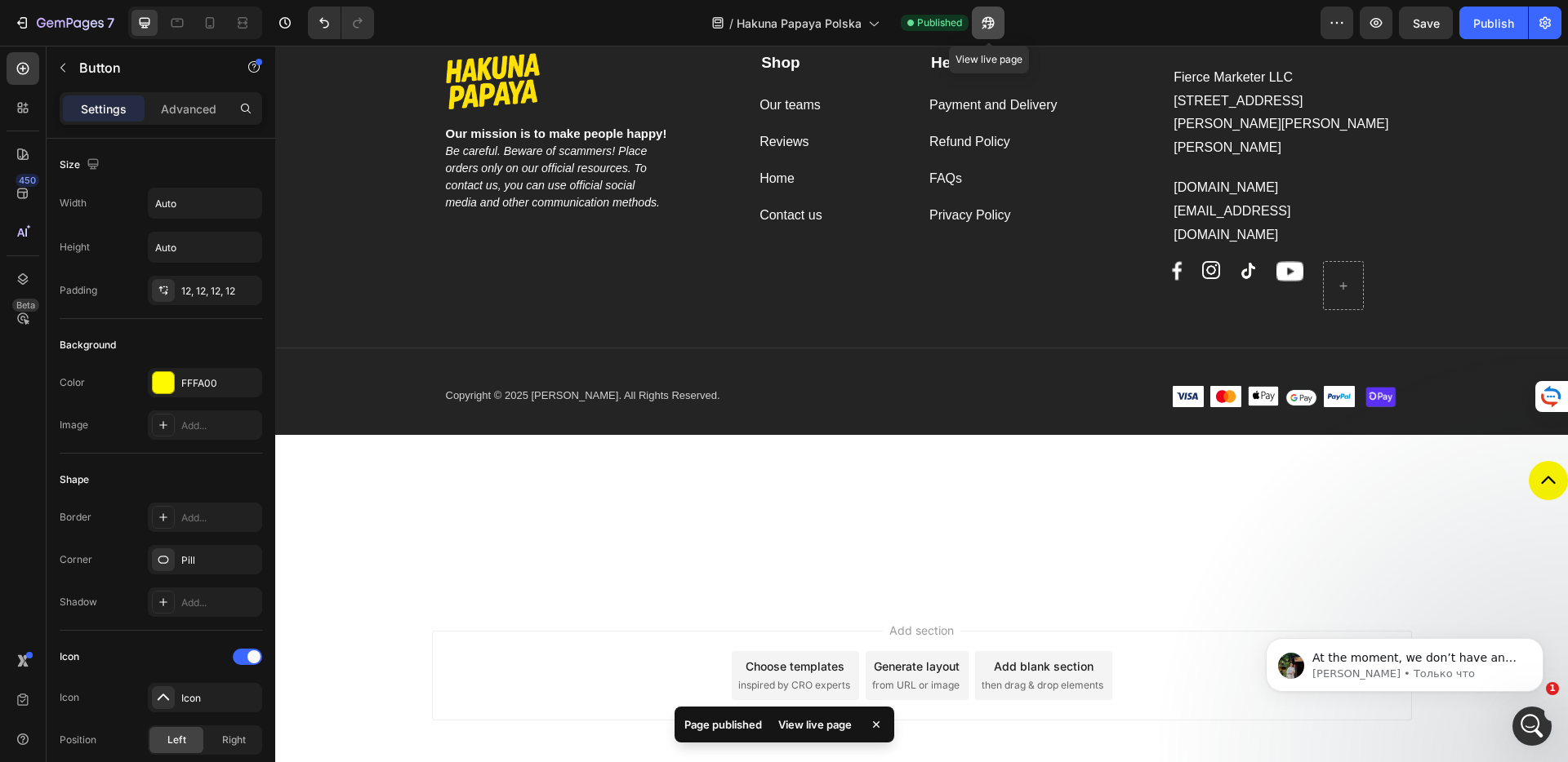
click at [988, 28] on icon "button" at bounding box center [988, 23] width 17 height 17
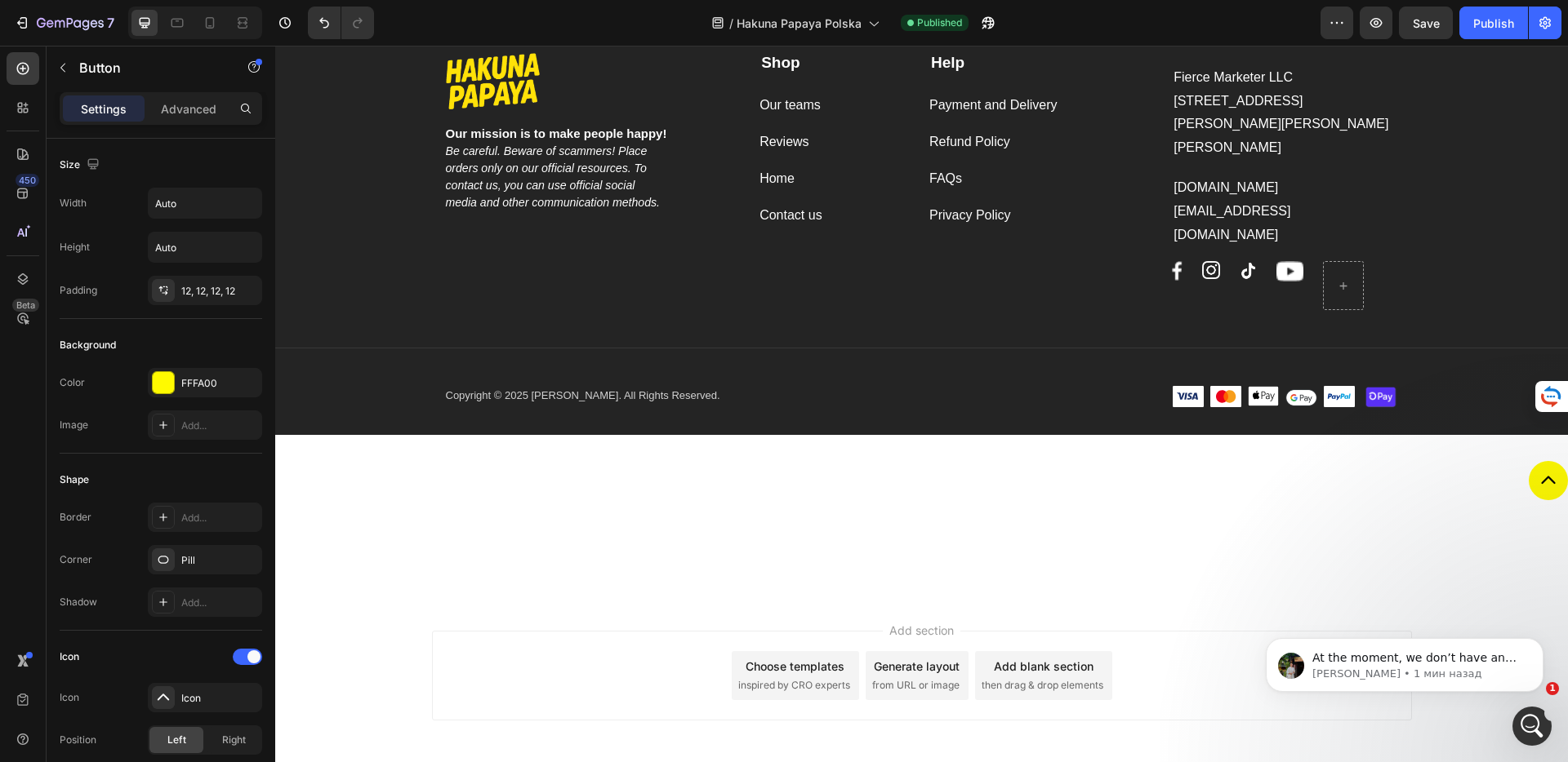
click at [1259, 480] on div "Button" at bounding box center [921, 513] width 1293 height 105
click at [914, 461] on div "Button" at bounding box center [921, 513] width 1293 height 105
click at [1315, 461] on div "Button" at bounding box center [921, 513] width 1293 height 105
click at [1528, 461] on link at bounding box center [1548, 480] width 39 height 39
click at [866, 461] on div "Button" at bounding box center [921, 513] width 1293 height 105
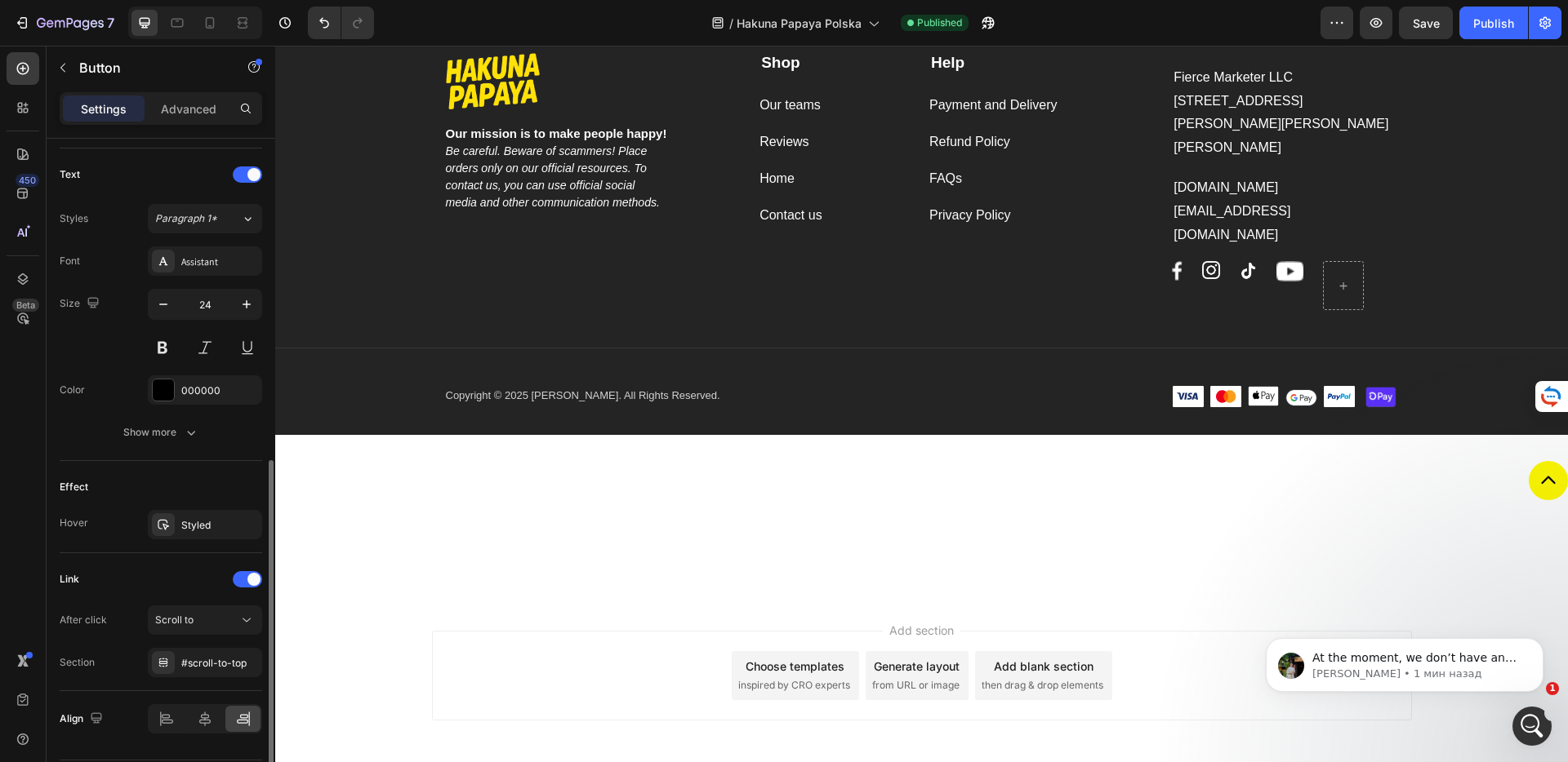
scroll to position [714, 0]
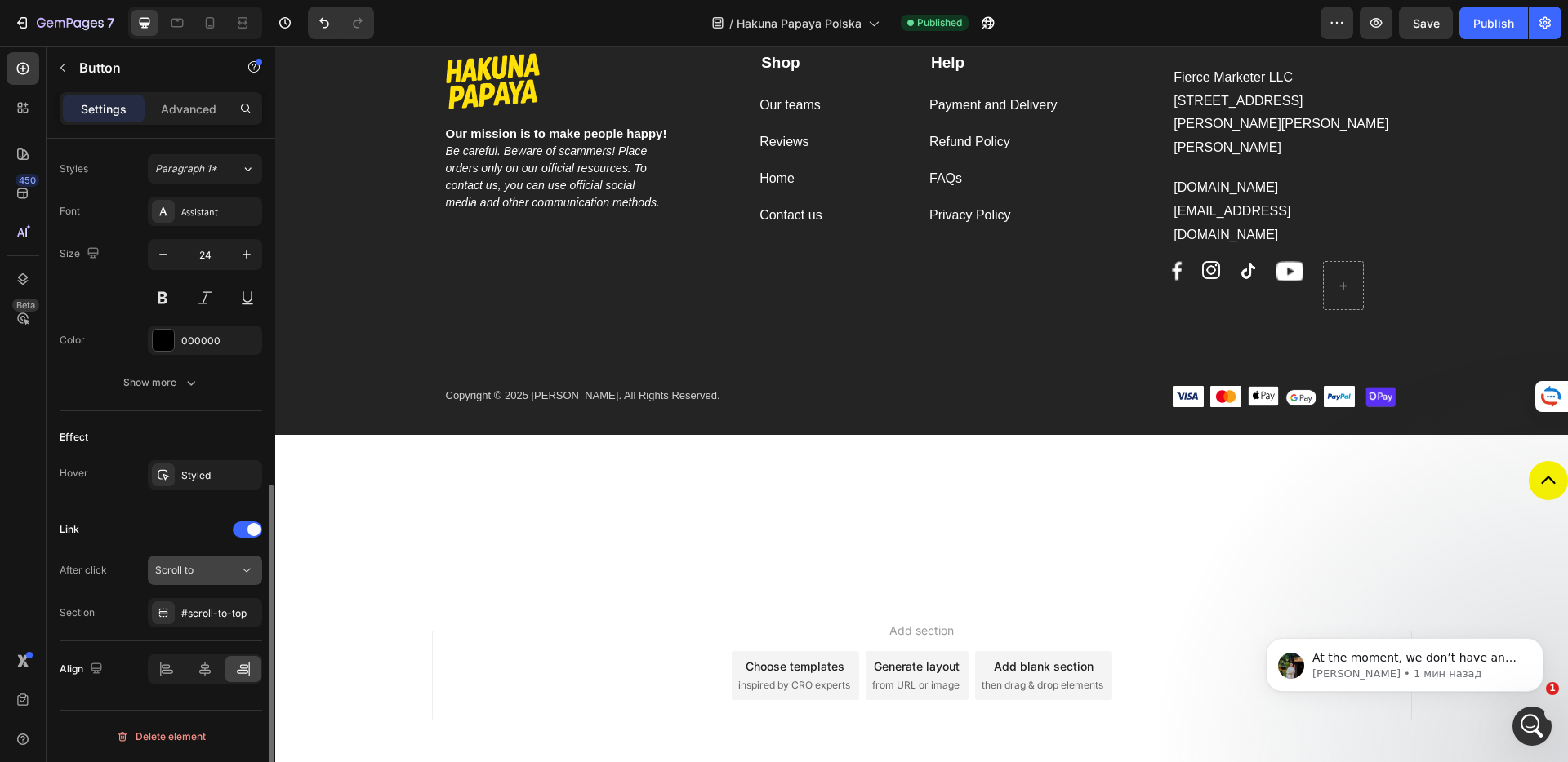
click at [194, 580] on button "Scroll to" at bounding box center [205, 570] width 115 height 29
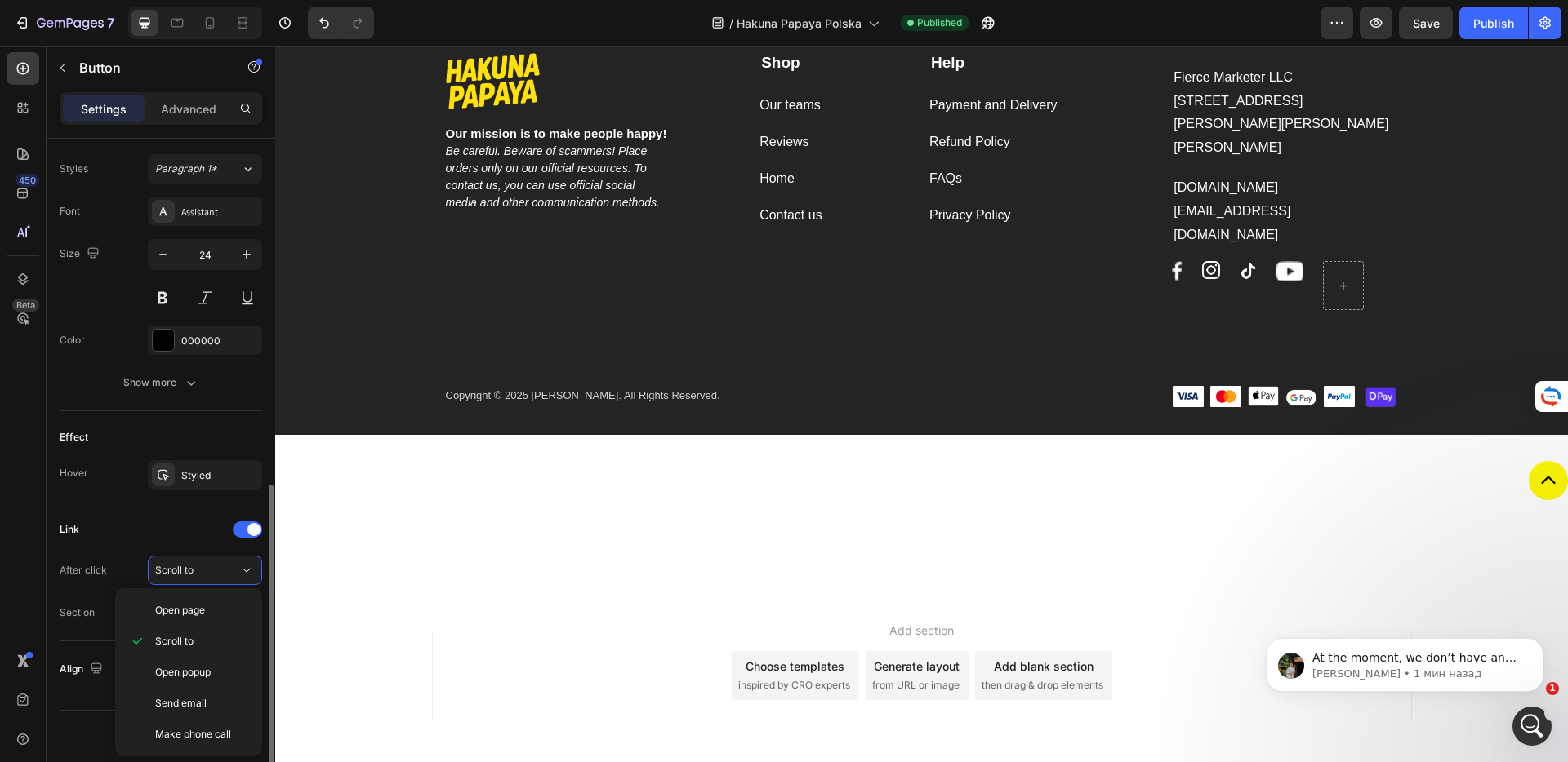
click at [194, 530] on div "Link" at bounding box center [161, 529] width 203 height 26
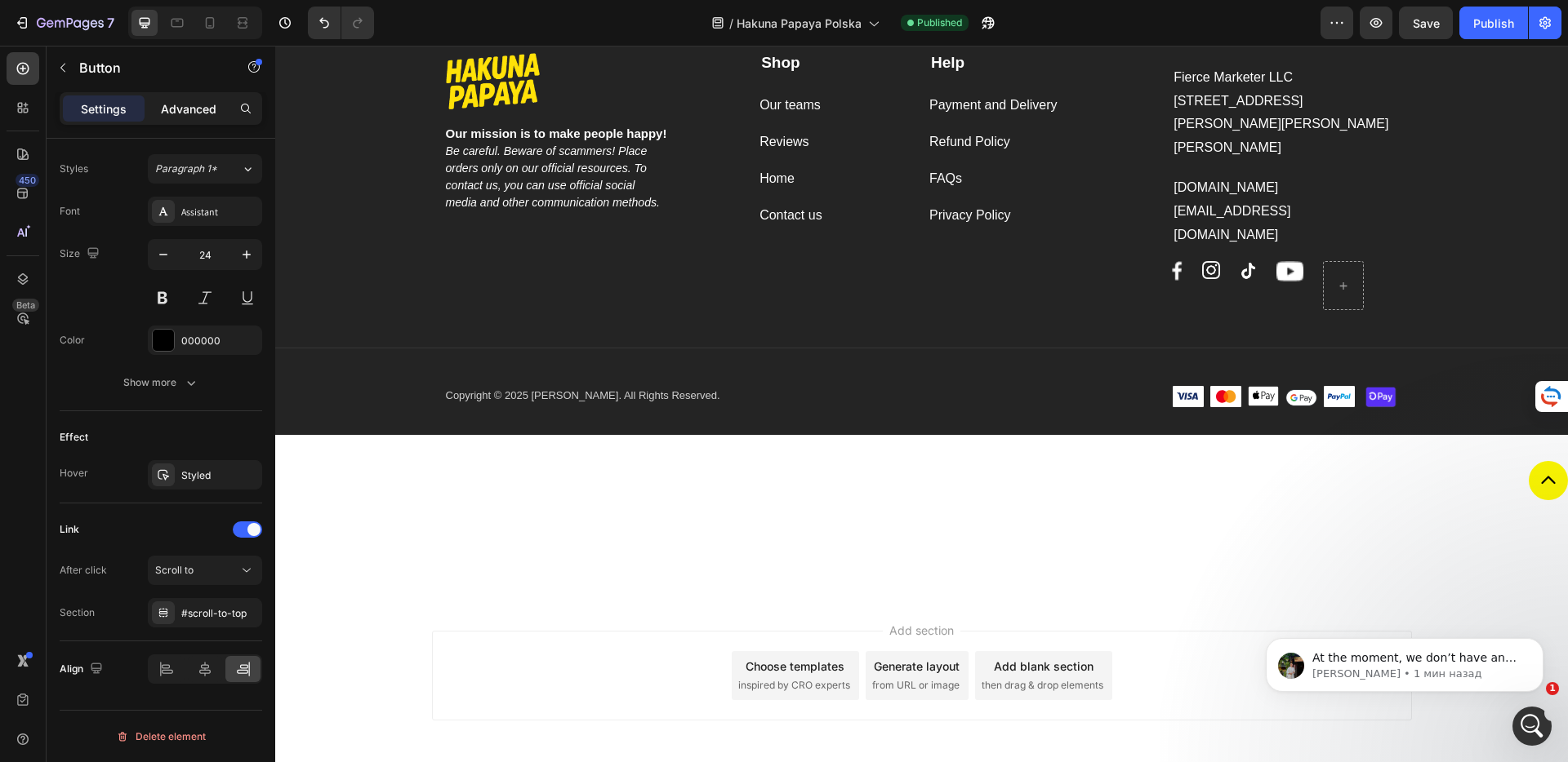
click at [189, 112] on p "Advanced" at bounding box center [189, 108] width 56 height 17
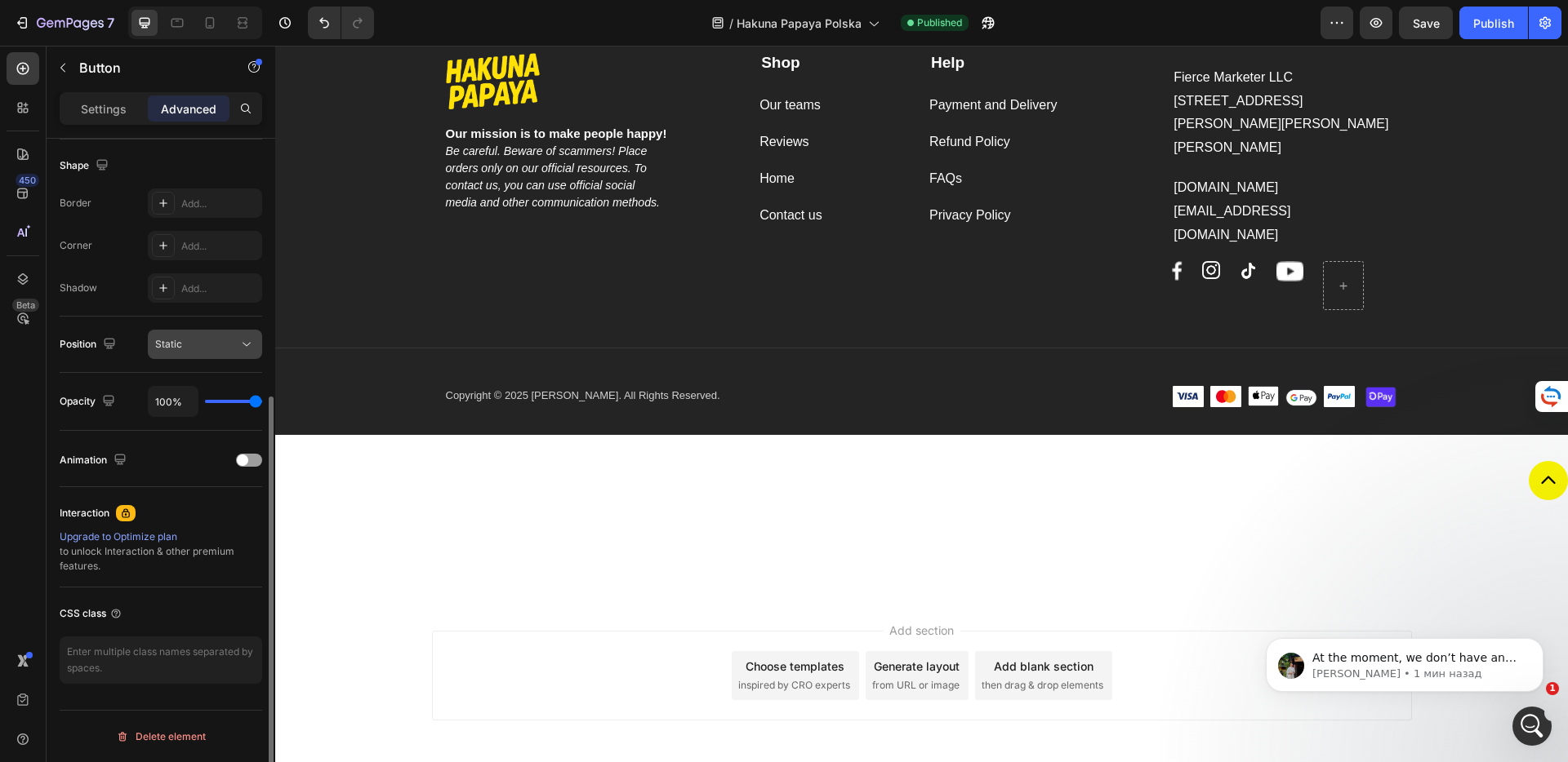
click at [179, 353] on button "Static" at bounding box center [205, 344] width 115 height 29
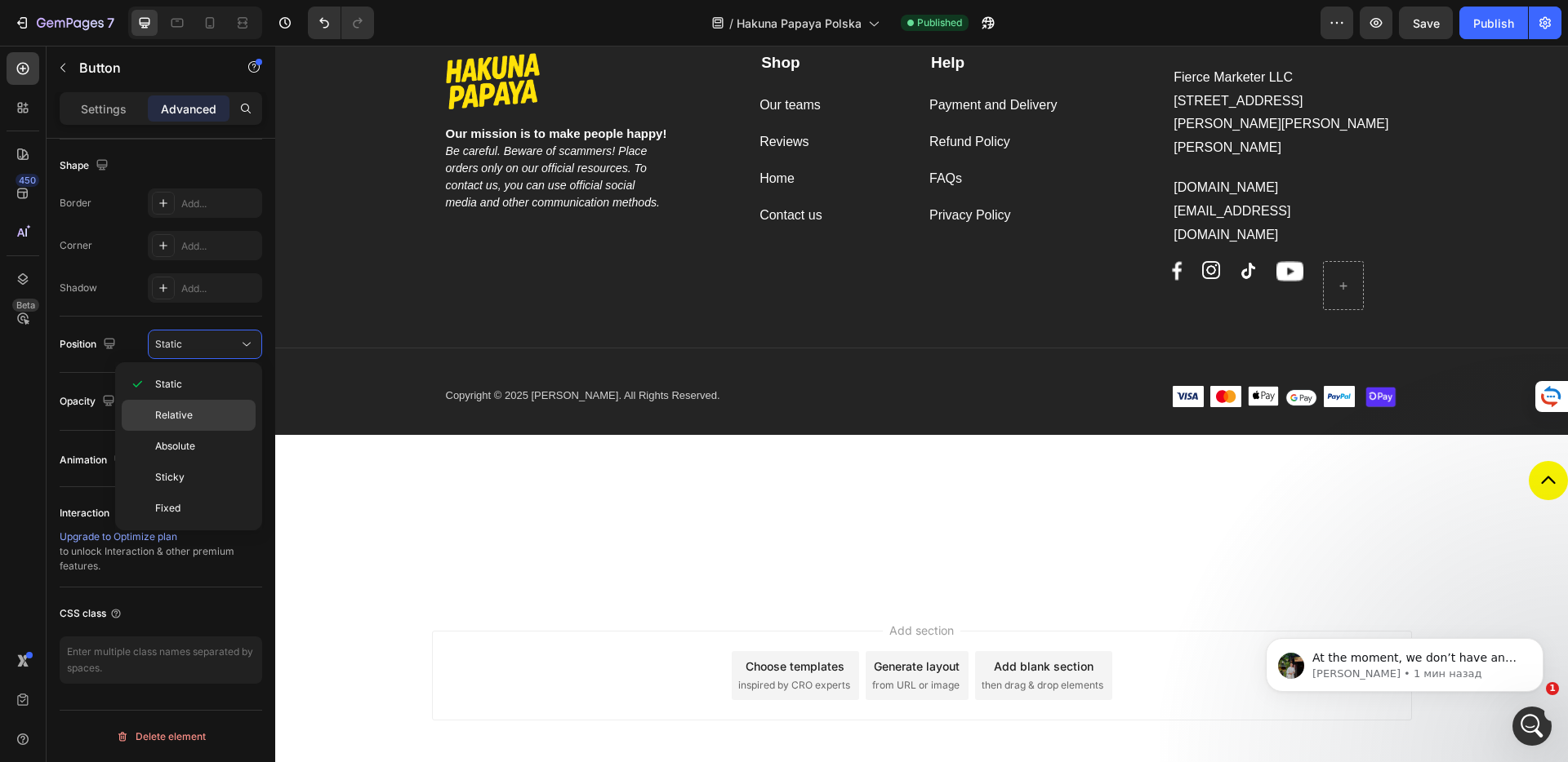
click at [183, 431] on div "Relative" at bounding box center [189, 446] width 134 height 31
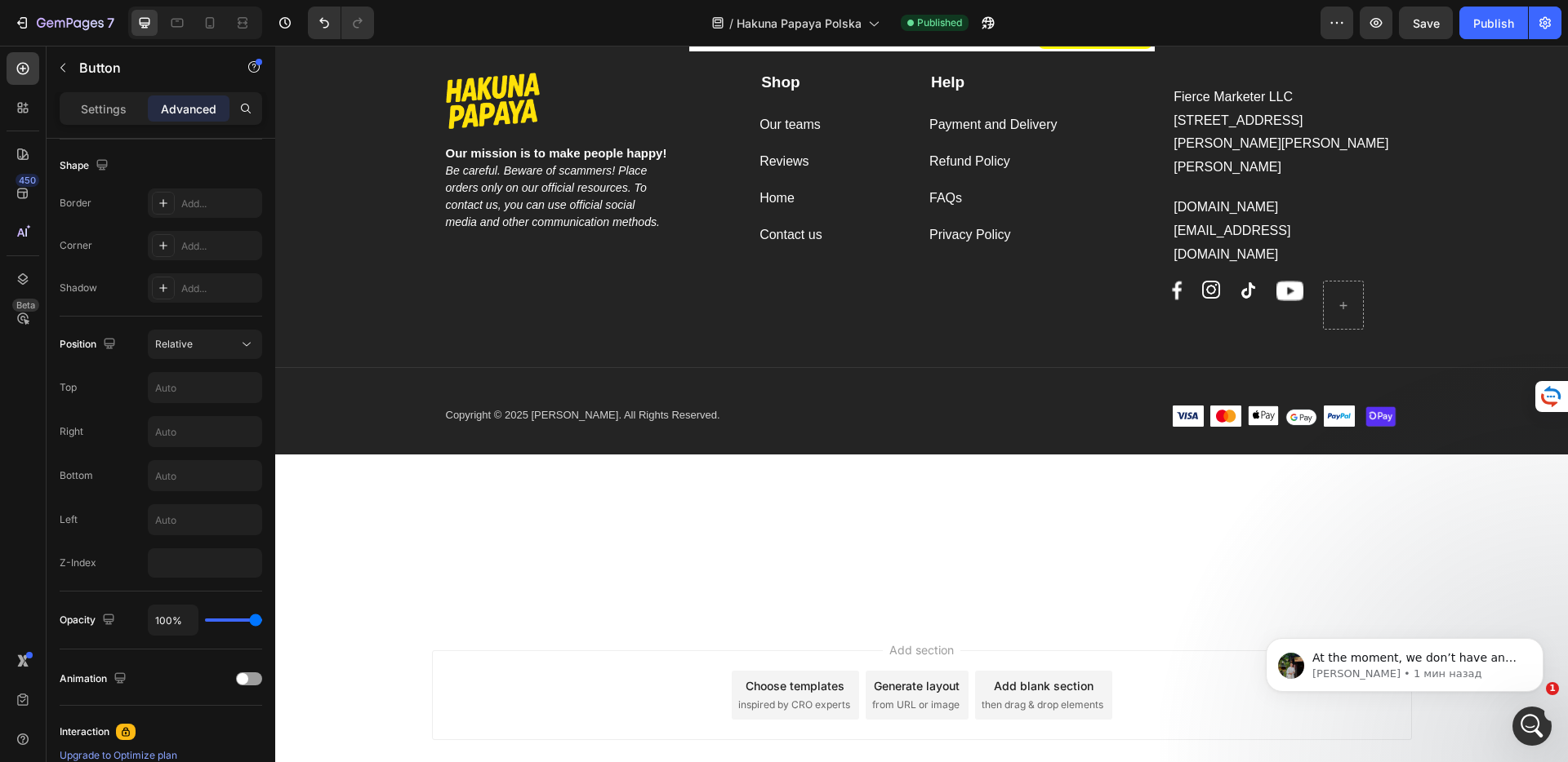
scroll to position [3139, 0]
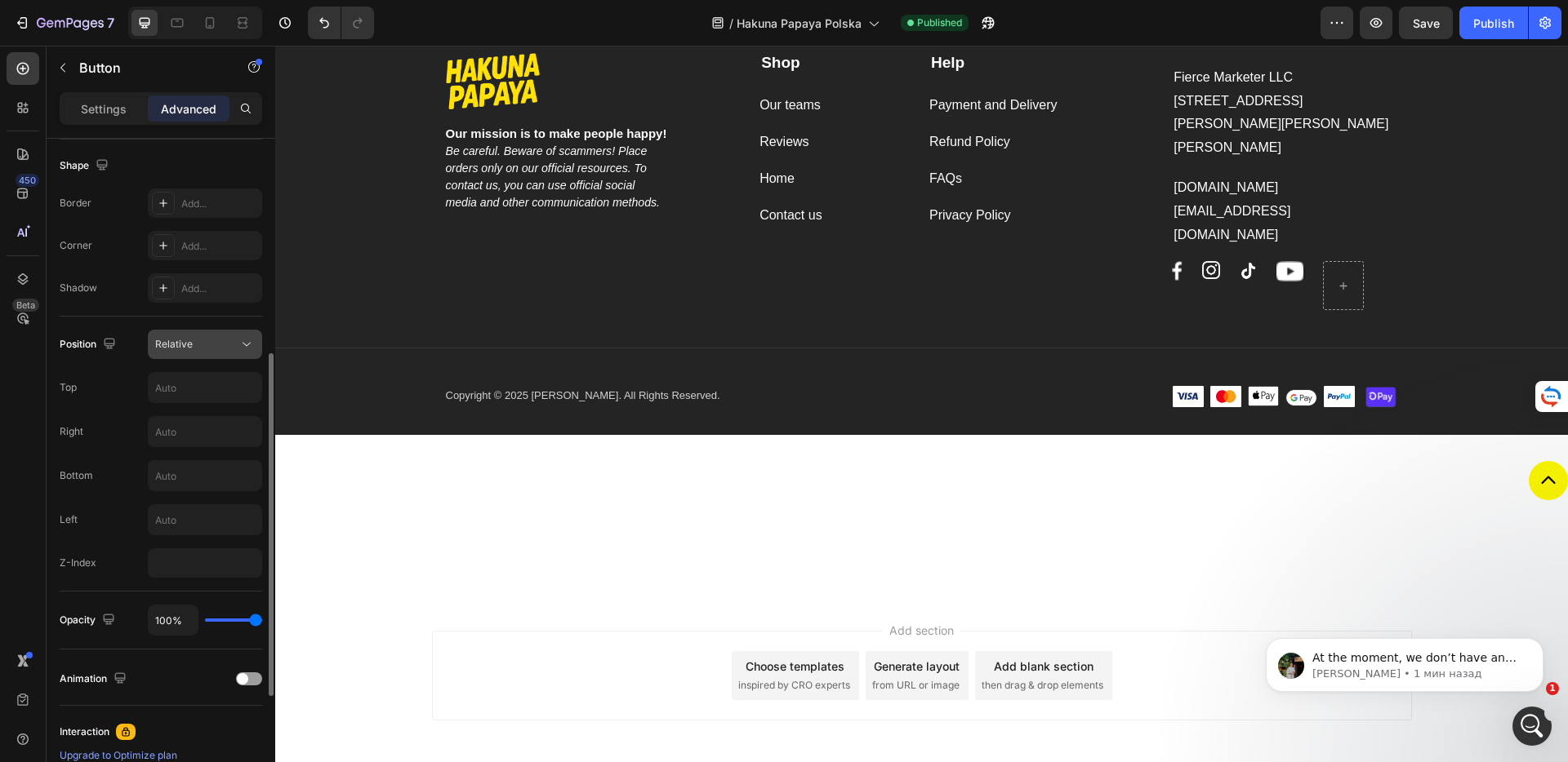
click at [218, 350] on div "Relative" at bounding box center [197, 344] width 84 height 15
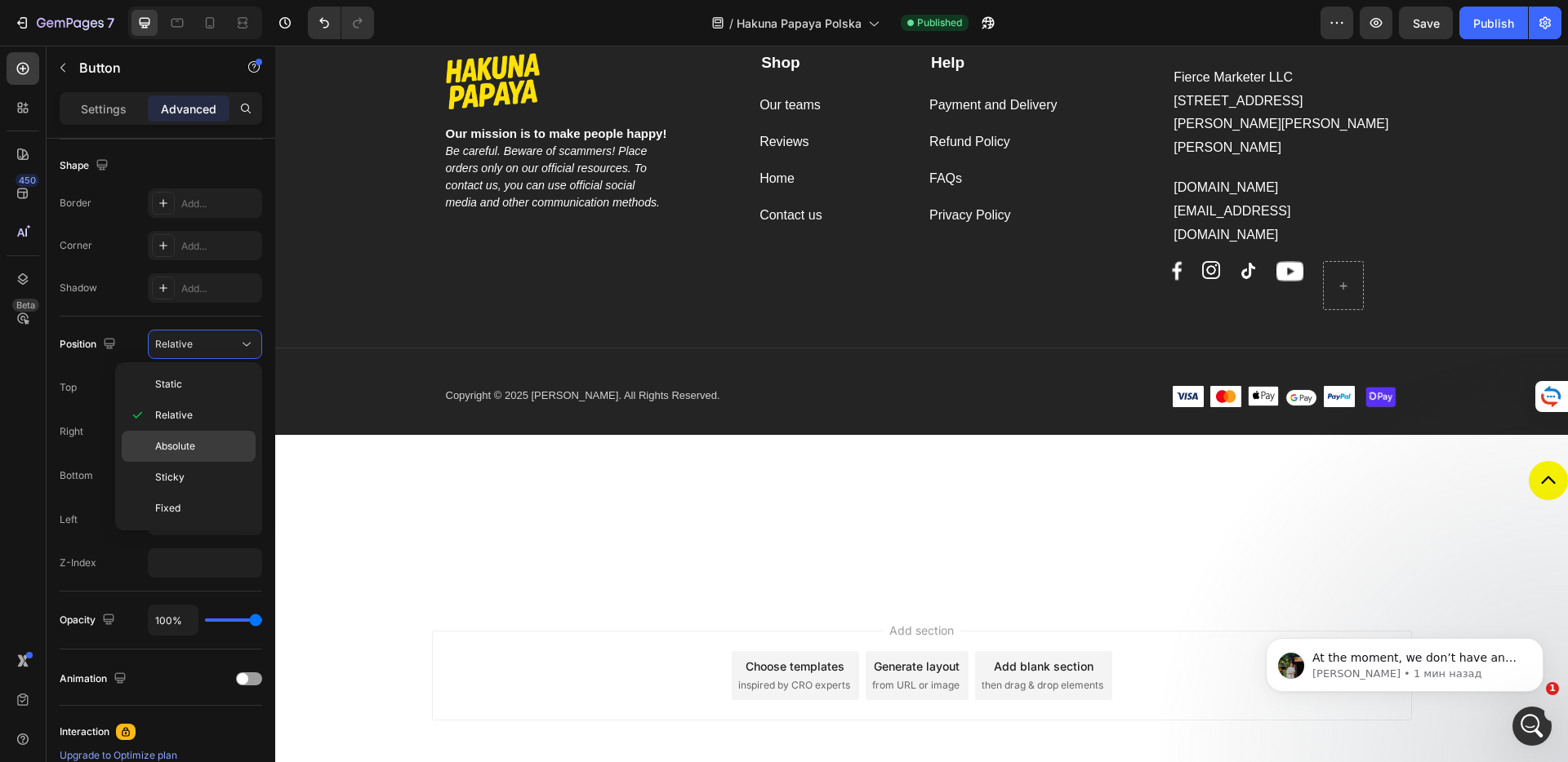
click at [195, 441] on span "Absolute" at bounding box center [175, 446] width 40 height 15
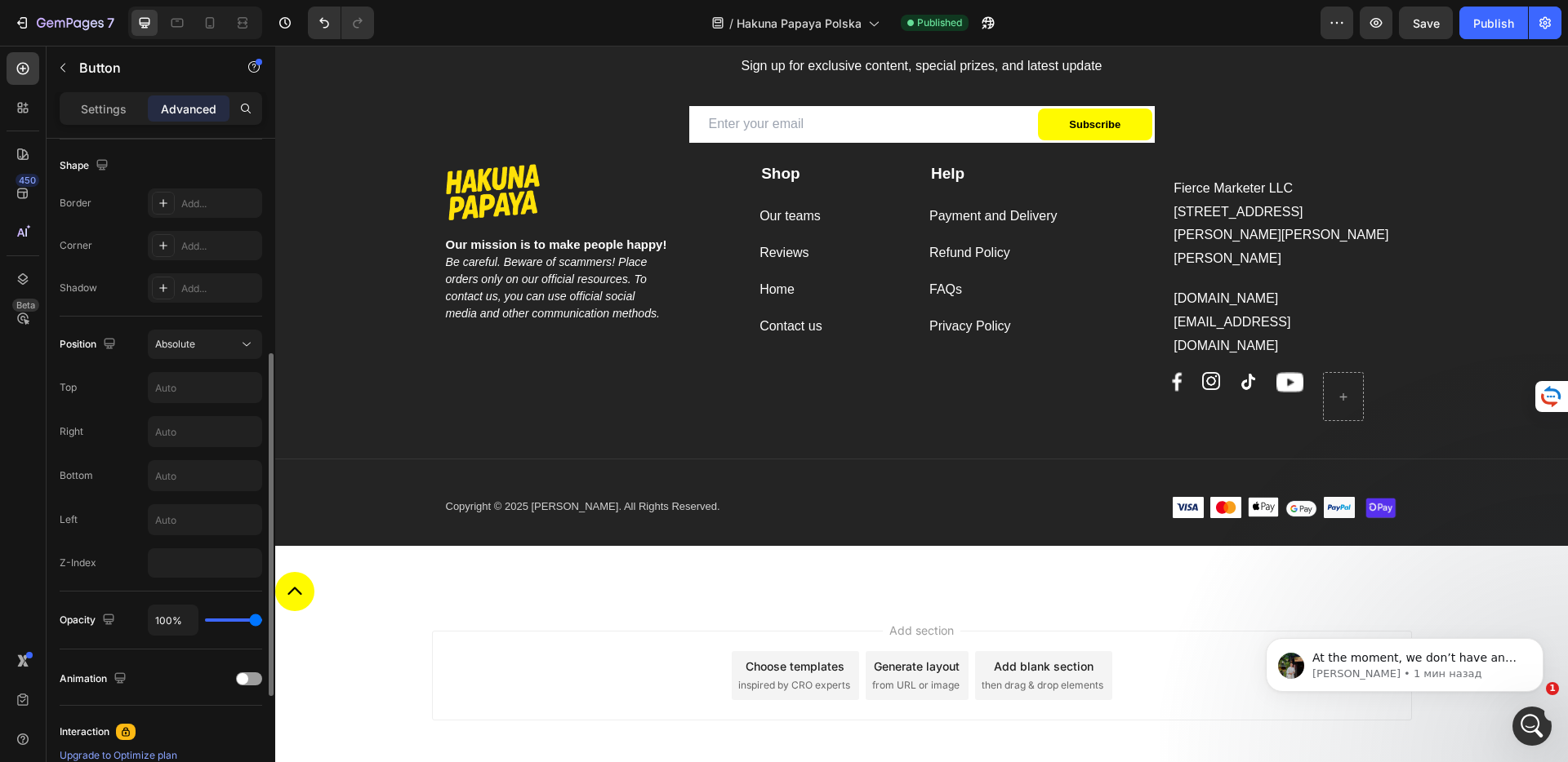
scroll to position [419, 0]
click at [158, 350] on span "Absolute" at bounding box center [175, 344] width 40 height 15
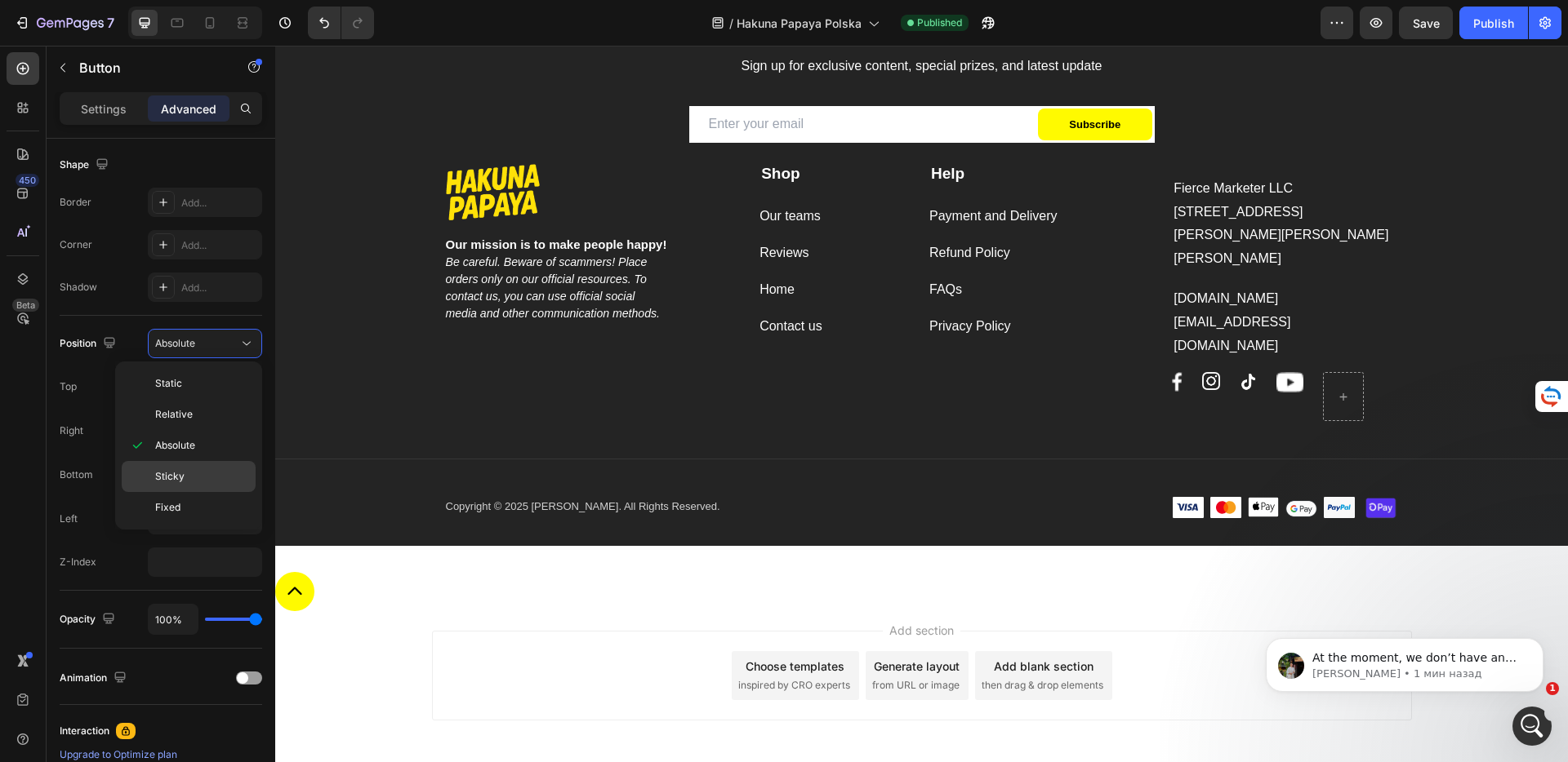
click at [174, 477] on span "Sticky" at bounding box center [169, 477] width 29 height 15
type input "0"
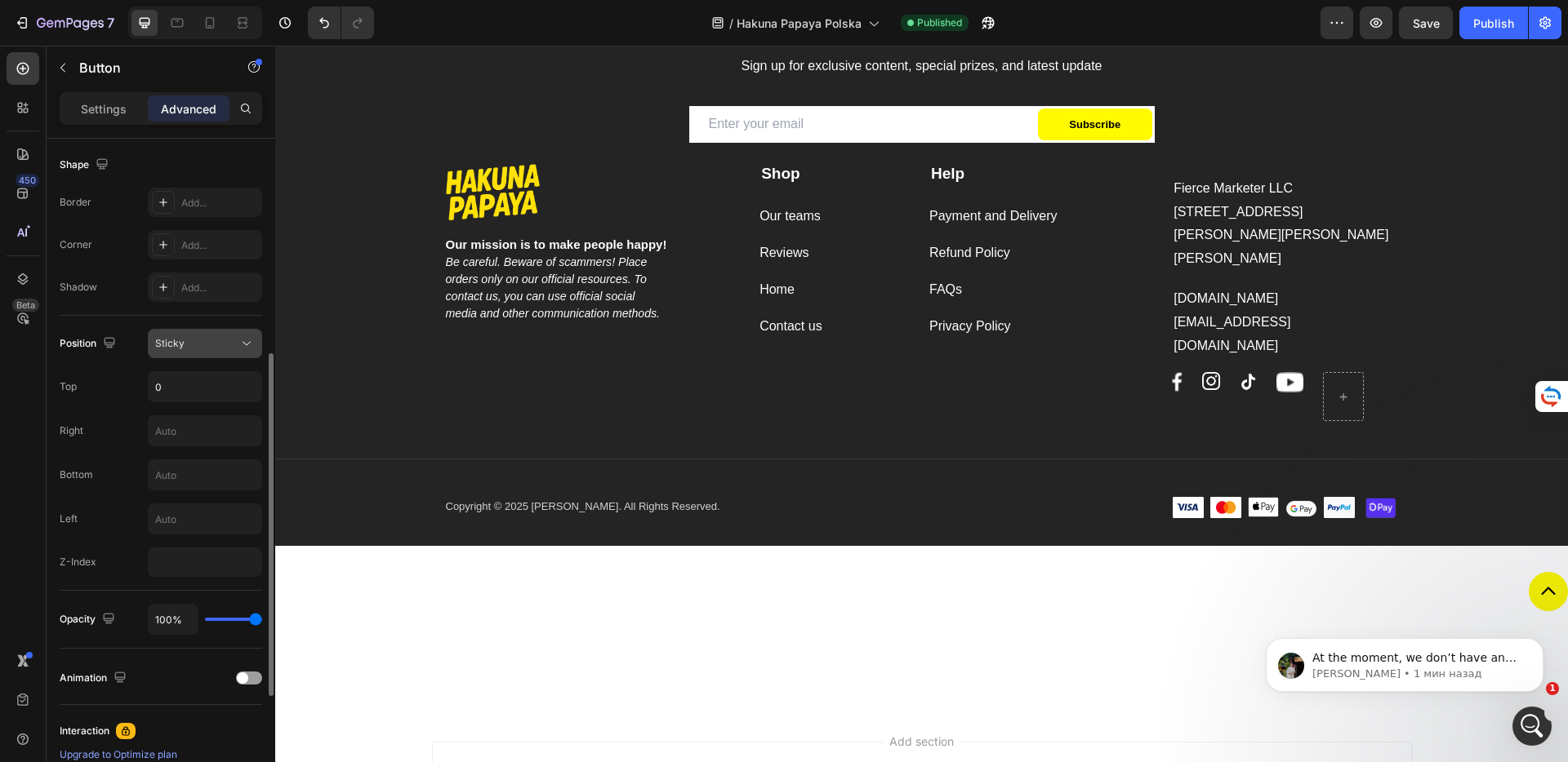
click at [218, 345] on div "Sticky" at bounding box center [197, 344] width 84 height 15
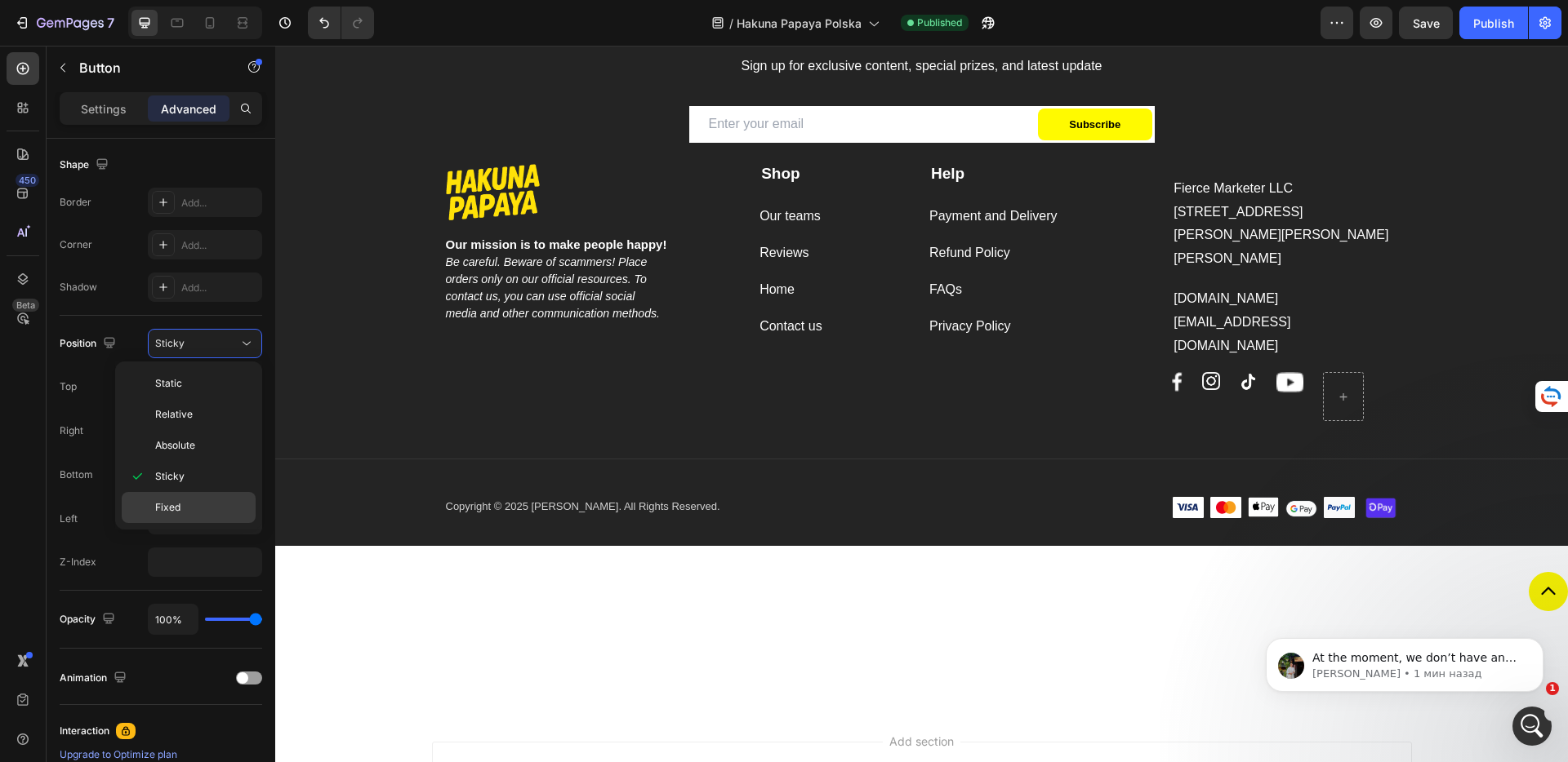
click at [183, 494] on div "Fixed" at bounding box center [189, 507] width 134 height 31
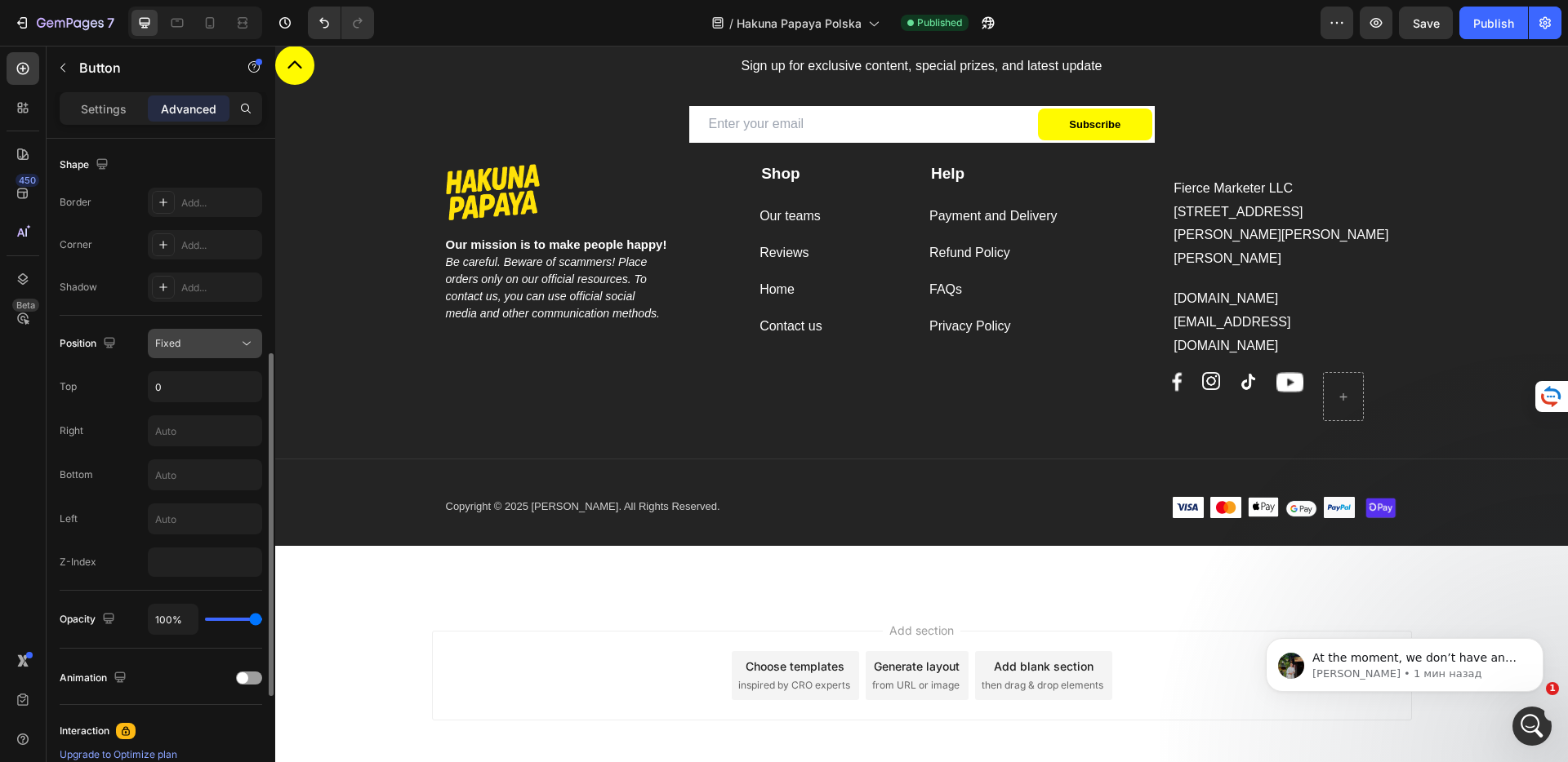
click at [206, 344] on div "Fixed" at bounding box center [197, 344] width 84 height 15
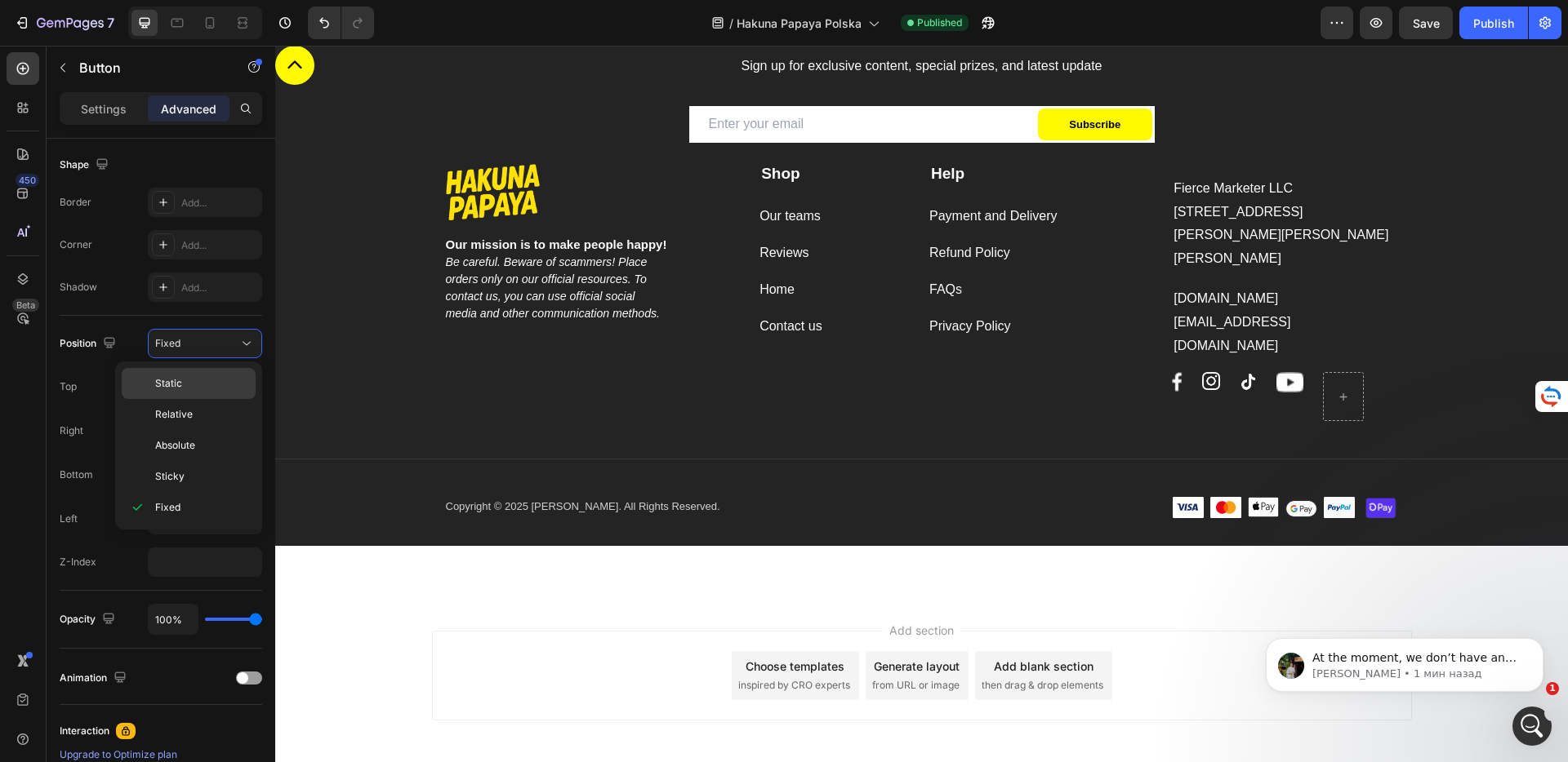
click at [197, 377] on p "Static" at bounding box center [202, 383] width 93 height 15
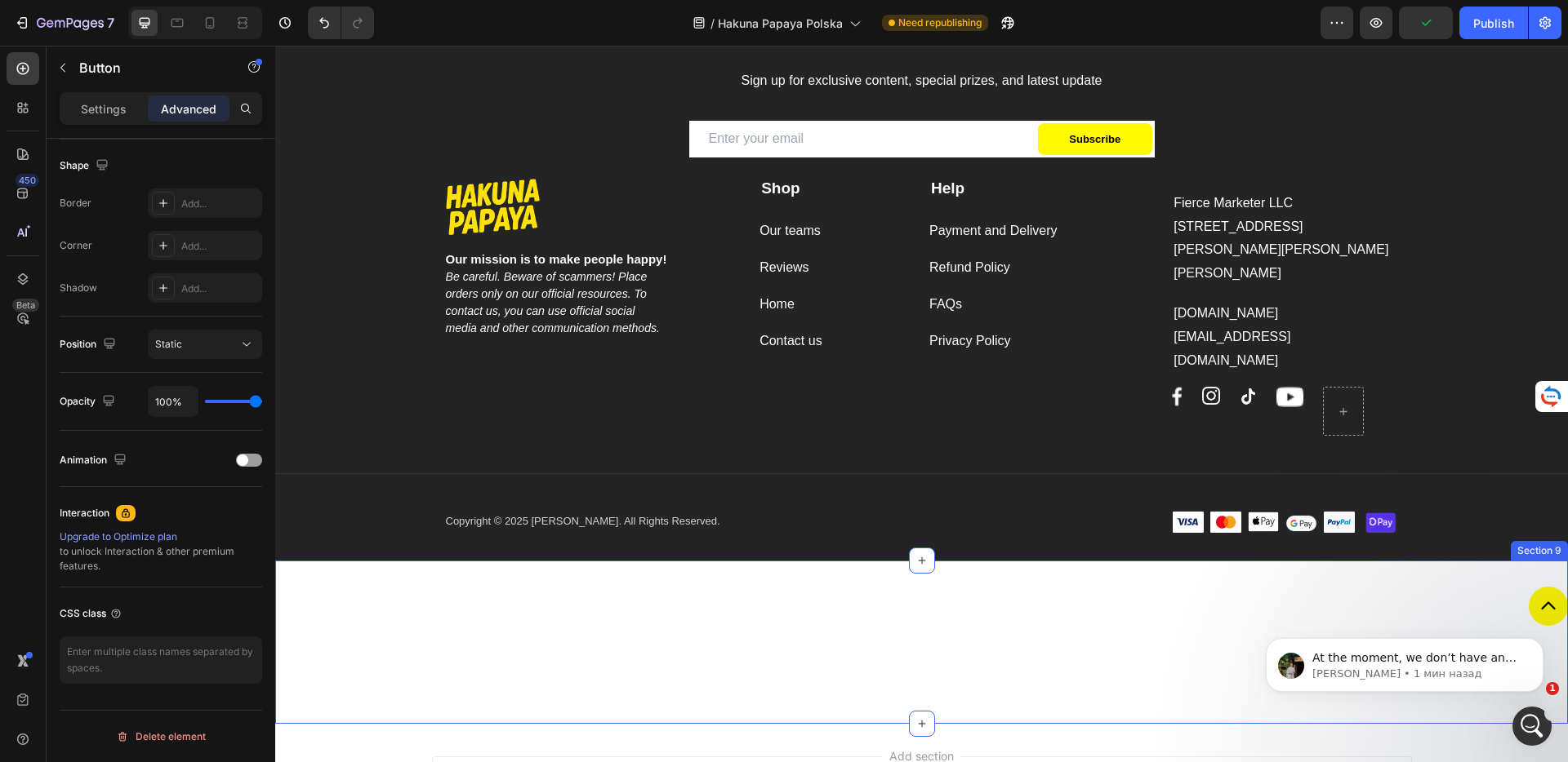
scroll to position [3024, 0]
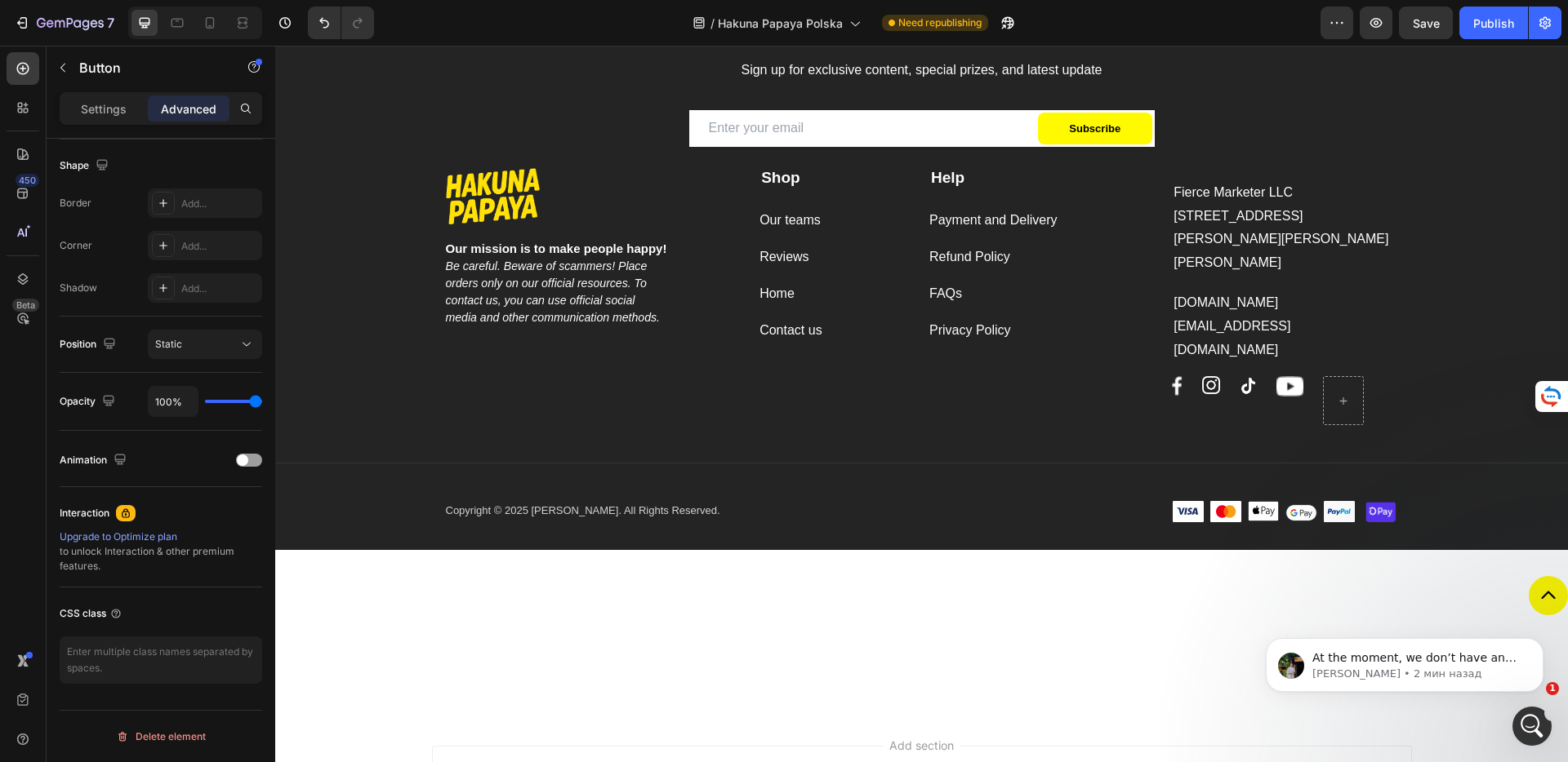
click at [1037, 576] on div "Button" at bounding box center [921, 628] width 1293 height 105
click at [581, 450] on div "Title Line" at bounding box center [921, 463] width 1293 height 27
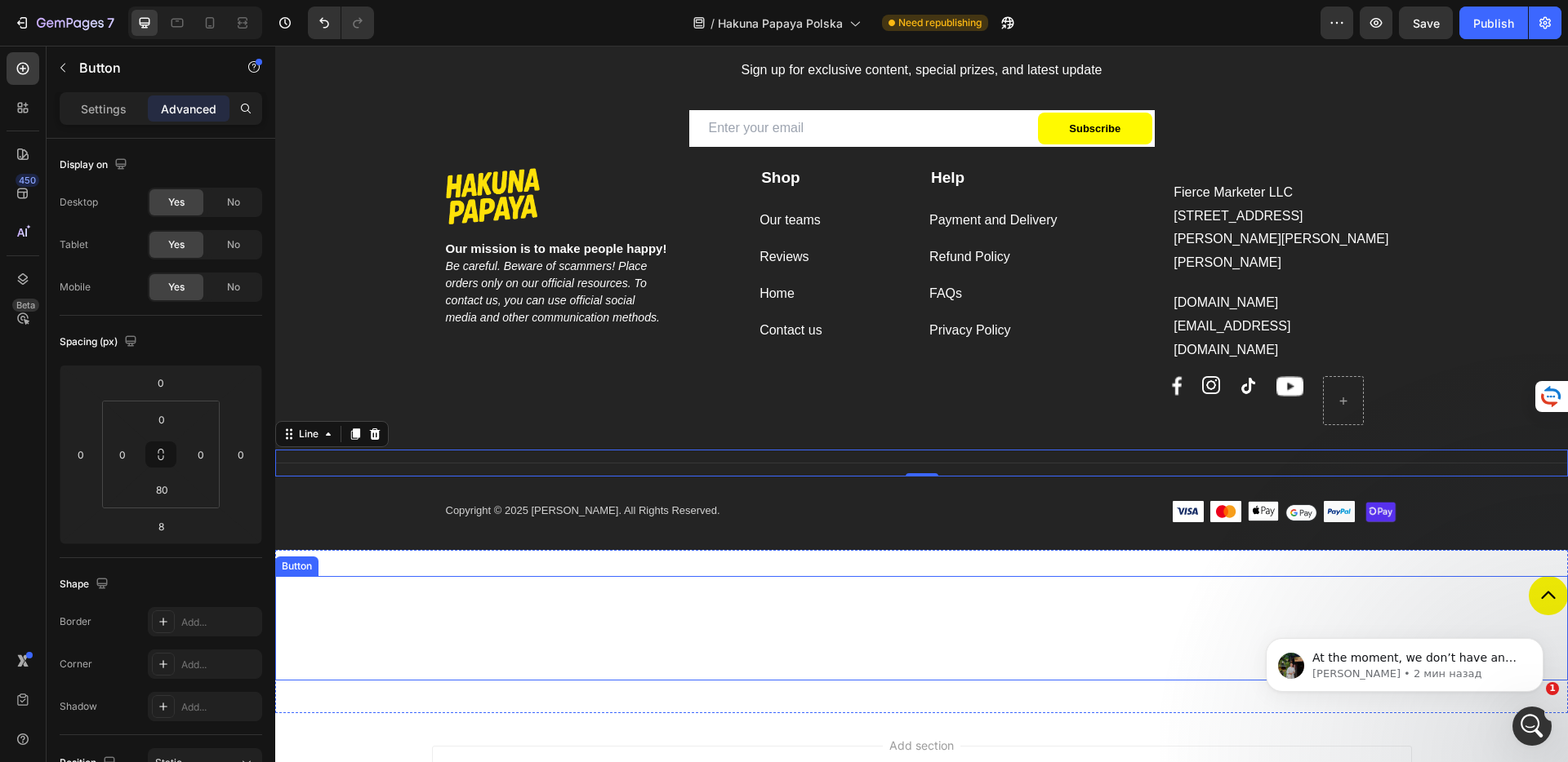
click at [549, 576] on div "Button" at bounding box center [921, 628] width 1293 height 105
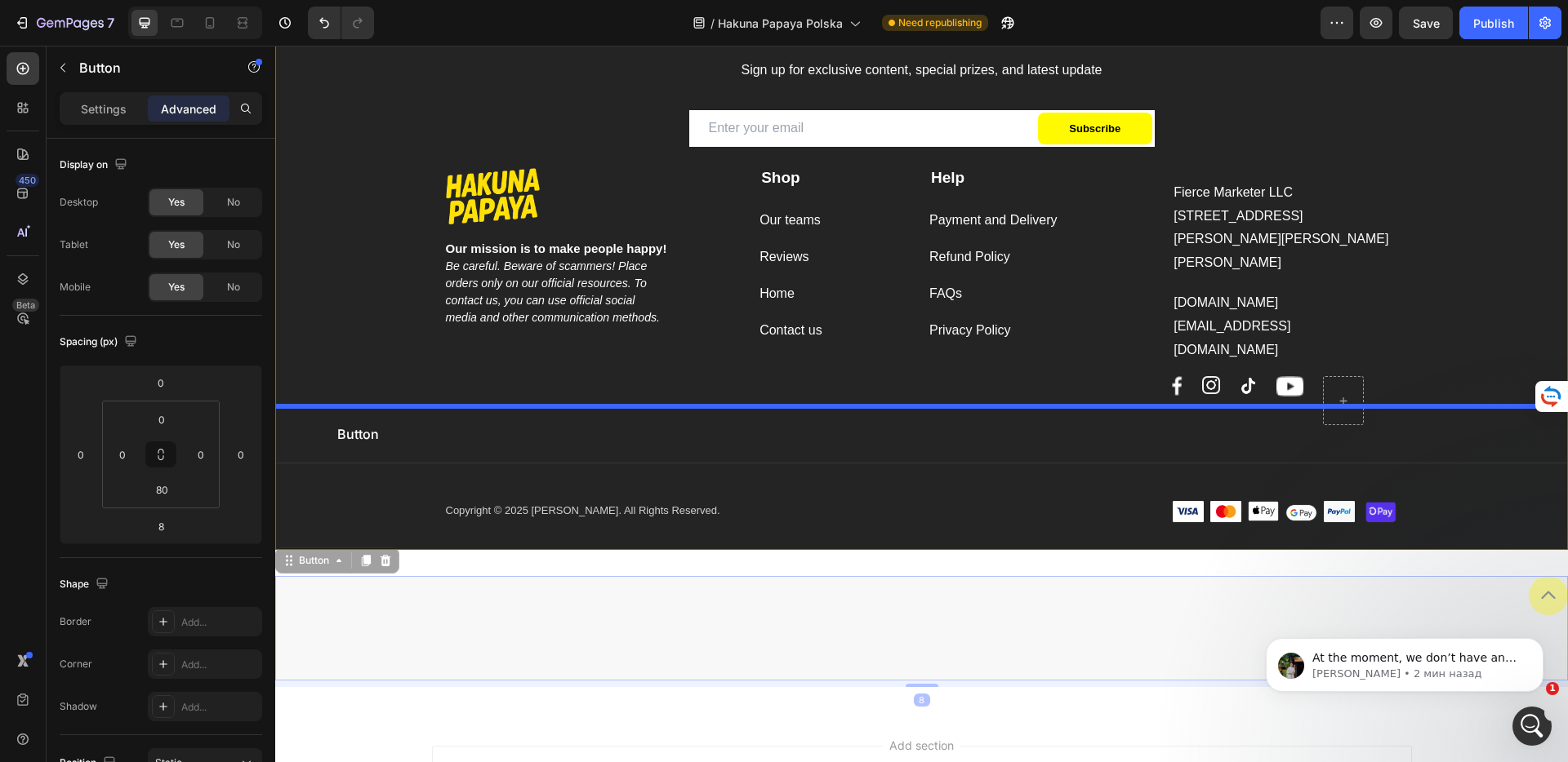
drag, startPoint x: 321, startPoint y: 488, endPoint x: 324, endPoint y: 418, distance: 70.1
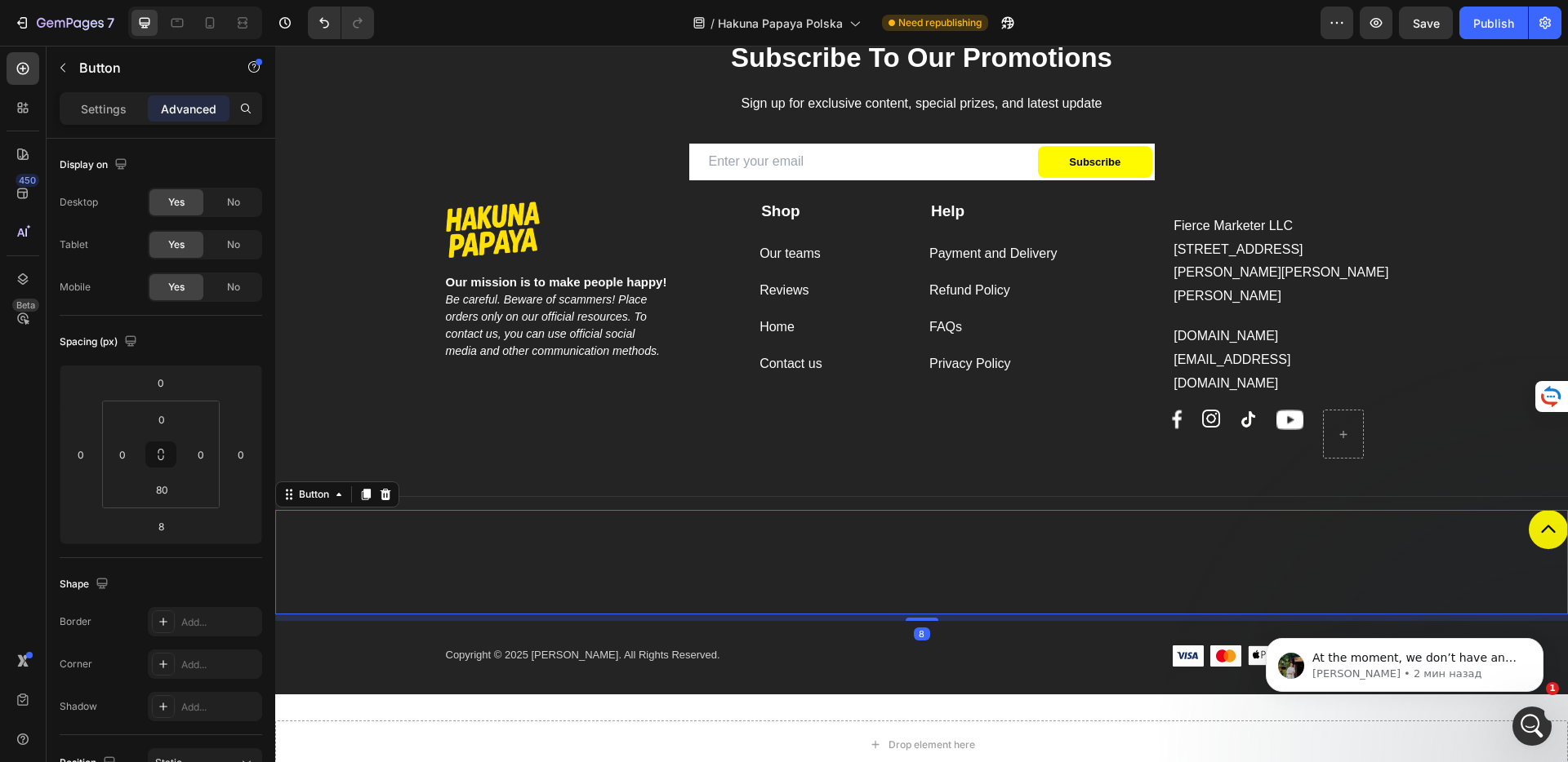
scroll to position [3074, 0]
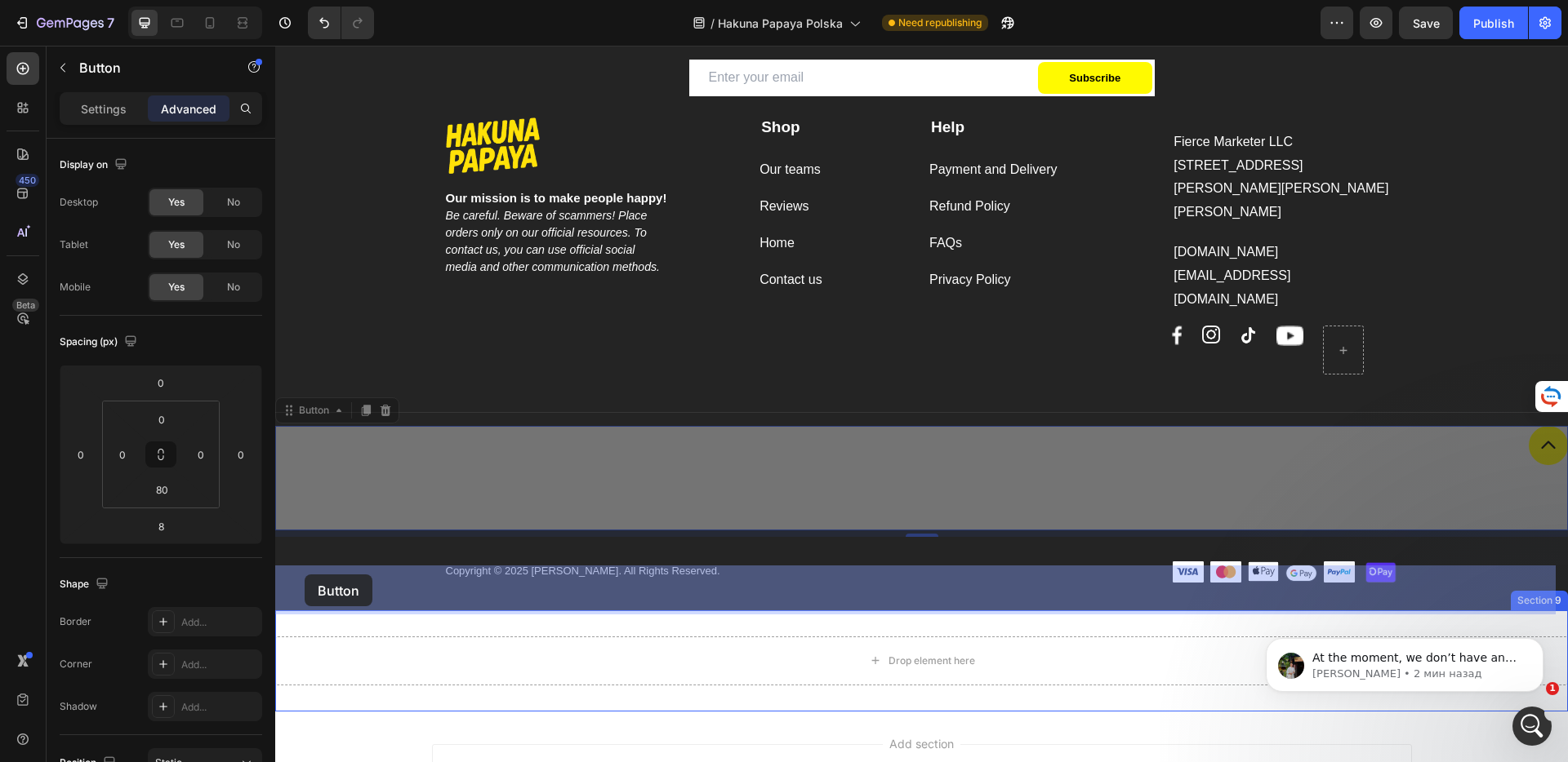
drag, startPoint x: 321, startPoint y: 346, endPoint x: 305, endPoint y: 574, distance: 228.6
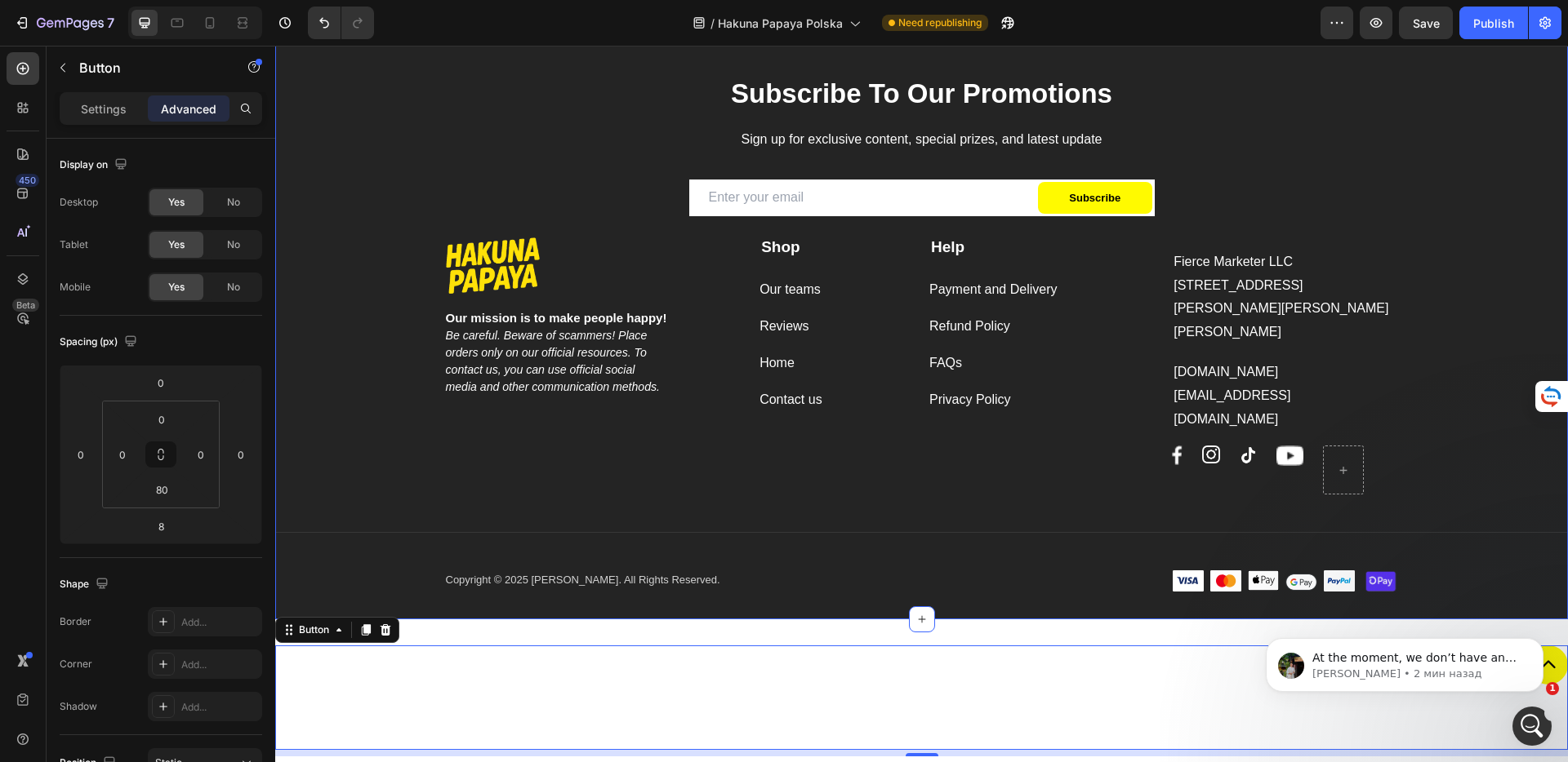
scroll to position [2965, 0]
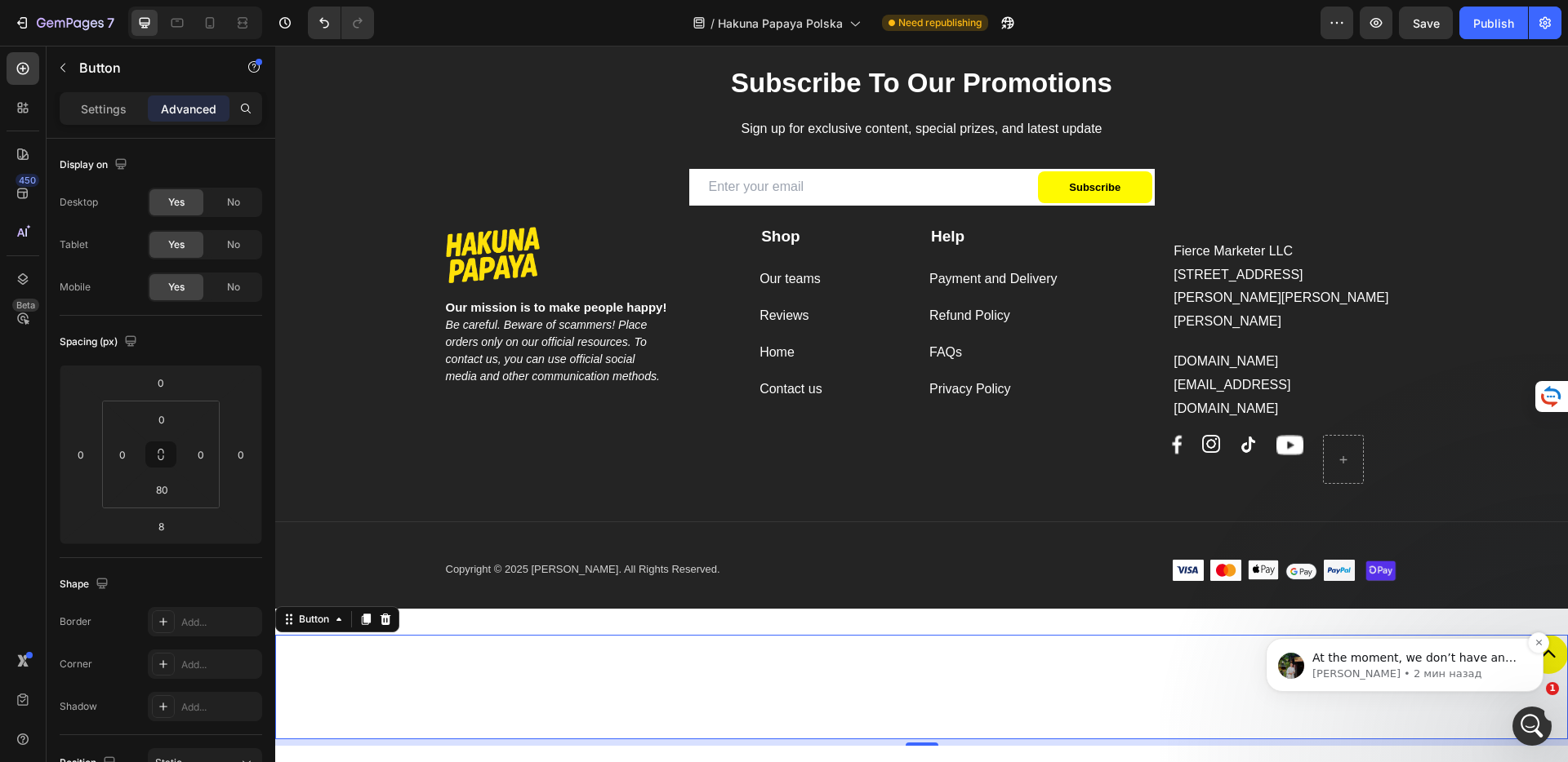
click at [1506, 665] on p "At the moment, we don’t have any testing plans or trial campaigns available for…" at bounding box center [1417, 658] width 211 height 17
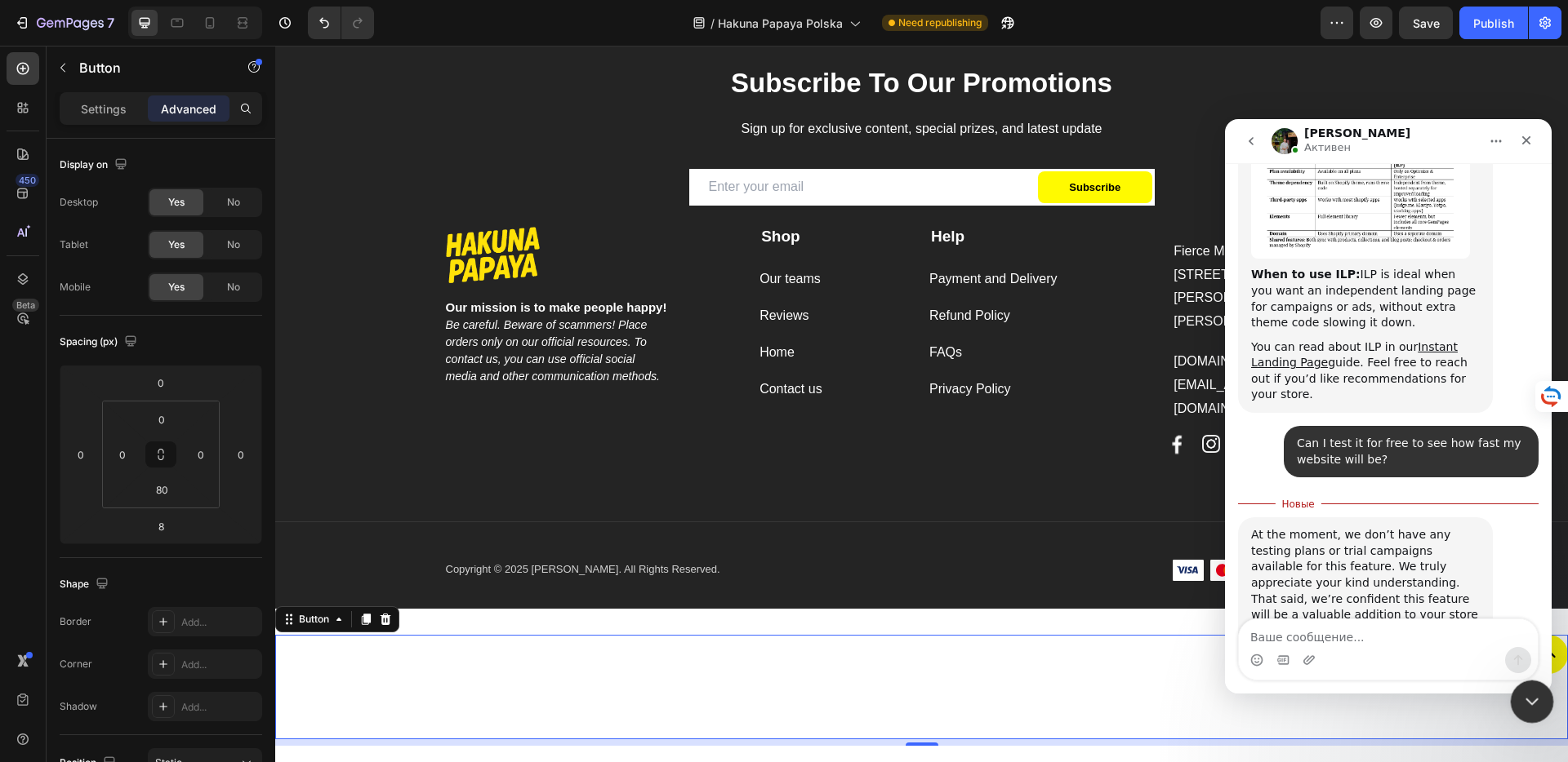
scroll to position [1875, 0]
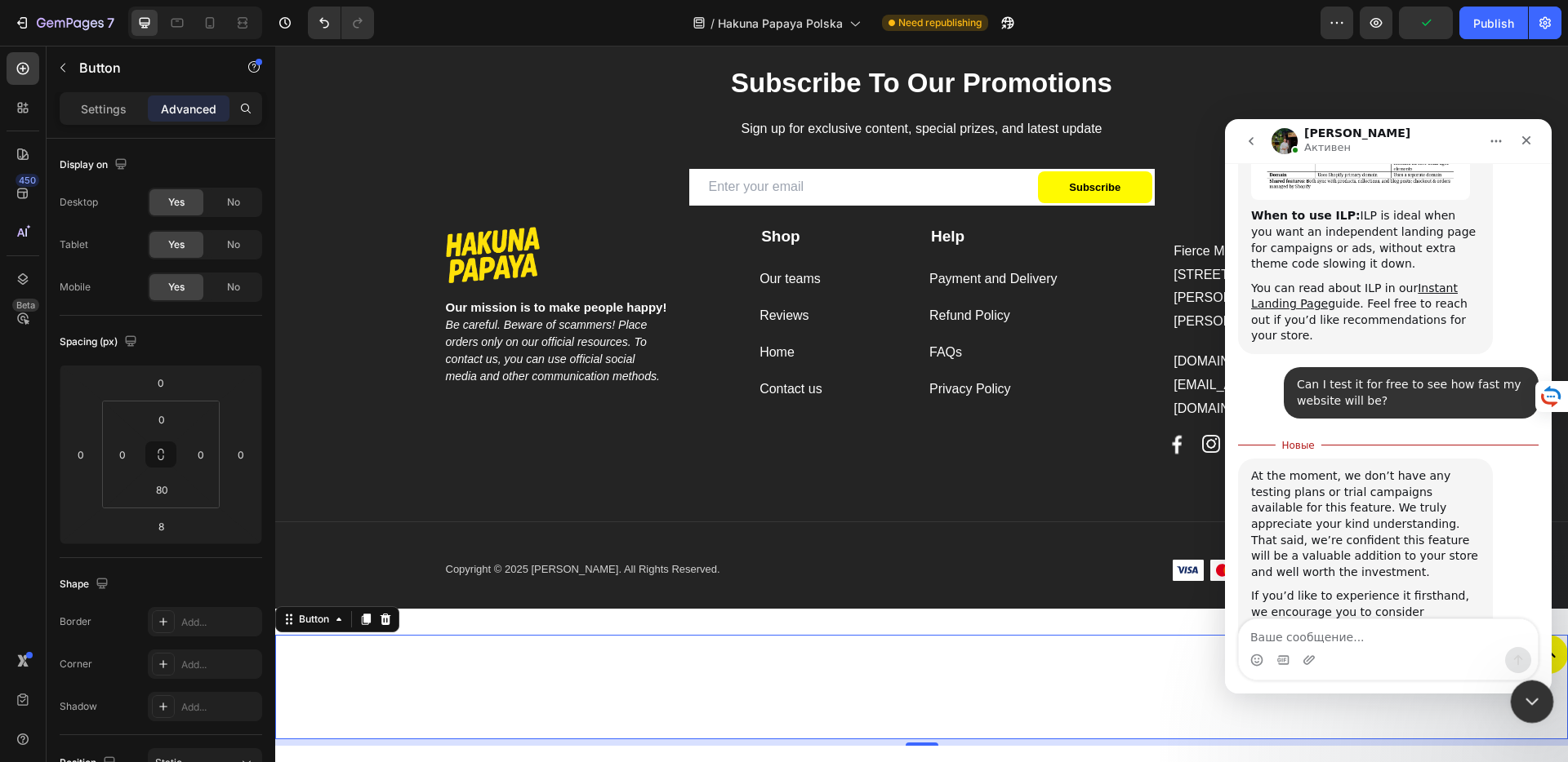
click at [1528, 698] on icon "Закрыть службу сообщений Intercom" at bounding box center [1529, 699] width 19 height 19
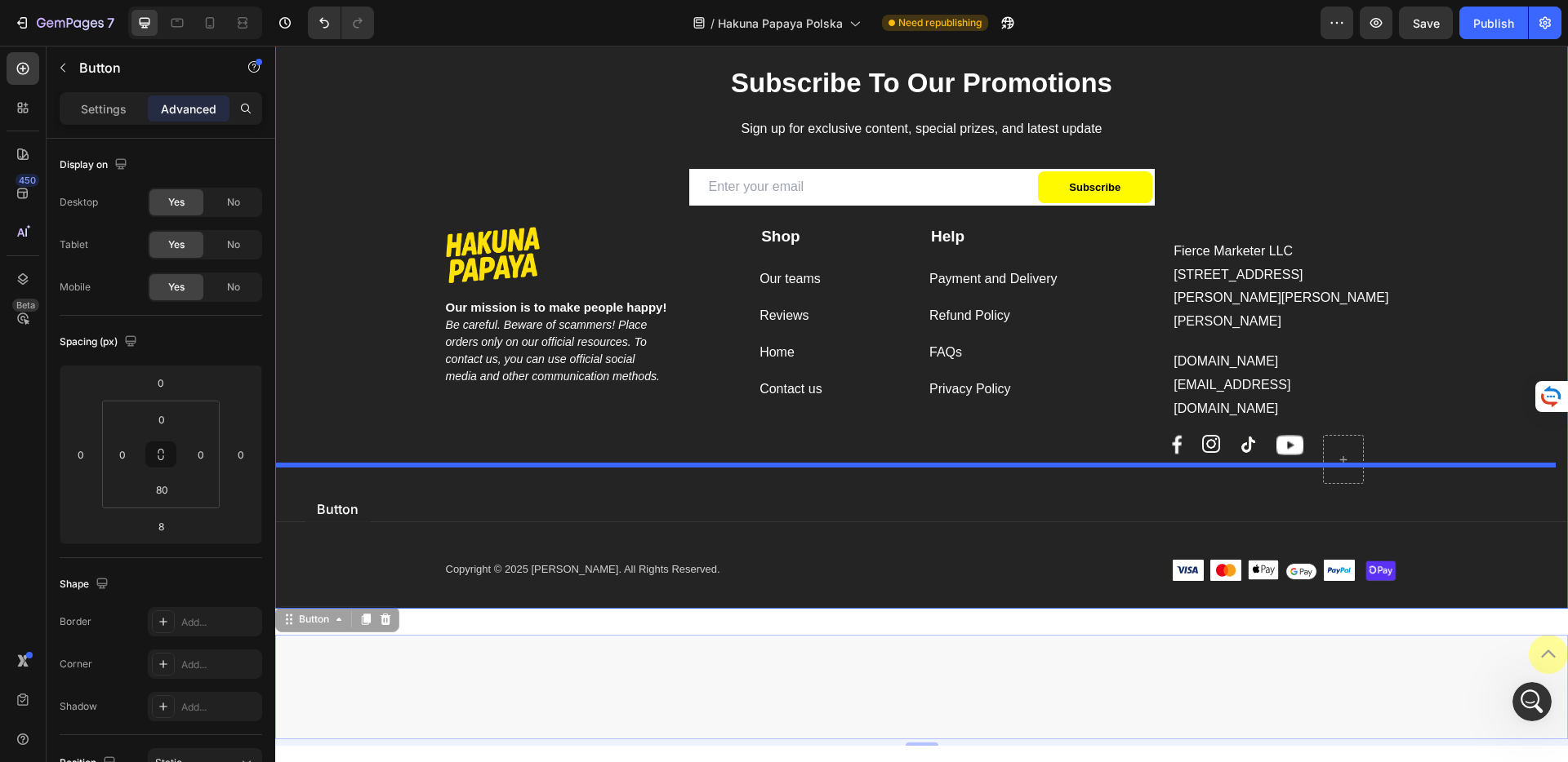
drag, startPoint x: 301, startPoint y: 548, endPoint x: 304, endPoint y: 493, distance: 55.1
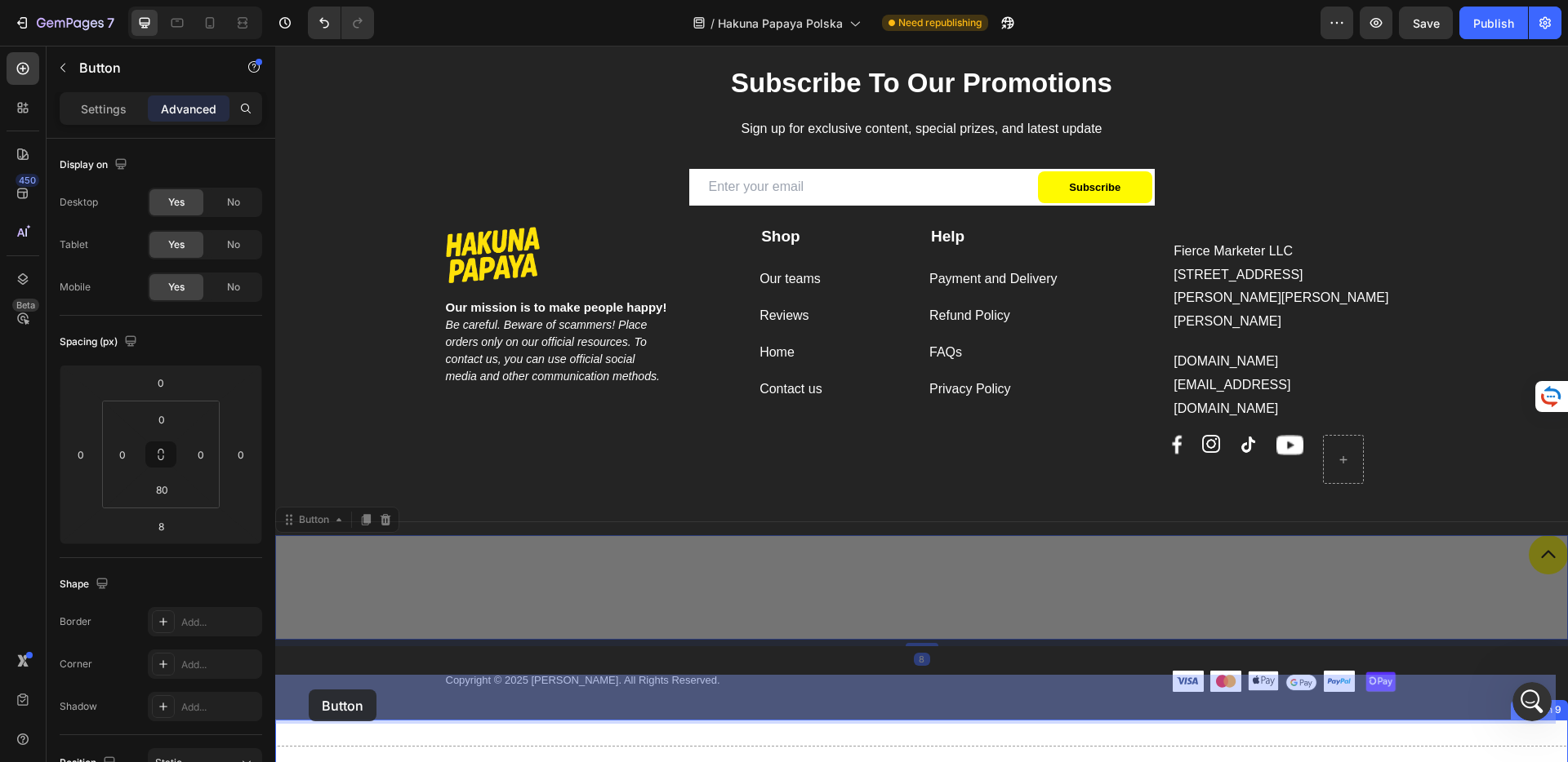
drag, startPoint x: 309, startPoint y: 448, endPoint x: 308, endPoint y: 687, distance: 239.0
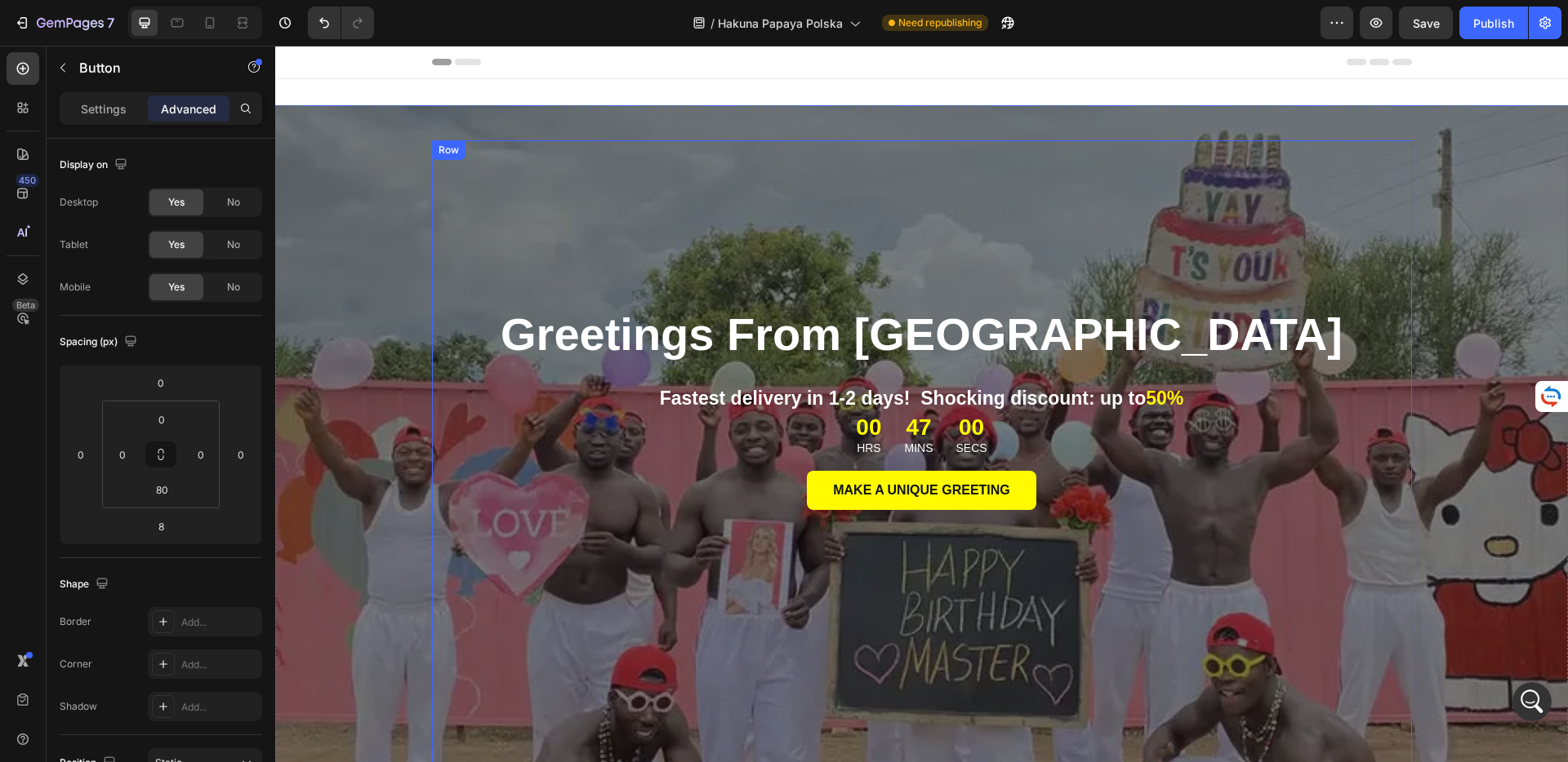
scroll to position [10, 0]
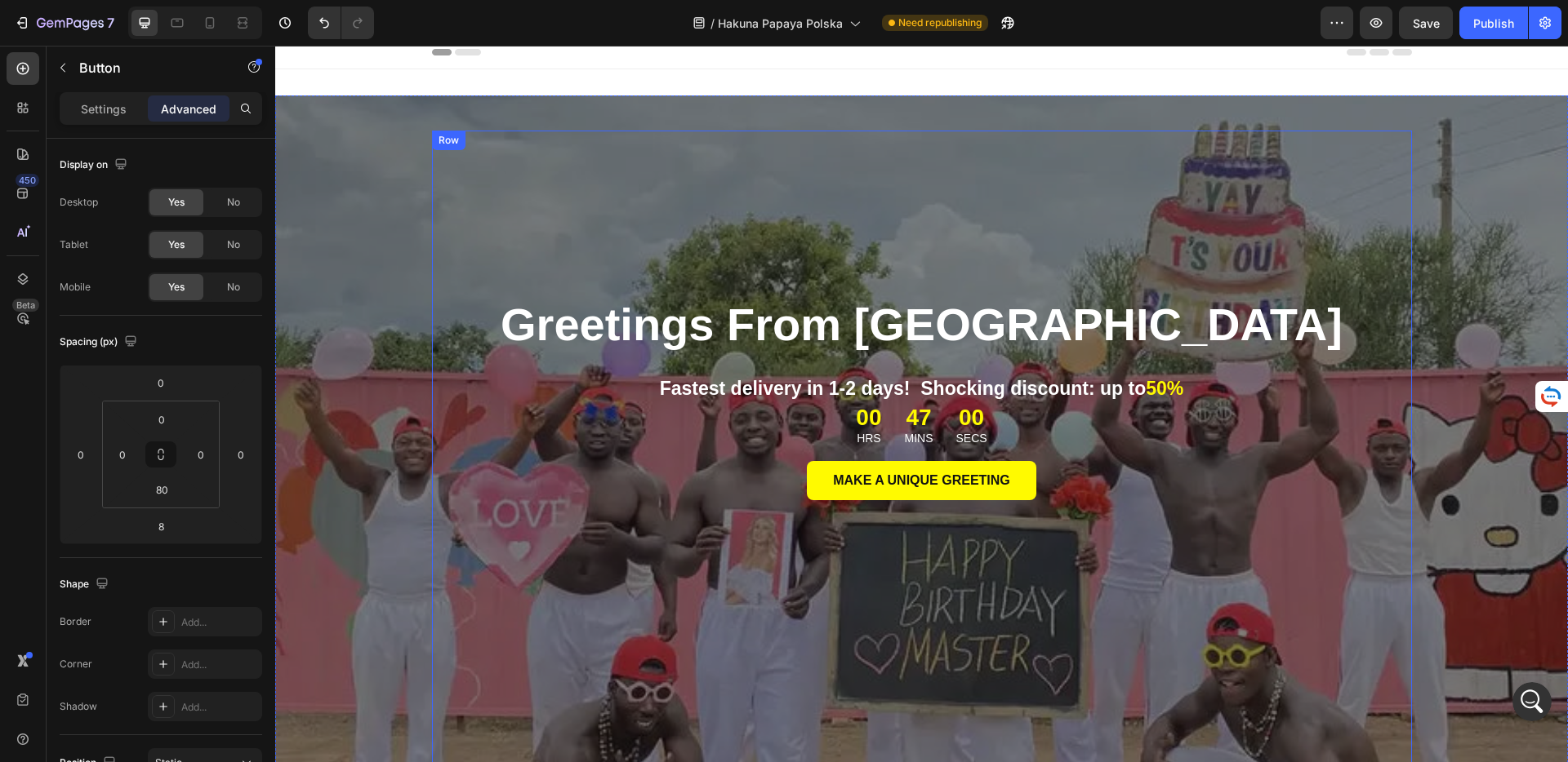
click at [675, 248] on div "Greetings From [GEOGRAPHIC_DATA] Heading Fastest delivery in 1-2 days! Shocking…" at bounding box center [922, 458] width 980 height 655
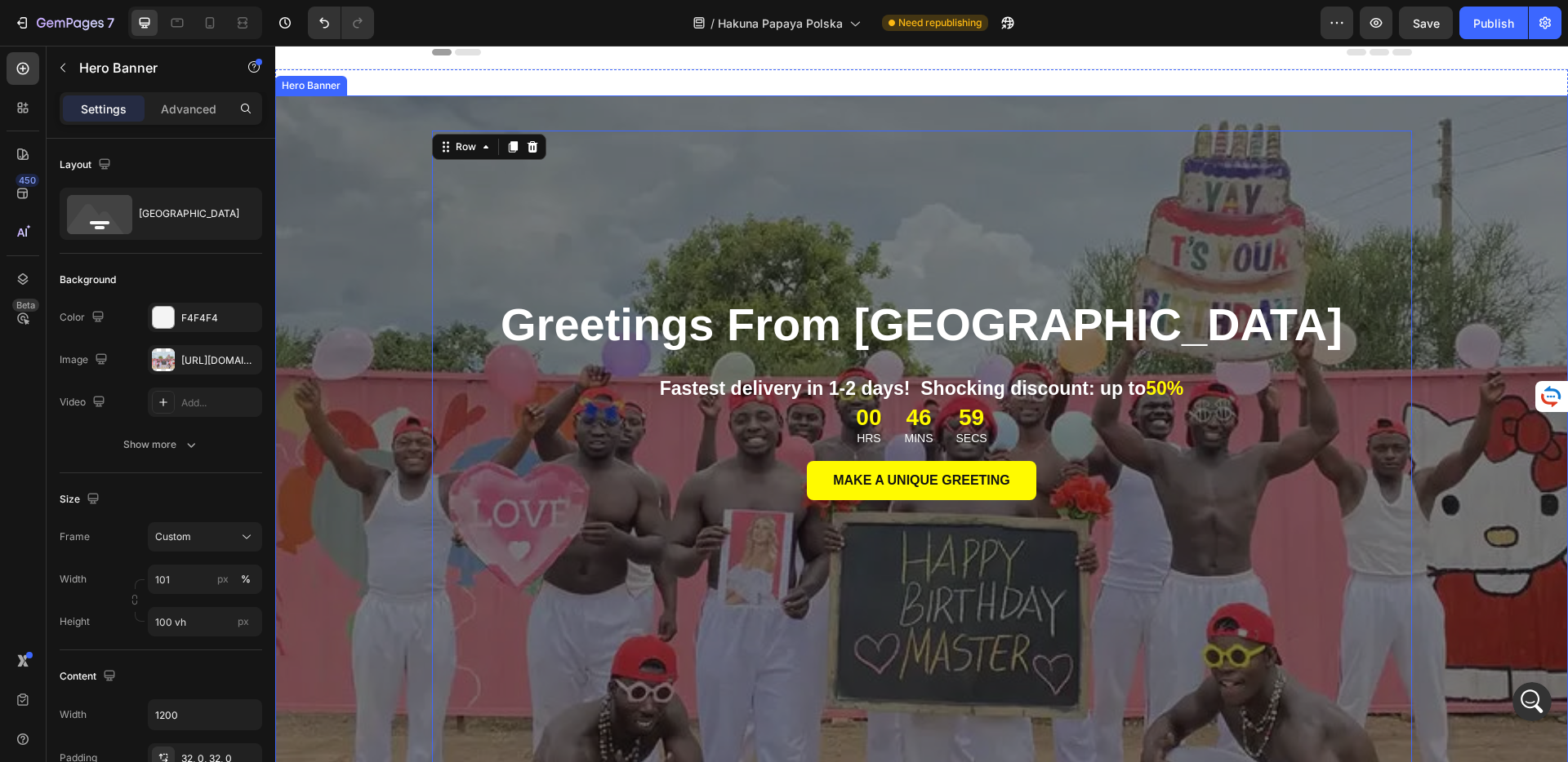
click at [353, 118] on div "Greetings From [GEOGRAPHIC_DATA] Heading Fastest delivery in 1-2 days! Shocking…" at bounding box center [921, 453] width 1293 height 716
click at [178, 107] on p "Advanced" at bounding box center [189, 108] width 56 height 17
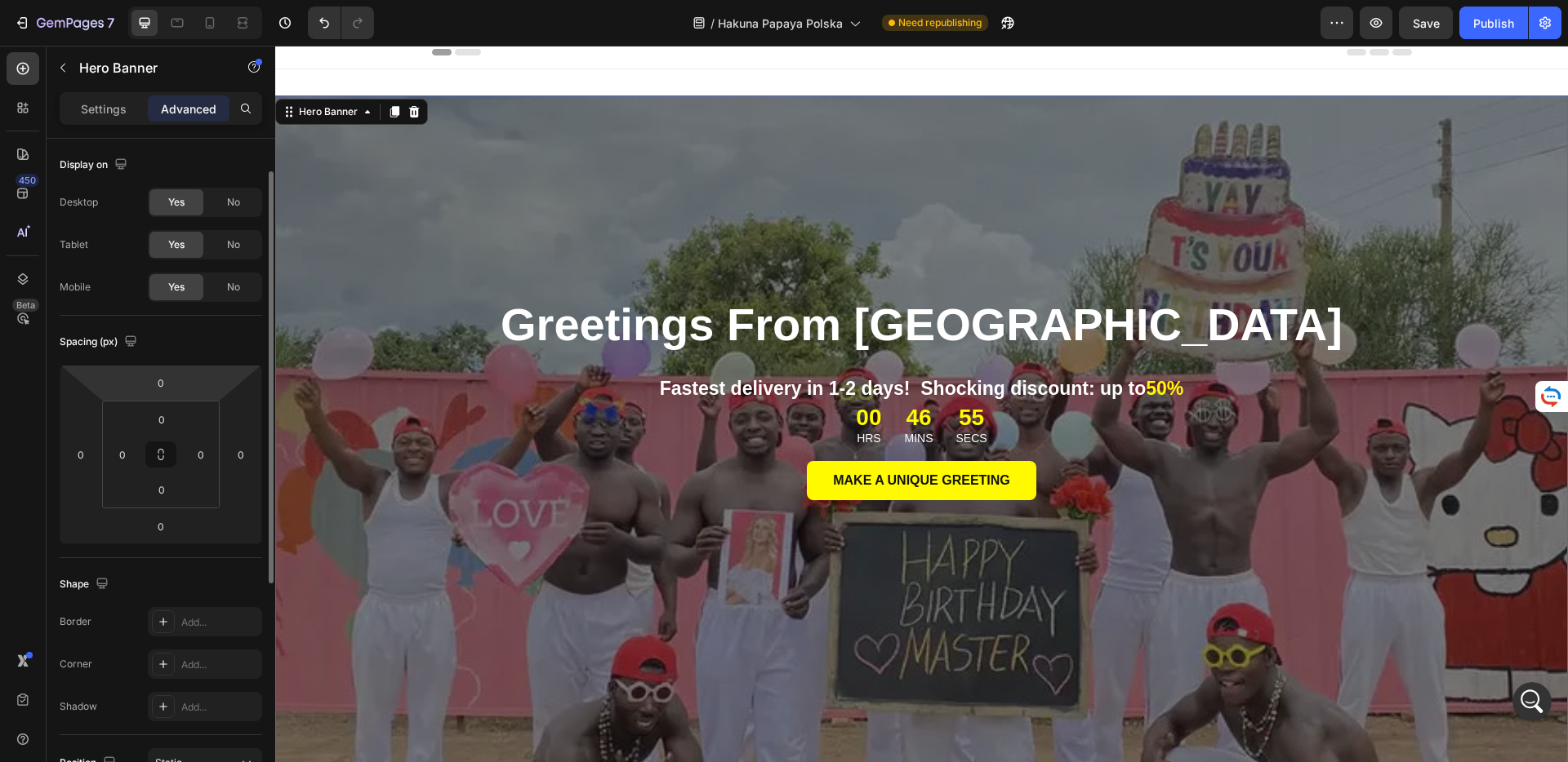
scroll to position [20, 0]
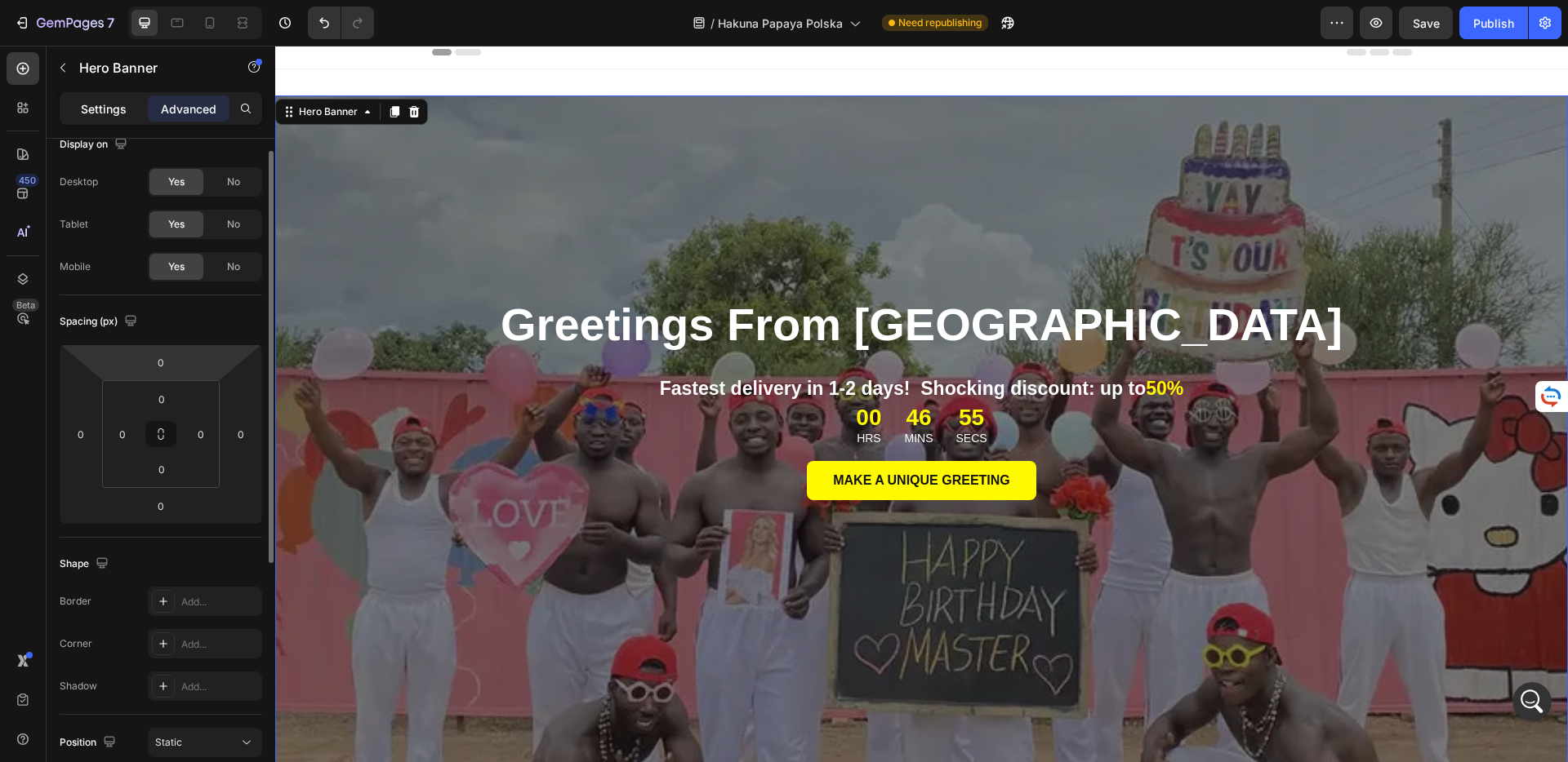
click at [100, 109] on p "Settings" at bounding box center [104, 108] width 46 height 17
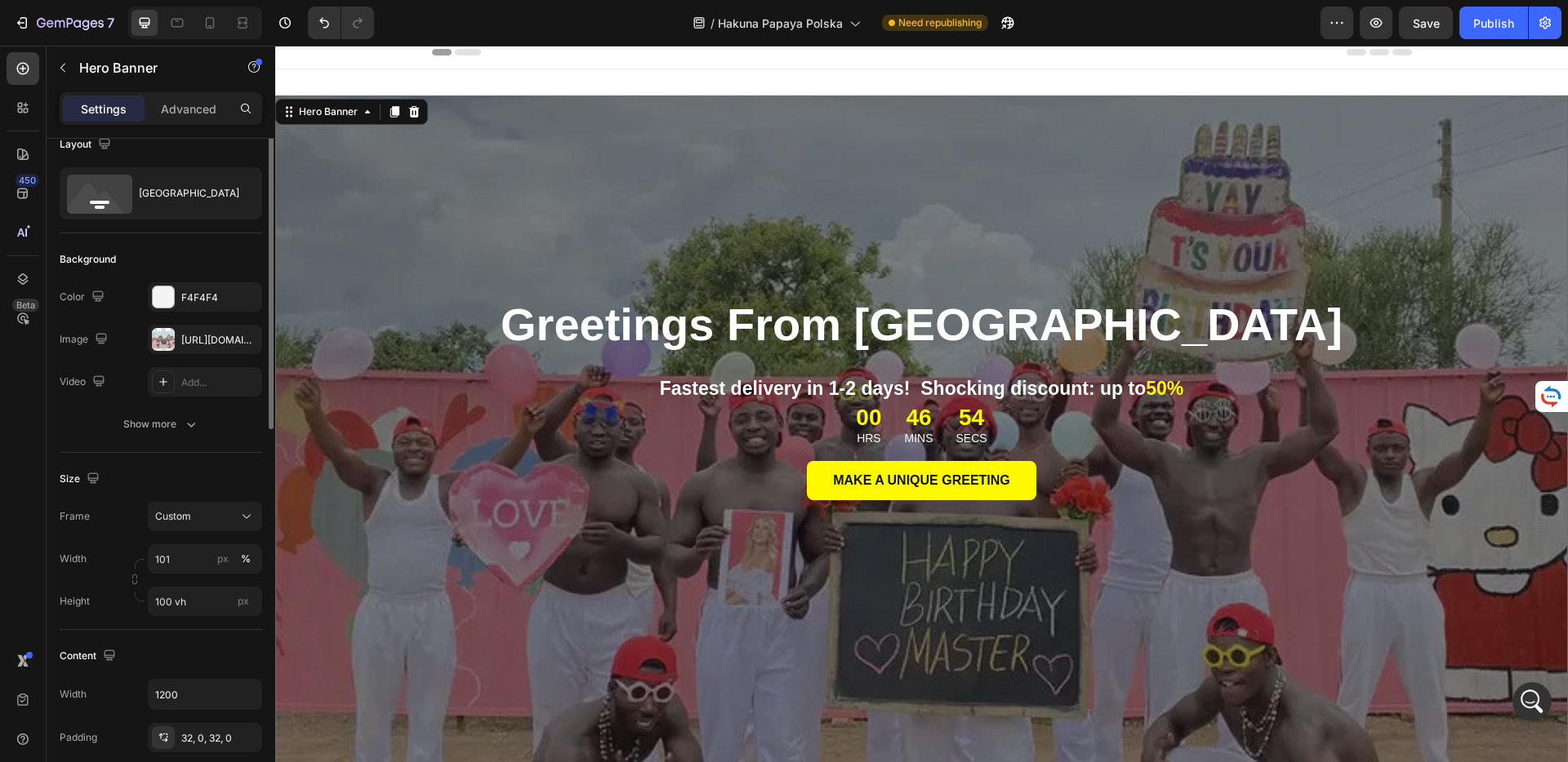
scroll to position [0, 0]
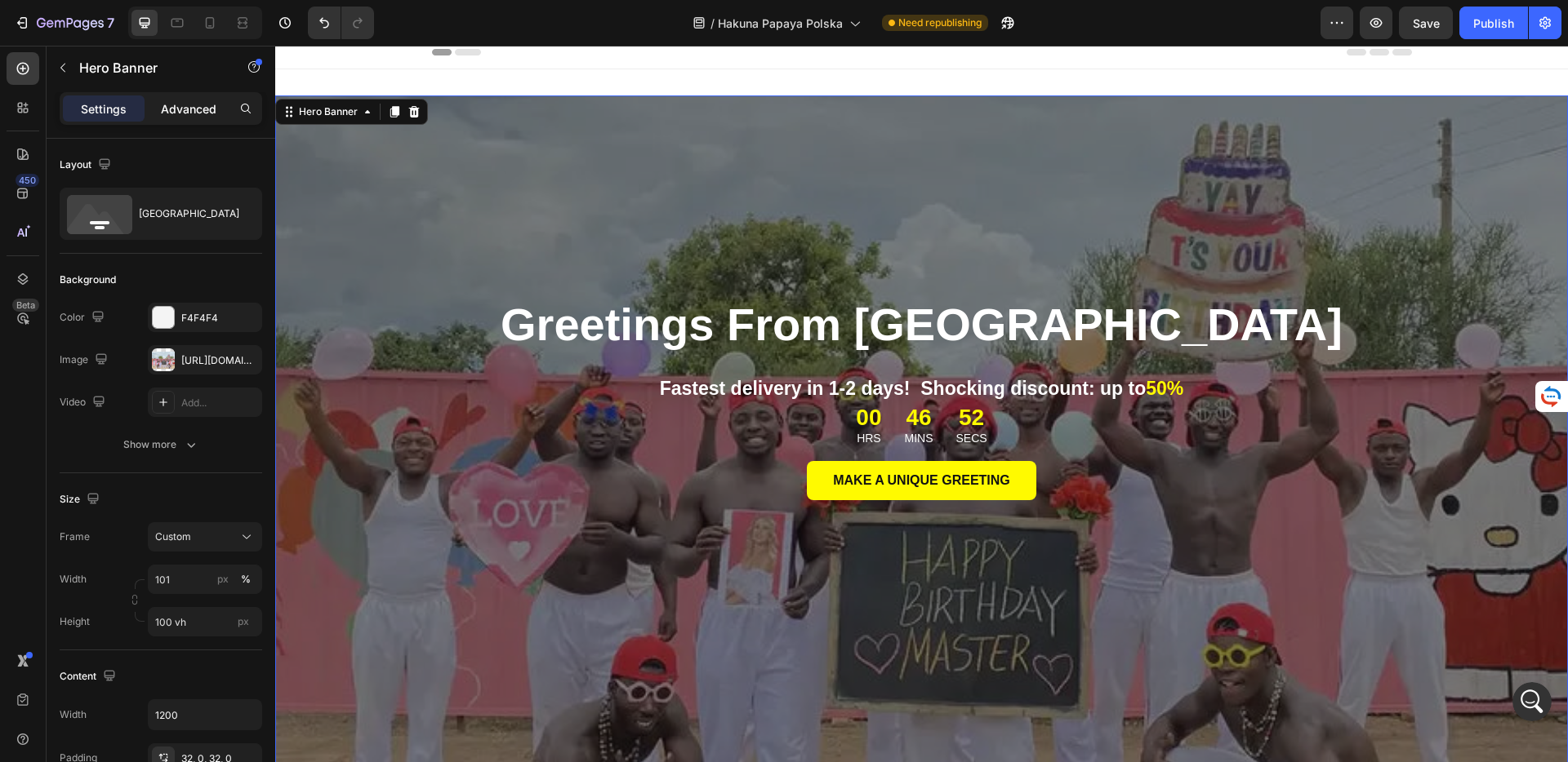
click at [166, 109] on p "Advanced" at bounding box center [189, 108] width 56 height 17
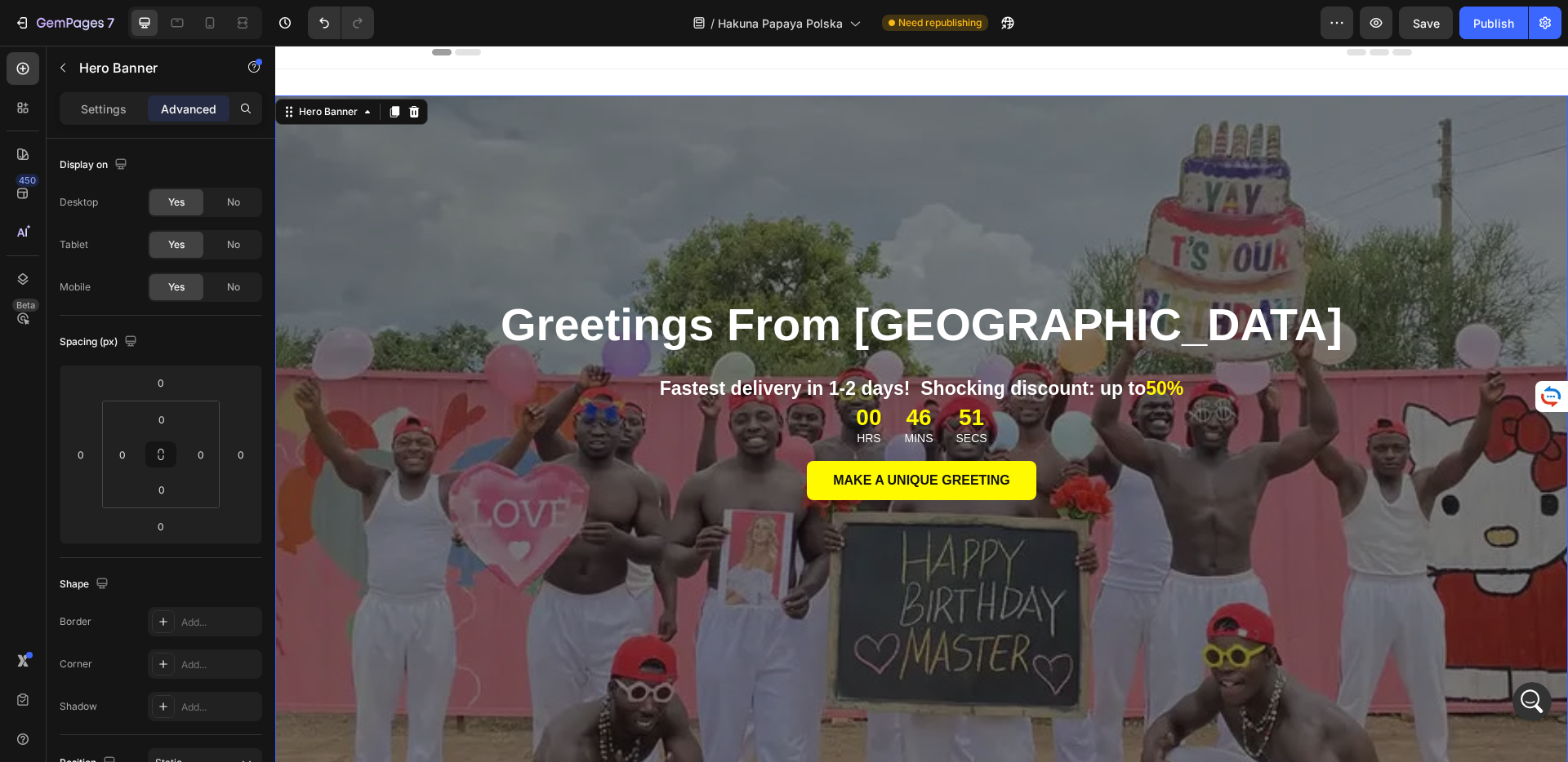
click at [372, 196] on div "Overlay" at bounding box center [921, 453] width 1293 height 716
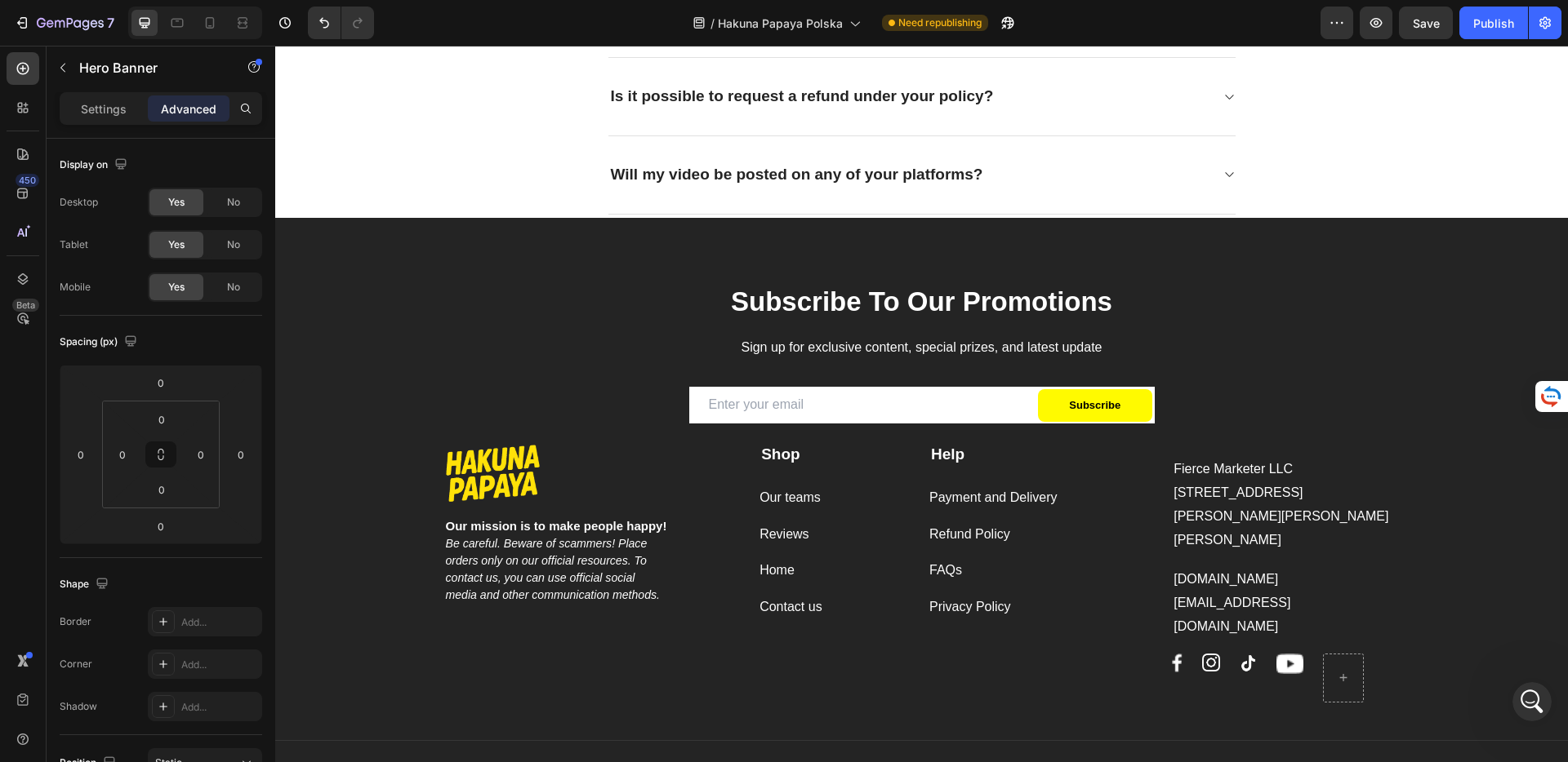
scroll to position [3168, 0]
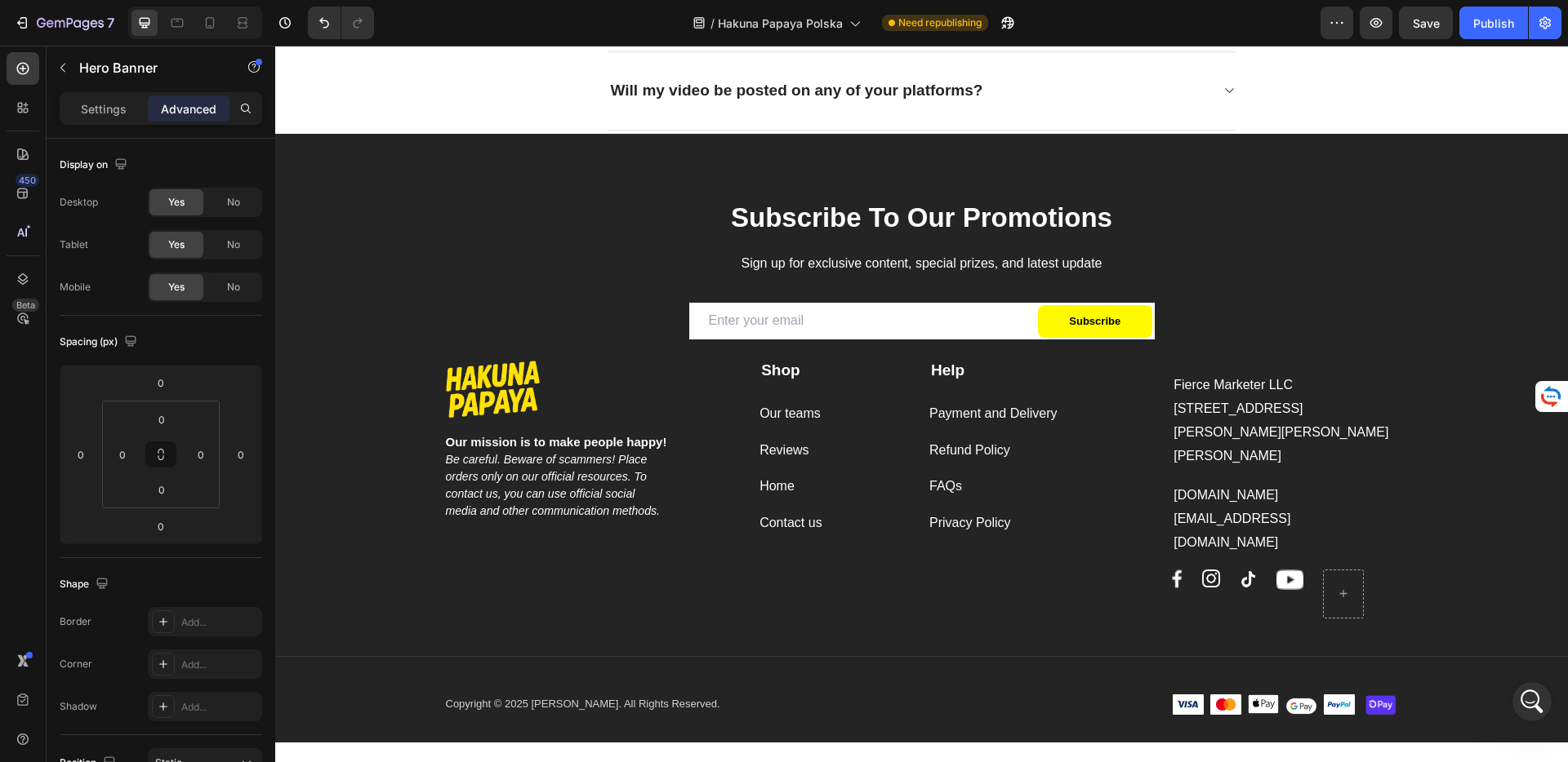
click at [388, 261] on div "Image Our mission is to make people happy! Be careful. Beware of scammers! Plac…" at bounding box center [921, 470] width 1293 height 544
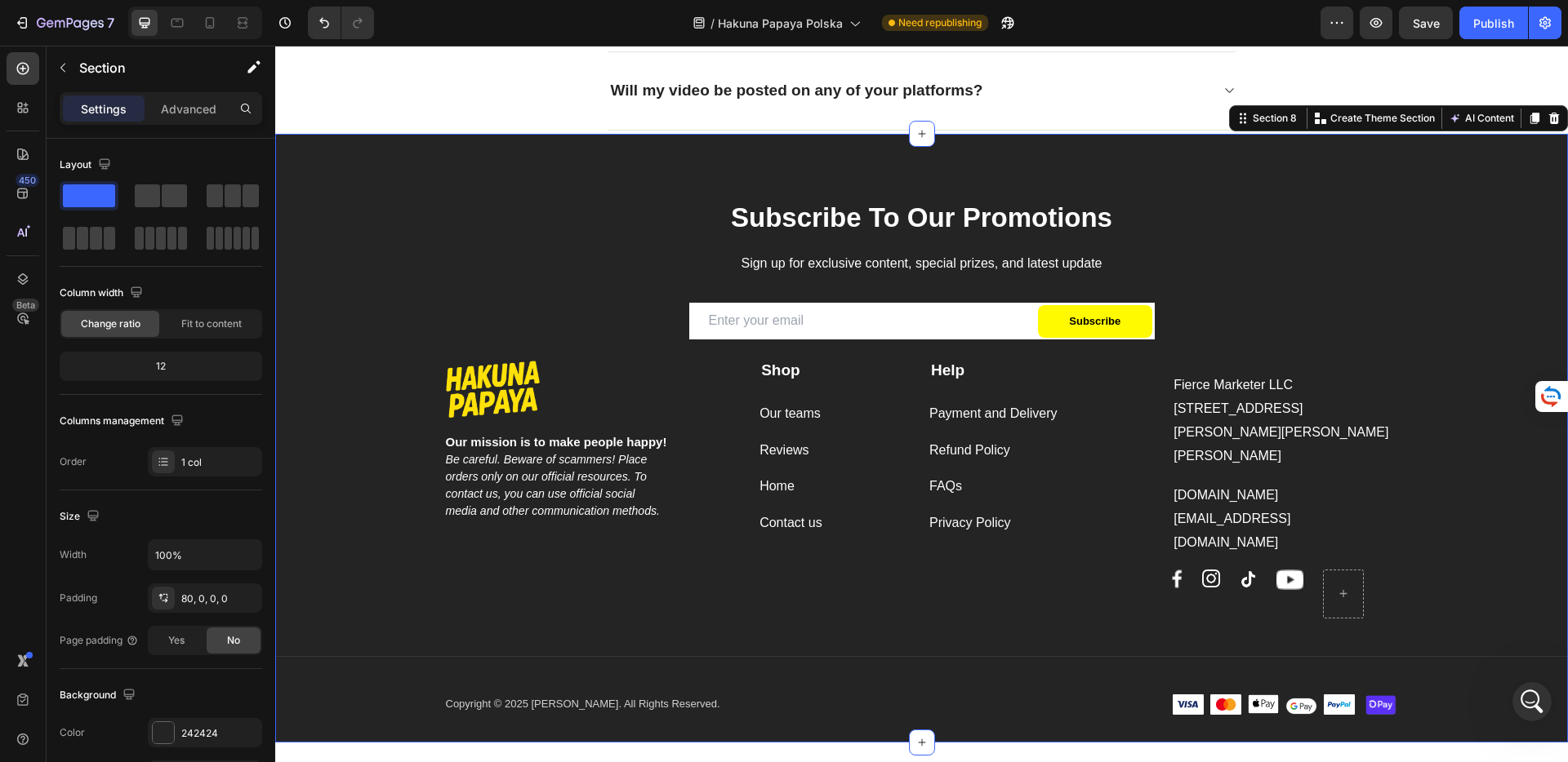
click at [405, 222] on div "Image Our mission is to make people happy! Be careful. Beware of scammers! Plac…" at bounding box center [921, 470] width 1293 height 544
